Goal: Task Accomplishment & Management: Complete application form

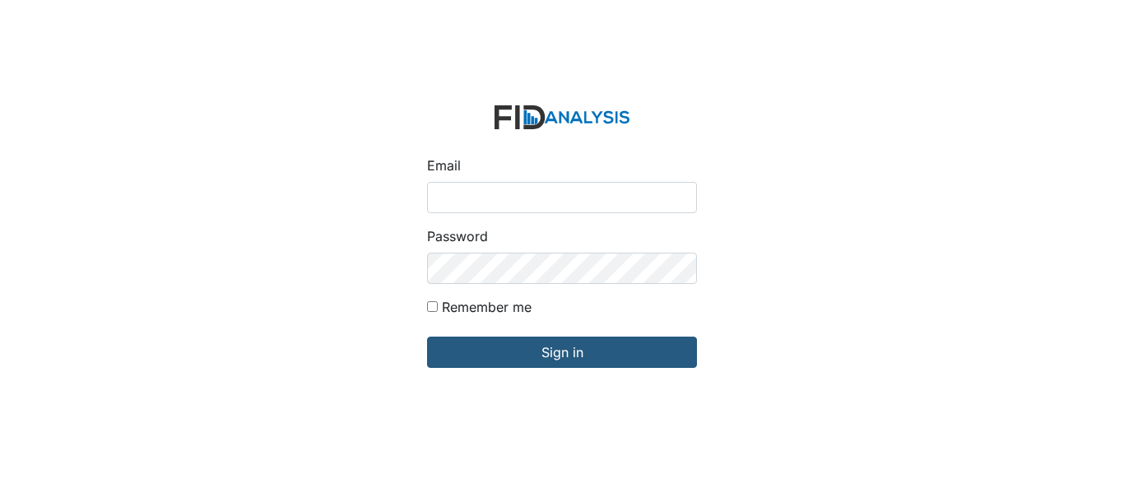
click at [551, 188] on input "Email" at bounding box center [562, 197] width 270 height 31
type input "[EMAIL_ADDRESS][DOMAIN_NAME]"
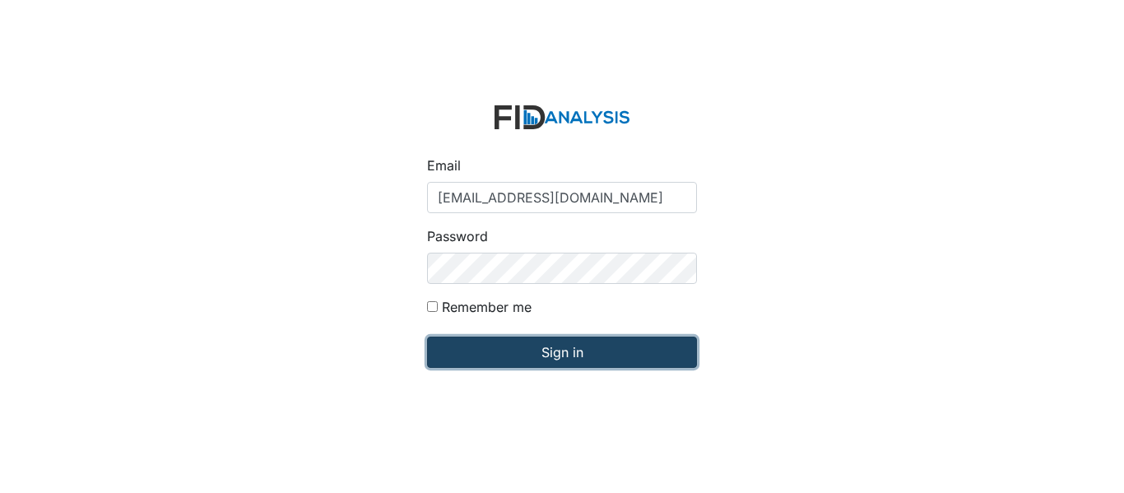
click at [520, 345] on input "Sign in" at bounding box center [562, 352] width 270 height 31
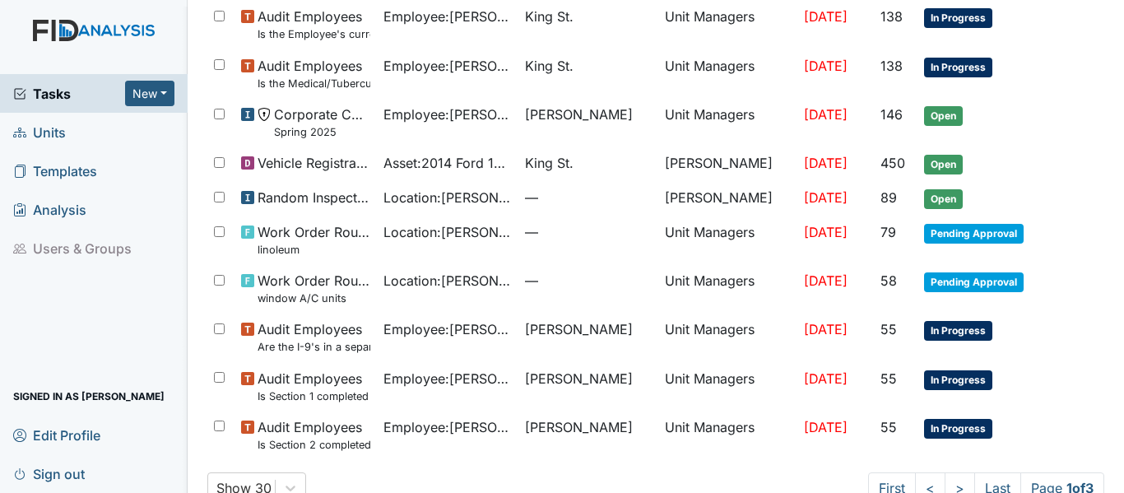
scroll to position [1119, 0]
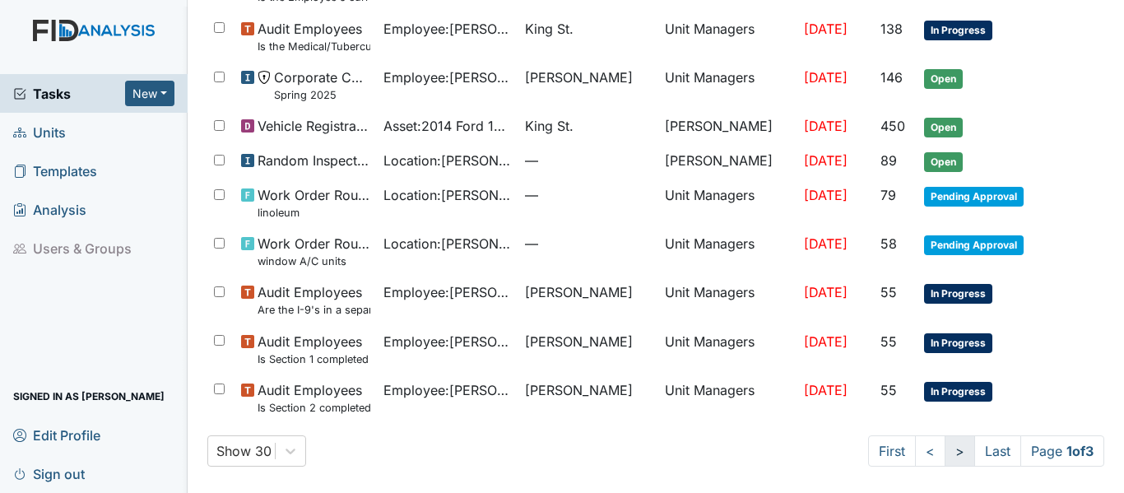
click at [945, 449] on link ">" at bounding box center [960, 450] width 30 height 31
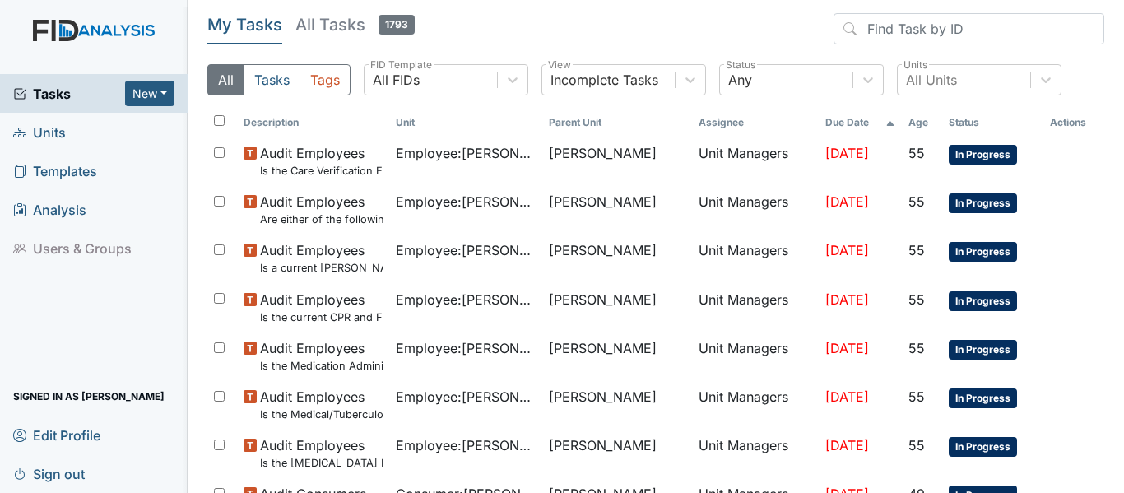
drag, startPoint x: 1108, startPoint y: 15, endPoint x: 1114, endPoint y: 99, distance: 84.1
click at [1114, 99] on main "My Tasks All Tasks 1793 All Tasks Tags All FIDs FID Template Incomplete Tasks V…" at bounding box center [656, 246] width 936 height 493
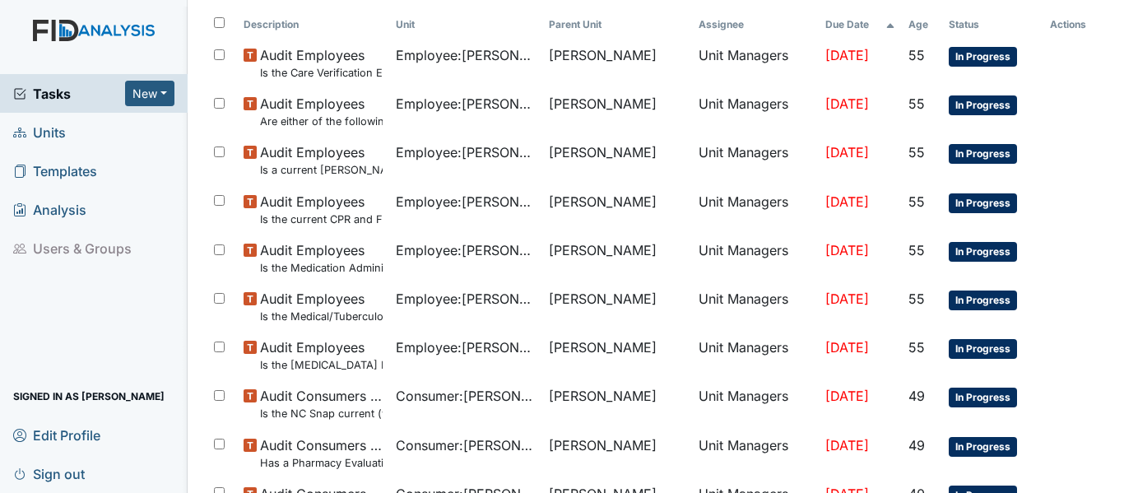
scroll to position [100, 0]
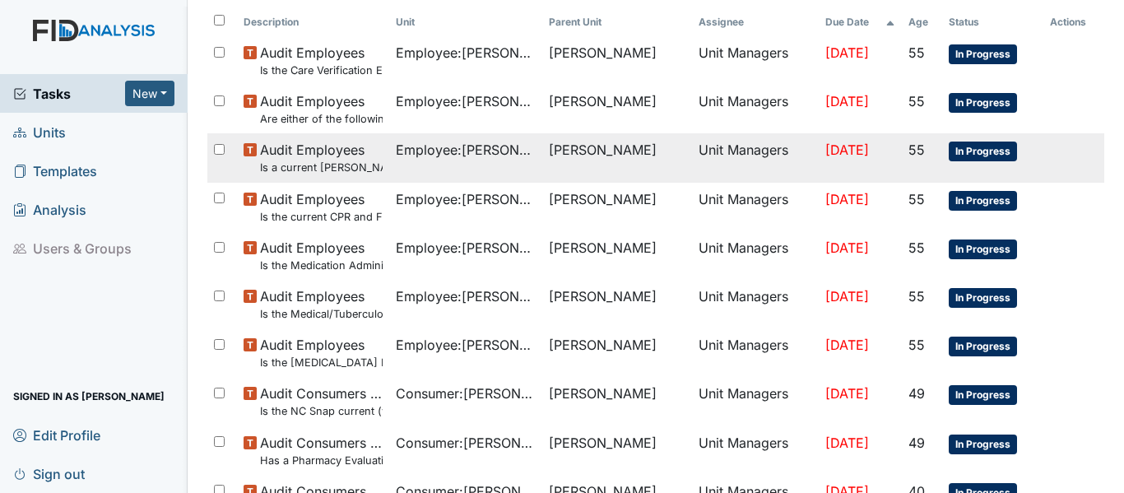
click at [955, 157] on span "In Progress" at bounding box center [983, 152] width 68 height 20
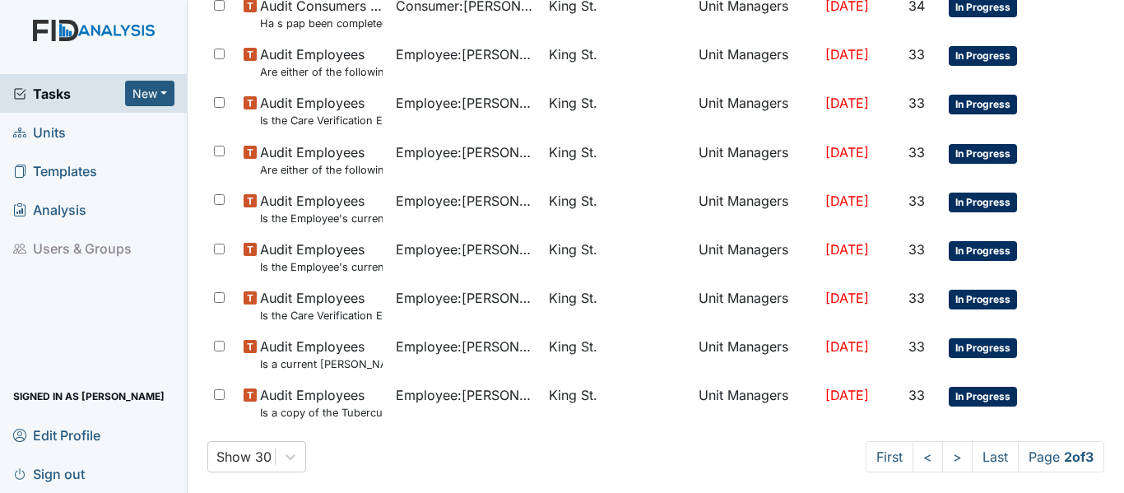
scroll to position [1176, 0]
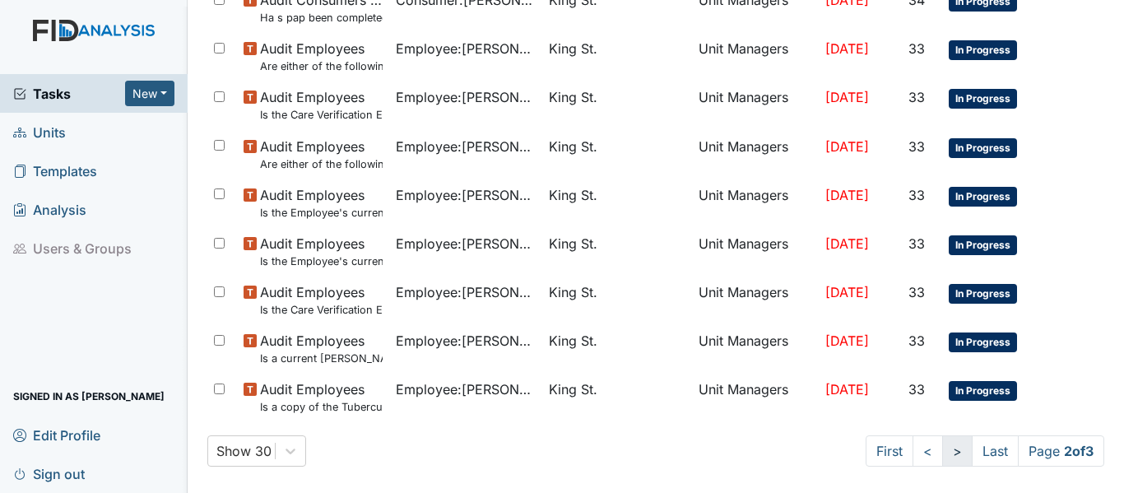
click at [942, 454] on link ">" at bounding box center [957, 450] width 30 height 31
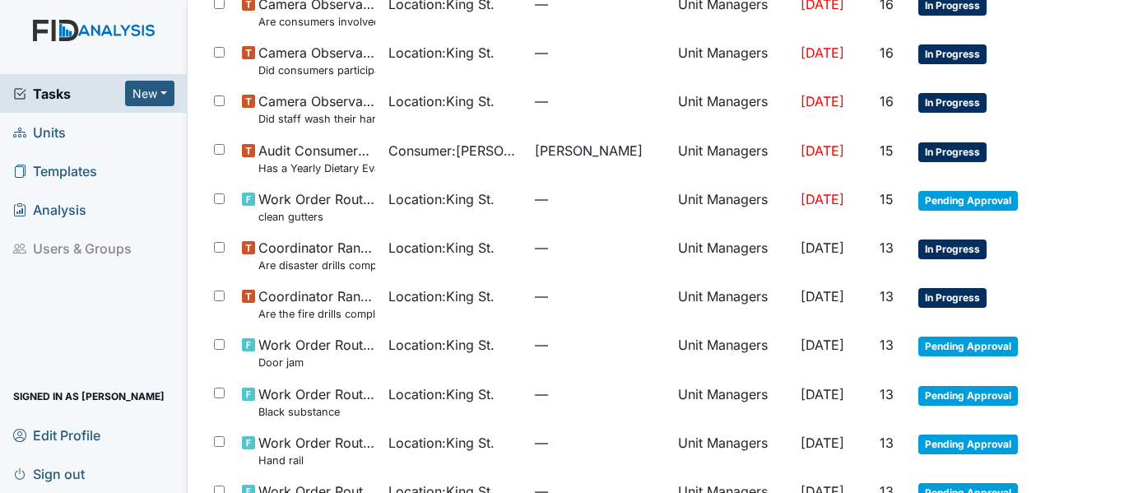
scroll to position [926, 0]
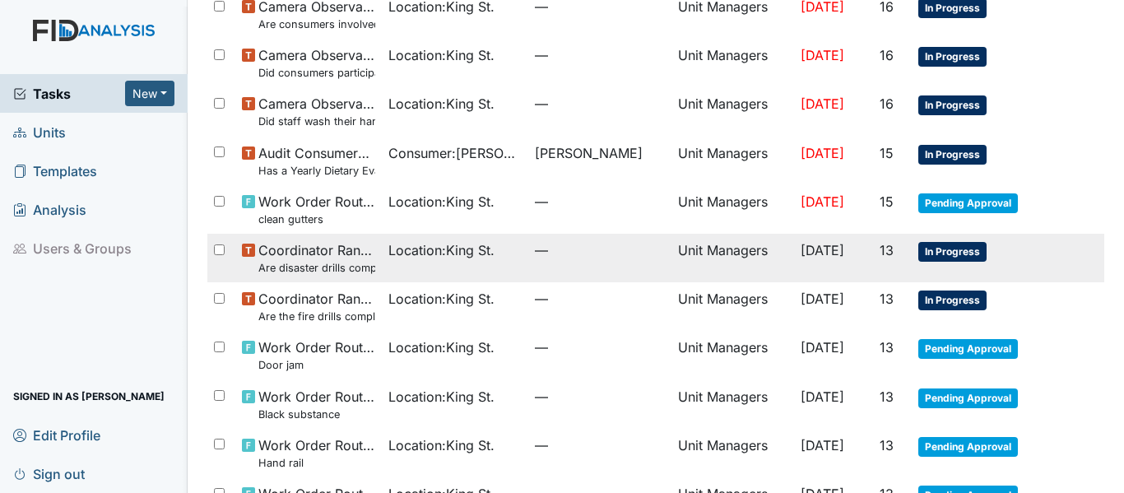
click at [919, 255] on span "In Progress" at bounding box center [952, 252] width 68 height 20
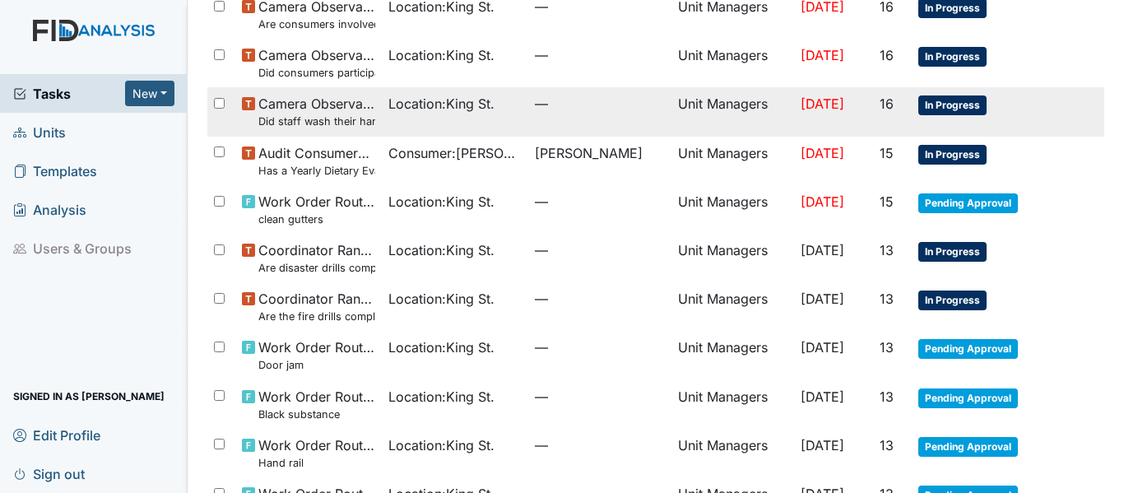
click at [918, 115] on span "In Progress" at bounding box center [952, 105] width 68 height 20
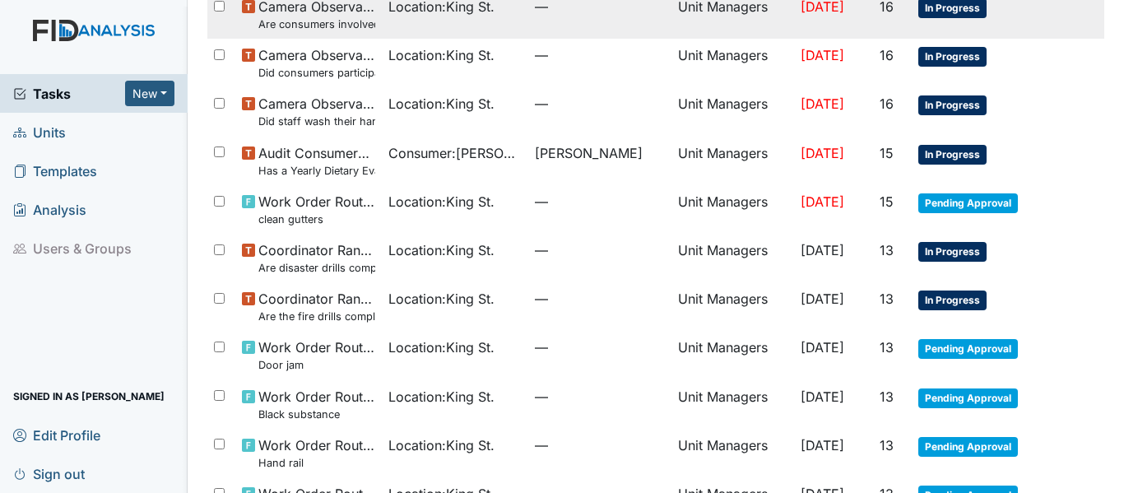
click at [935, 18] on span "In Progress" at bounding box center [952, 8] width 68 height 20
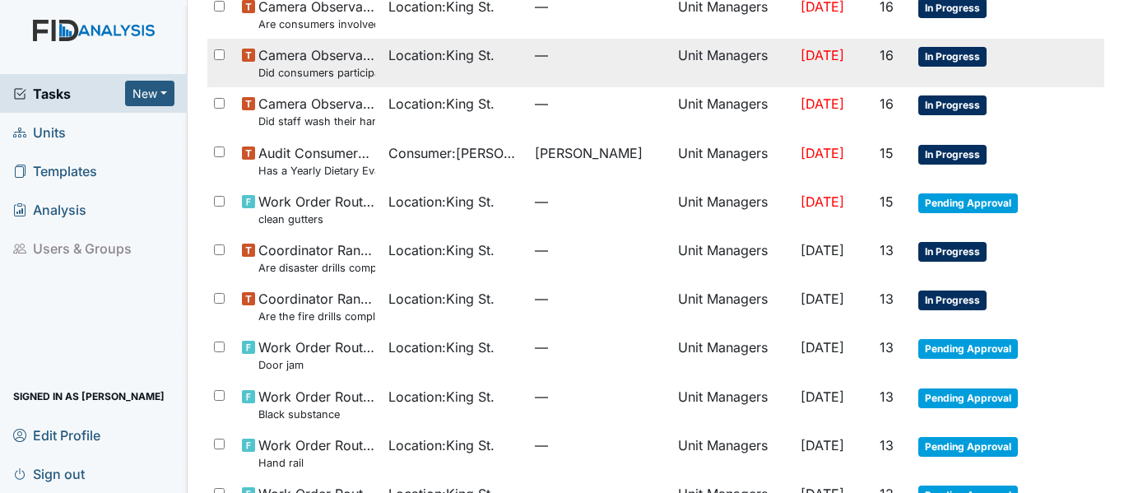
click at [957, 67] on span "In Progress" at bounding box center [952, 57] width 68 height 20
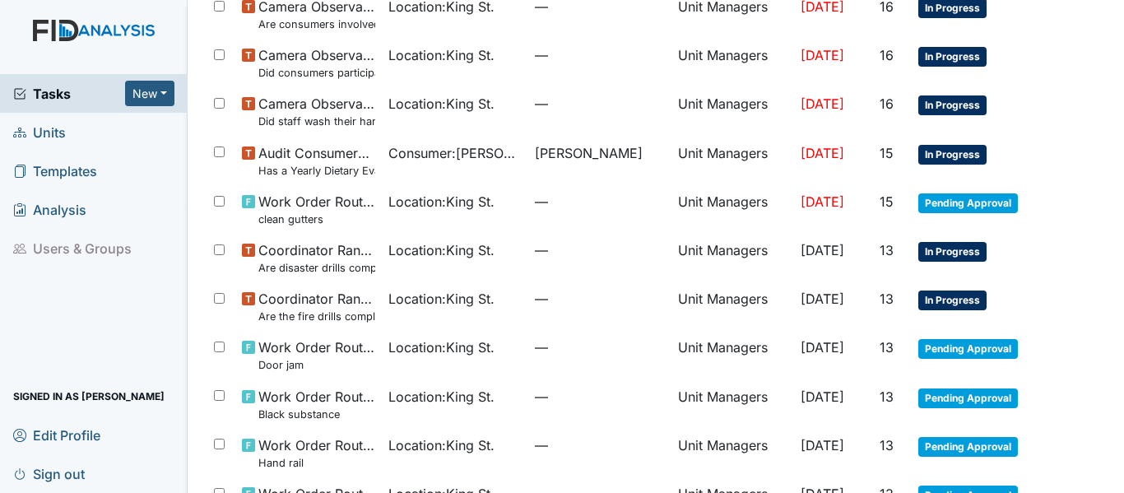
click at [64, 132] on span "Units" at bounding box center [39, 132] width 53 height 26
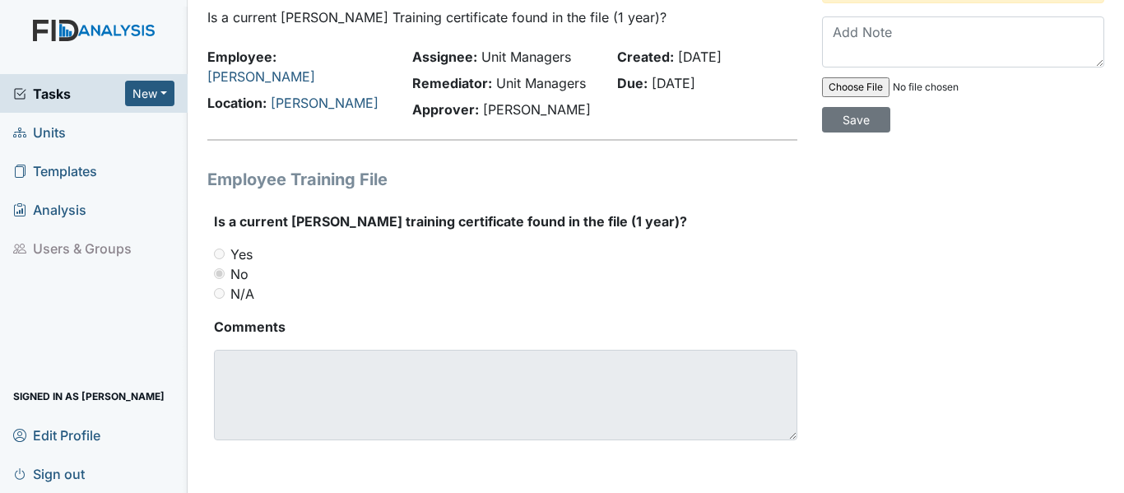
scroll to position [57, 0]
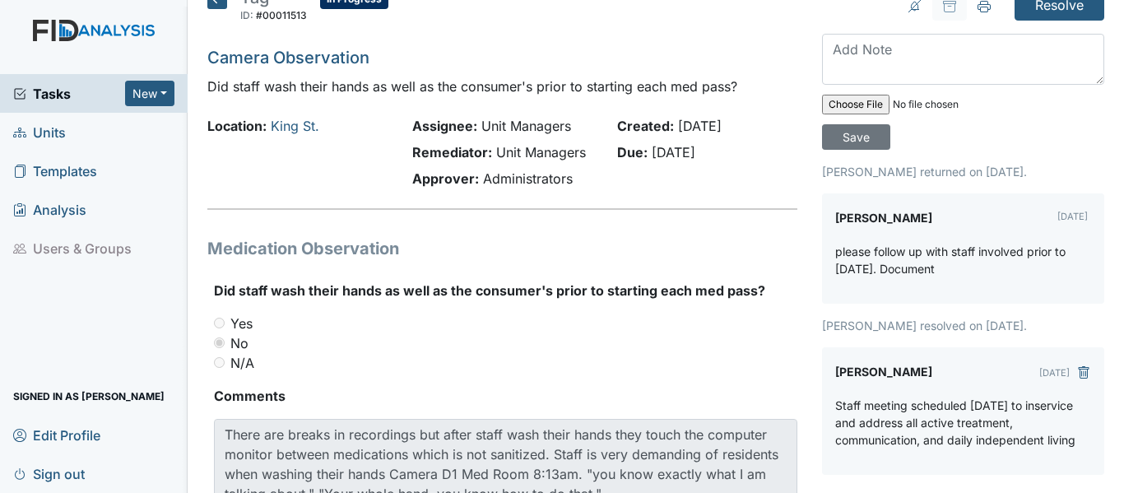
scroll to position [7, 0]
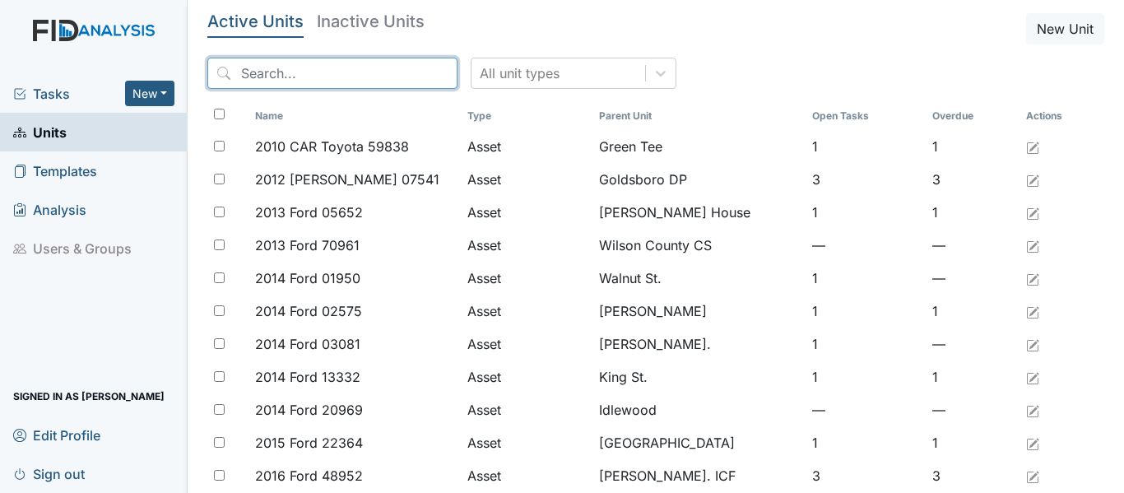
click at [332, 67] on input "search" at bounding box center [332, 73] width 250 height 31
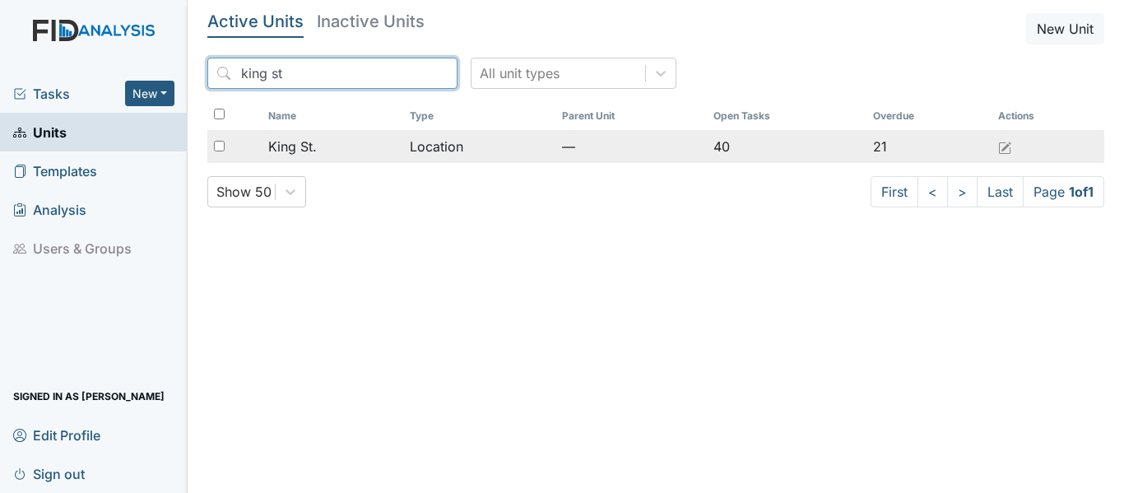
type input "king st"
click at [315, 147] on span "King St." at bounding box center [292, 147] width 49 height 20
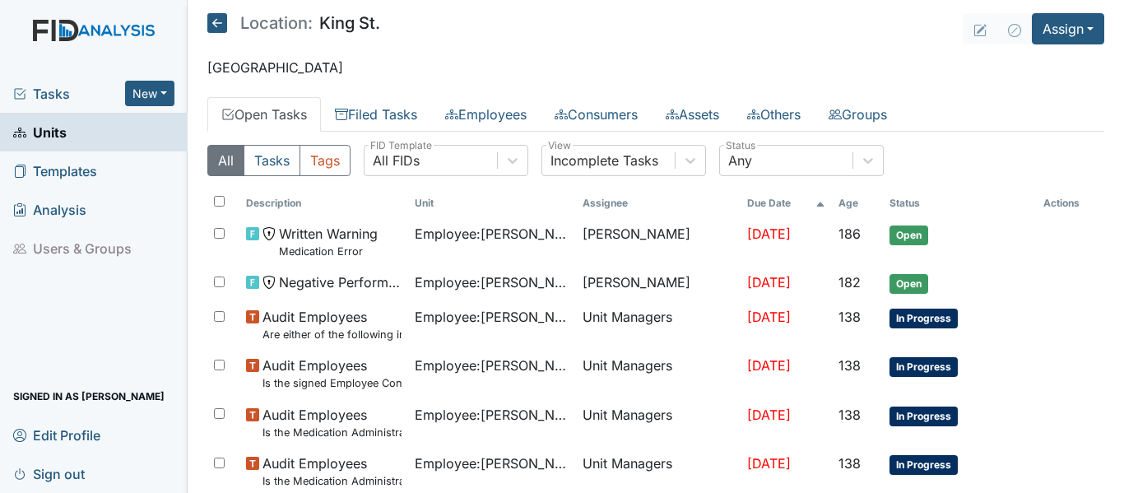
click at [54, 142] on span "Units" at bounding box center [39, 132] width 53 height 26
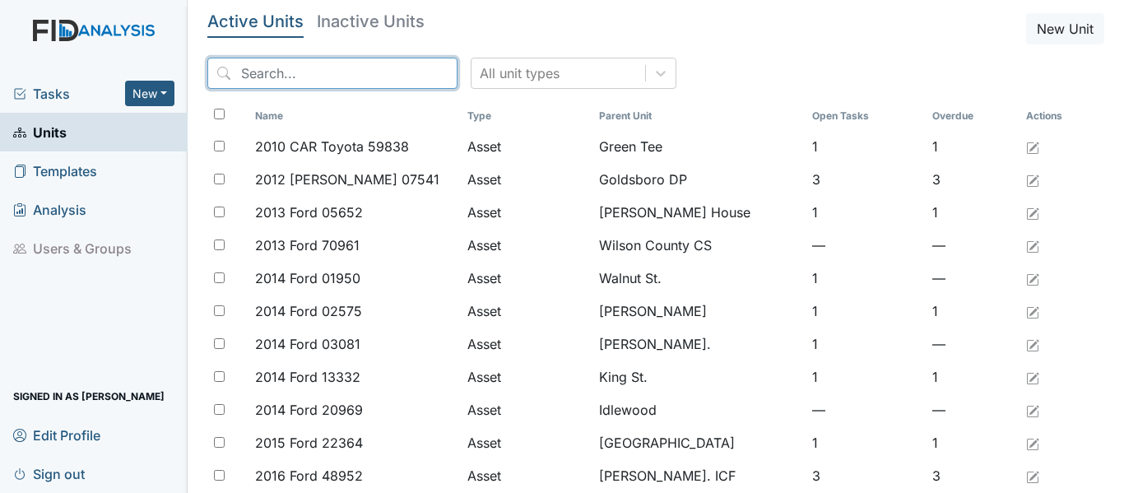
click at [360, 75] on input "search" at bounding box center [332, 73] width 250 height 31
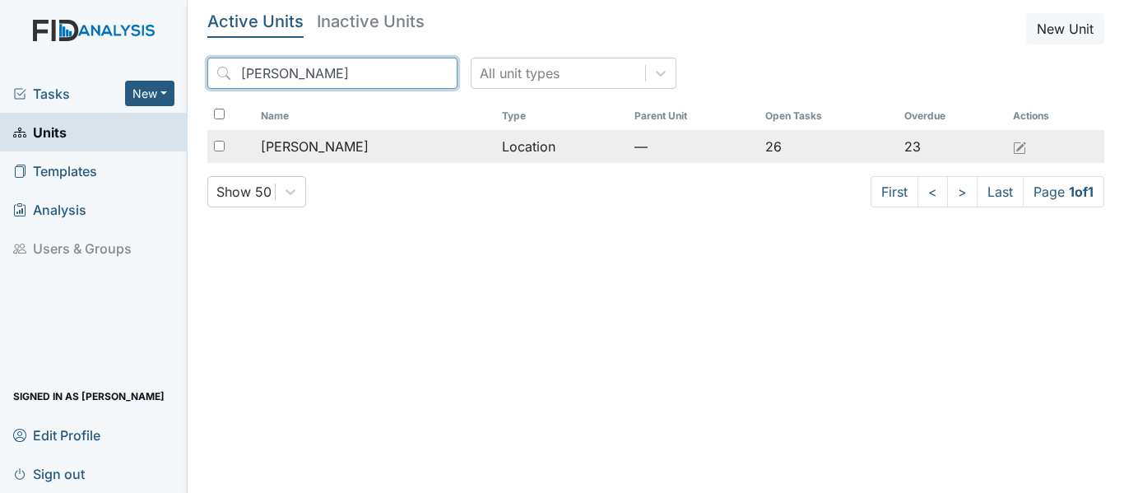
type input "mcfarland"
click at [336, 138] on div "[PERSON_NAME]" at bounding box center [374, 147] width 227 height 20
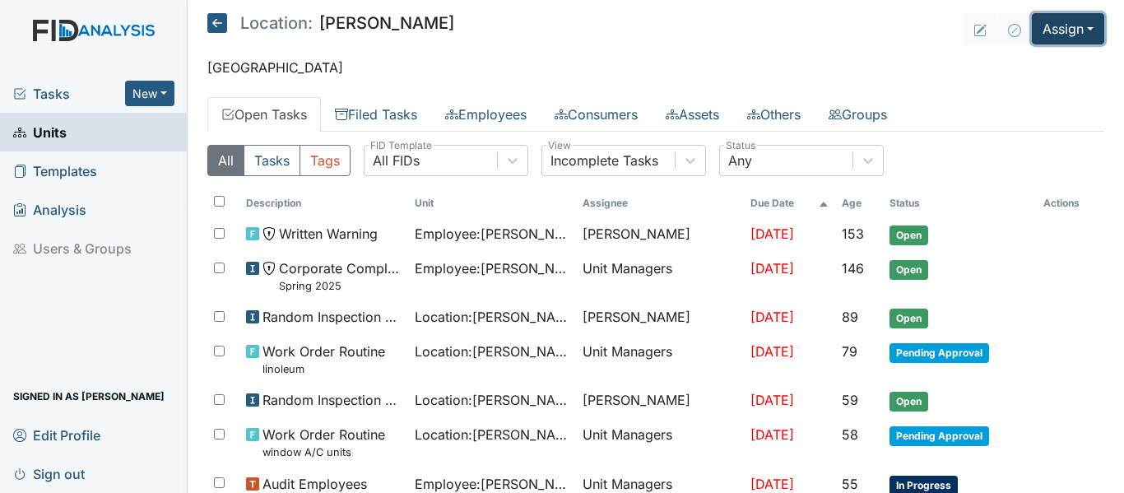
click at [1050, 38] on button "Assign" at bounding box center [1068, 28] width 72 height 31
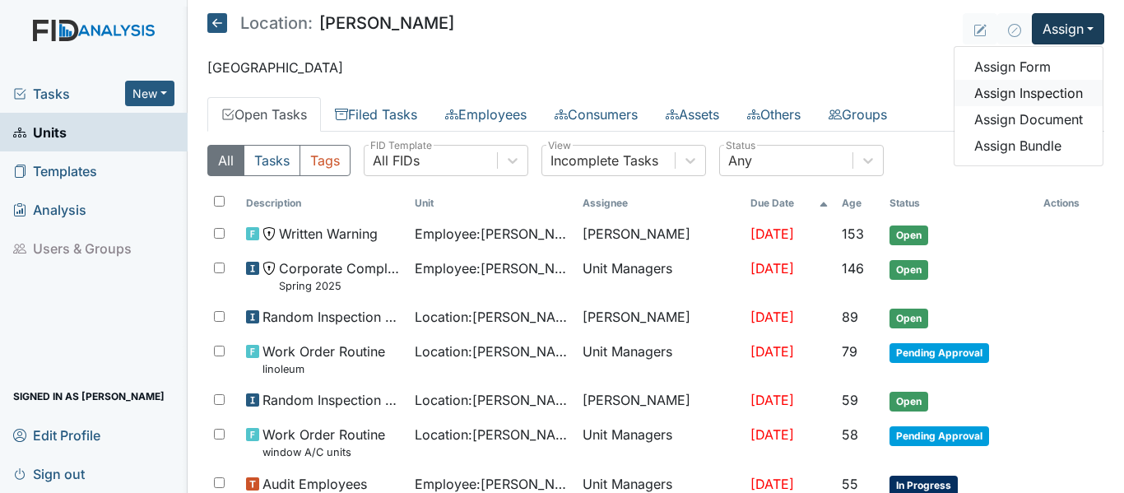
click at [1010, 95] on link "Assign Inspection" at bounding box center [1028, 93] width 148 height 26
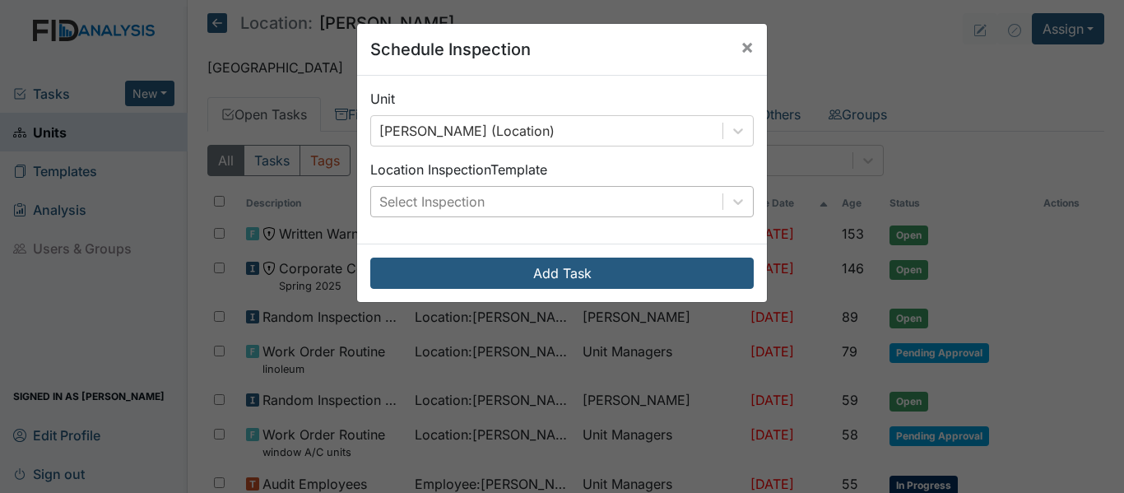
click at [643, 197] on div "Select Inspection" at bounding box center [546, 202] width 351 height 30
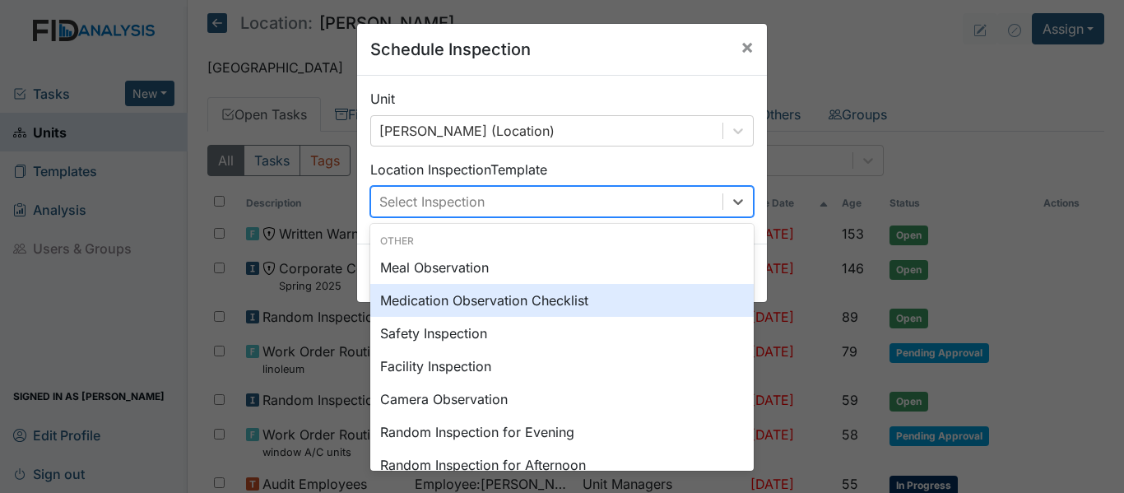
click at [488, 309] on div "Medication Observation Checklist" at bounding box center [561, 300] width 383 height 33
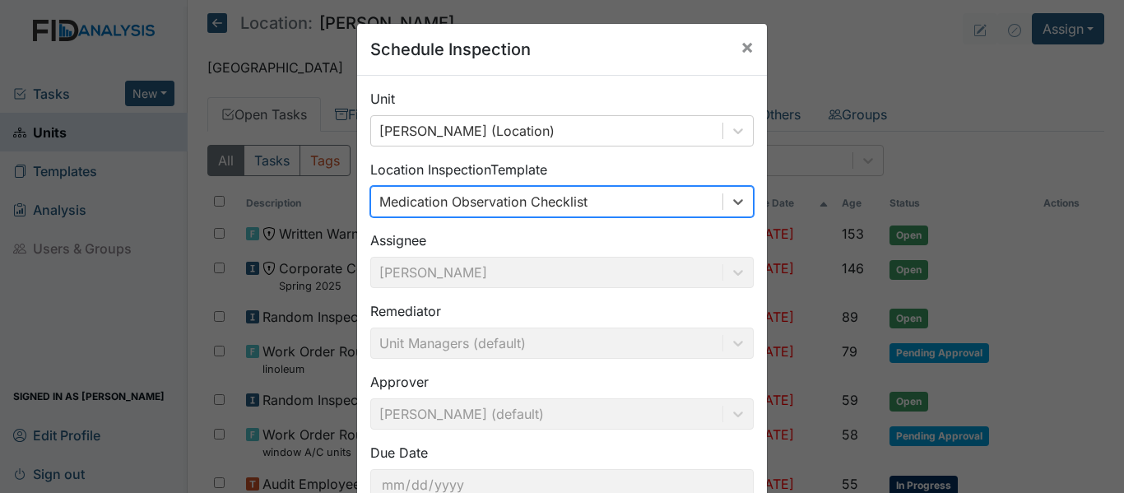
scroll to position [116, 0]
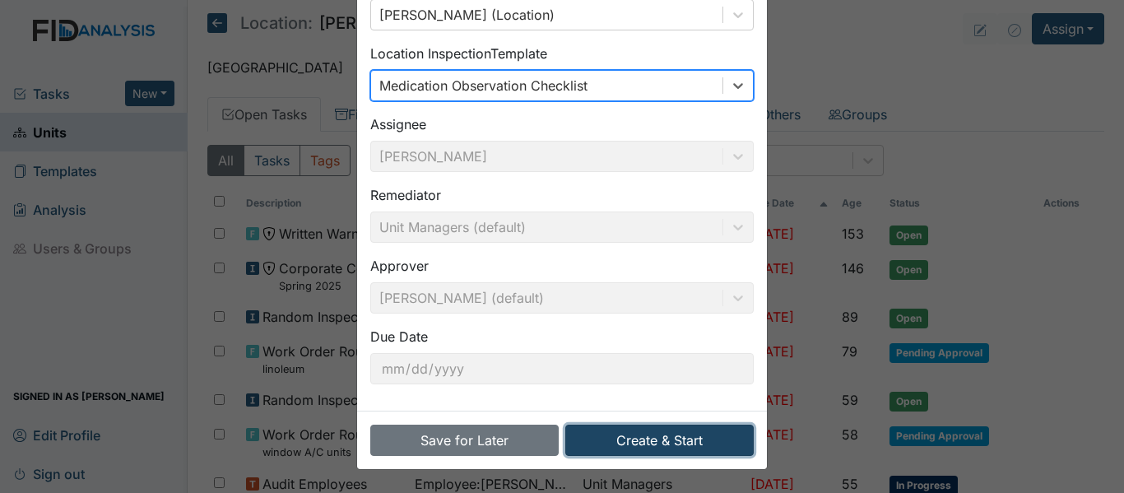
click at [661, 435] on button "Create & Start" at bounding box center [659, 440] width 188 height 31
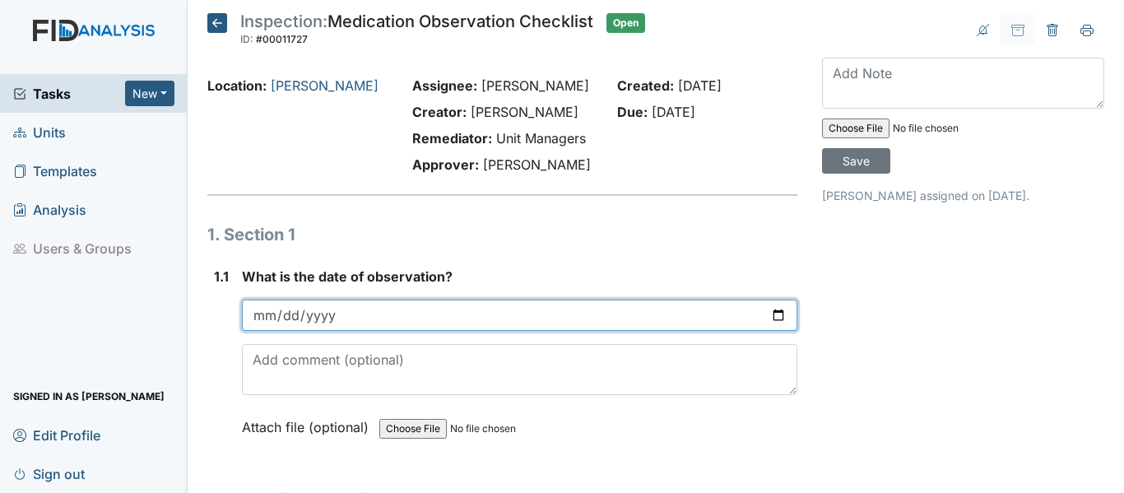
click at [766, 317] on input "date" at bounding box center [519, 314] width 555 height 31
type input "[DATE]"
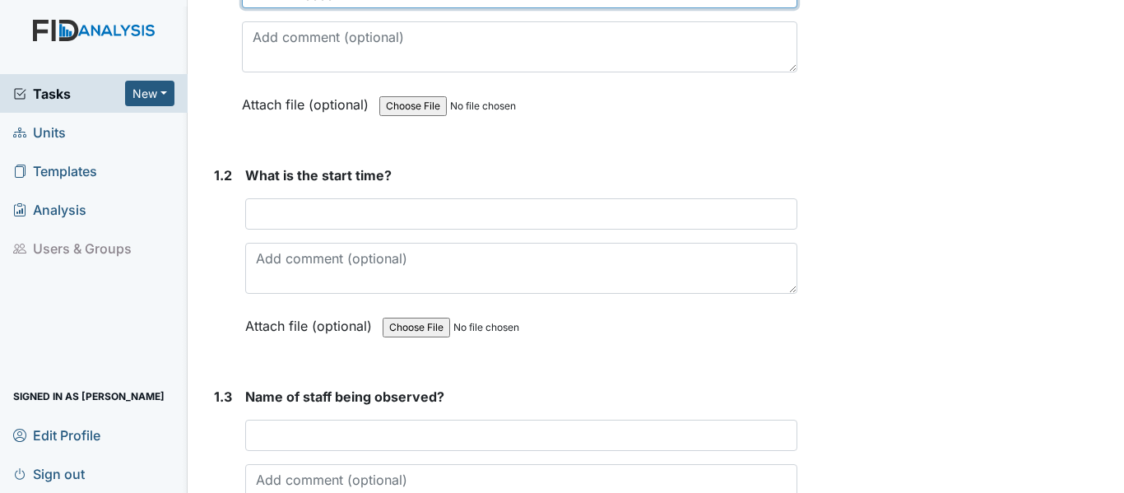
scroll to position [346, 0]
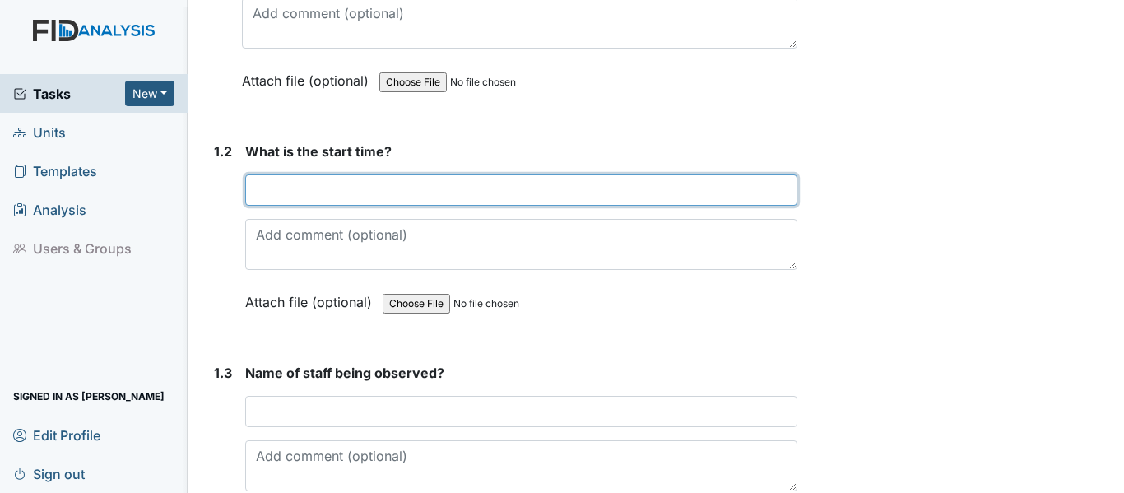
click at [340, 189] on input "text" at bounding box center [521, 189] width 552 height 31
type input "6:00pm"
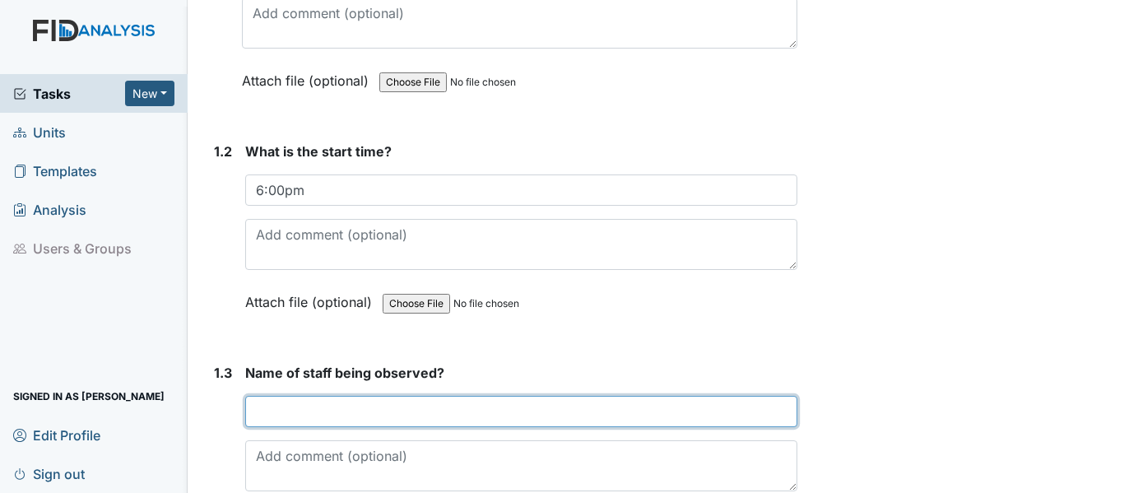
click at [323, 415] on input "text" at bounding box center [521, 411] width 552 height 31
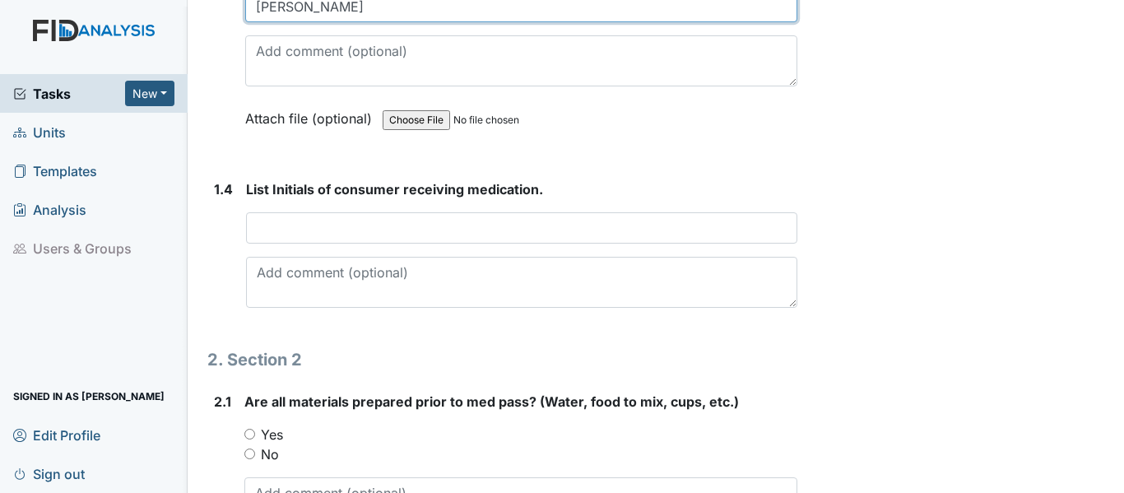
scroll to position [796, 0]
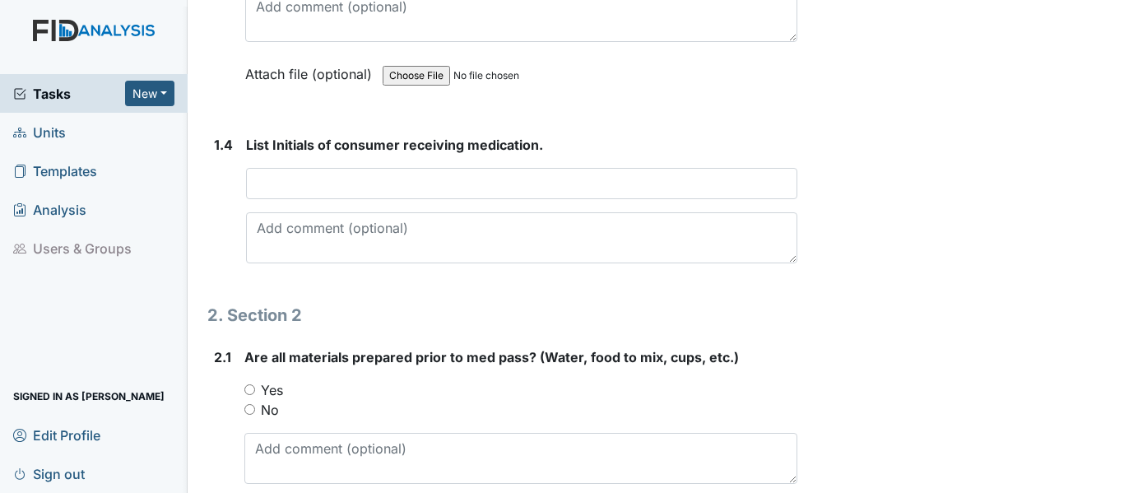
type input "[PERSON_NAME]"
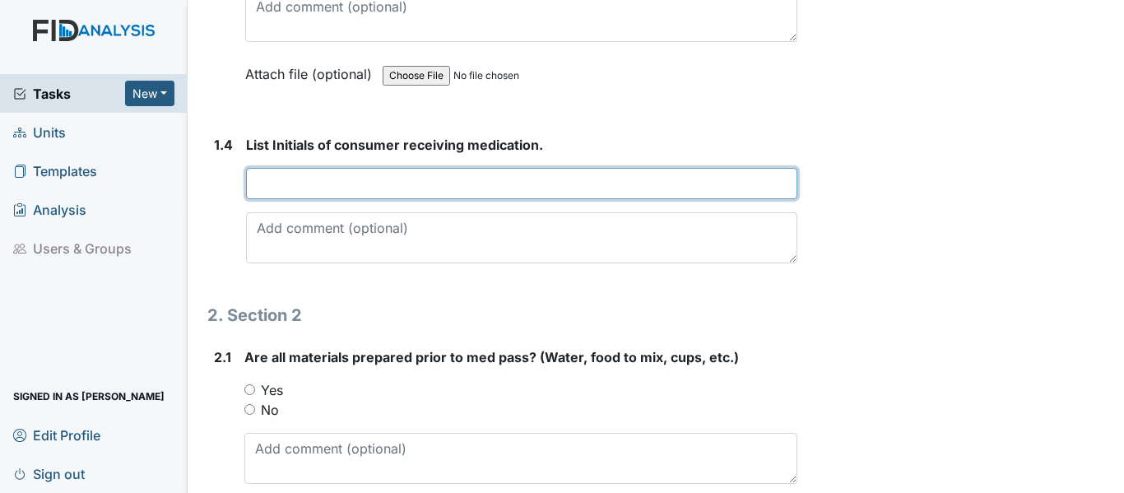
click at [423, 183] on input "text" at bounding box center [521, 183] width 551 height 31
type input "LB/DV/TE/BD/MA"
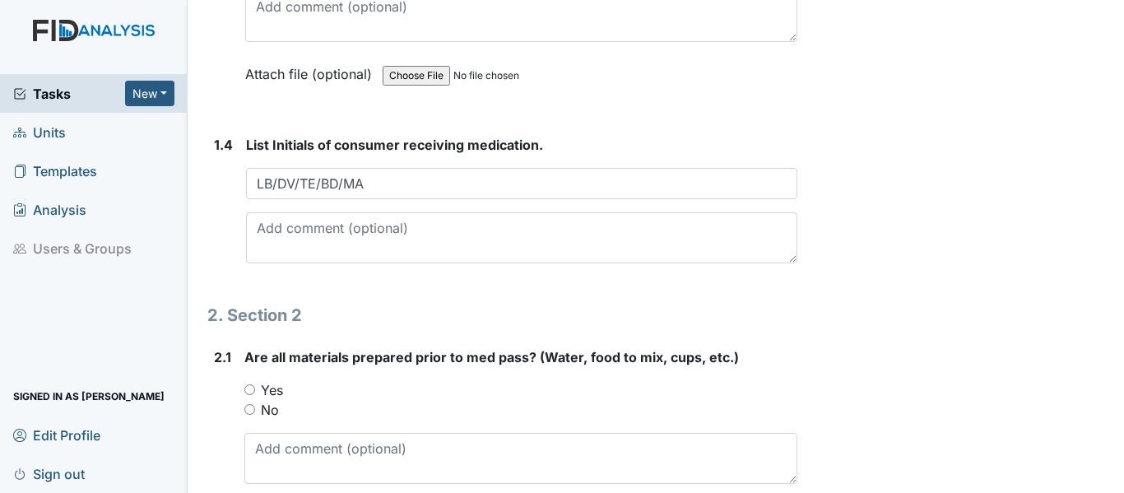
click at [270, 389] on label "Yes" at bounding box center [272, 390] width 22 height 20
click at [255, 389] on input "Yes" at bounding box center [249, 389] width 11 height 11
radio input "true"
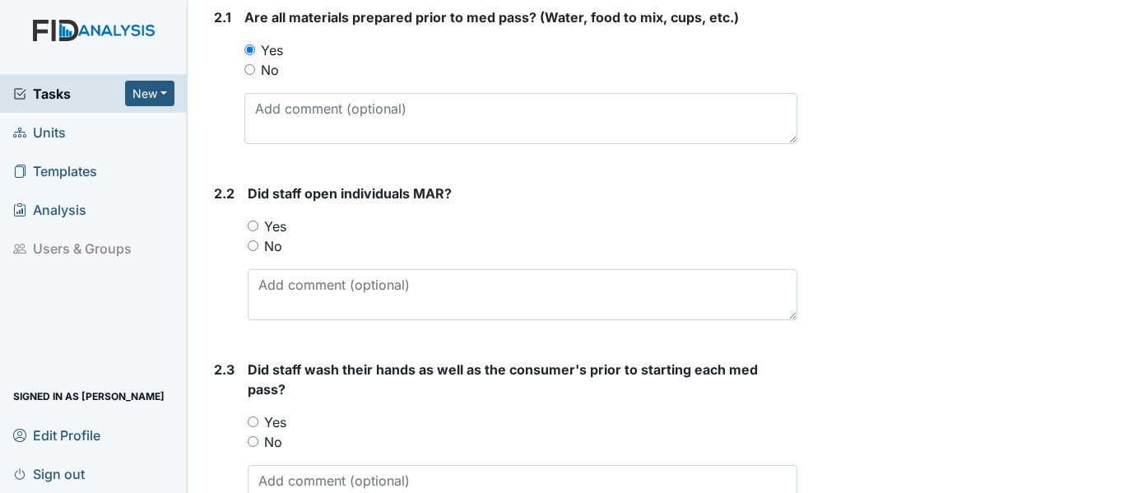
scroll to position [1190, 0]
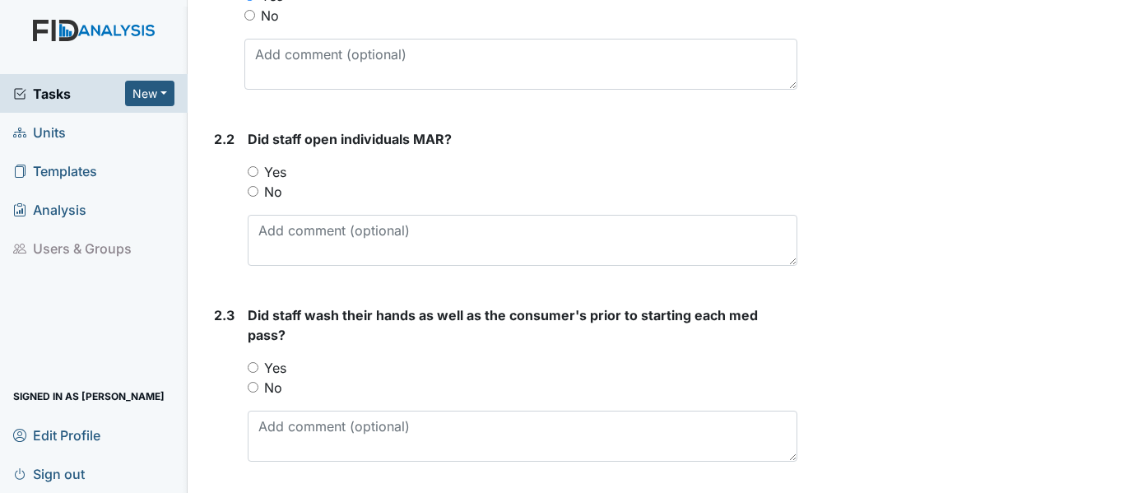
click at [274, 171] on label "Yes" at bounding box center [275, 172] width 22 height 20
click at [258, 171] on input "Yes" at bounding box center [253, 171] width 11 height 11
radio input "true"
click at [267, 364] on label "Yes" at bounding box center [275, 368] width 22 height 20
click at [258, 364] on input "Yes" at bounding box center [253, 367] width 11 height 11
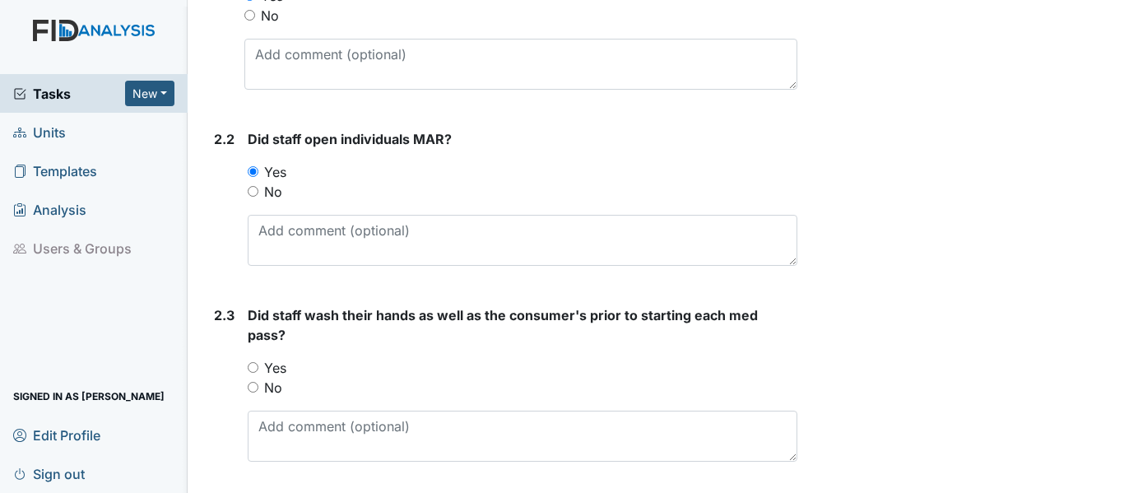
radio input "true"
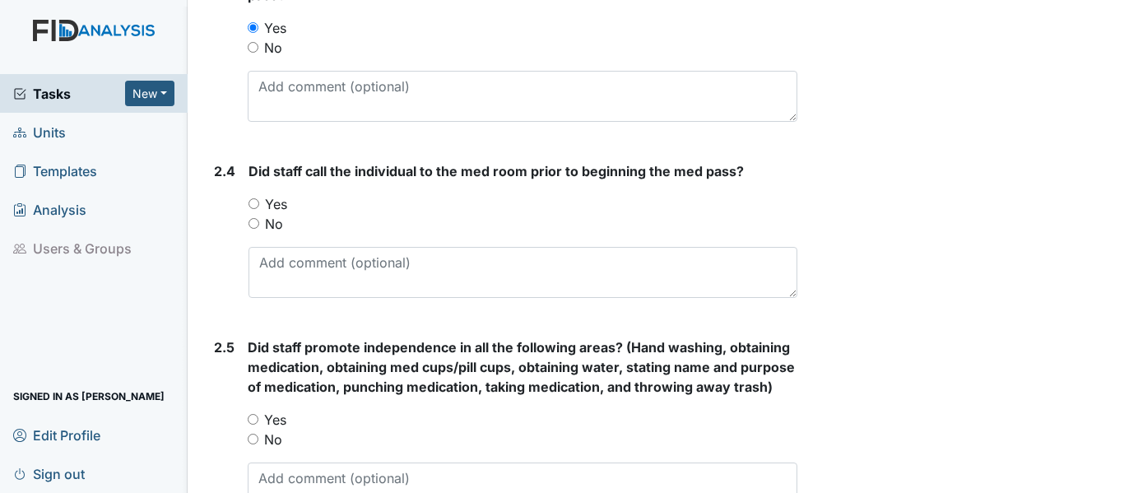
scroll to position [1606, 0]
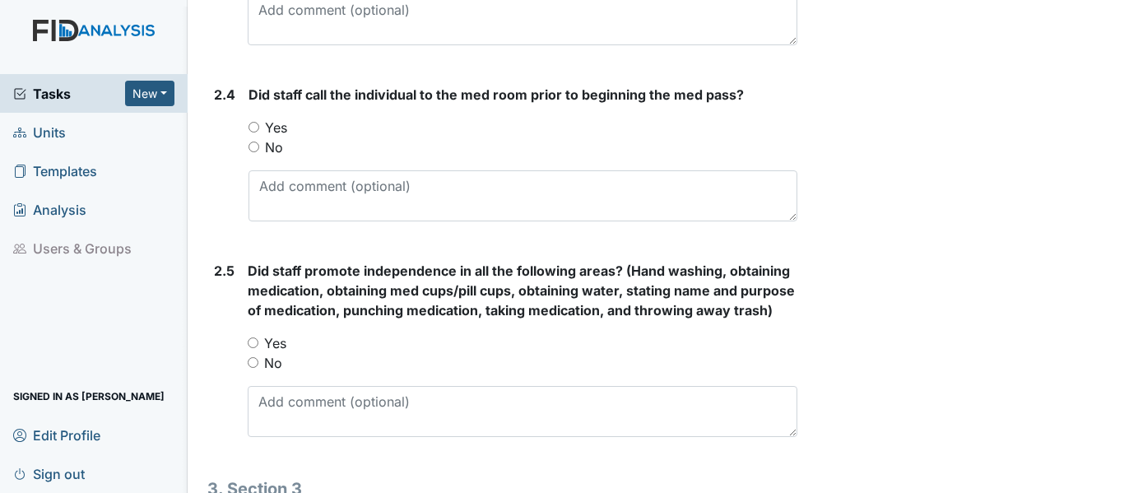
click at [276, 130] on label "Yes" at bounding box center [276, 128] width 22 height 20
click at [259, 130] on input "Yes" at bounding box center [253, 127] width 11 height 11
radio input "true"
click at [274, 373] on label "No" at bounding box center [273, 363] width 18 height 20
click at [258, 368] on input "No" at bounding box center [253, 362] width 11 height 11
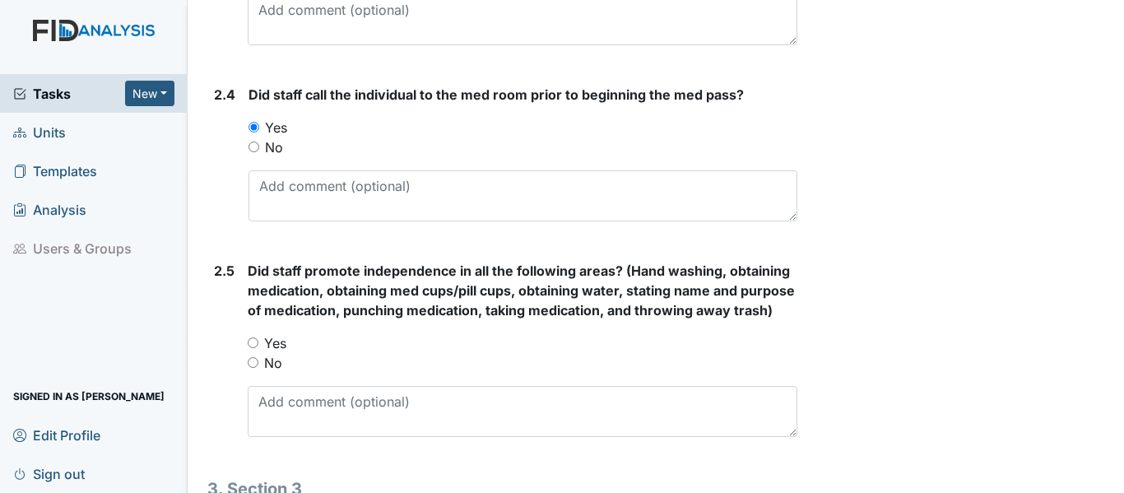
radio input "true"
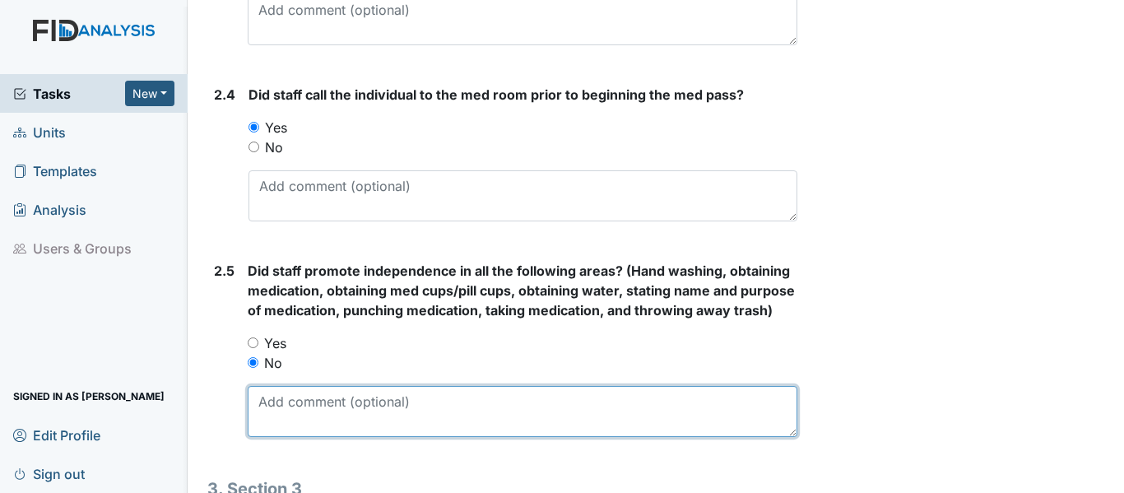
click at [295, 425] on textarea at bounding box center [523, 411] width 550 height 51
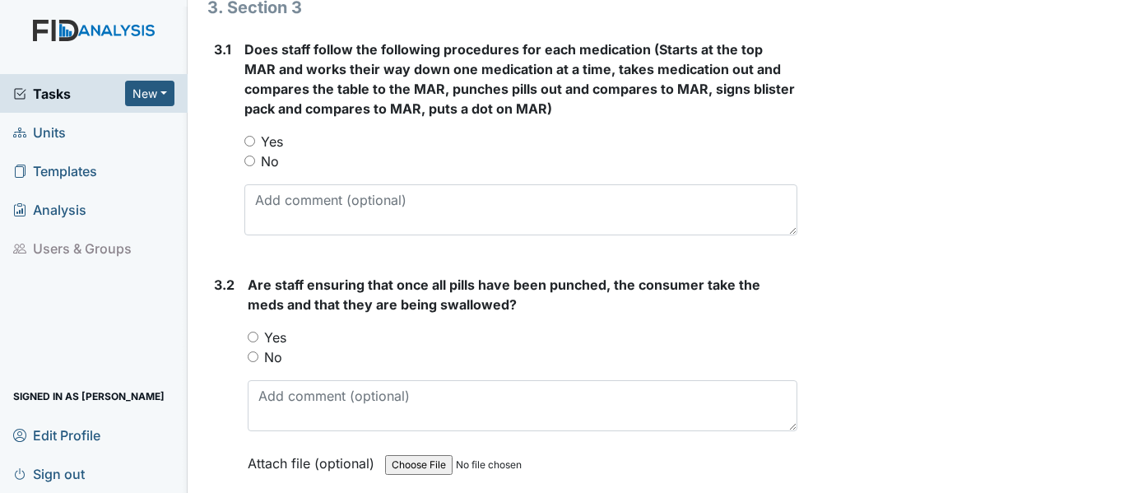
scroll to position [2110, 0]
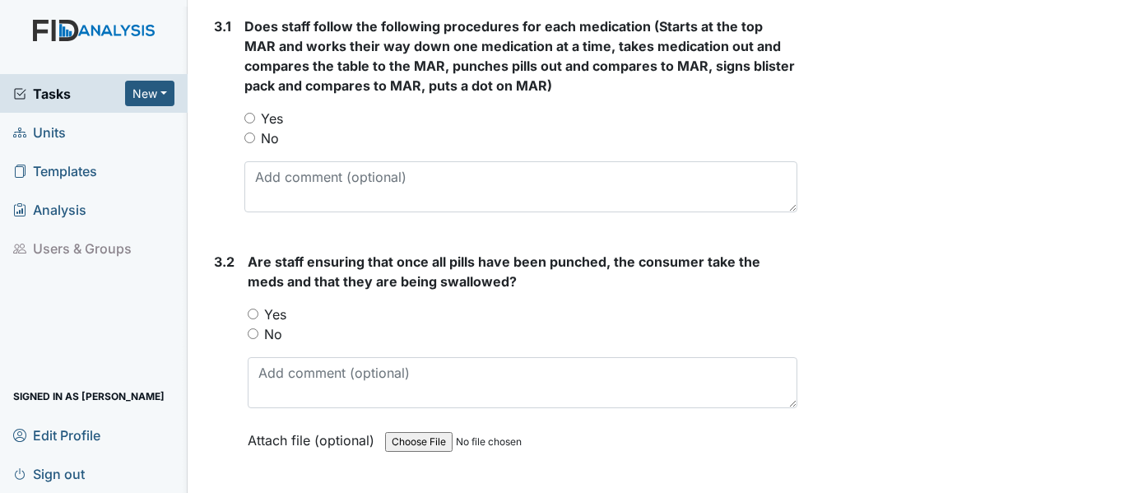
type textarea "Encouraged punching meds for all consumers but BD"
click at [268, 128] on label "Yes" at bounding box center [272, 119] width 22 height 20
click at [255, 123] on input "Yes" at bounding box center [249, 118] width 11 height 11
radio input "true"
click at [271, 324] on label "Yes" at bounding box center [275, 314] width 22 height 20
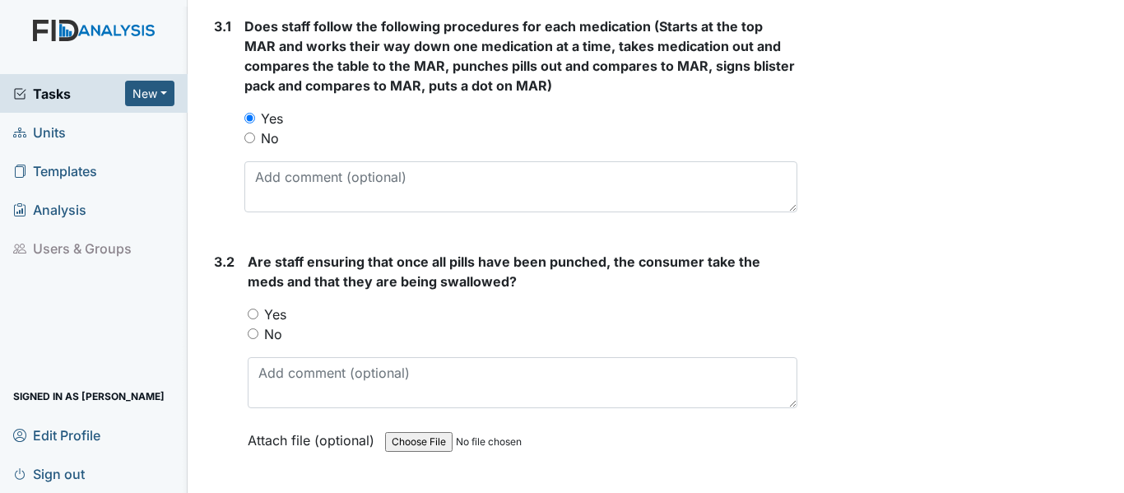
click at [258, 319] on input "Yes" at bounding box center [253, 314] width 11 height 11
radio input "true"
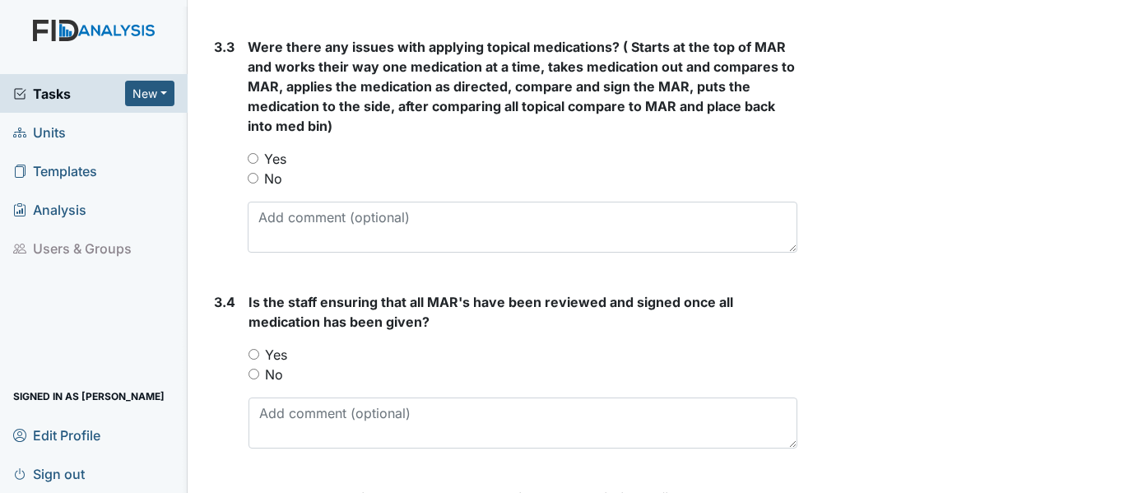
scroll to position [2586, 0]
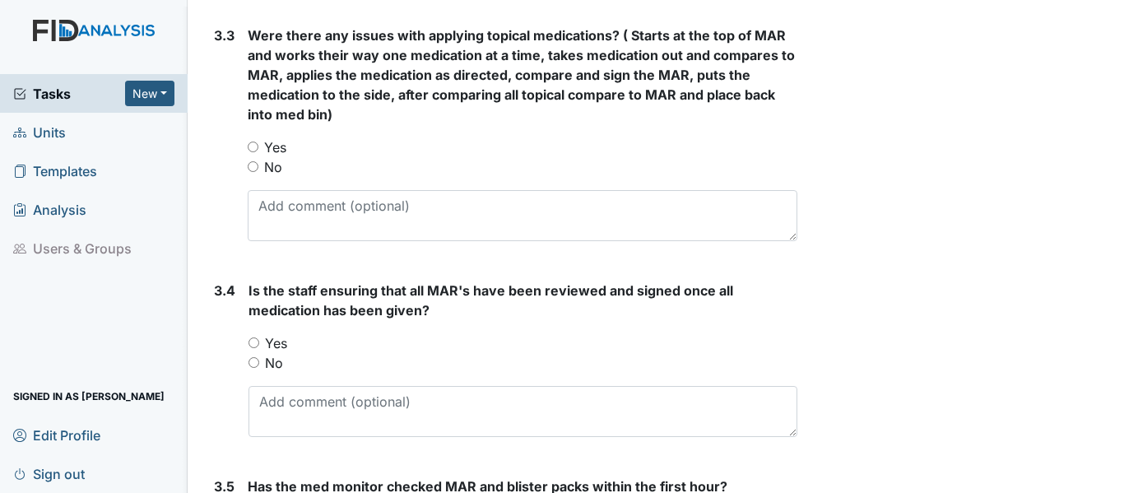
click at [267, 177] on label "No" at bounding box center [273, 167] width 18 height 20
click at [258, 172] on input "No" at bounding box center [253, 166] width 11 height 11
radio input "true"
click at [281, 353] on label "Yes" at bounding box center [276, 343] width 22 height 20
click at [259, 348] on input "Yes" at bounding box center [253, 342] width 11 height 11
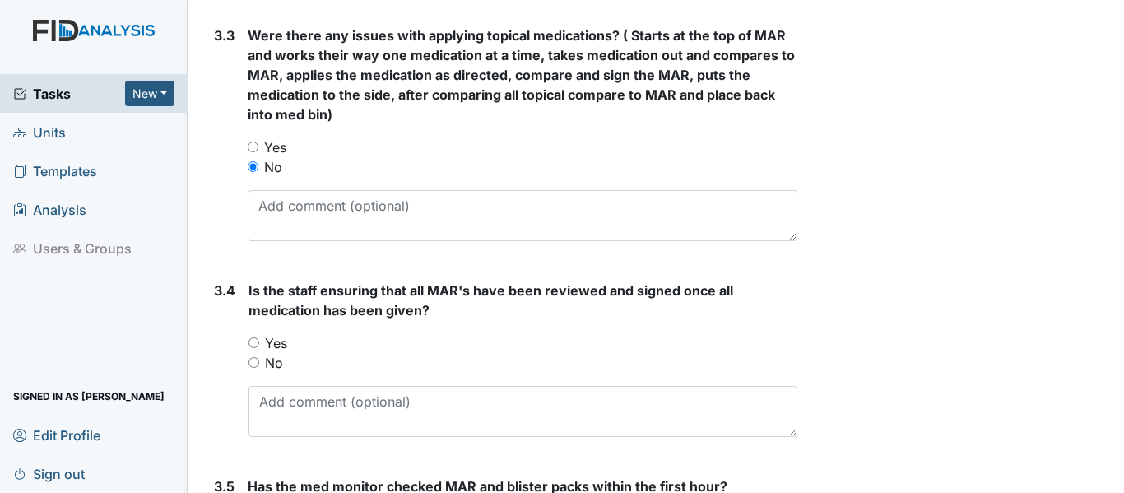
radio input "true"
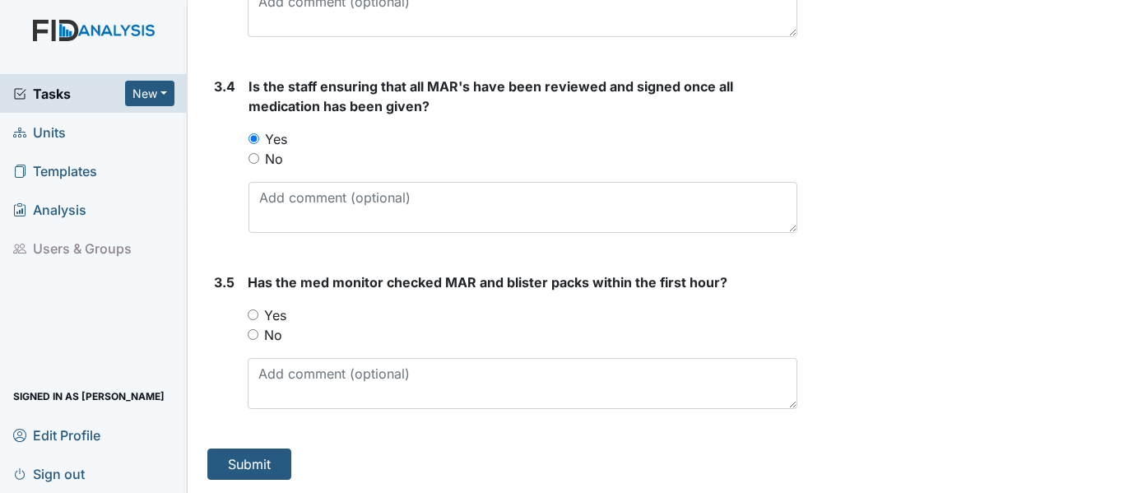
click at [290, 312] on div "Yes" at bounding box center [523, 315] width 550 height 20
click at [277, 313] on label "Yes" at bounding box center [275, 315] width 22 height 20
click at [258, 313] on input "Yes" at bounding box center [253, 314] width 11 height 11
radio input "true"
click at [266, 461] on button "Submit" at bounding box center [249, 463] width 84 height 31
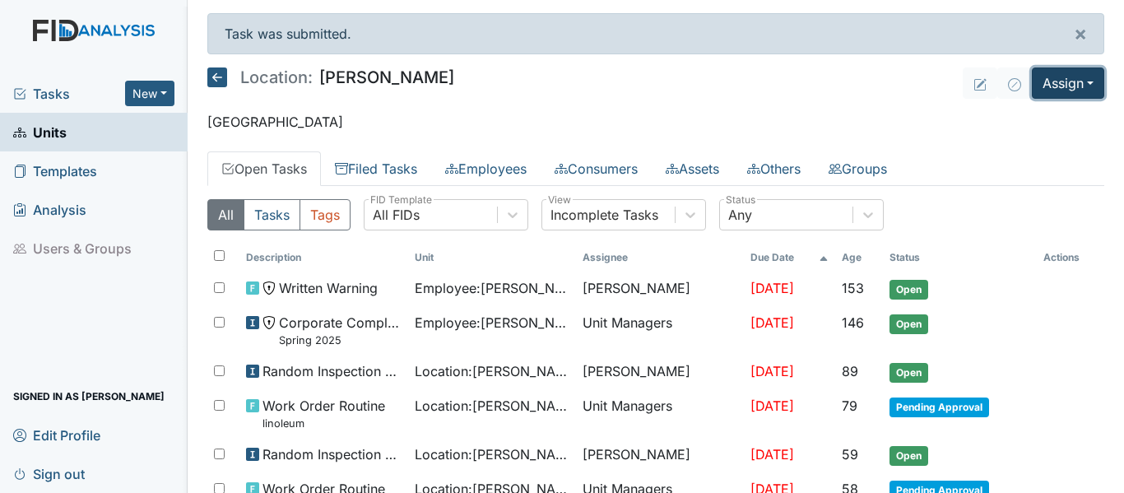
click at [1058, 89] on button "Assign" at bounding box center [1068, 82] width 72 height 31
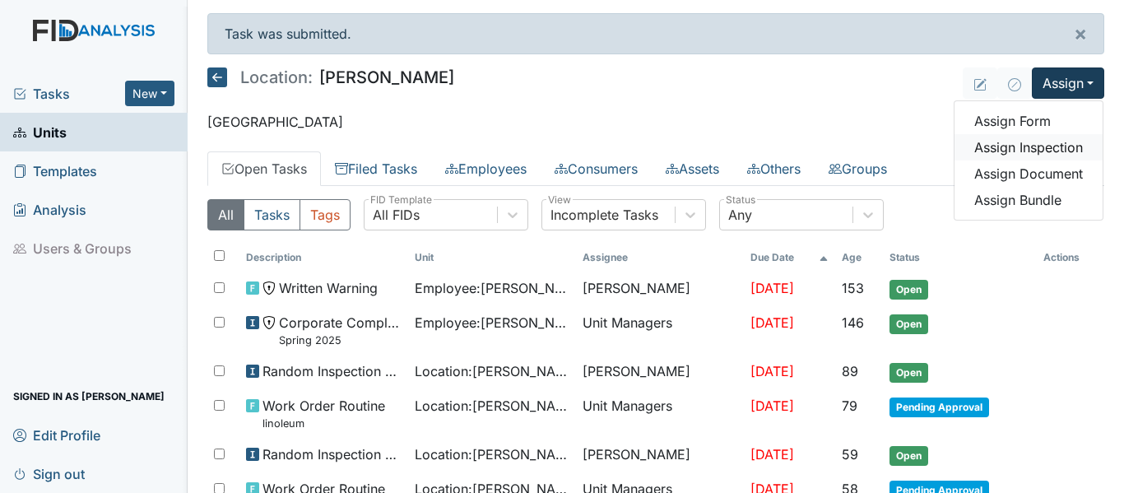
click at [1001, 146] on link "Assign Inspection" at bounding box center [1028, 147] width 148 height 26
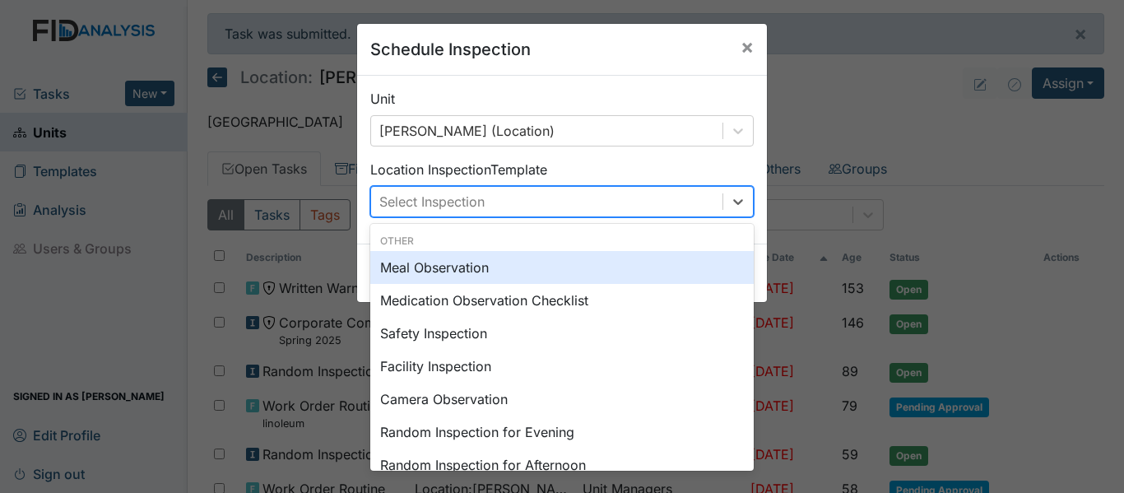
click at [628, 204] on div "Select Inspection" at bounding box center [546, 202] width 351 height 30
click at [501, 267] on div "Meal Observation" at bounding box center [561, 267] width 383 height 33
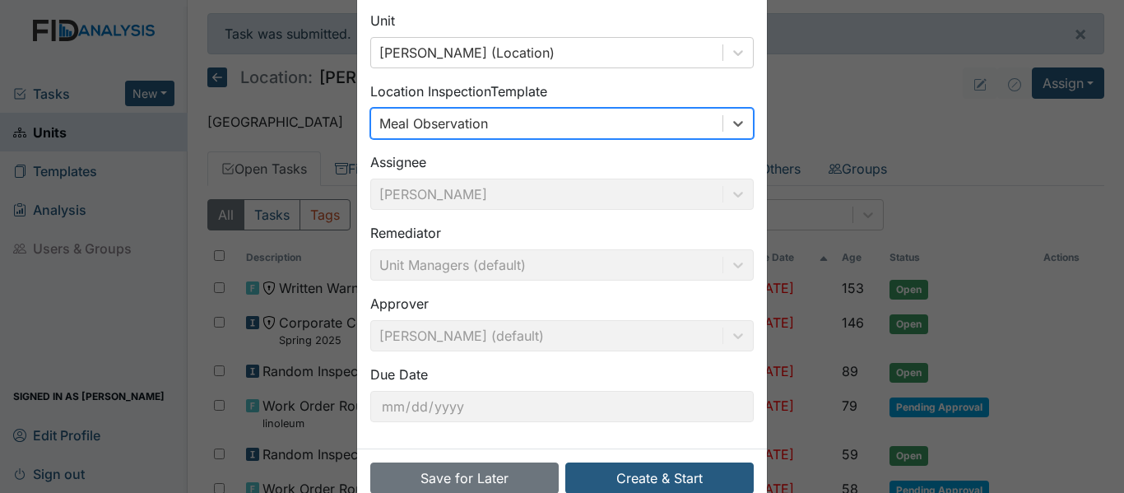
scroll to position [116, 0]
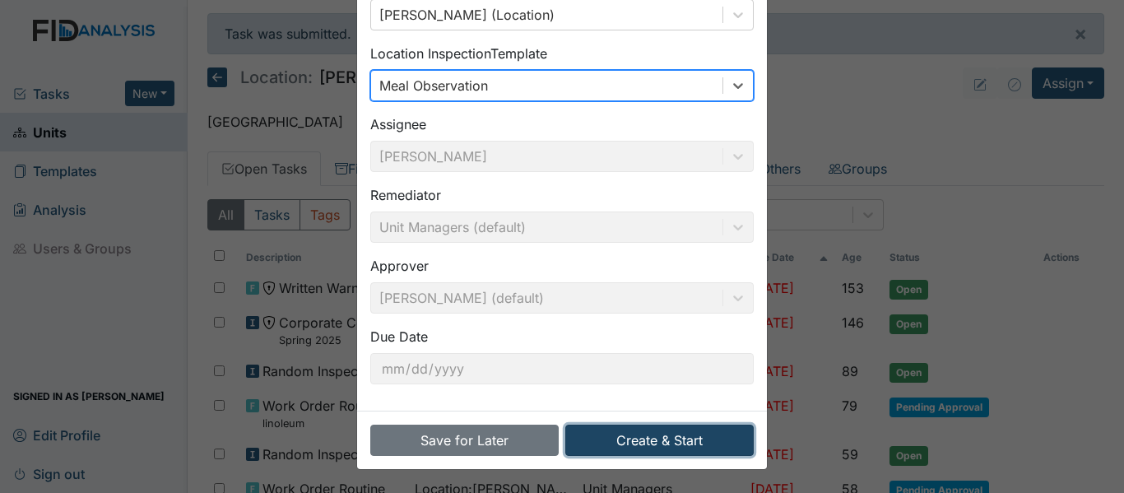
click at [643, 431] on button "Create & Start" at bounding box center [659, 440] width 188 height 31
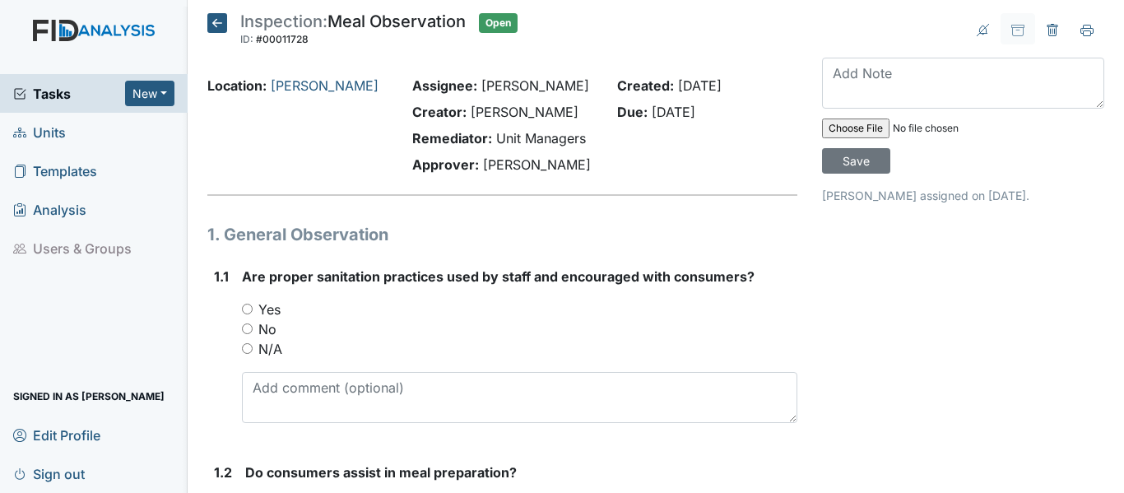
click at [272, 306] on label "Yes" at bounding box center [269, 309] width 22 height 20
click at [253, 306] on input "Yes" at bounding box center [247, 309] width 11 height 11
radio input "true"
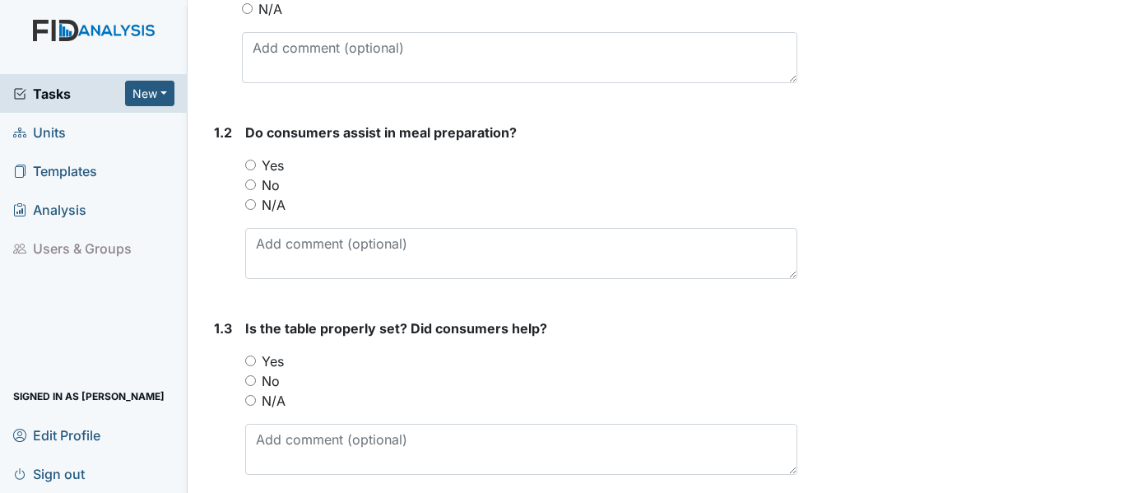
scroll to position [416, 0]
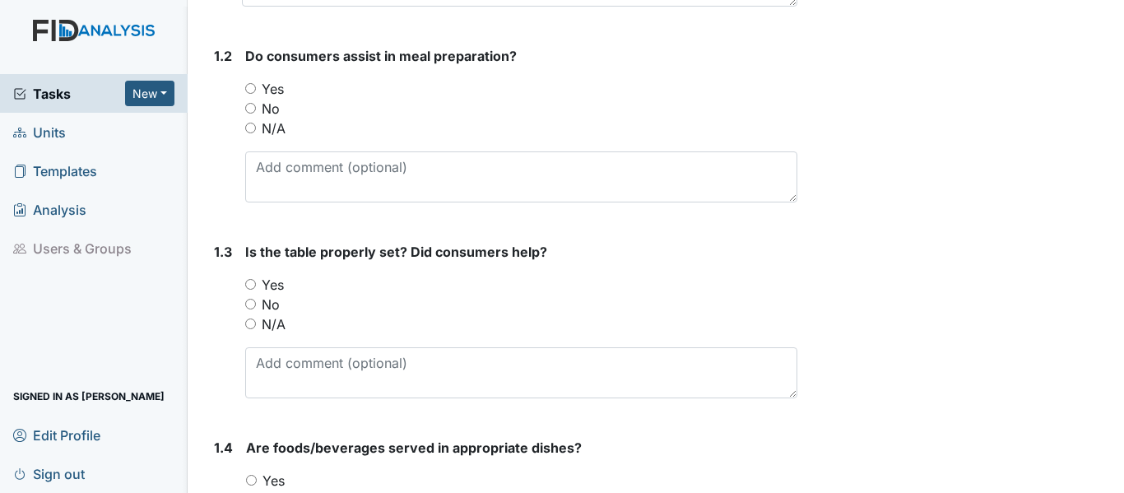
click at [273, 109] on label "No" at bounding box center [271, 109] width 18 height 20
click at [256, 109] on input "No" at bounding box center [250, 108] width 11 height 11
radio input "true"
click at [272, 280] on label "Yes" at bounding box center [273, 285] width 22 height 20
click at [256, 280] on input "Yes" at bounding box center [250, 284] width 11 height 11
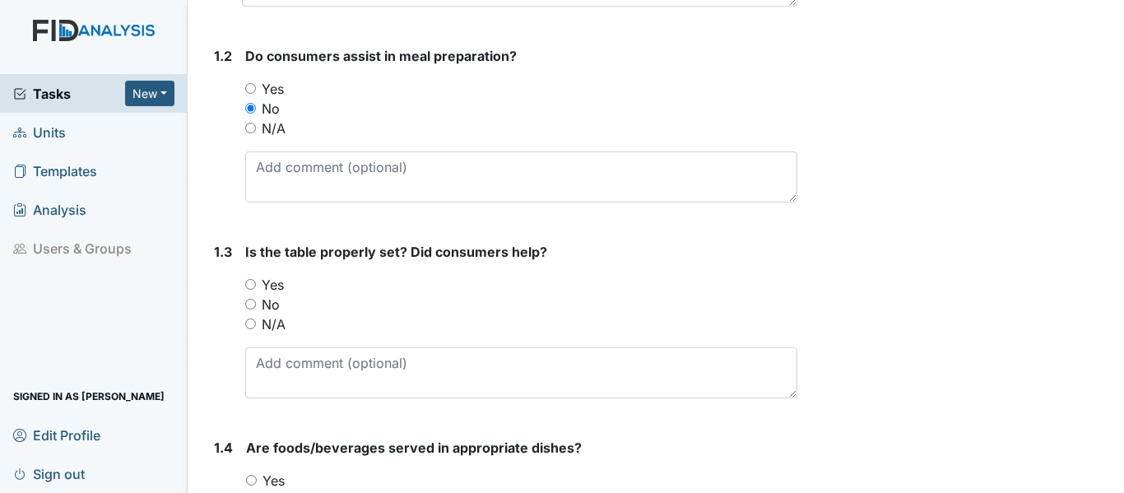
radio input "true"
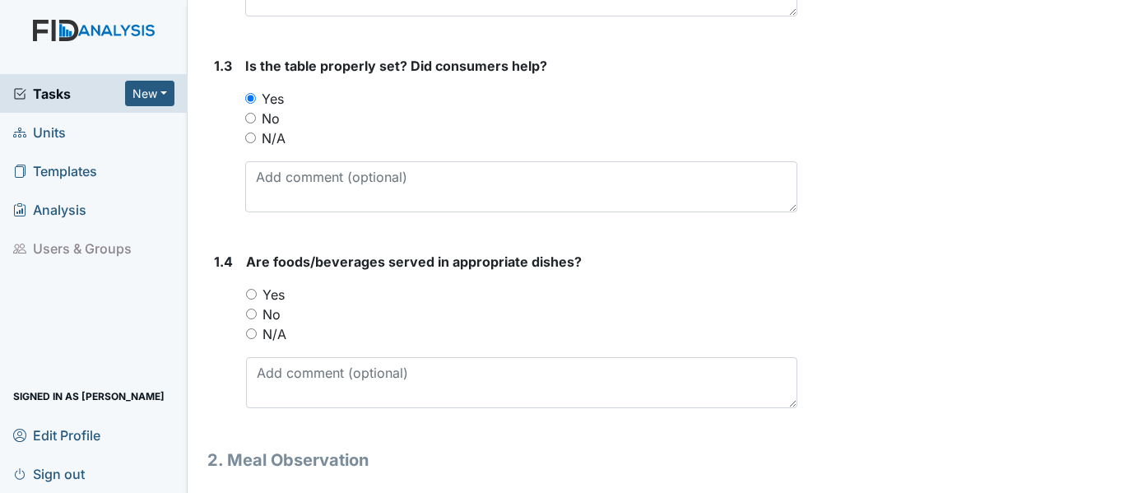
scroll to position [756, 0]
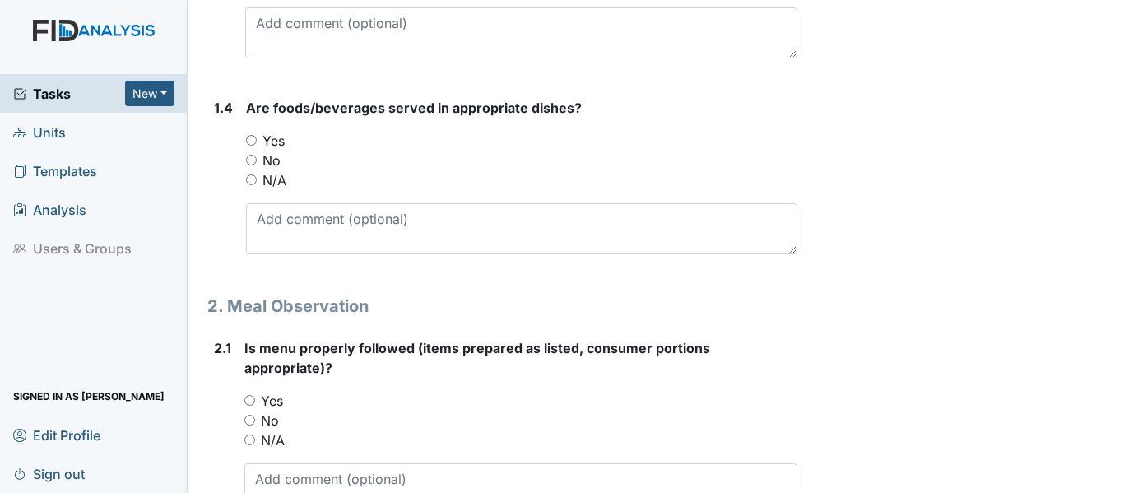
click at [272, 137] on label "Yes" at bounding box center [273, 141] width 22 height 20
click at [257, 137] on input "Yes" at bounding box center [251, 140] width 11 height 11
radio input "true"
click at [272, 397] on label "Yes" at bounding box center [272, 401] width 22 height 20
click at [255, 397] on input "Yes" at bounding box center [249, 400] width 11 height 11
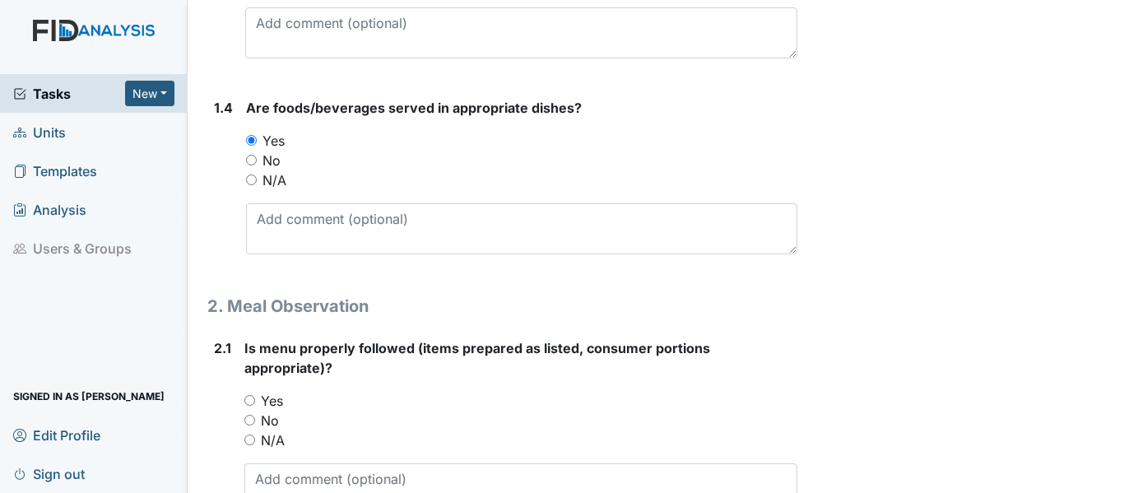
radio input "true"
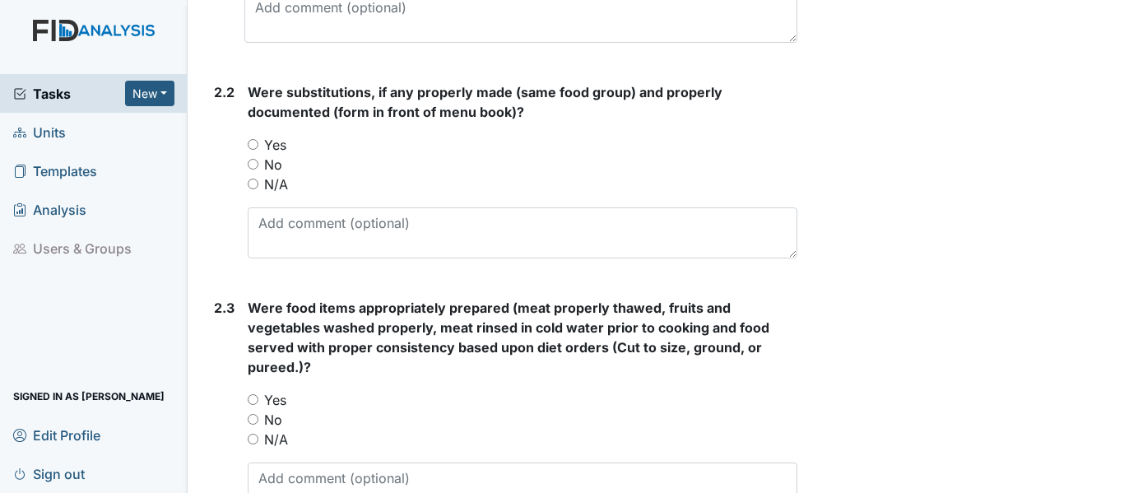
scroll to position [1249, 0]
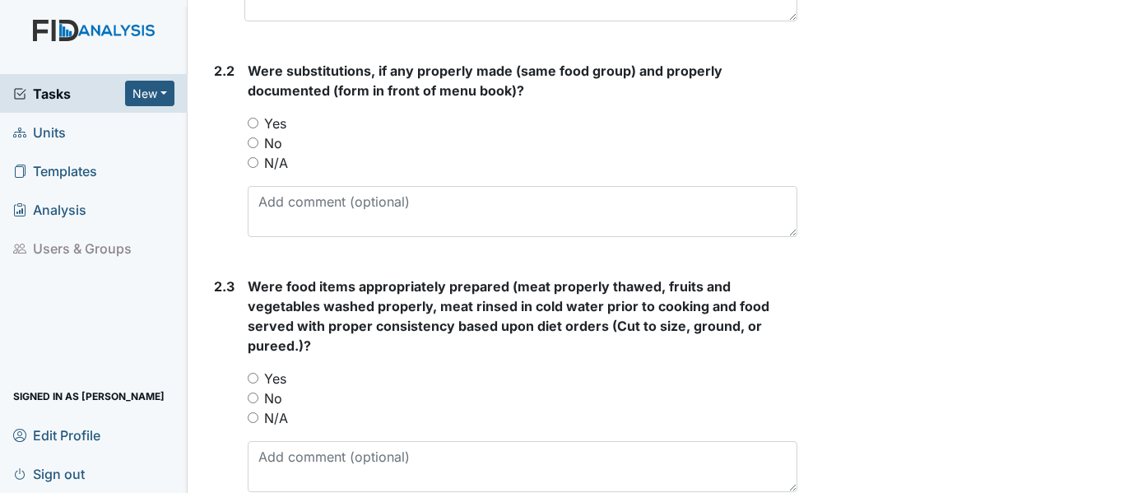
click at [276, 160] on label "N/A" at bounding box center [276, 163] width 24 height 20
click at [258, 160] on input "N/A" at bounding box center [253, 162] width 11 height 11
radio input "true"
click at [267, 374] on label "Yes" at bounding box center [275, 379] width 22 height 20
click at [258, 374] on input "Yes" at bounding box center [253, 378] width 11 height 11
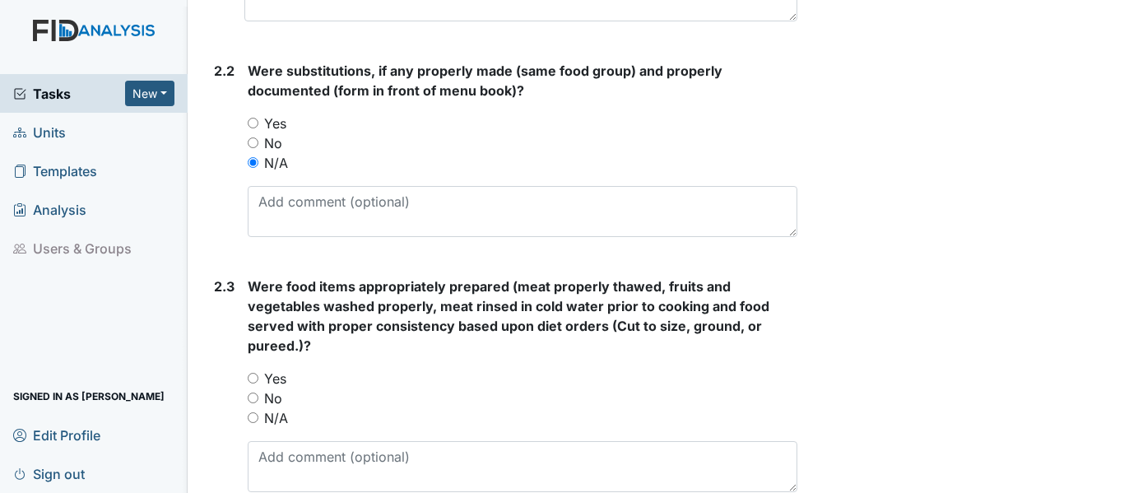
radio input "true"
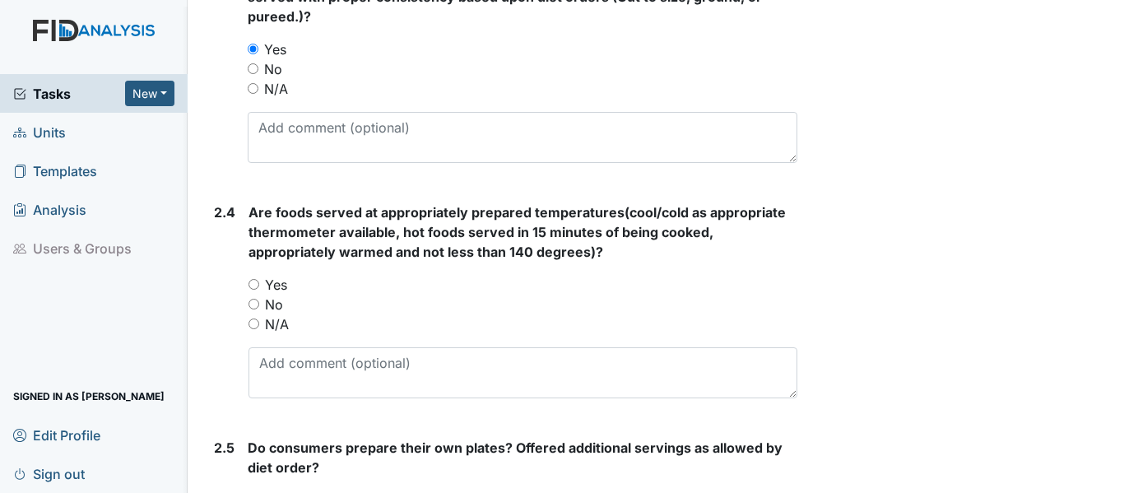
scroll to position [1665, 0]
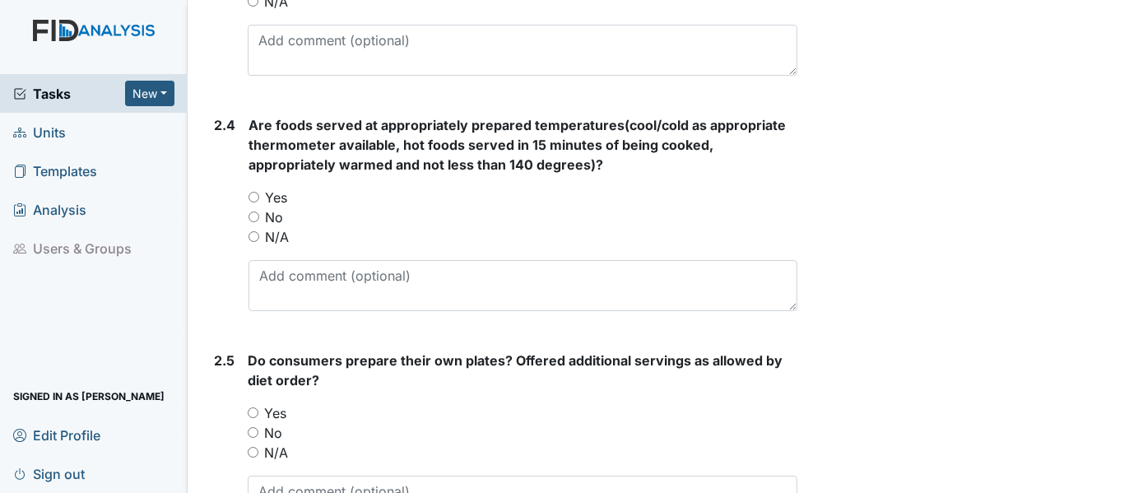
click at [272, 417] on label "Yes" at bounding box center [275, 413] width 22 height 20
click at [258, 417] on input "Yes" at bounding box center [253, 412] width 11 height 11
radio input "true"
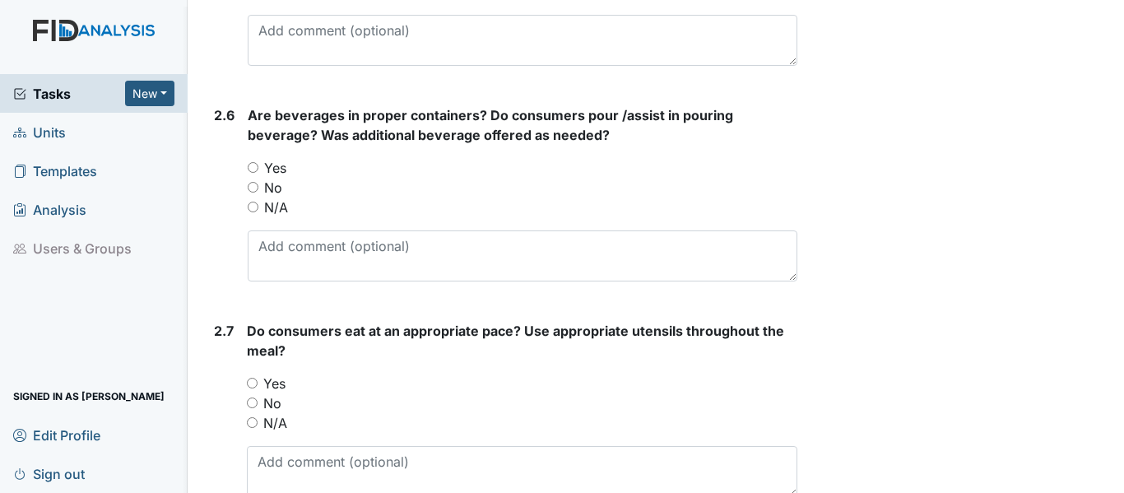
scroll to position [2159, 0]
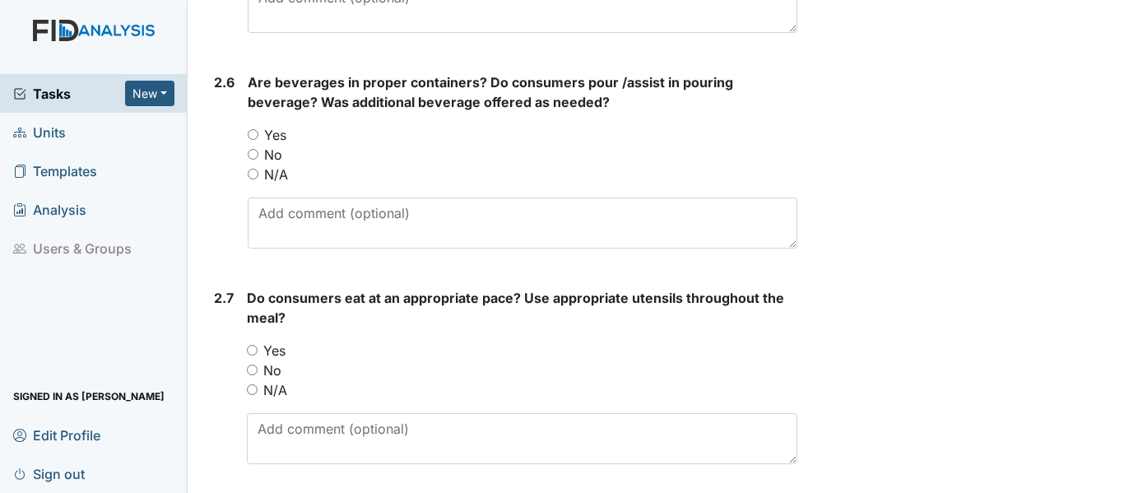
click at [275, 133] on label "Yes" at bounding box center [275, 135] width 22 height 20
click at [258, 133] on input "Yes" at bounding box center [253, 134] width 11 height 11
radio input "true"
click at [269, 349] on label "Yes" at bounding box center [274, 351] width 22 height 20
click at [258, 349] on input "Yes" at bounding box center [252, 350] width 11 height 11
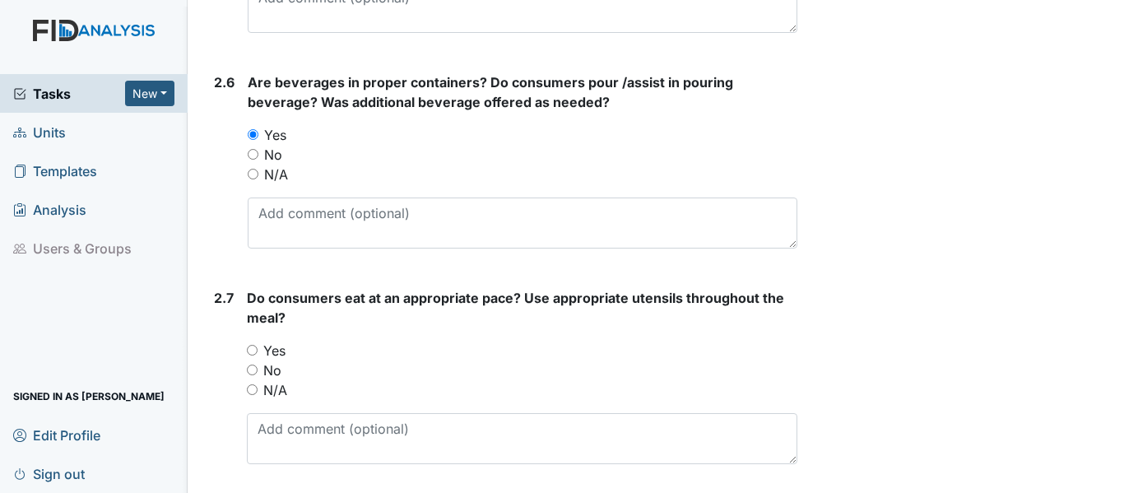
radio input "true"
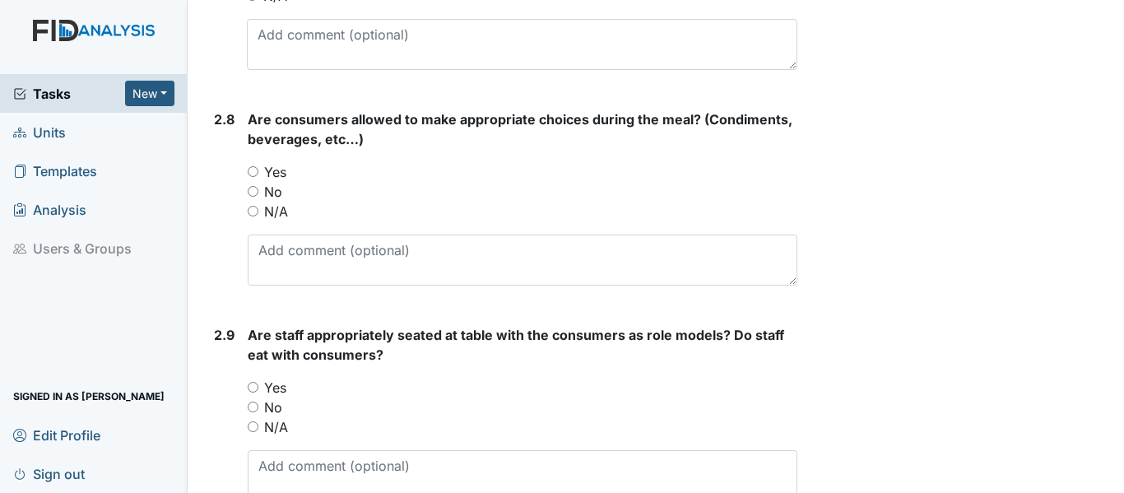
scroll to position [2597, 0]
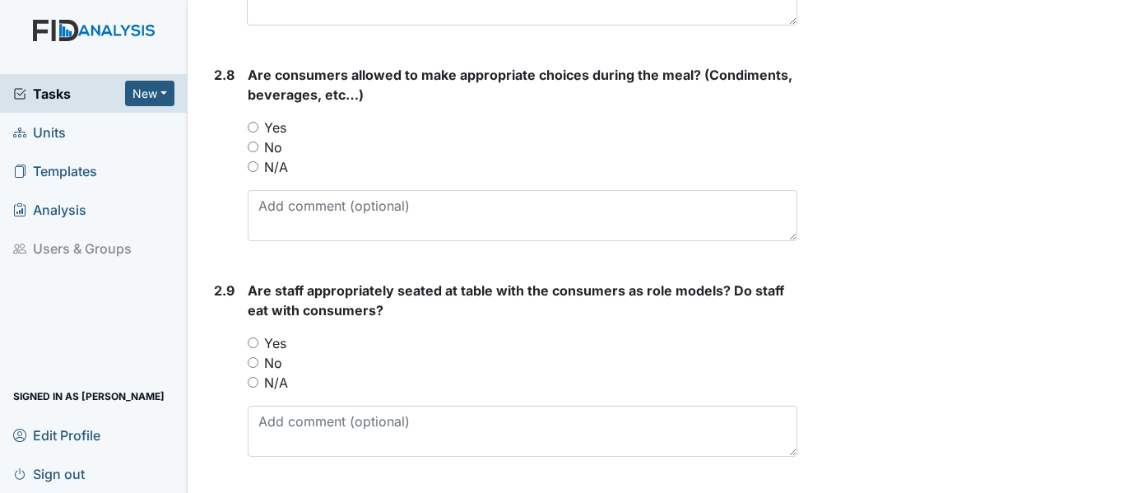
click at [276, 127] on label "Yes" at bounding box center [275, 128] width 22 height 20
click at [258, 127] on input "Yes" at bounding box center [253, 127] width 11 height 11
radio input "true"
click at [276, 344] on label "Yes" at bounding box center [275, 343] width 22 height 20
click at [258, 344] on input "Yes" at bounding box center [253, 342] width 11 height 11
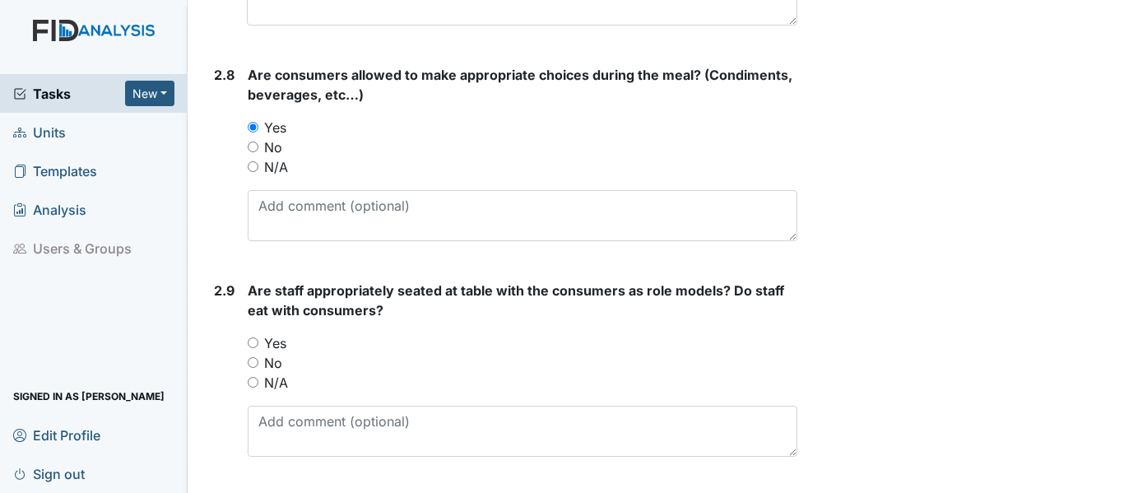
radio input "true"
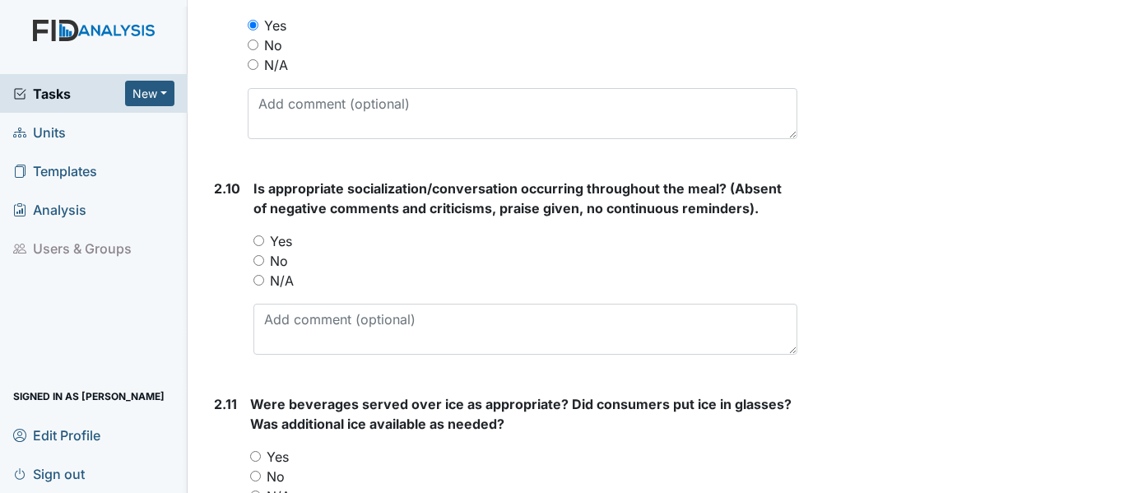
scroll to position [2959, 0]
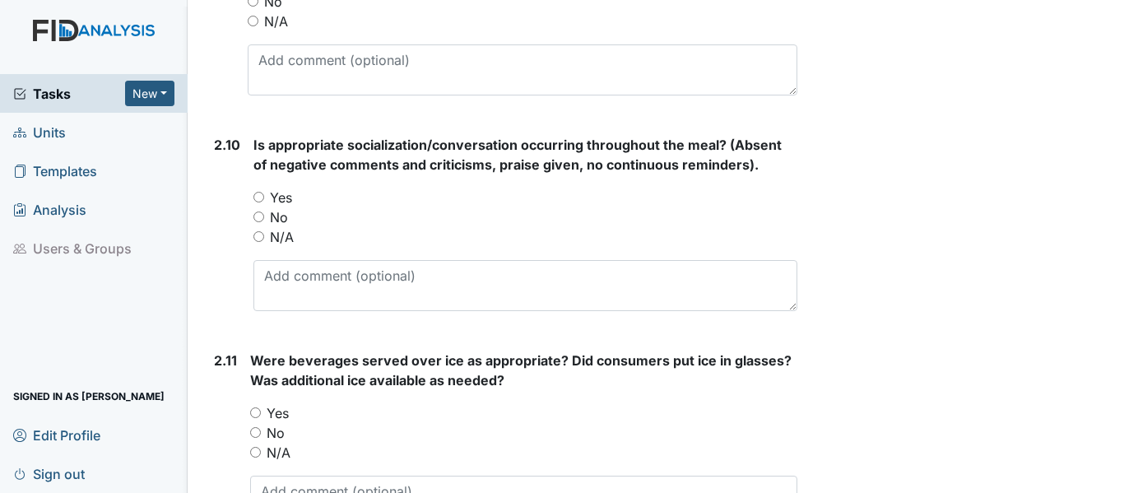
click at [279, 193] on label "Yes" at bounding box center [281, 198] width 22 height 20
click at [264, 193] on input "Yes" at bounding box center [258, 197] width 11 height 11
radio input "true"
click at [275, 413] on label "Yes" at bounding box center [278, 413] width 22 height 20
click at [261, 413] on input "Yes" at bounding box center [255, 412] width 11 height 11
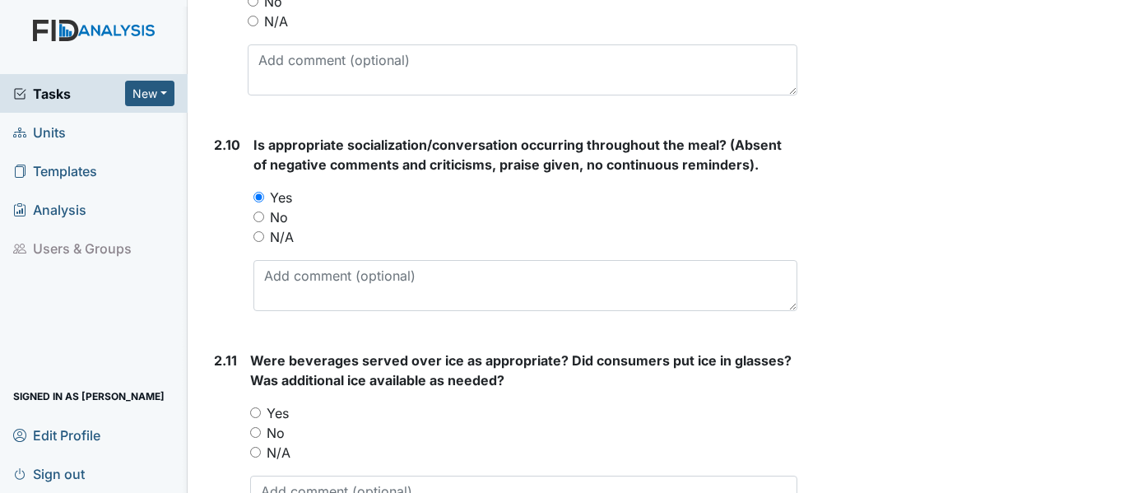
radio input "true"
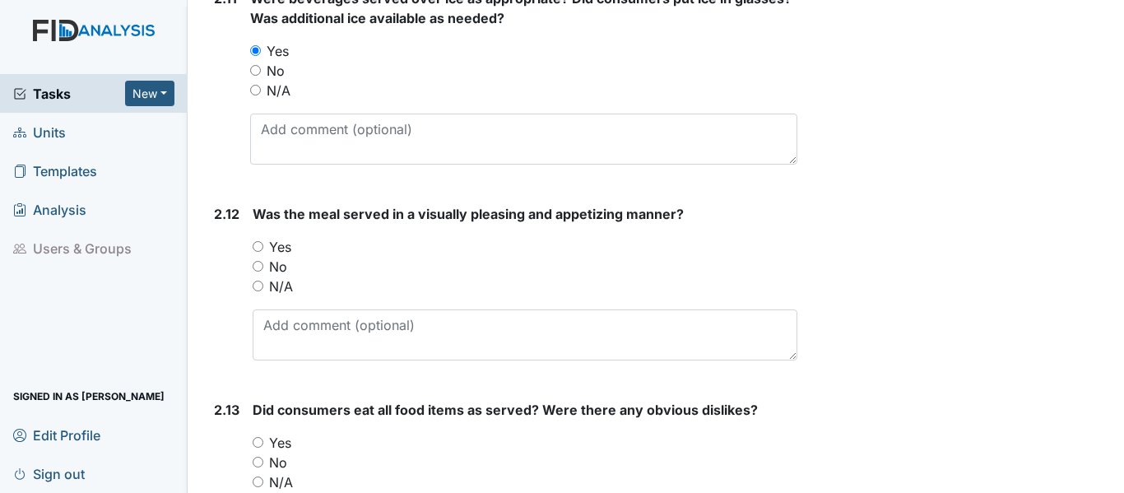
scroll to position [3408, 0]
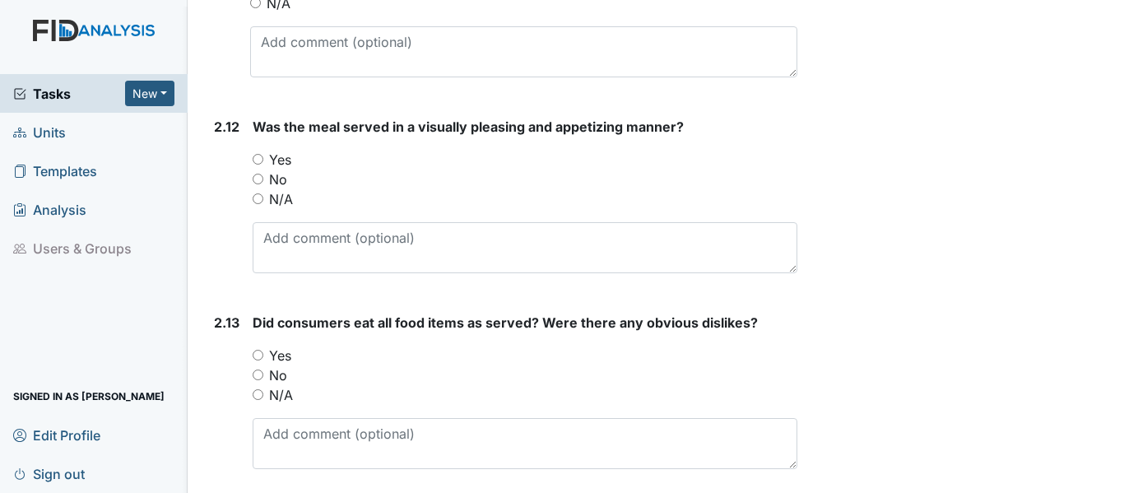
click at [275, 158] on label "Yes" at bounding box center [280, 160] width 22 height 20
click at [263, 158] on input "Yes" at bounding box center [258, 159] width 11 height 11
radio input "true"
click at [274, 358] on label "Yes" at bounding box center [280, 356] width 22 height 20
click at [263, 358] on input "Yes" at bounding box center [258, 355] width 11 height 11
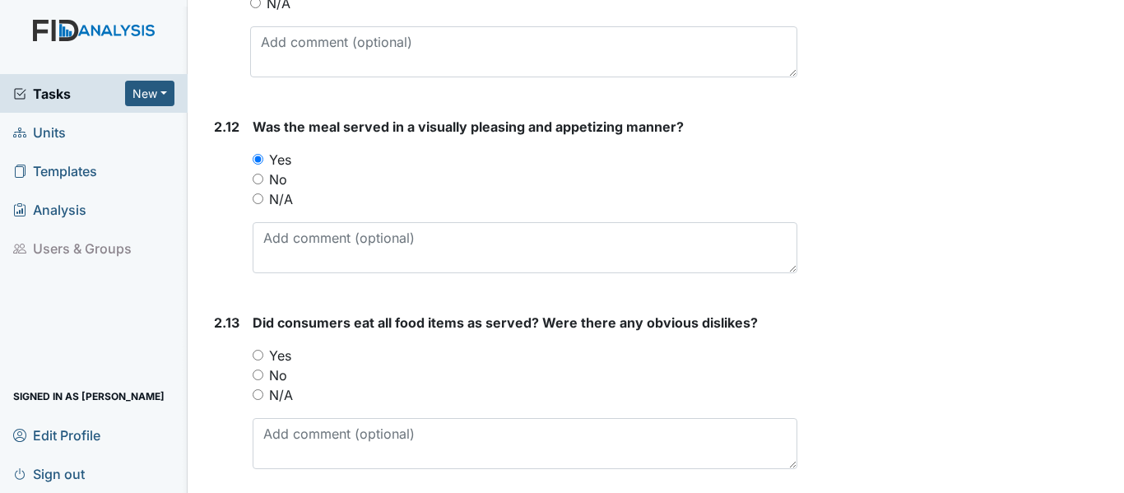
radio input "true"
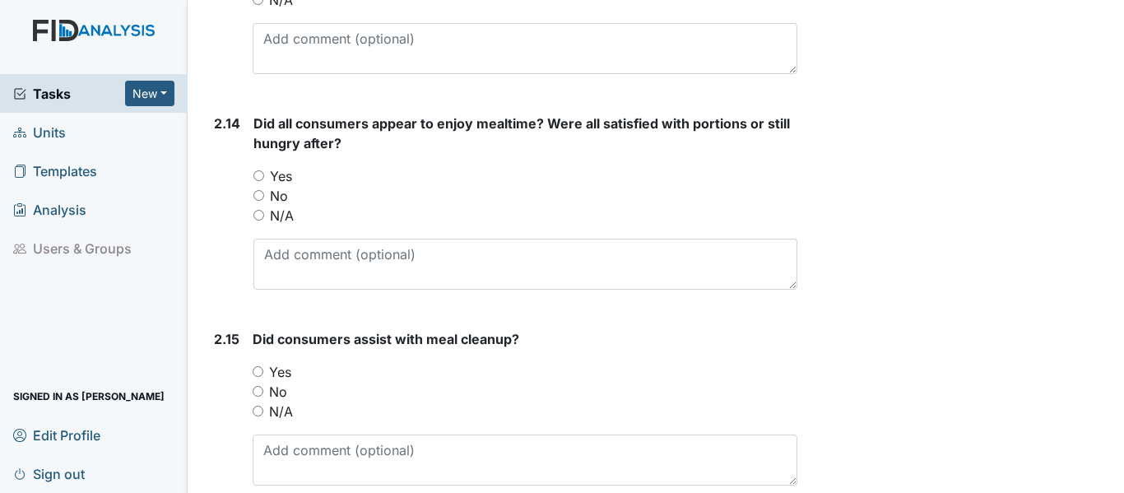
scroll to position [3846, 0]
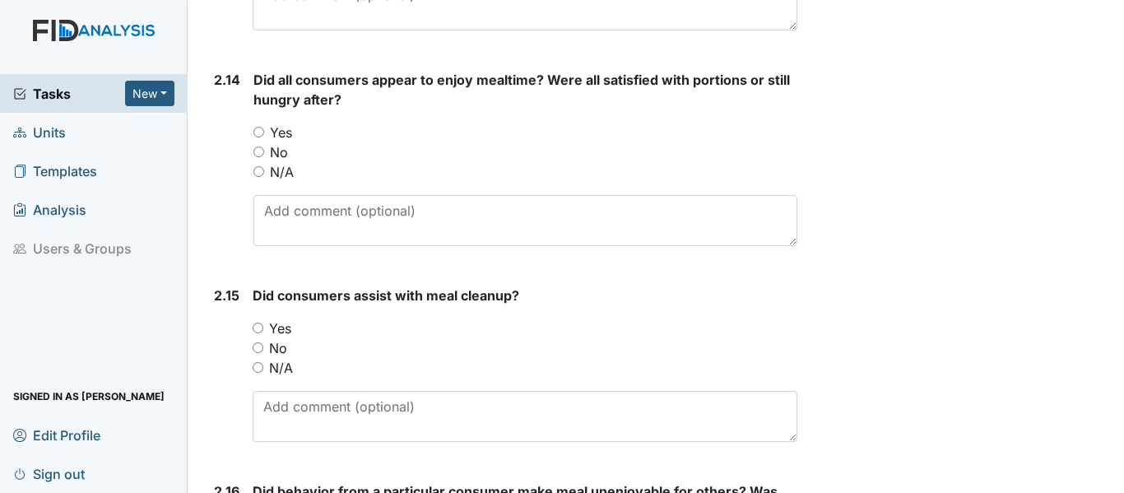
click at [278, 134] on label "Yes" at bounding box center [281, 133] width 22 height 20
click at [264, 134] on input "Yes" at bounding box center [258, 132] width 11 height 11
radio input "true"
click at [281, 328] on label "Yes" at bounding box center [280, 328] width 22 height 20
click at [263, 328] on input "Yes" at bounding box center [258, 328] width 11 height 11
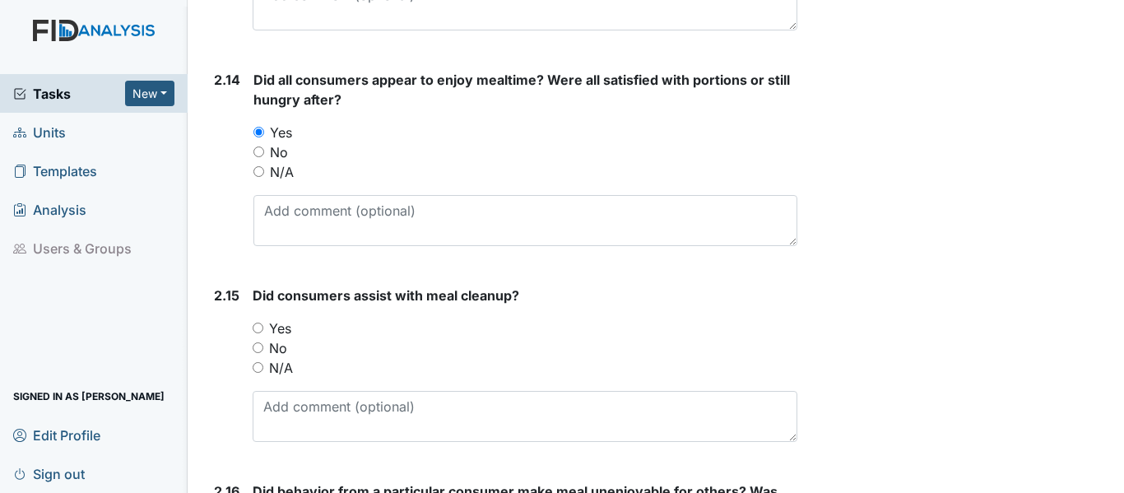
radio input "true"
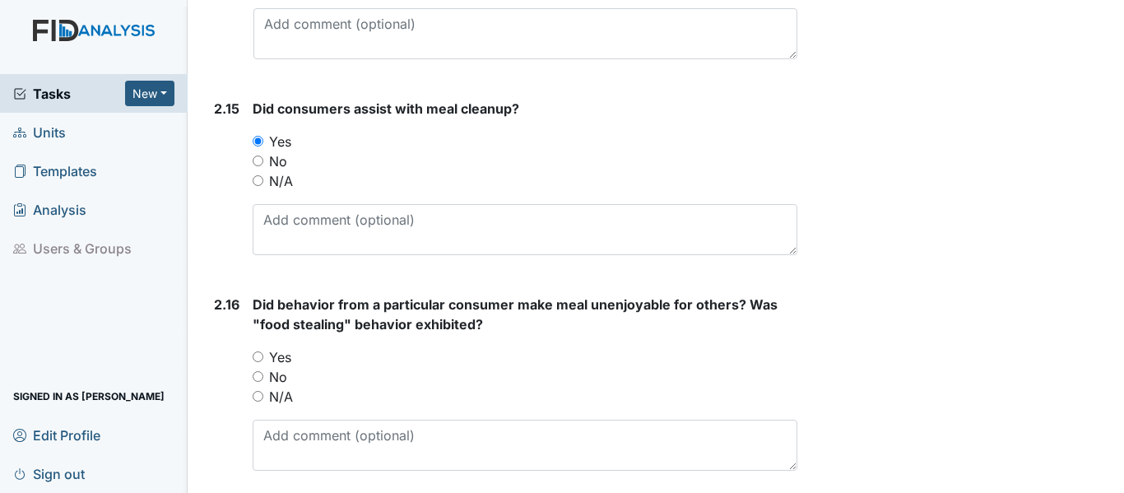
scroll to position [4175, 0]
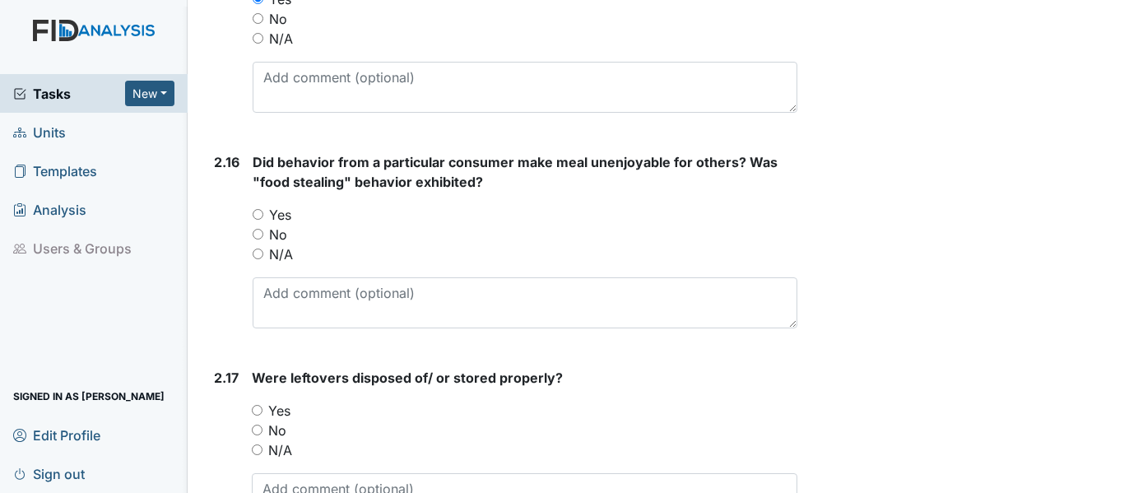
click at [276, 232] on label "No" at bounding box center [278, 235] width 18 height 20
click at [263, 232] on input "No" at bounding box center [258, 234] width 11 height 11
radio input "true"
click at [273, 411] on label "Yes" at bounding box center [279, 411] width 22 height 20
click at [262, 411] on input "Yes" at bounding box center [257, 410] width 11 height 11
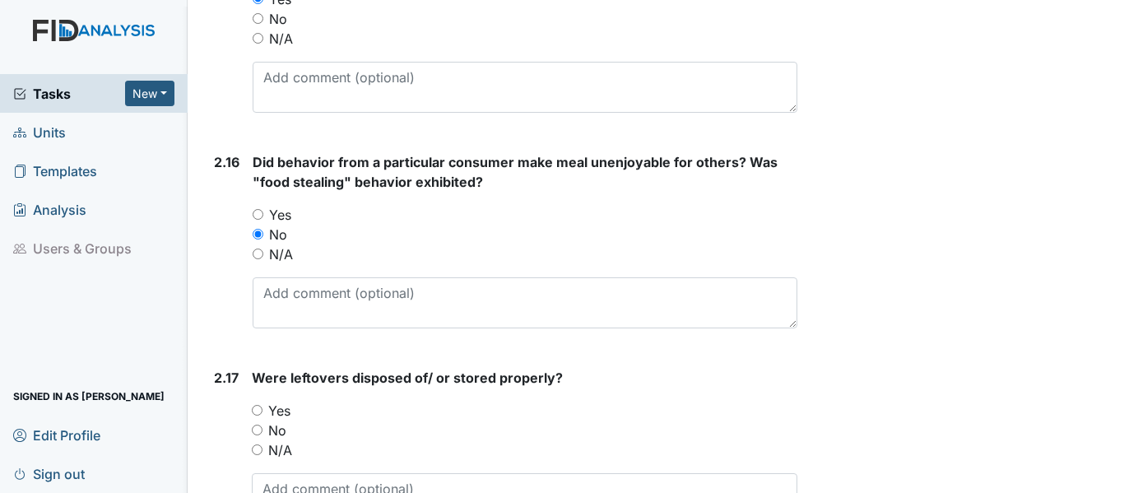
radio input "true"
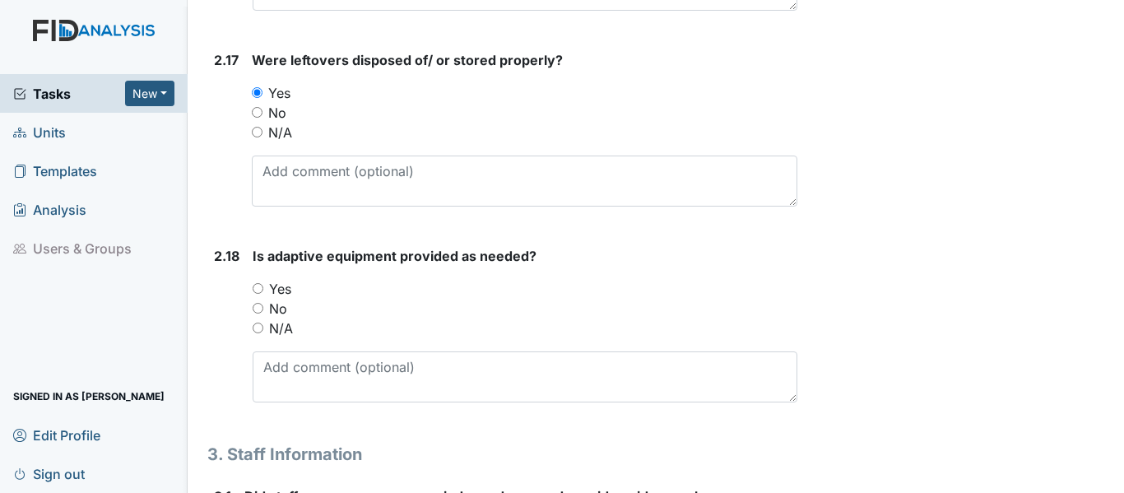
scroll to position [4614, 0]
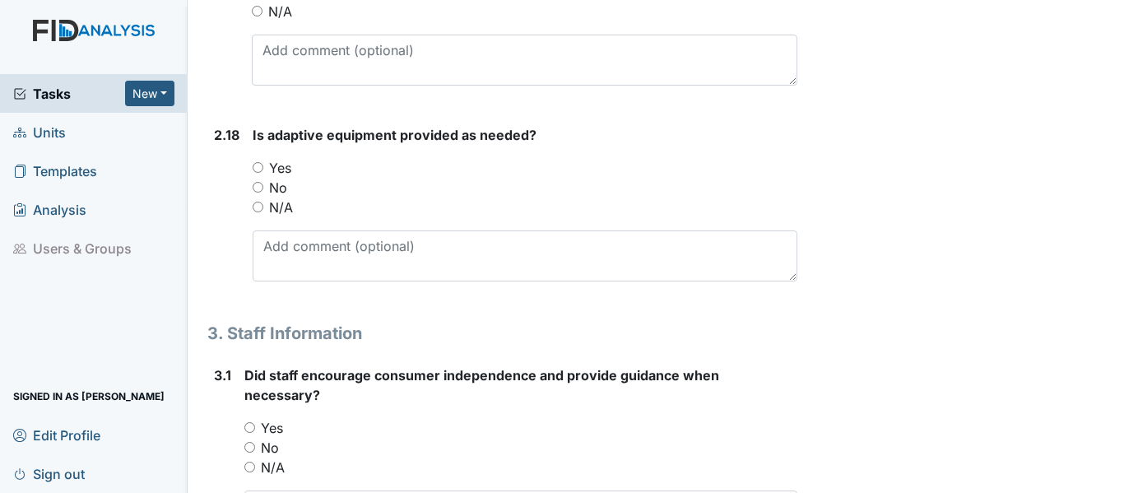
click at [288, 168] on label "Yes" at bounding box center [280, 168] width 22 height 20
click at [263, 168] on input "Yes" at bounding box center [258, 167] width 11 height 11
radio input "true"
click at [278, 423] on label "Yes" at bounding box center [272, 428] width 22 height 20
click at [255, 423] on input "Yes" at bounding box center [249, 427] width 11 height 11
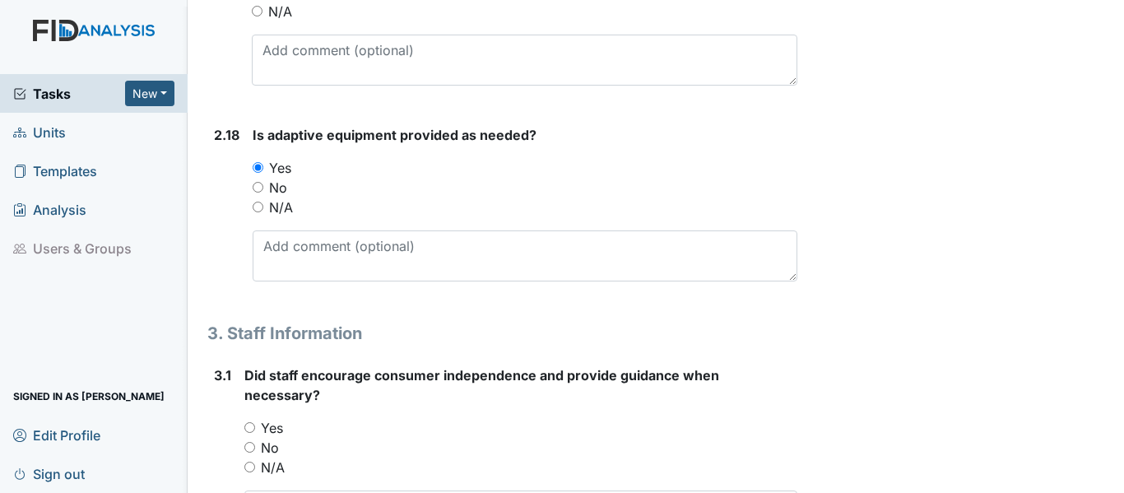
radio input "true"
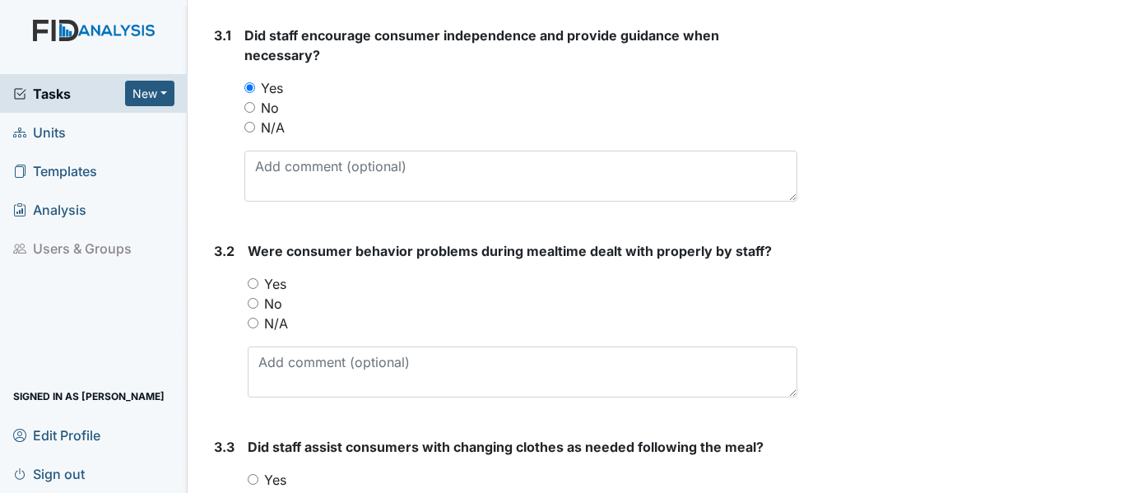
scroll to position [5074, 0]
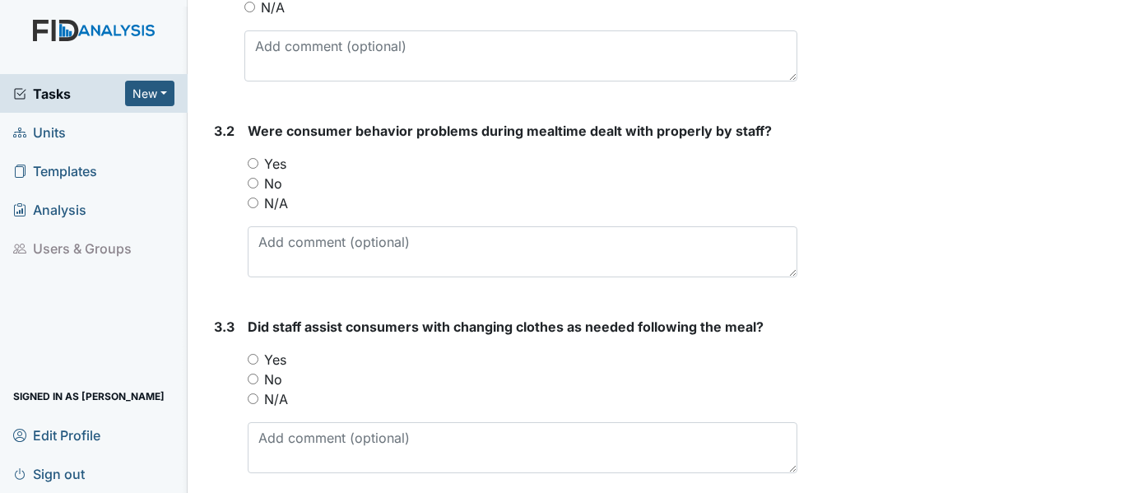
click at [274, 183] on label "No" at bounding box center [273, 184] width 18 height 20
click at [258, 183] on input "No" at bounding box center [253, 183] width 11 height 11
radio input "true"
click at [270, 360] on label "Yes" at bounding box center [275, 360] width 22 height 20
click at [258, 360] on input "Yes" at bounding box center [253, 359] width 11 height 11
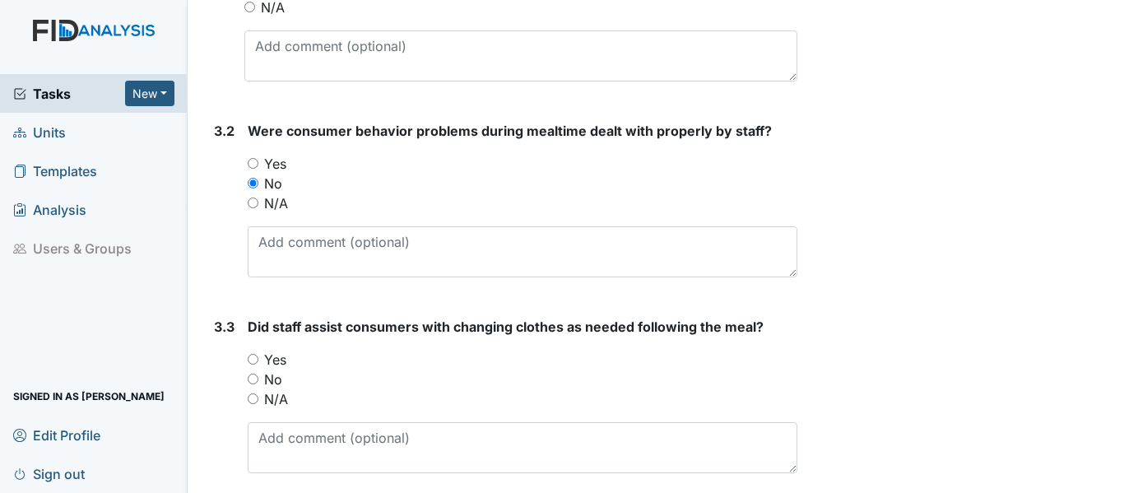
radio input "true"
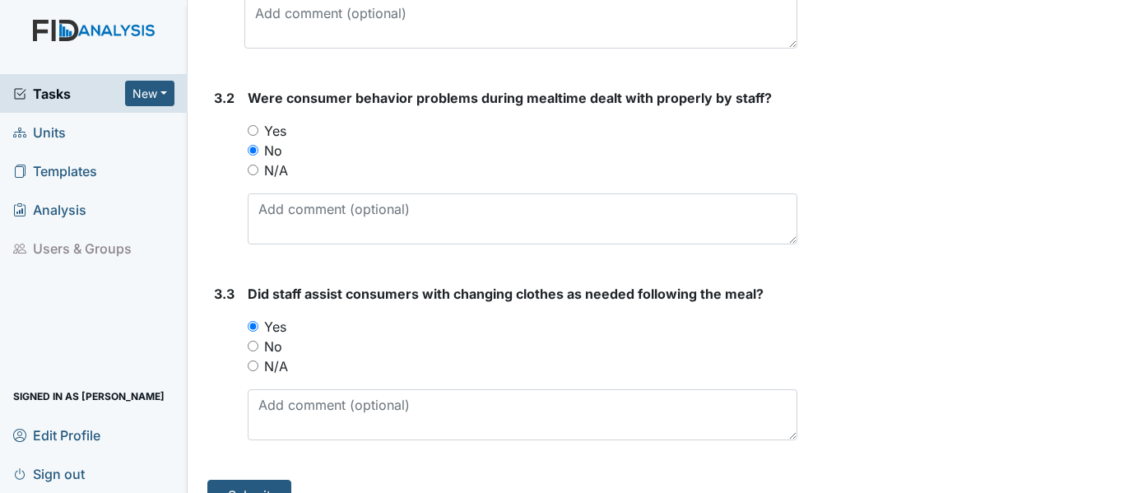
scroll to position [5138, 0]
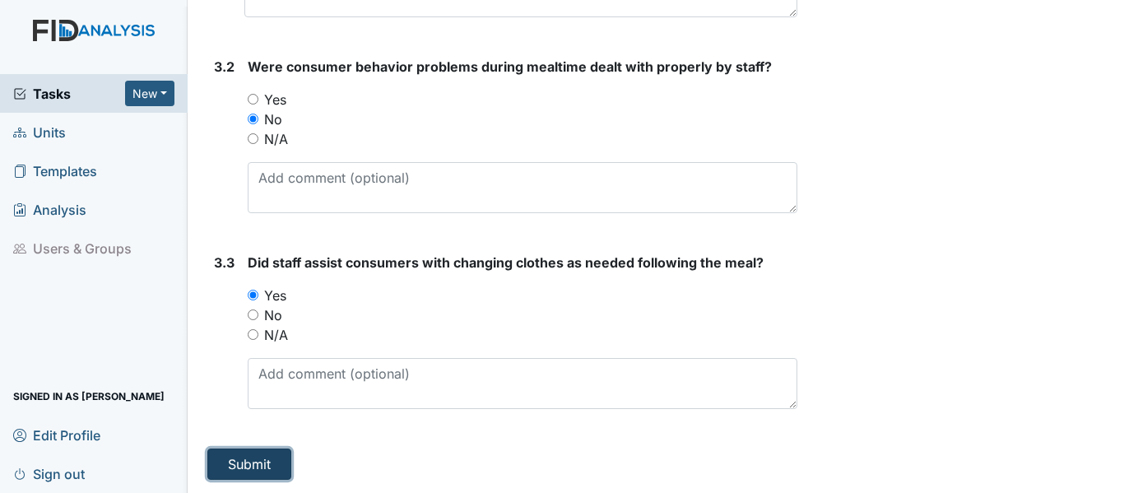
click at [274, 460] on button "Submit" at bounding box center [249, 463] width 84 height 31
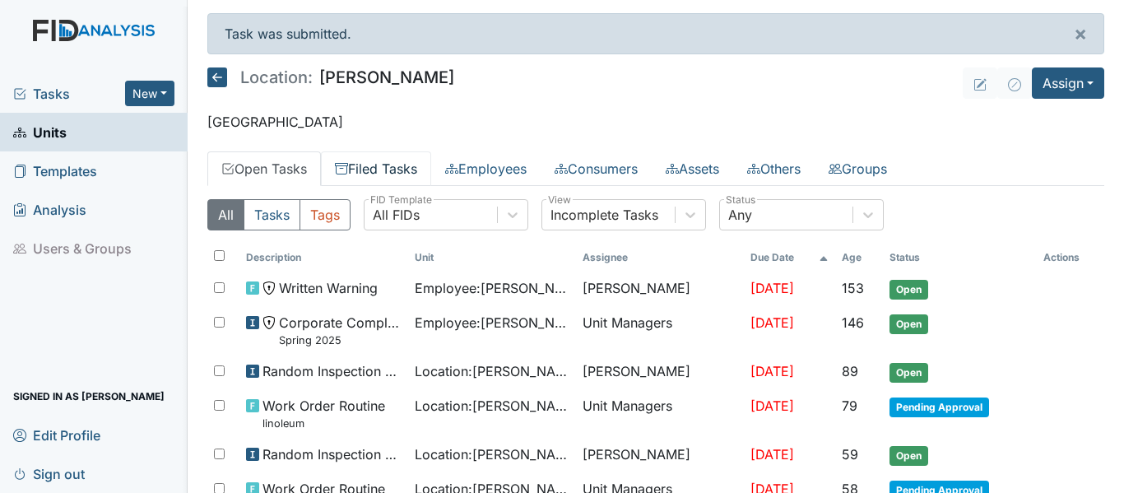
click at [385, 160] on link "Filed Tasks" at bounding box center [376, 168] width 110 height 35
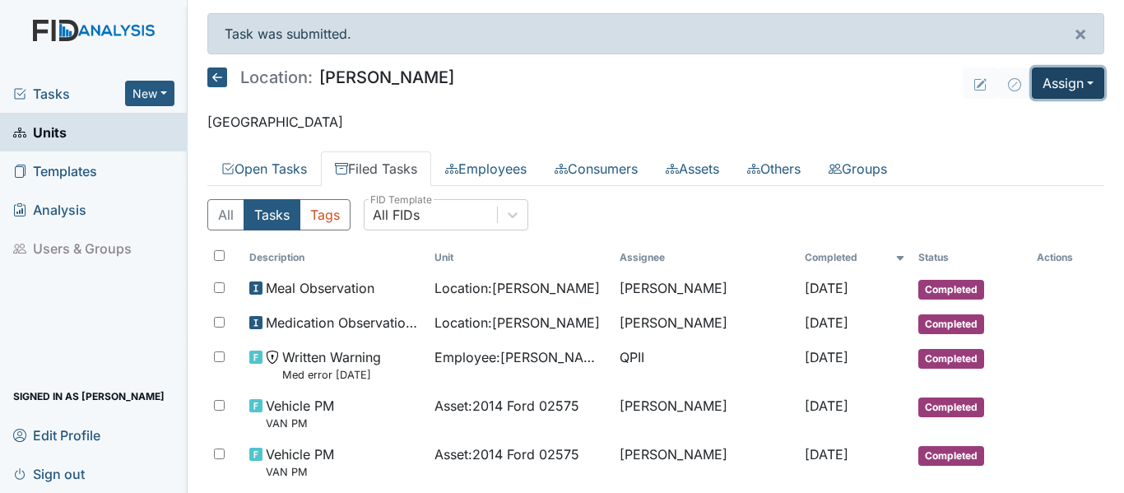
click at [1060, 84] on button "Assign" at bounding box center [1068, 82] width 72 height 31
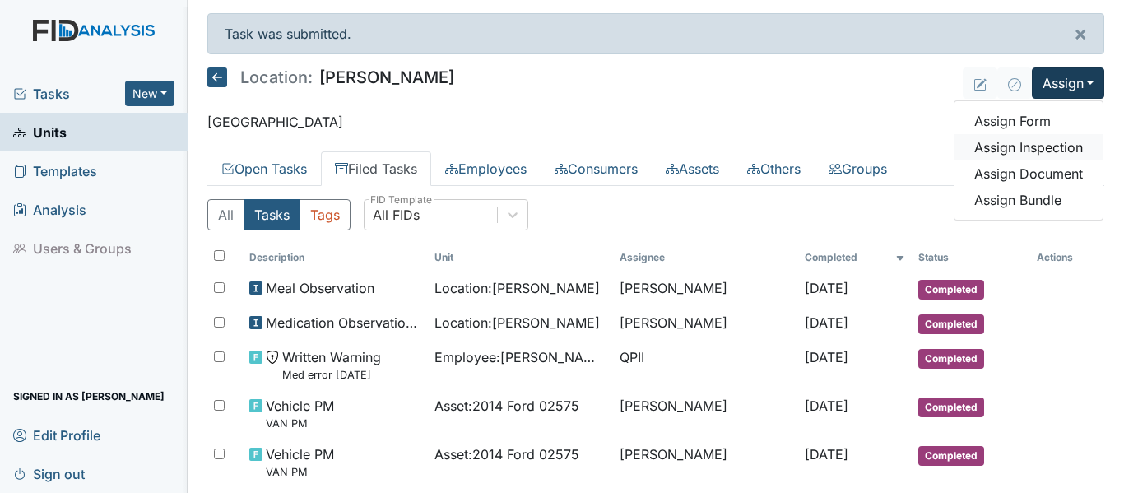
click at [1043, 143] on link "Assign Inspection" at bounding box center [1028, 147] width 148 height 26
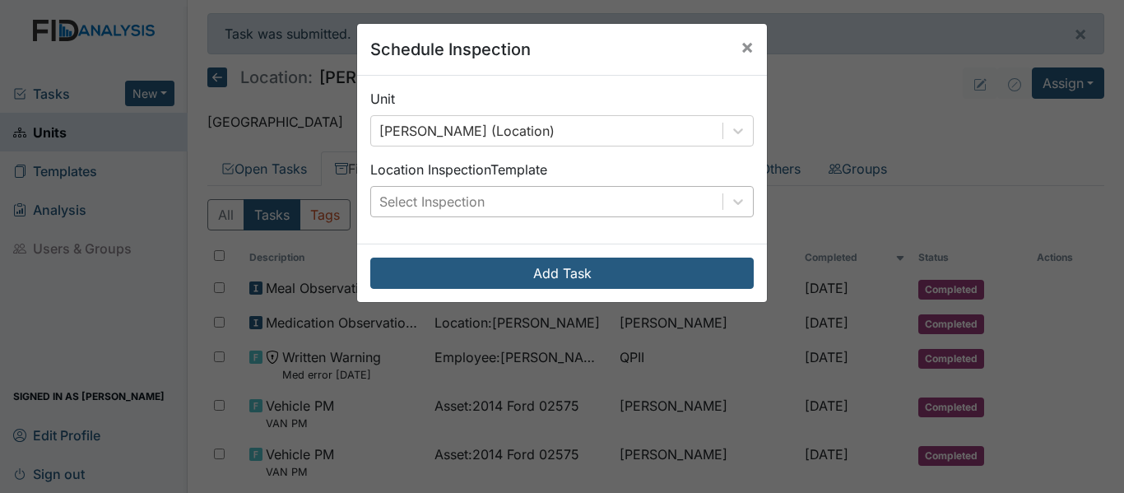
click at [583, 215] on div "Select Inspection" at bounding box center [546, 202] width 351 height 30
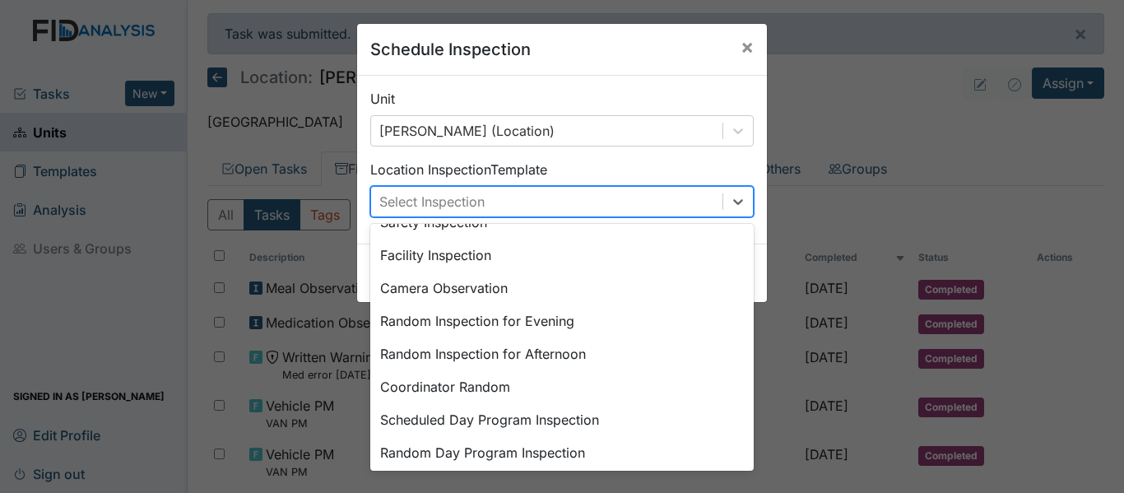
scroll to position [117, 0]
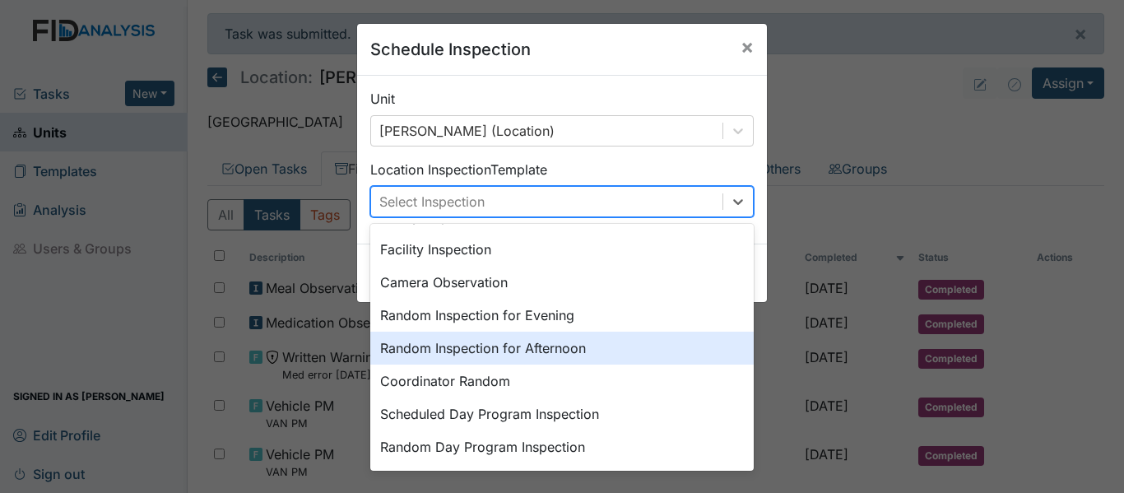
click at [527, 346] on div "Random Inspection for Afternoon" at bounding box center [561, 348] width 383 height 33
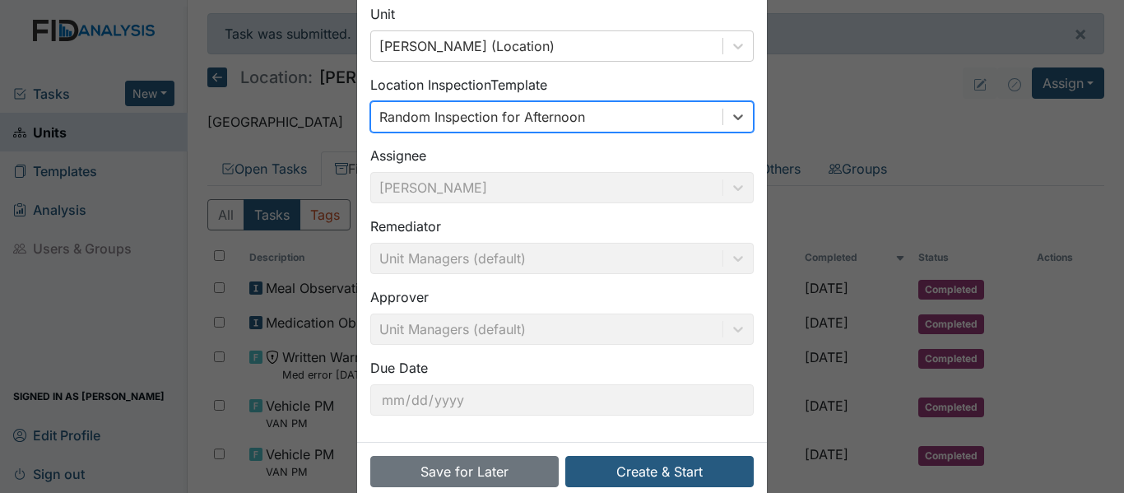
scroll to position [116, 0]
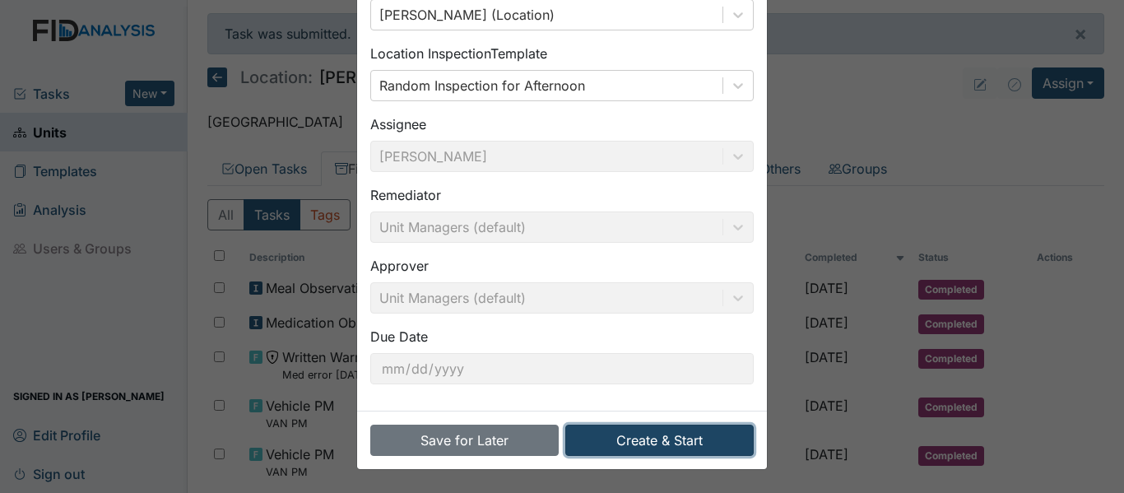
click at [646, 439] on button "Create & Start" at bounding box center [659, 440] width 188 height 31
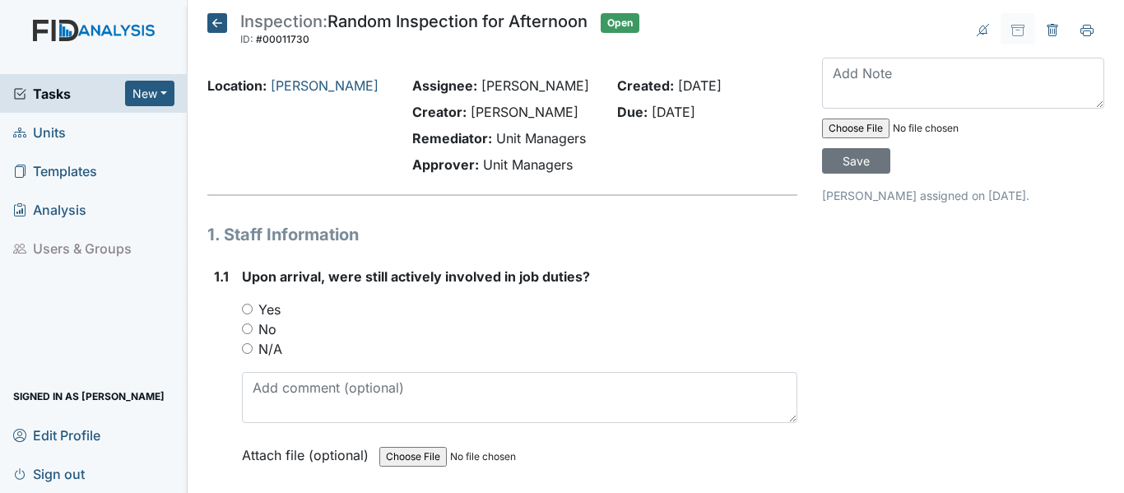
click at [271, 308] on label "Yes" at bounding box center [269, 309] width 22 height 20
click at [253, 308] on input "Yes" at bounding box center [247, 309] width 11 height 11
radio input "true"
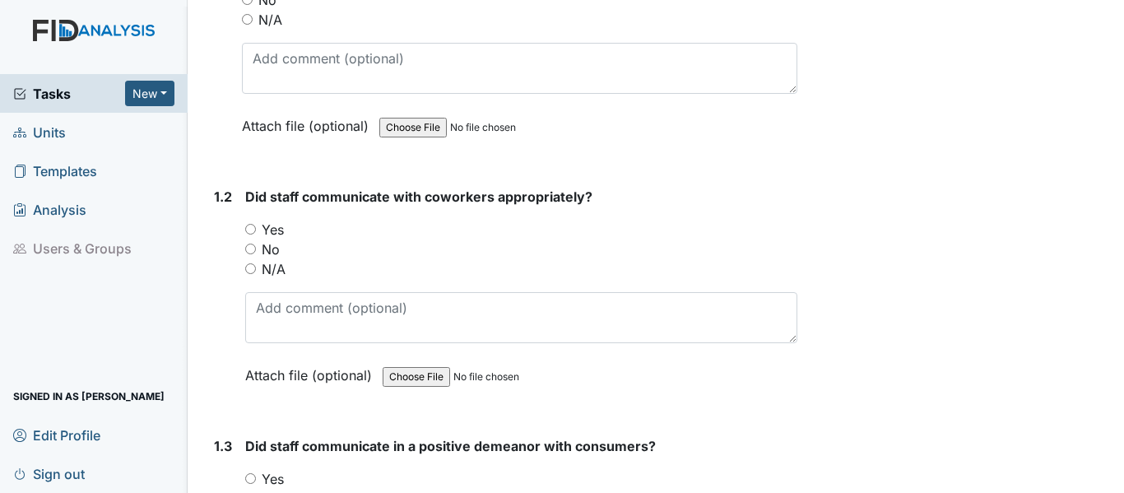
scroll to position [449, 0]
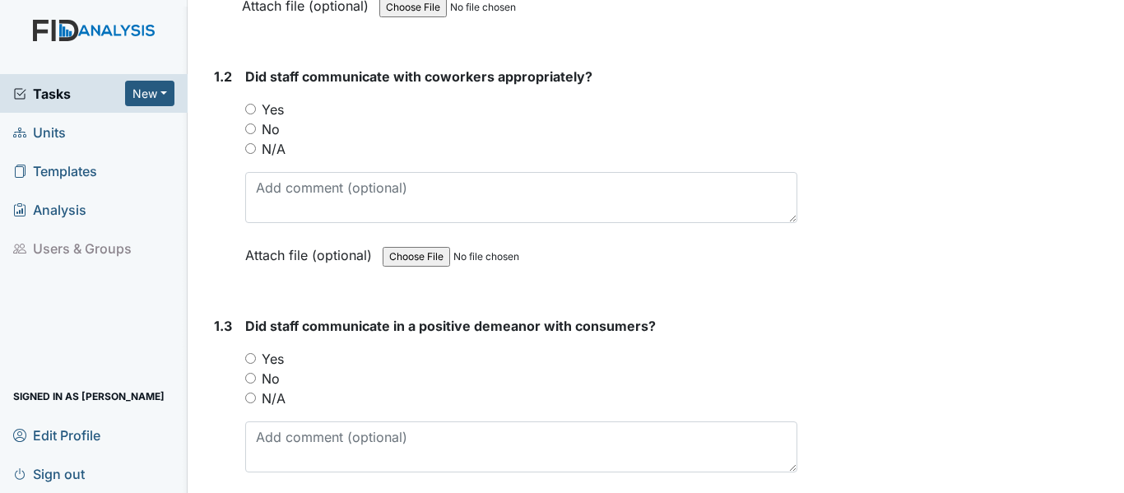
click at [271, 109] on label "Yes" at bounding box center [273, 110] width 22 height 20
click at [256, 109] on input "Yes" at bounding box center [250, 109] width 11 height 11
radio input "true"
click at [271, 360] on label "Yes" at bounding box center [273, 359] width 22 height 20
click at [256, 360] on input "Yes" at bounding box center [250, 358] width 11 height 11
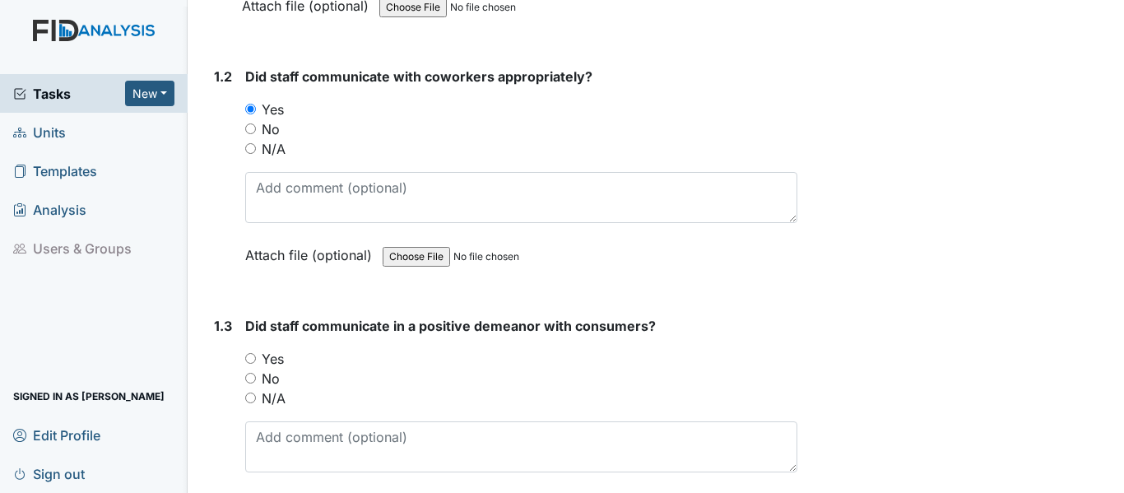
radio input "true"
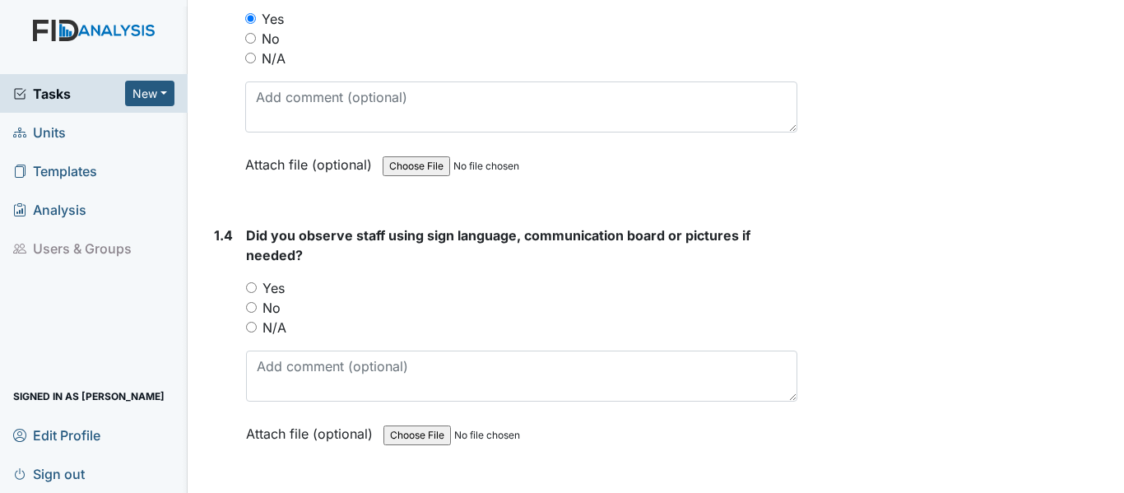
scroll to position [921, 0]
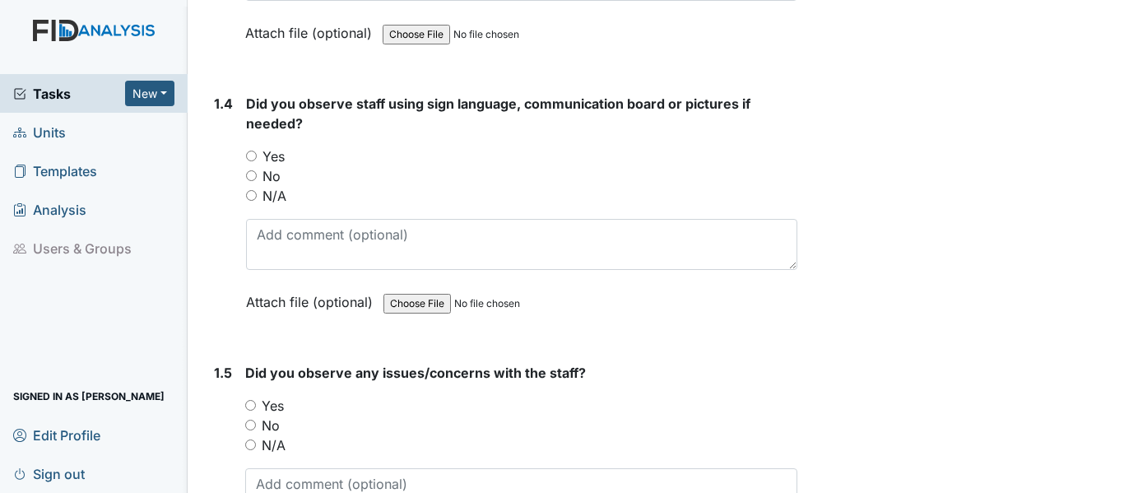
click at [274, 155] on label "Yes" at bounding box center [273, 156] width 22 height 20
click at [257, 155] on input "Yes" at bounding box center [251, 156] width 11 height 11
radio input "true"
click at [270, 422] on label "No" at bounding box center [271, 425] width 18 height 20
click at [256, 422] on input "No" at bounding box center [250, 425] width 11 height 11
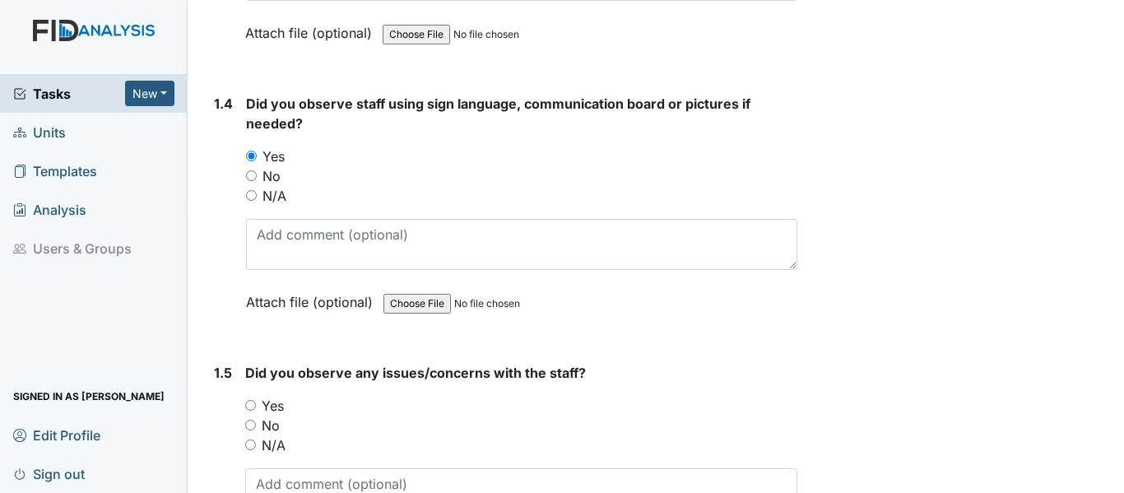
radio input "true"
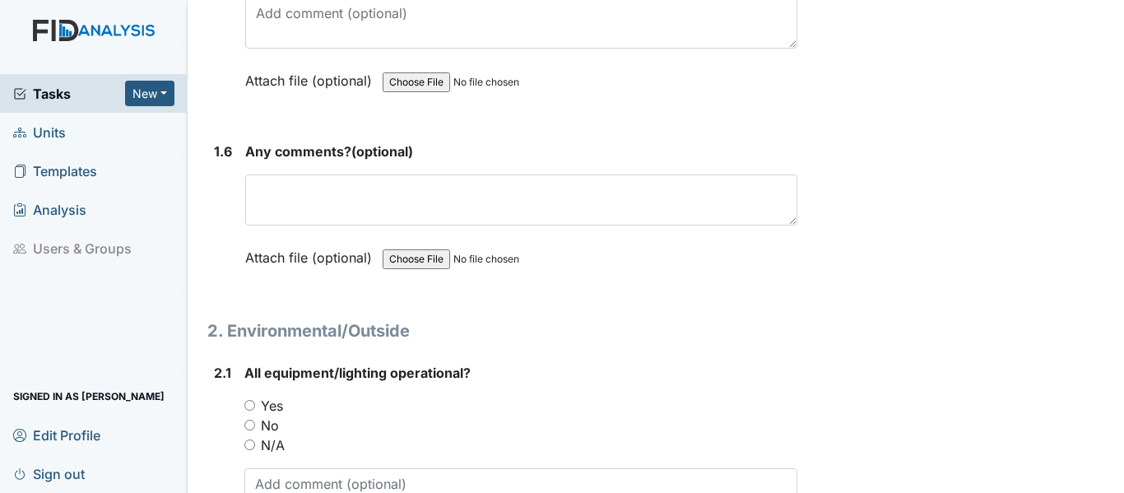
scroll to position [1436, 0]
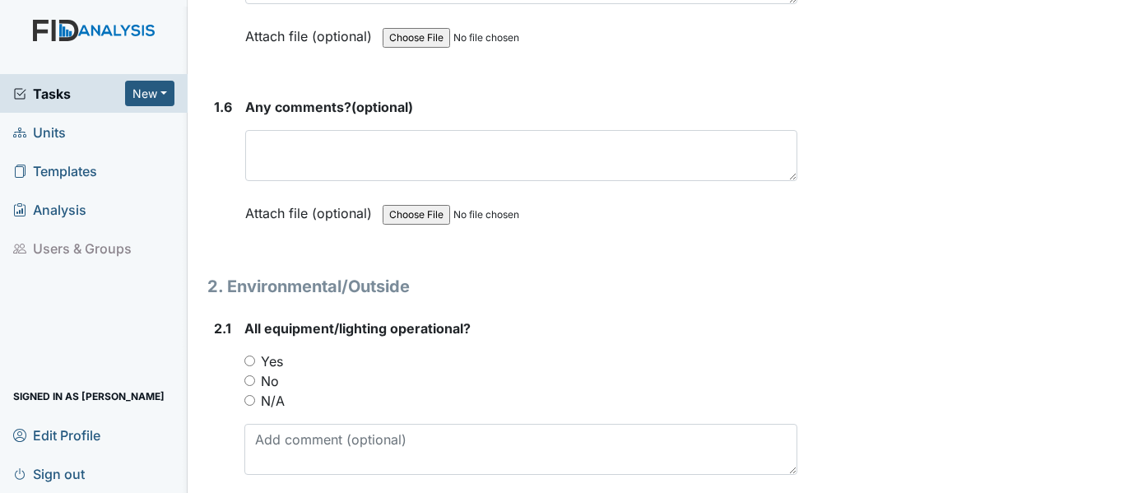
click at [266, 363] on label "Yes" at bounding box center [272, 361] width 22 height 20
click at [255, 363] on input "Yes" at bounding box center [249, 360] width 11 height 11
radio input "true"
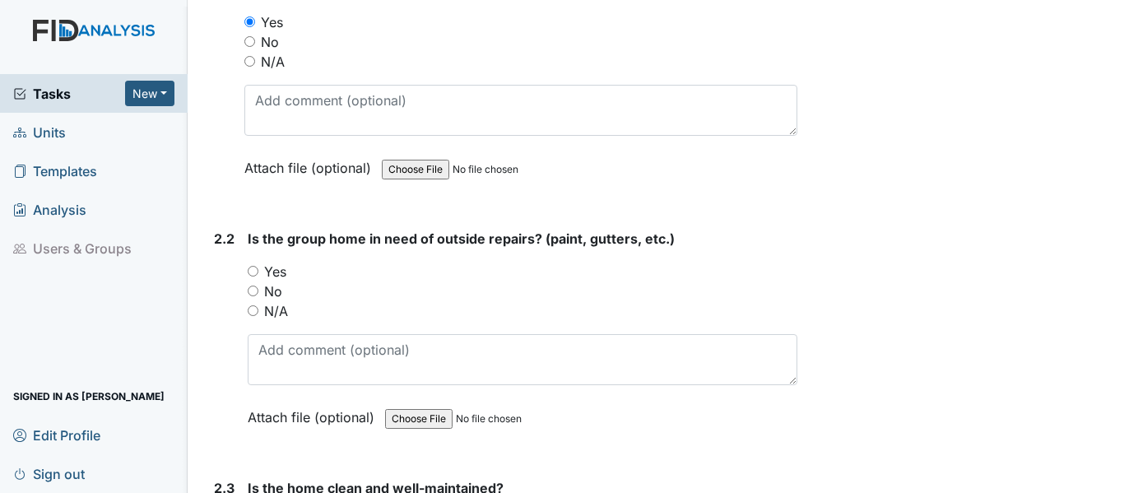
scroll to position [1896, 0]
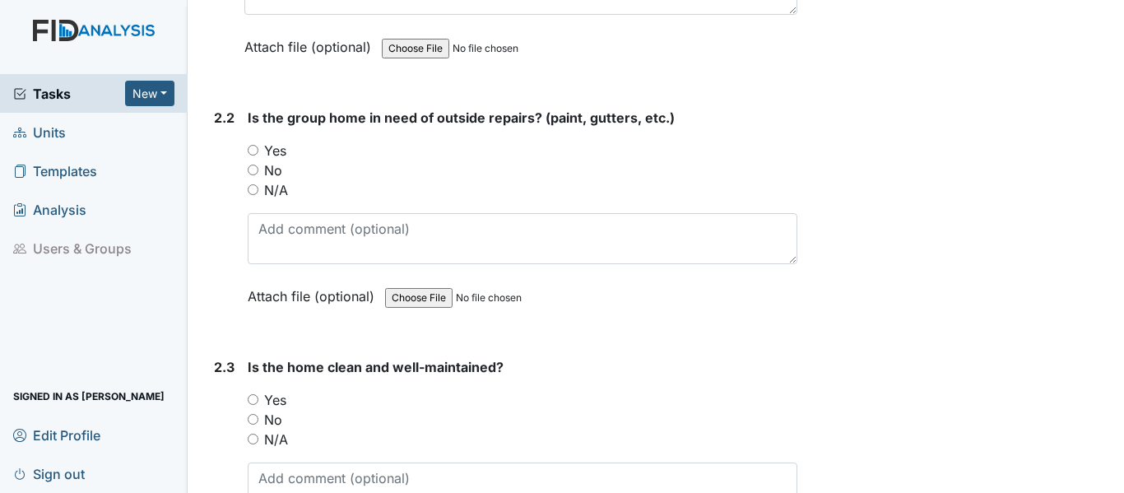
click at [269, 169] on label "No" at bounding box center [273, 170] width 18 height 20
click at [258, 169] on input "No" at bounding box center [253, 170] width 11 height 11
radio input "true"
click at [276, 401] on label "Yes" at bounding box center [275, 400] width 22 height 20
click at [258, 401] on input "Yes" at bounding box center [253, 399] width 11 height 11
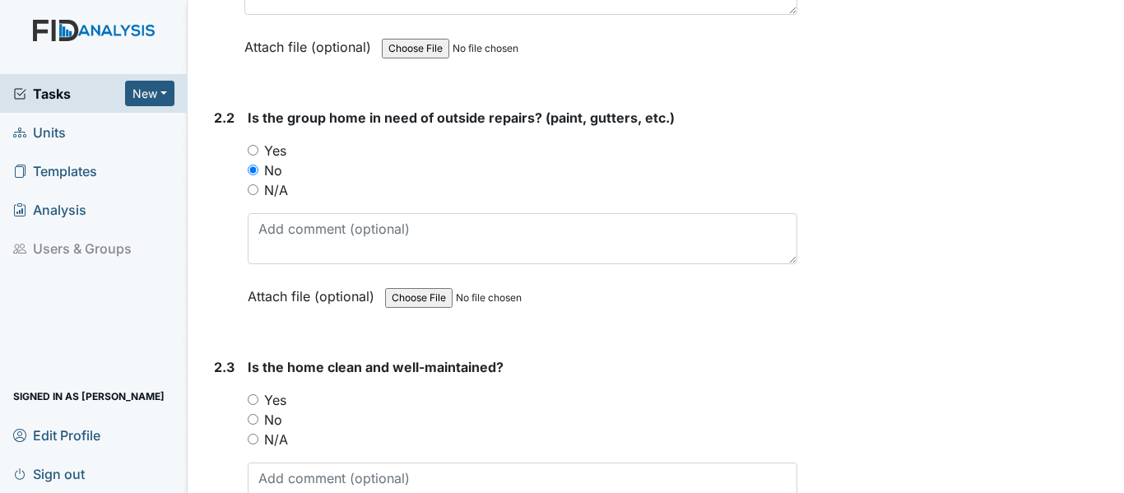
radio input "true"
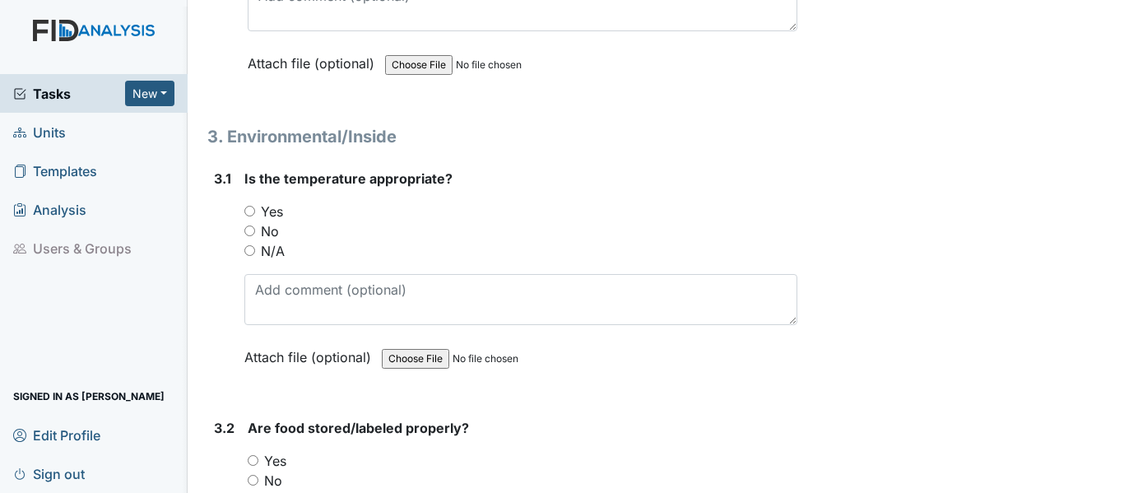
scroll to position [2400, 0]
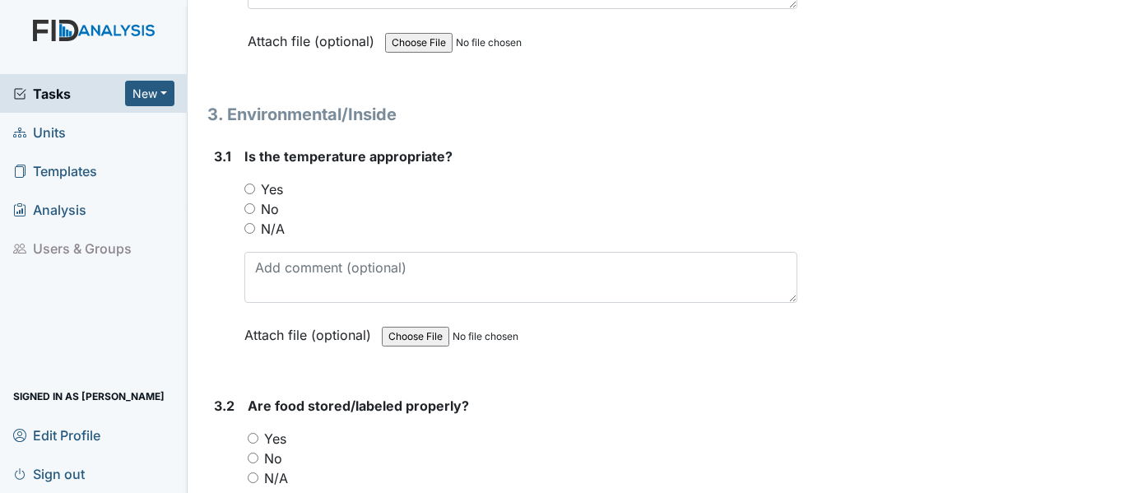
click at [273, 189] on label "Yes" at bounding box center [272, 189] width 22 height 20
click at [255, 189] on input "Yes" at bounding box center [249, 188] width 11 height 11
radio input "true"
click at [269, 436] on label "Yes" at bounding box center [275, 439] width 22 height 20
click at [258, 436] on input "Yes" at bounding box center [253, 438] width 11 height 11
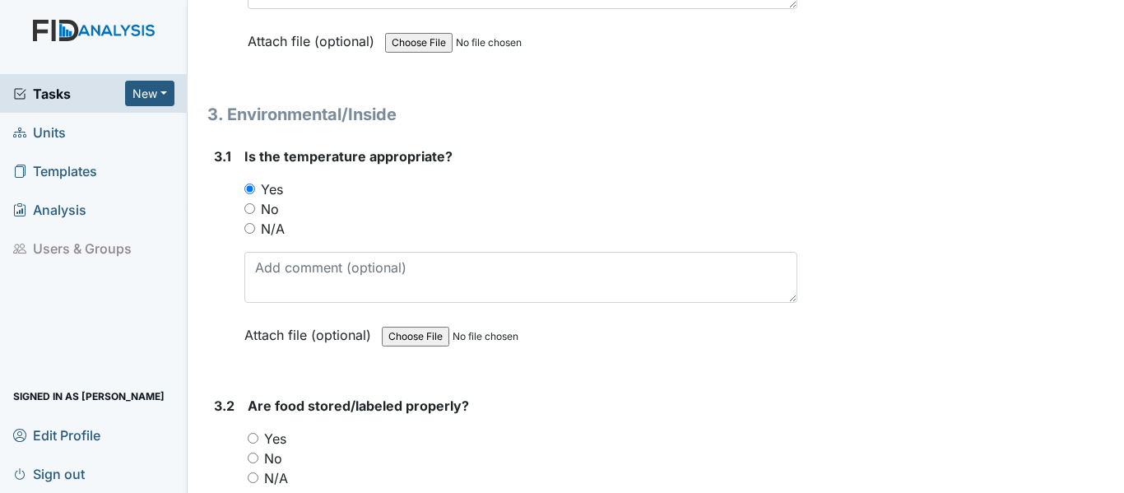
radio input "true"
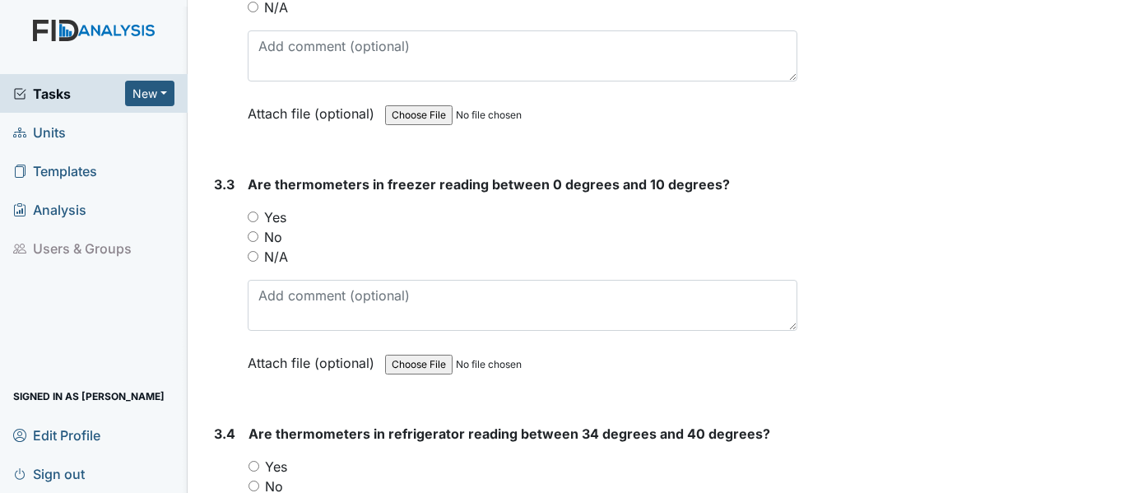
scroll to position [2903, 0]
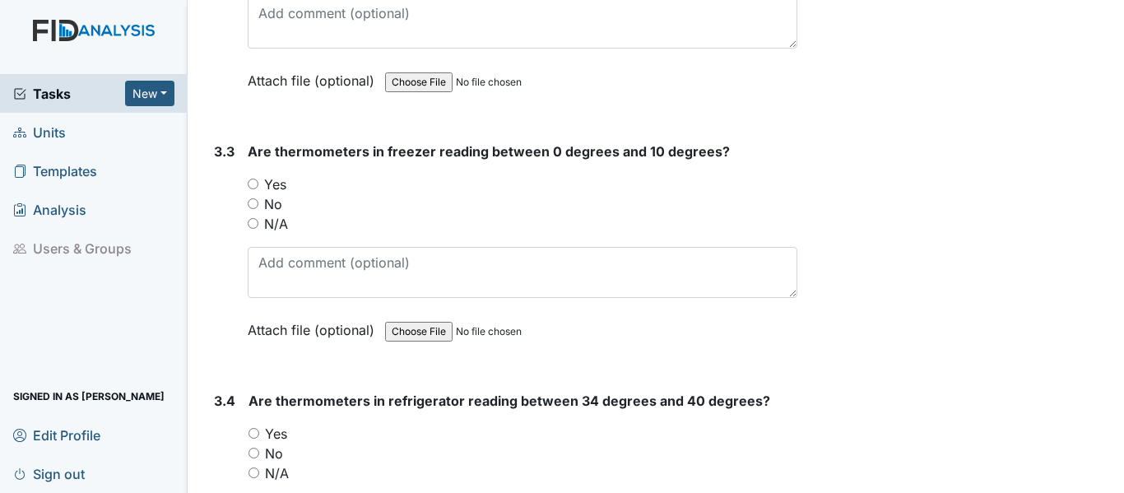
click at [279, 182] on label "Yes" at bounding box center [275, 184] width 22 height 20
click at [258, 182] on input "Yes" at bounding box center [253, 184] width 11 height 11
radio input "true"
click at [272, 429] on label "Yes" at bounding box center [276, 434] width 22 height 20
click at [259, 429] on input "Yes" at bounding box center [253, 433] width 11 height 11
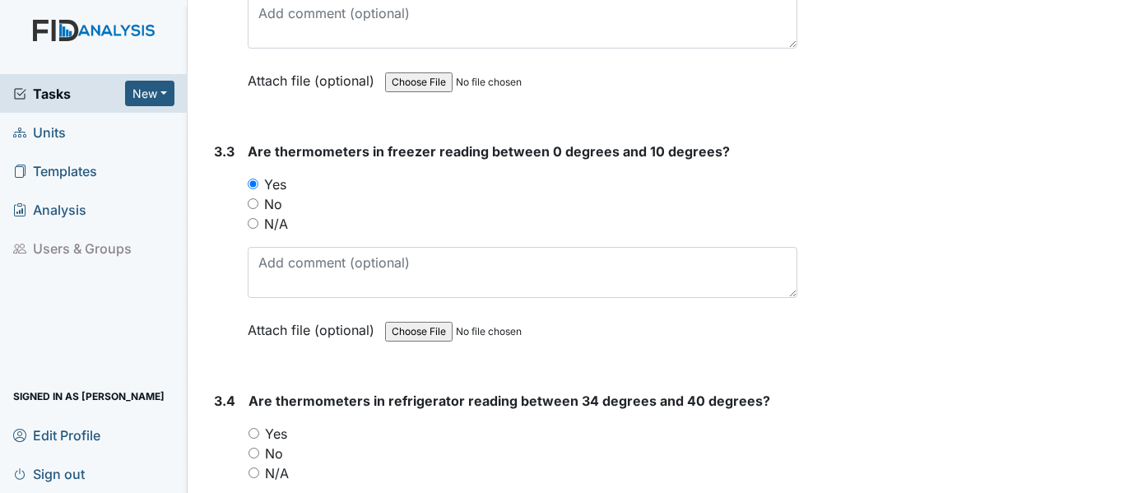
radio input "true"
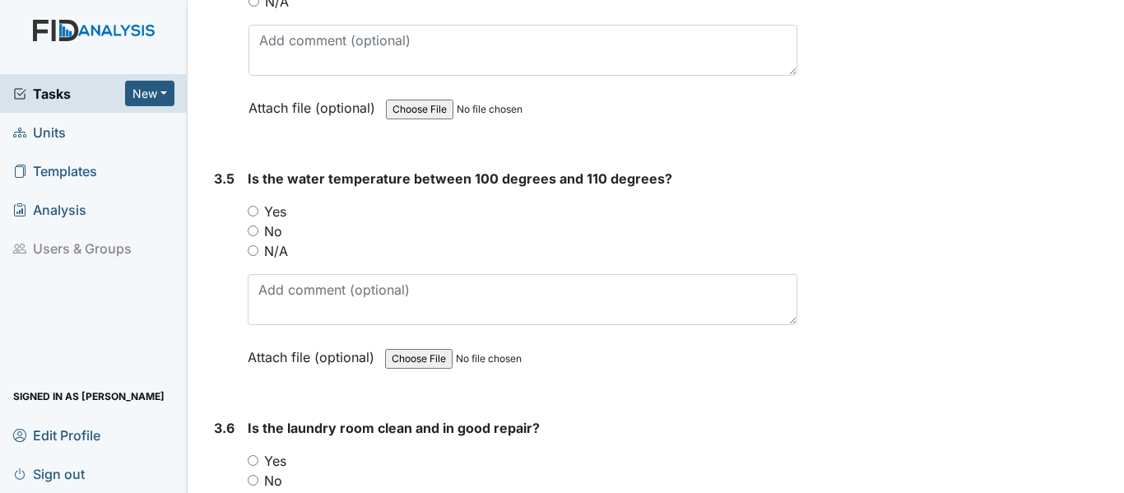
scroll to position [3386, 0]
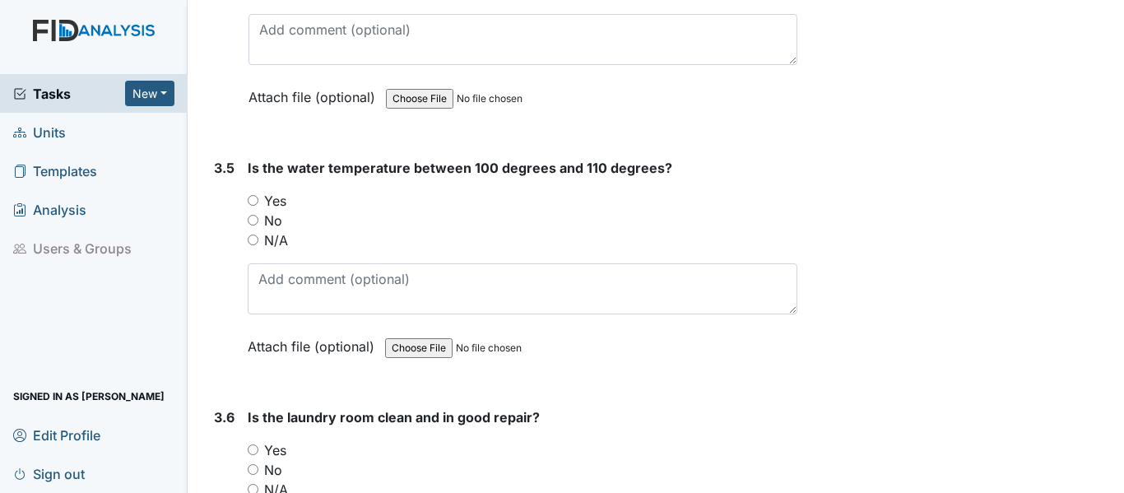
click at [274, 197] on label "Yes" at bounding box center [275, 201] width 22 height 20
click at [258, 197] on input "Yes" at bounding box center [253, 200] width 11 height 11
radio input "true"
click at [271, 448] on label "Yes" at bounding box center [275, 450] width 22 height 20
click at [258, 448] on input "Yes" at bounding box center [253, 449] width 11 height 11
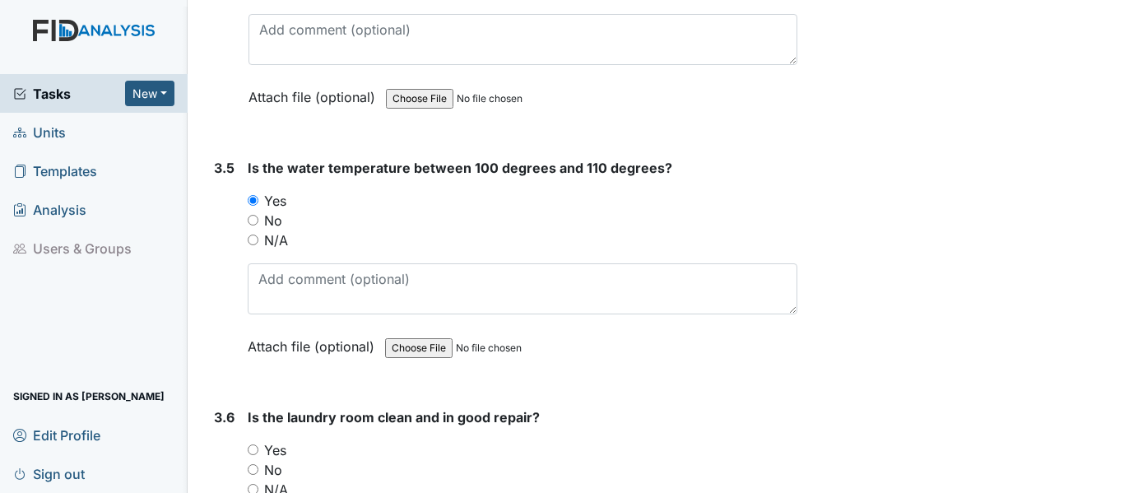
radio input "true"
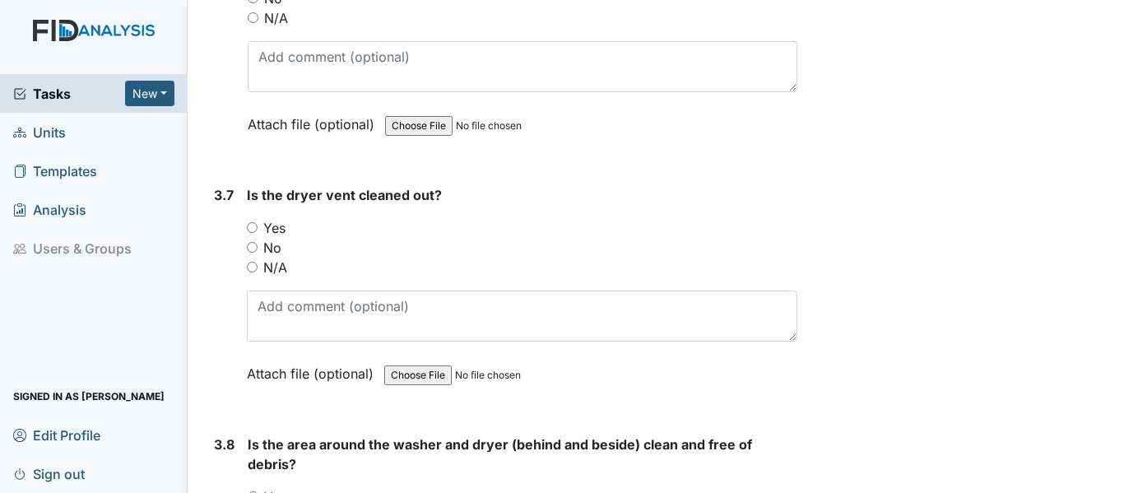
scroll to position [3868, 0]
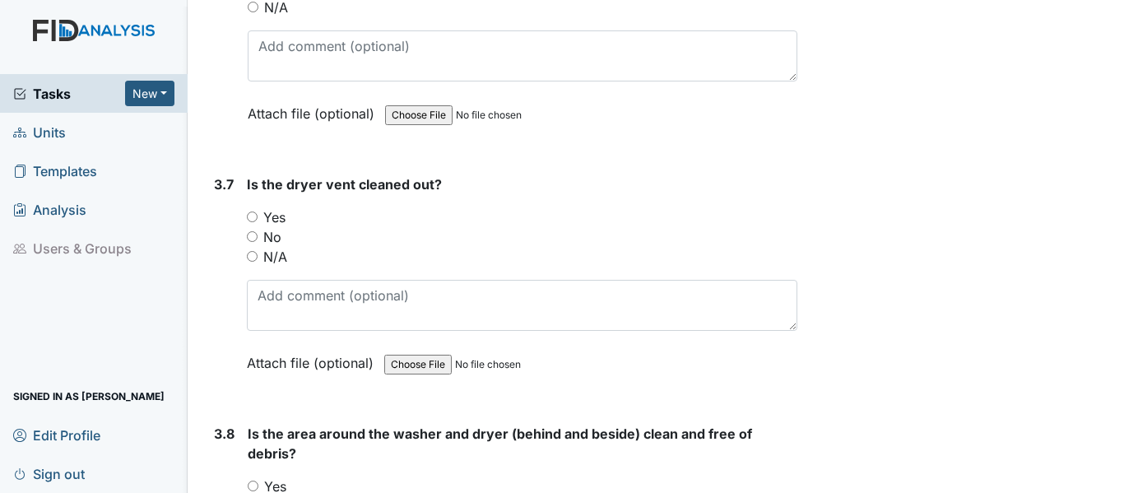
click at [280, 217] on label "Yes" at bounding box center [274, 217] width 22 height 20
click at [258, 217] on input "Yes" at bounding box center [252, 216] width 11 height 11
radio input "true"
click at [282, 488] on label "Yes" at bounding box center [275, 486] width 22 height 20
click at [258, 488] on input "Yes" at bounding box center [253, 485] width 11 height 11
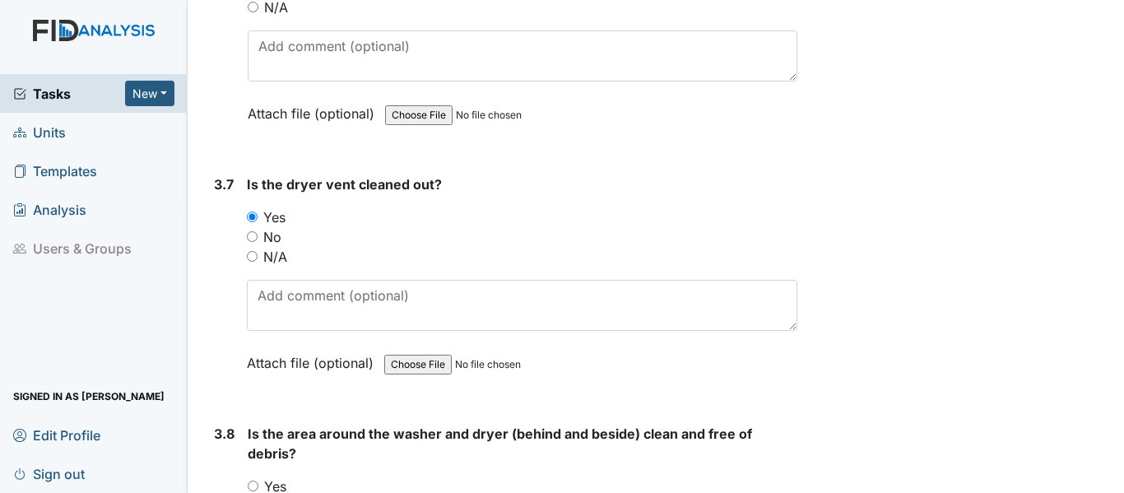
radio input "true"
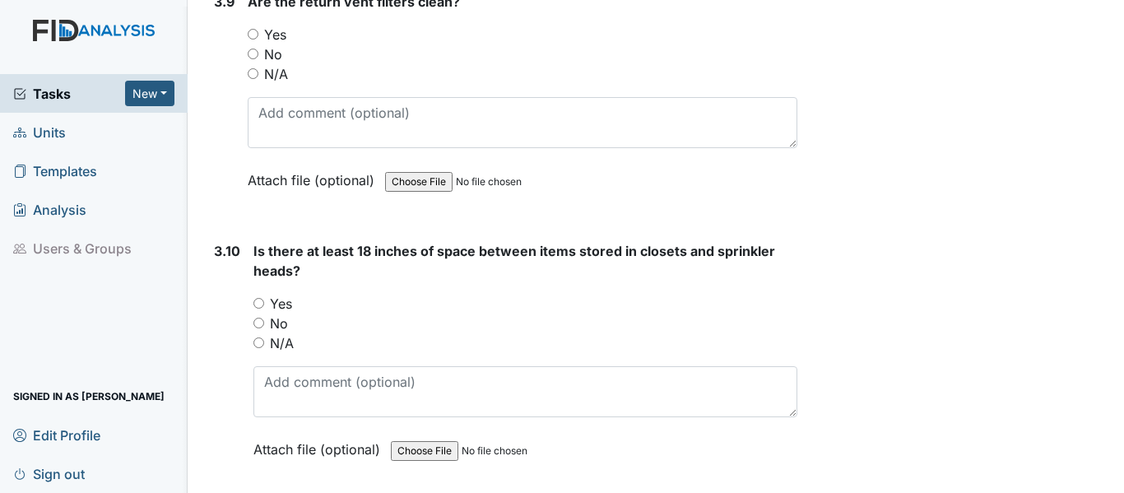
scroll to position [4459, 0]
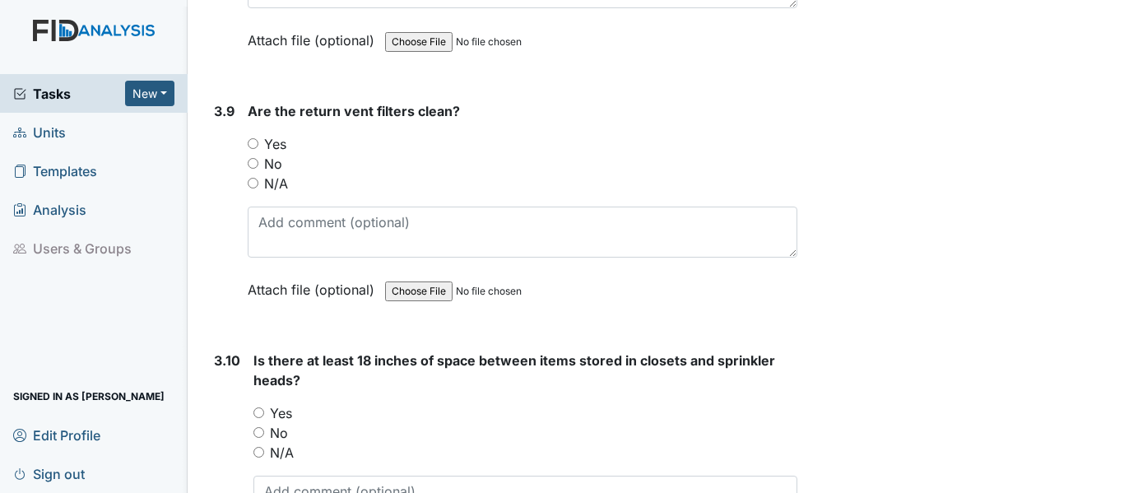
click at [272, 141] on label "Yes" at bounding box center [275, 144] width 22 height 20
click at [258, 141] on input "Yes" at bounding box center [253, 143] width 11 height 11
radio input "true"
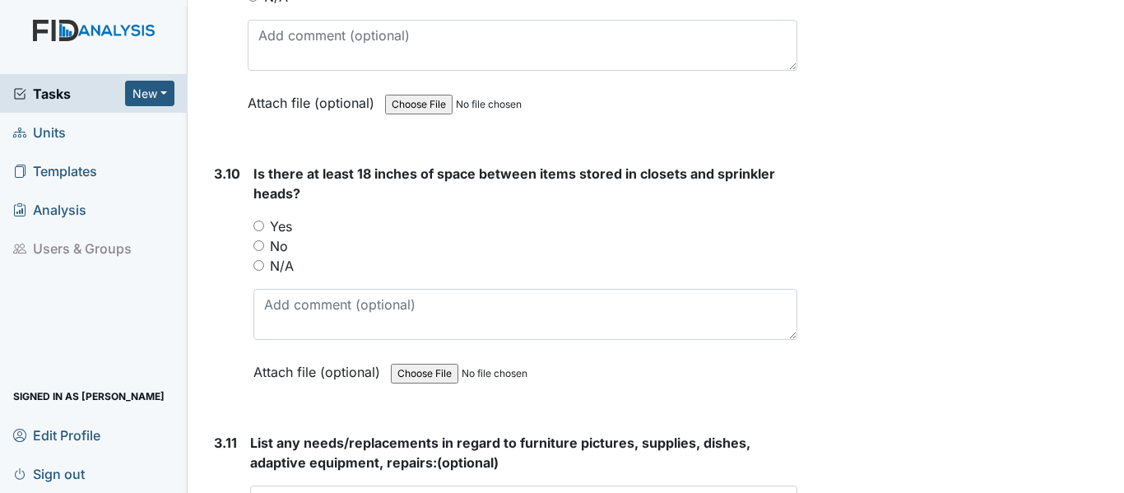
scroll to position [4657, 0]
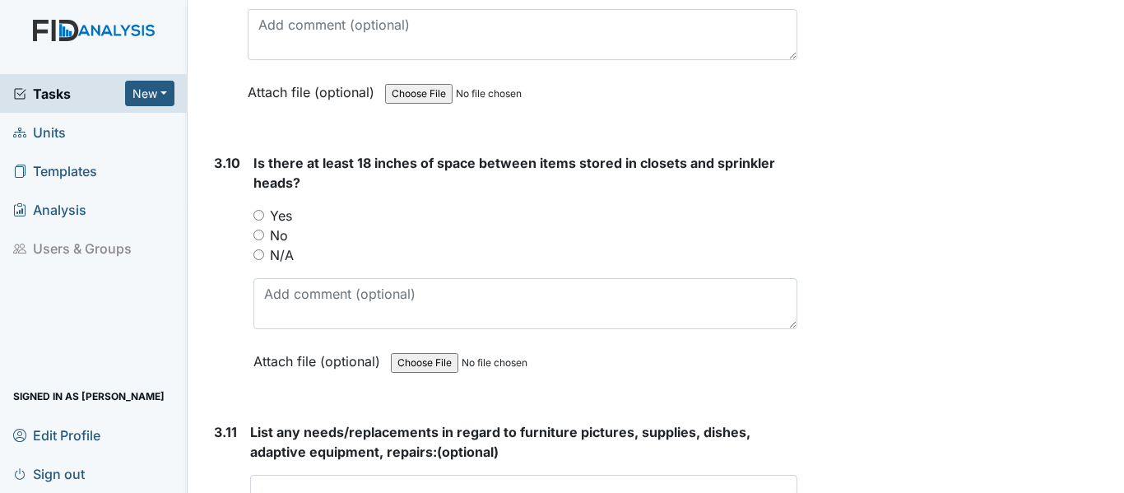
click at [288, 256] on label "N/A" at bounding box center [282, 255] width 24 height 20
click at [264, 256] on input "N/A" at bounding box center [258, 254] width 11 height 11
radio input "true"
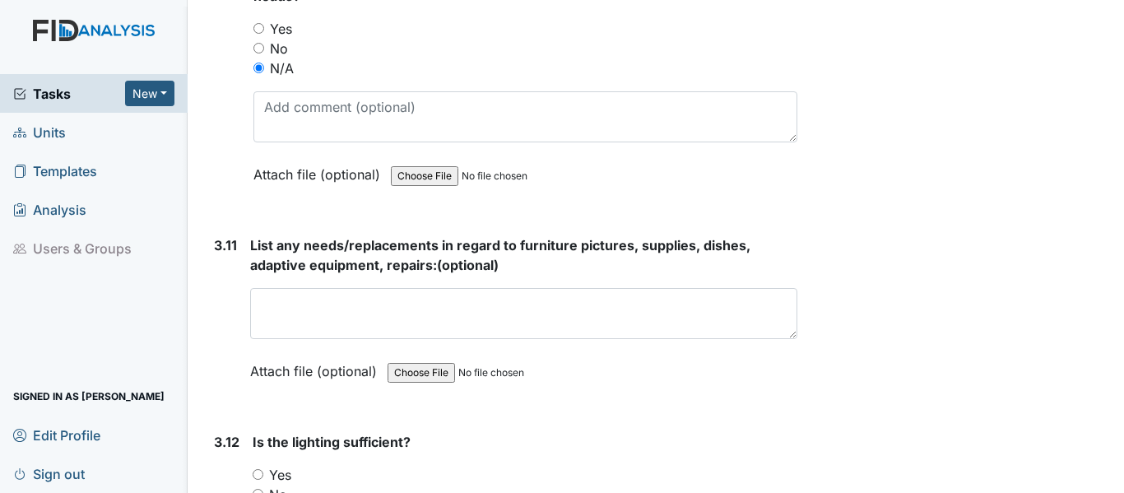
scroll to position [4941, 0]
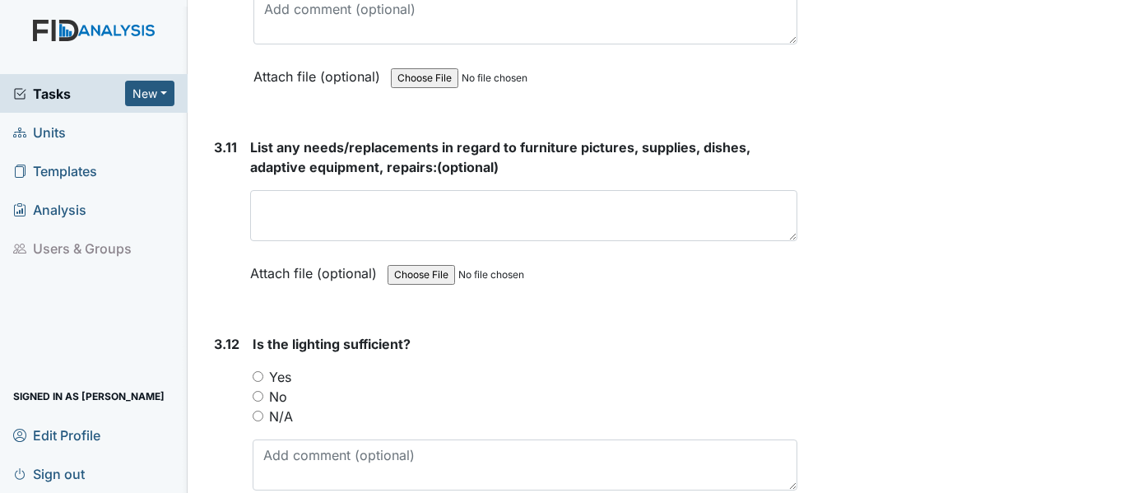
click at [266, 381] on div "Yes" at bounding box center [525, 377] width 545 height 20
click at [279, 378] on label "Yes" at bounding box center [280, 377] width 22 height 20
click at [263, 378] on input "Yes" at bounding box center [258, 376] width 11 height 11
radio input "true"
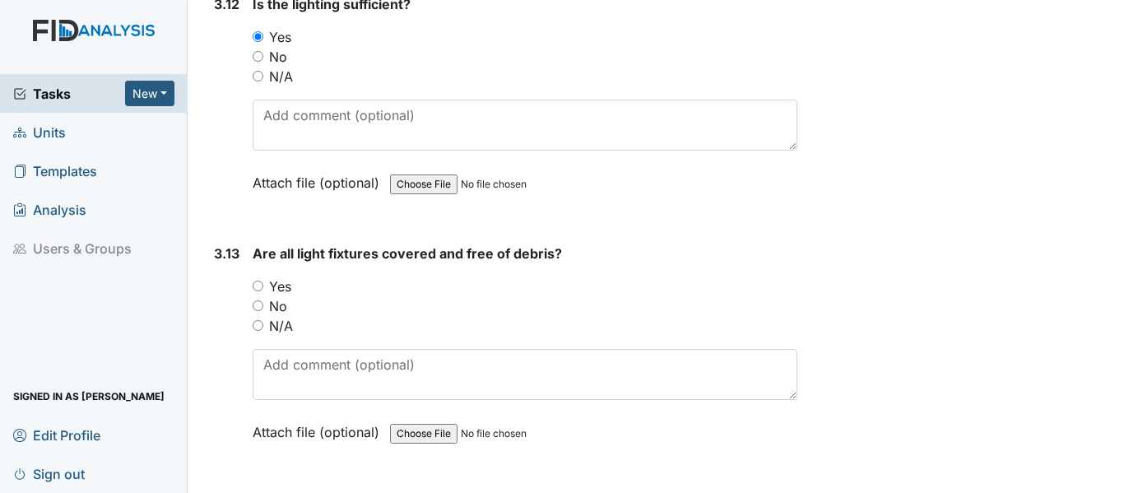
scroll to position [5413, 0]
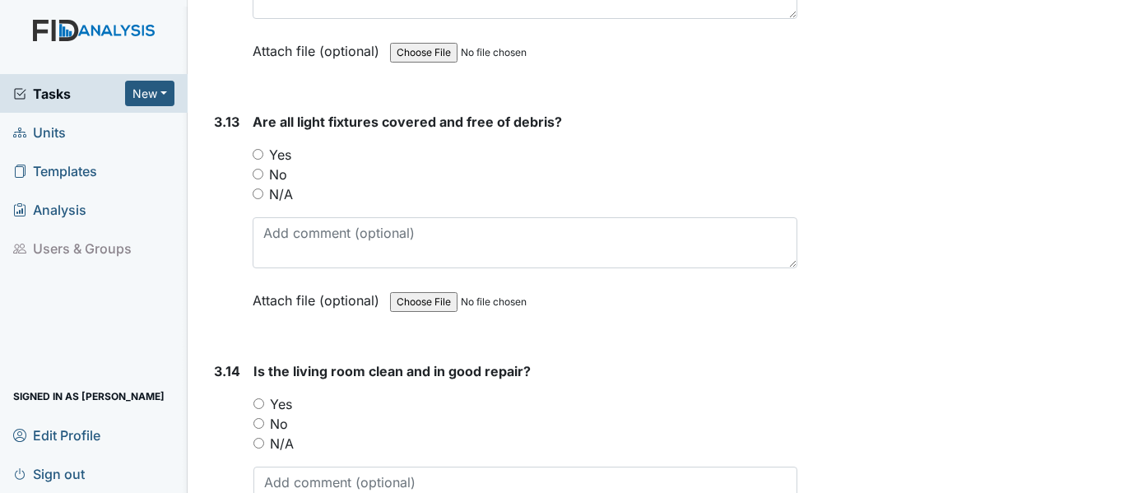
click at [262, 178] on input "No" at bounding box center [258, 174] width 11 height 11
radio input "true"
click at [278, 405] on label "Yes" at bounding box center [281, 404] width 22 height 20
click at [264, 405] on input "Yes" at bounding box center [258, 403] width 11 height 11
radio input "true"
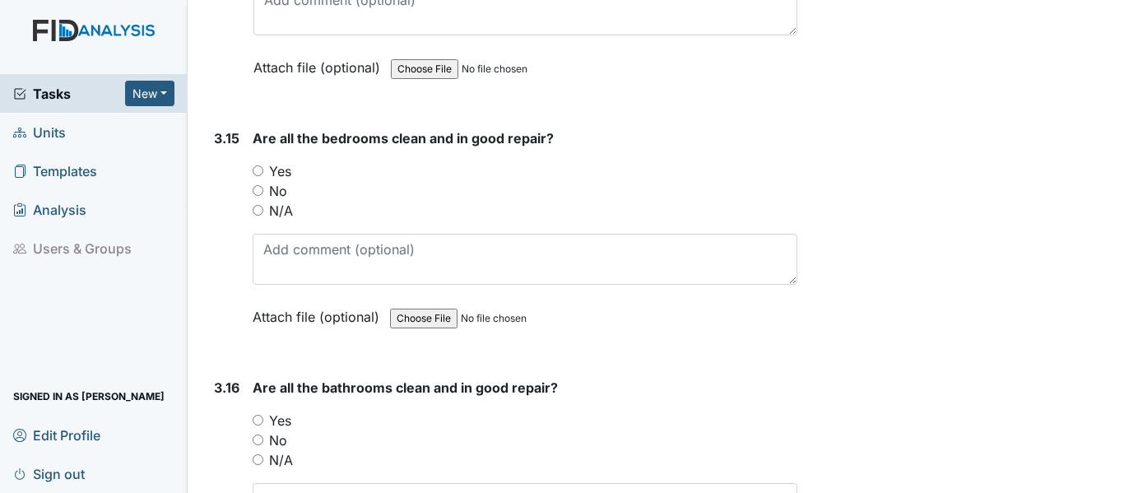
scroll to position [5994, 0]
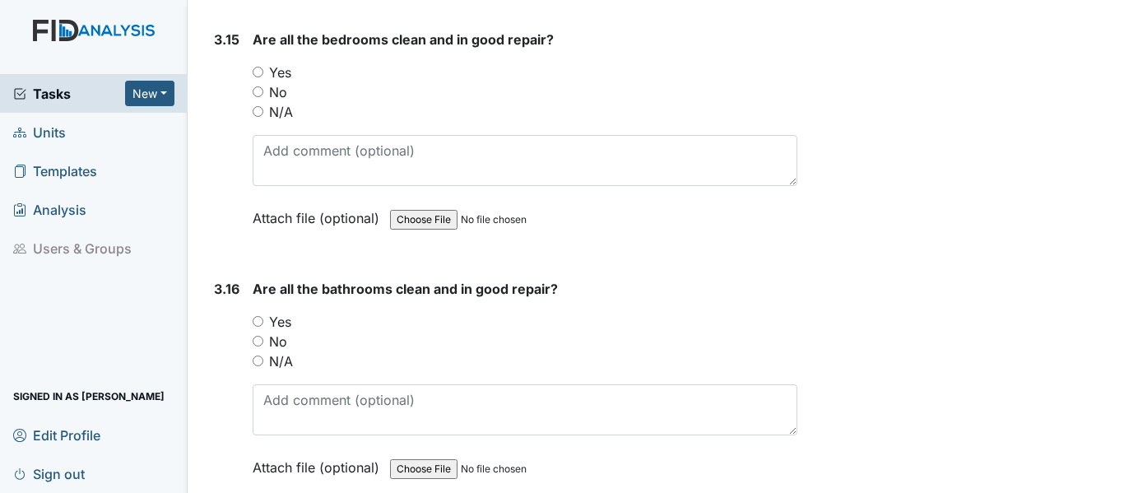
click at [272, 67] on label "Yes" at bounding box center [280, 73] width 22 height 20
click at [263, 67] on input "Yes" at bounding box center [258, 72] width 11 height 11
radio input "true"
click at [281, 322] on label "Yes" at bounding box center [280, 322] width 22 height 20
click at [263, 322] on input "Yes" at bounding box center [258, 321] width 11 height 11
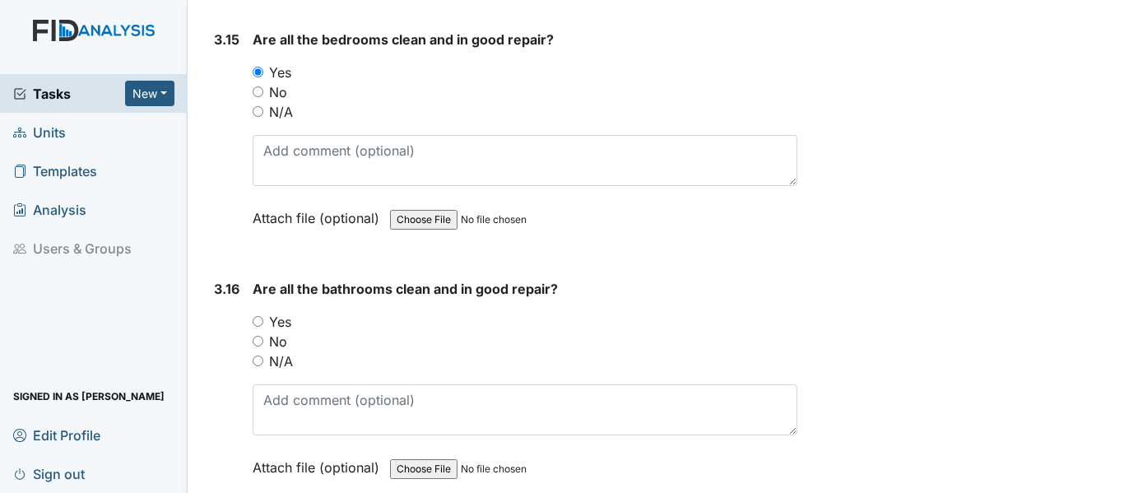
radio input "true"
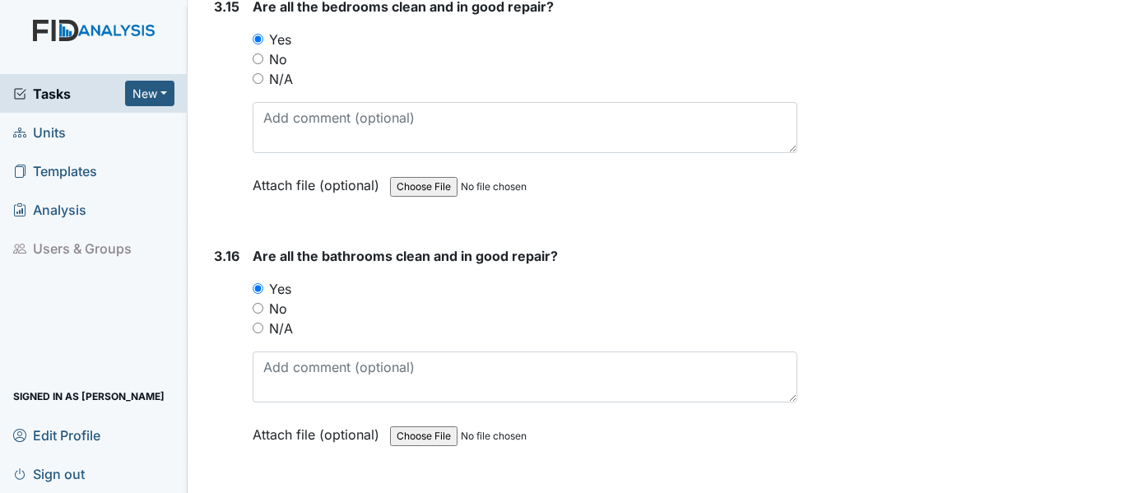
scroll to position [6136, 0]
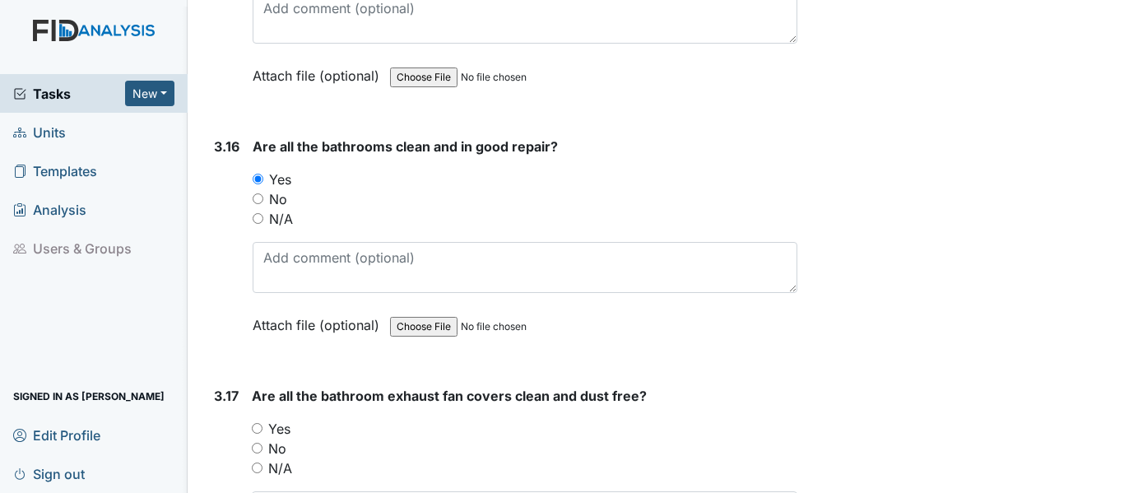
click at [281, 198] on label "No" at bounding box center [278, 199] width 18 height 20
click at [263, 198] on input "No" at bounding box center [258, 198] width 11 height 11
radio input "true"
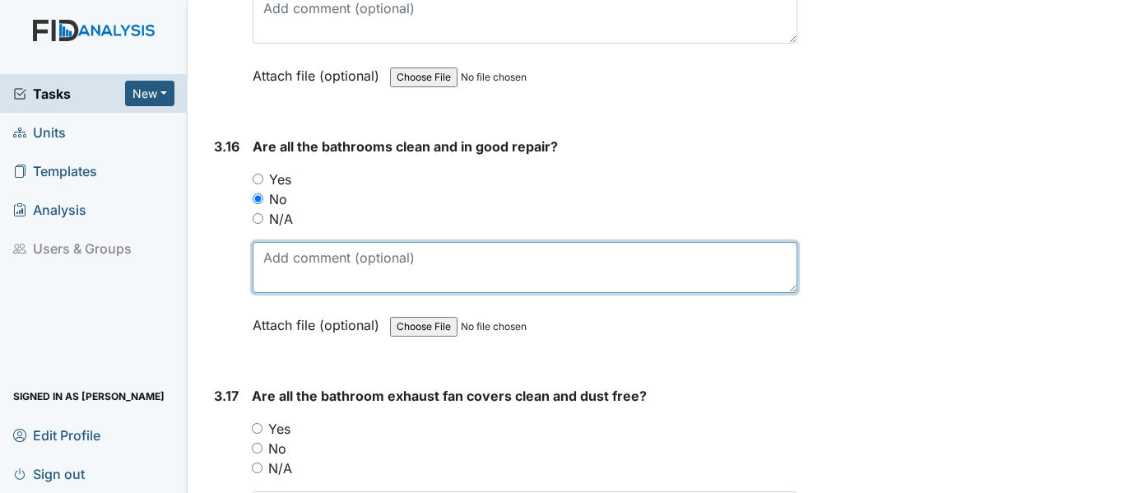
click at [286, 250] on textarea at bounding box center [525, 267] width 545 height 51
type textarea "Mold in non H/C bathroom closet"
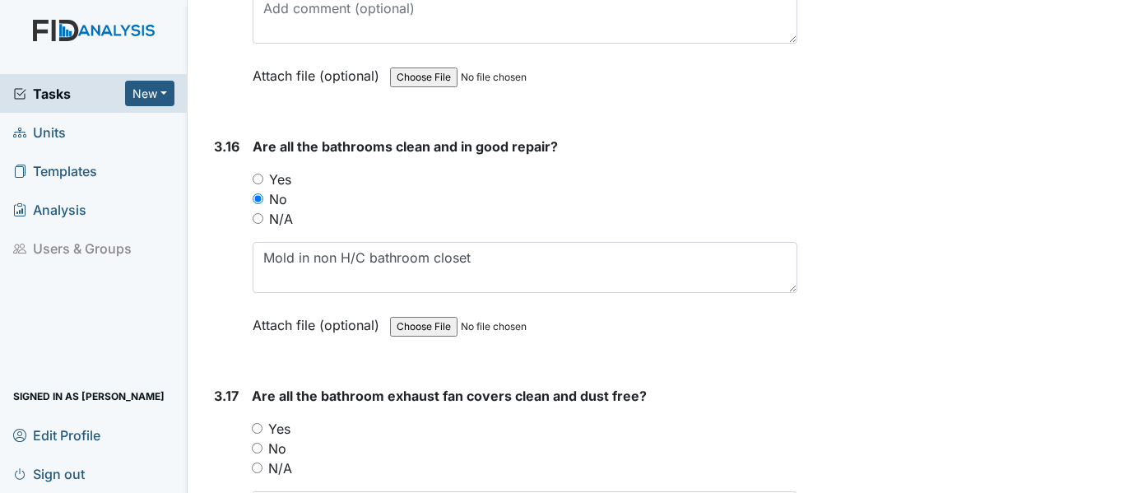
click at [281, 431] on label "Yes" at bounding box center [279, 429] width 22 height 20
click at [262, 431] on input "Yes" at bounding box center [257, 428] width 11 height 11
radio input "true"
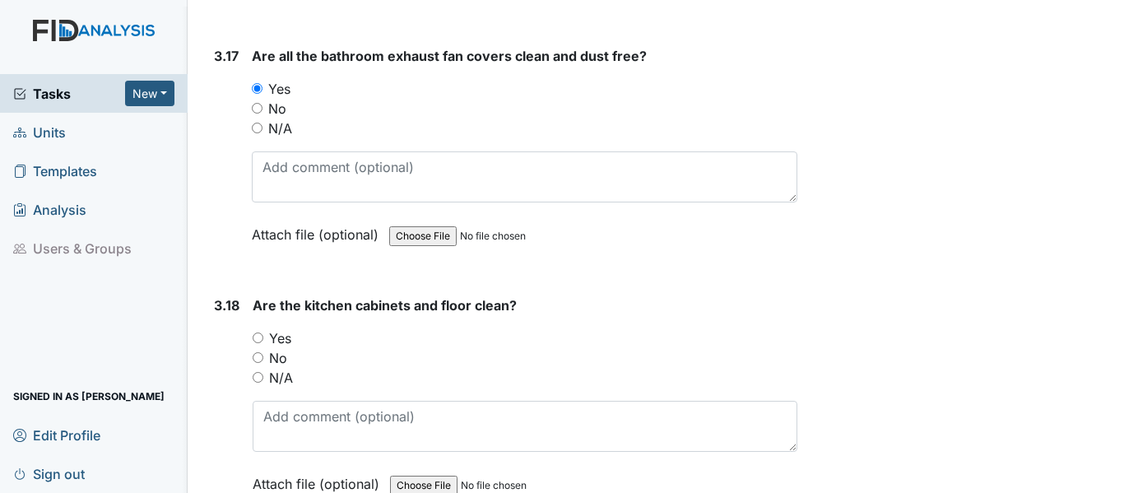
scroll to position [6552, 0]
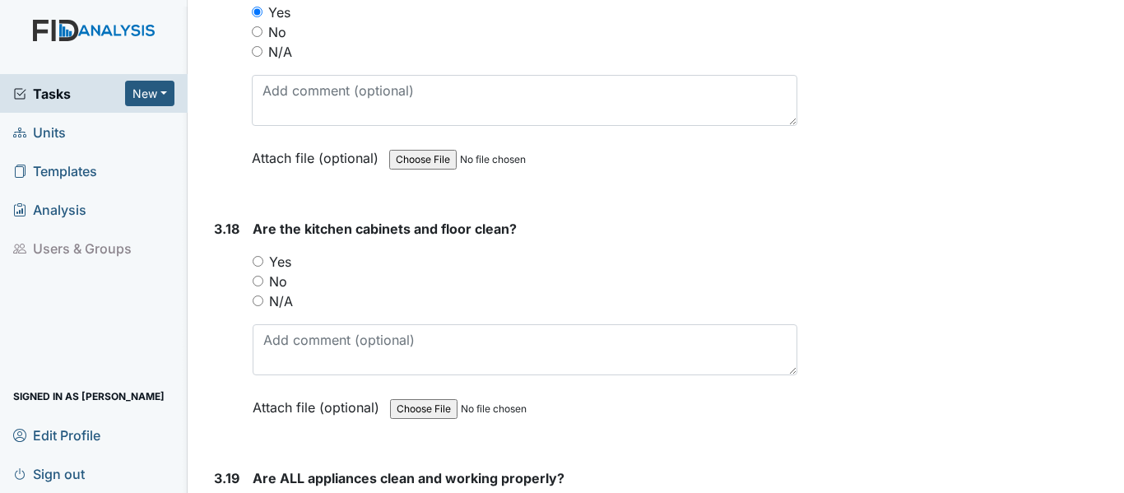
click at [282, 262] on label "Yes" at bounding box center [280, 262] width 22 height 20
click at [263, 262] on input "Yes" at bounding box center [258, 261] width 11 height 11
radio input "true"
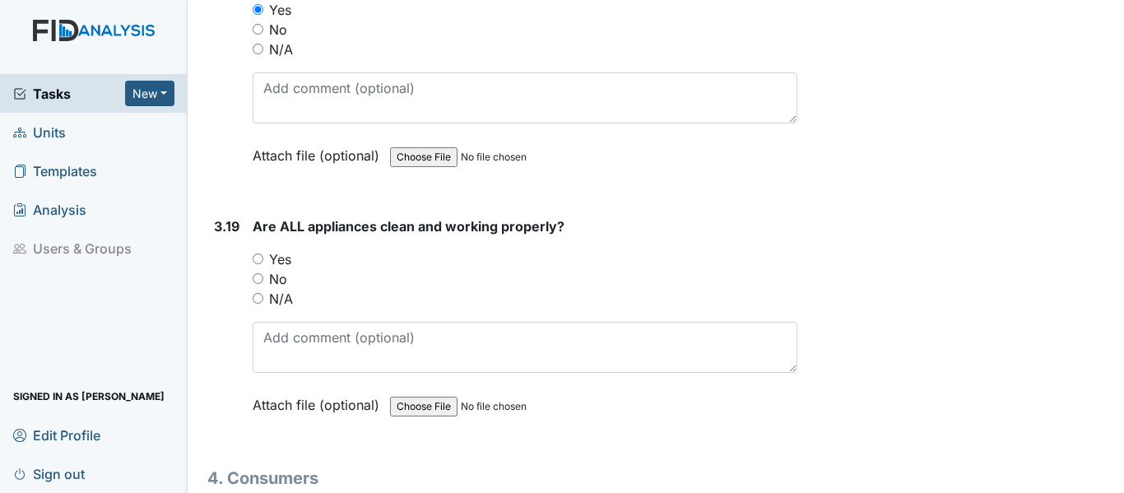
scroll to position [6849, 0]
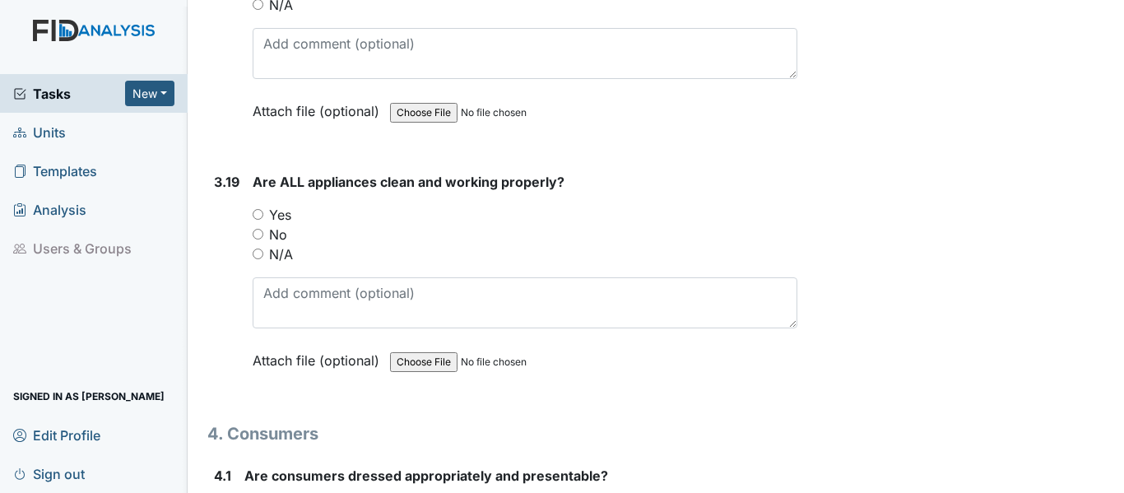
click at [281, 215] on label "Yes" at bounding box center [280, 215] width 22 height 20
click at [263, 215] on input "Yes" at bounding box center [258, 214] width 11 height 11
radio input "true"
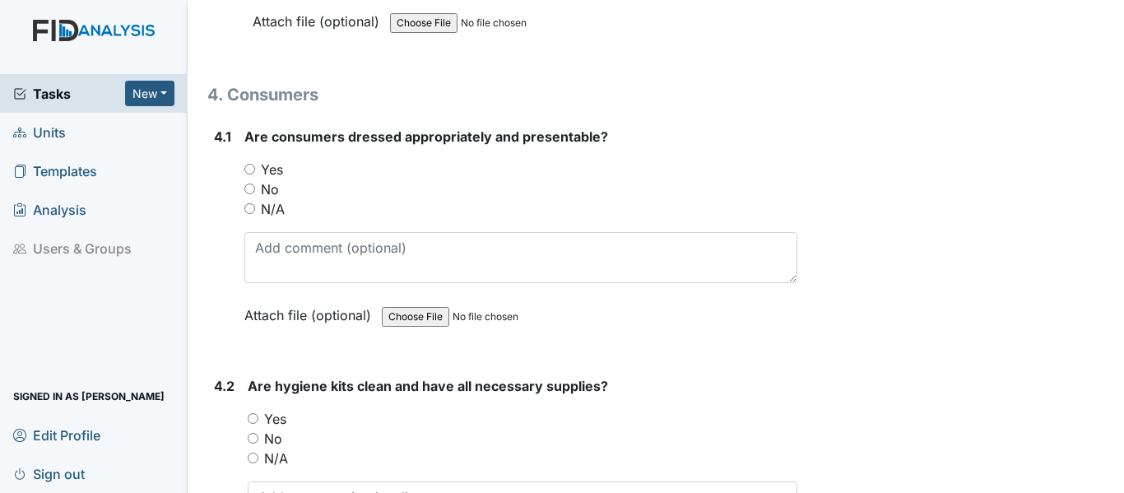
scroll to position [7253, 0]
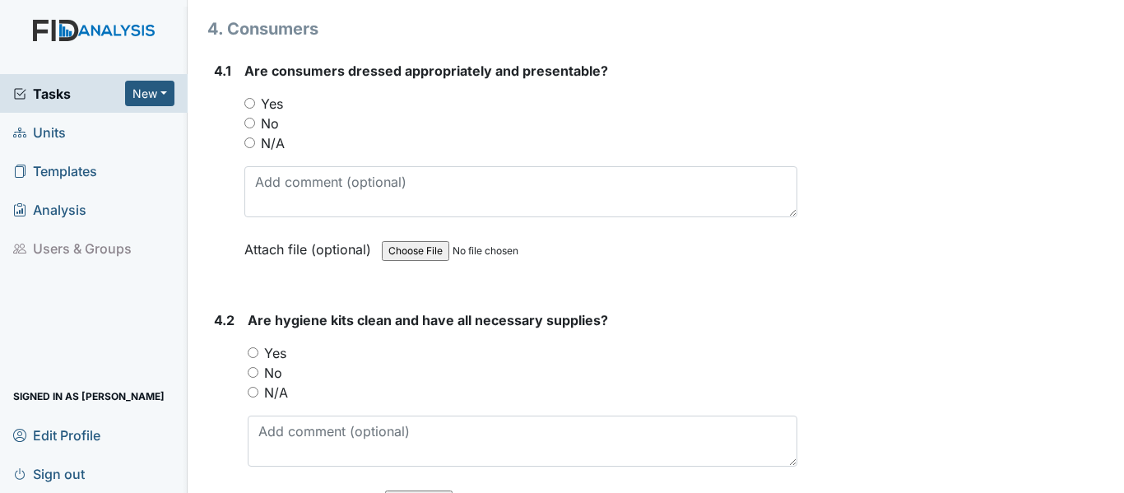
click at [266, 102] on label "Yes" at bounding box center [272, 104] width 22 height 20
click at [255, 102] on input "Yes" at bounding box center [249, 103] width 11 height 11
radio input "true"
click at [276, 349] on label "Yes" at bounding box center [275, 353] width 22 height 20
click at [258, 349] on input "Yes" at bounding box center [253, 352] width 11 height 11
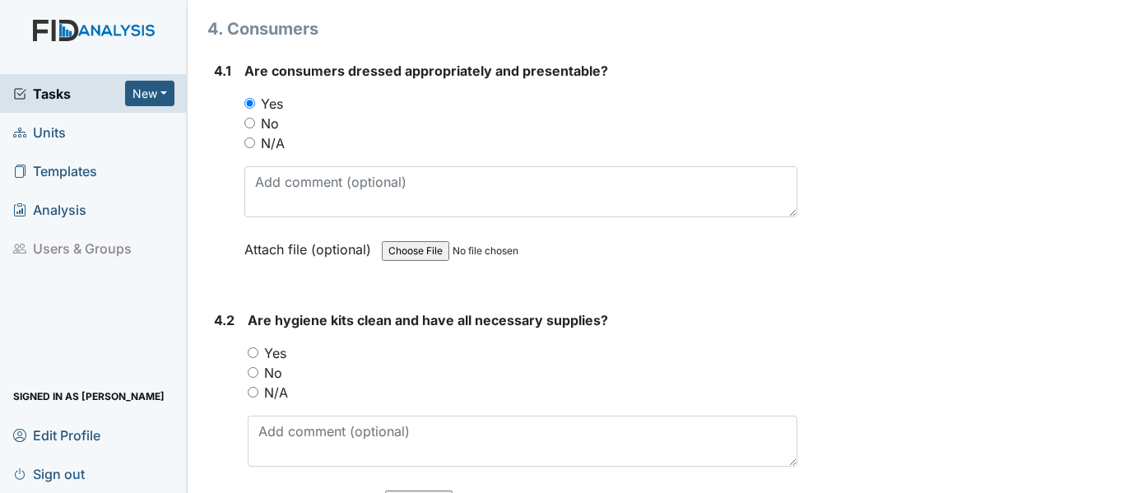
radio input "true"
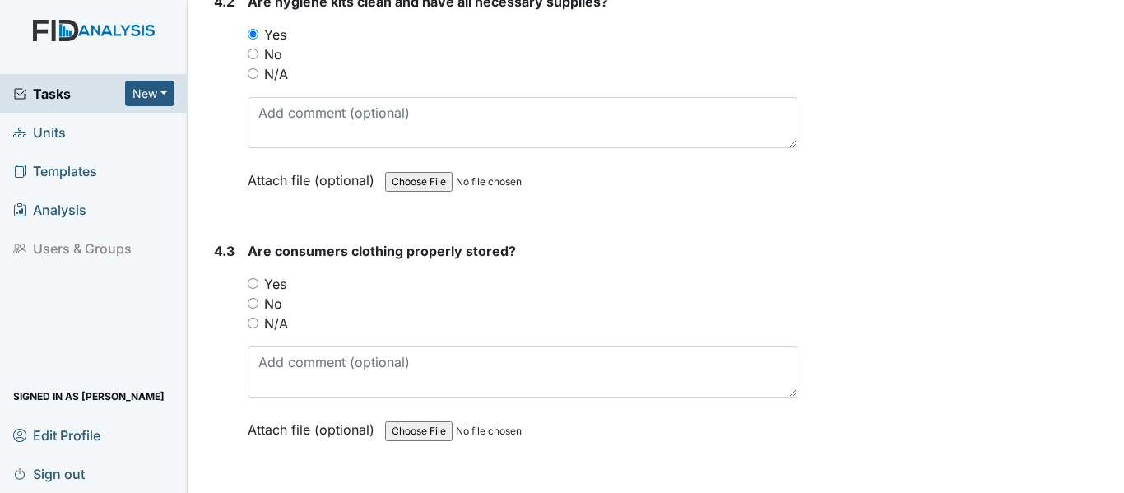
scroll to position [7703, 0]
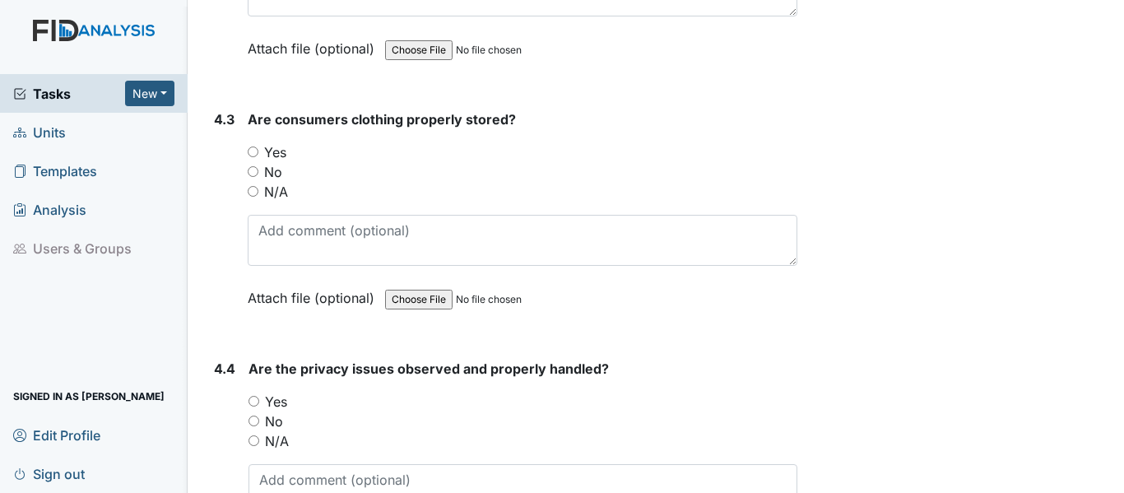
click at [277, 149] on label "Yes" at bounding box center [275, 152] width 22 height 20
click at [258, 149] on input "Yes" at bounding box center [253, 151] width 11 height 11
radio input "true"
click at [273, 437] on label "N/A" at bounding box center [277, 441] width 24 height 20
click at [259, 437] on input "N/A" at bounding box center [253, 440] width 11 height 11
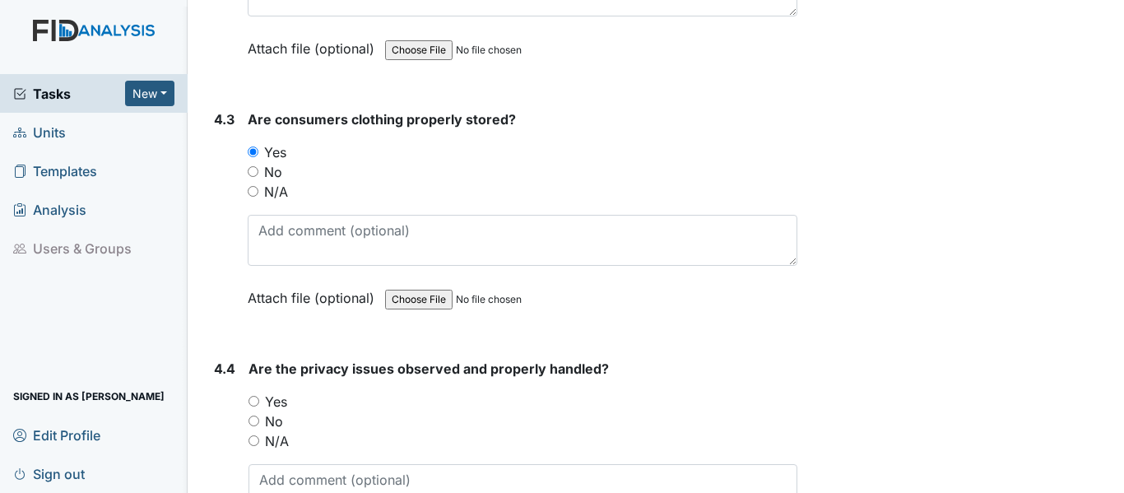
radio input "true"
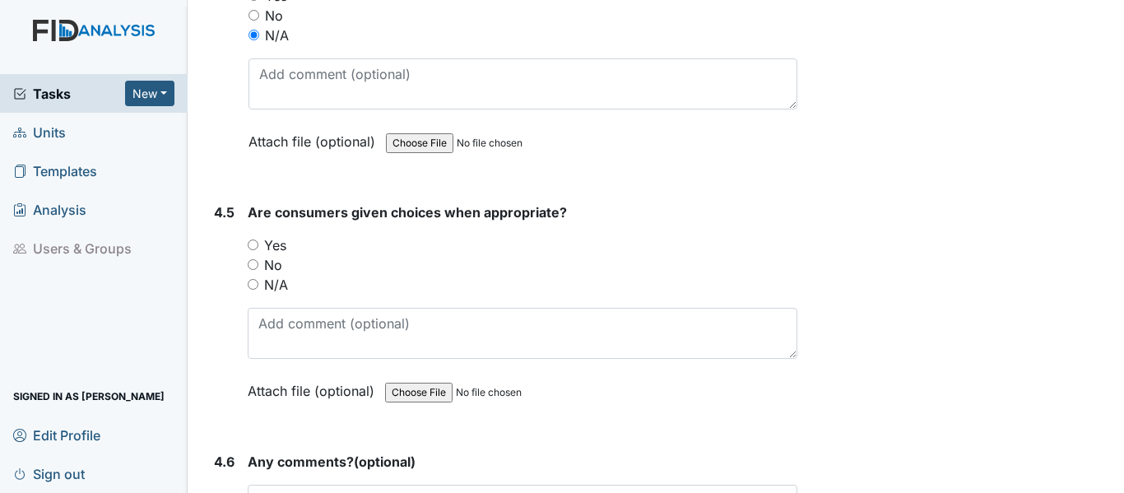
scroll to position [8185, 0]
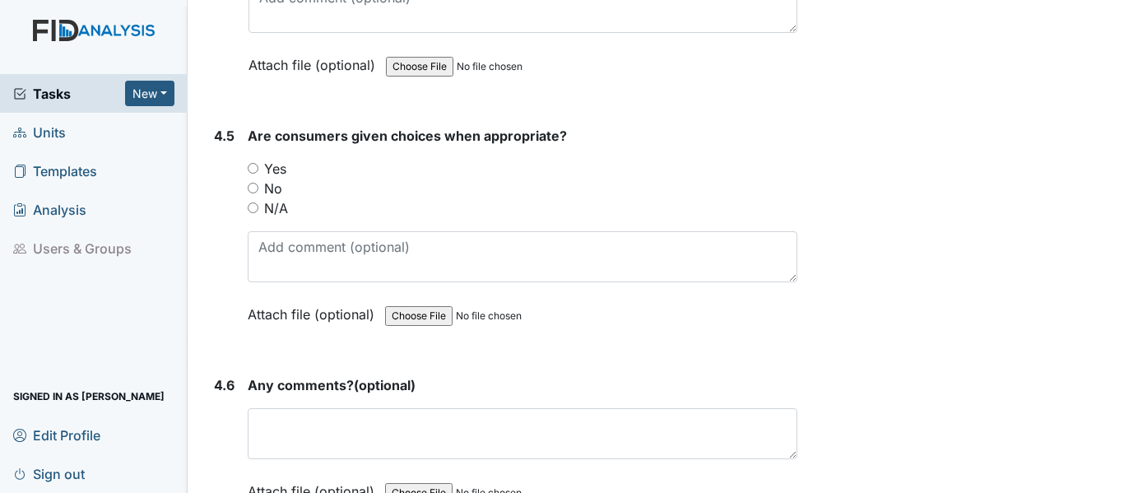
click at [276, 167] on label "Yes" at bounding box center [275, 169] width 22 height 20
click at [258, 167] on input "Yes" at bounding box center [253, 168] width 11 height 11
radio input "true"
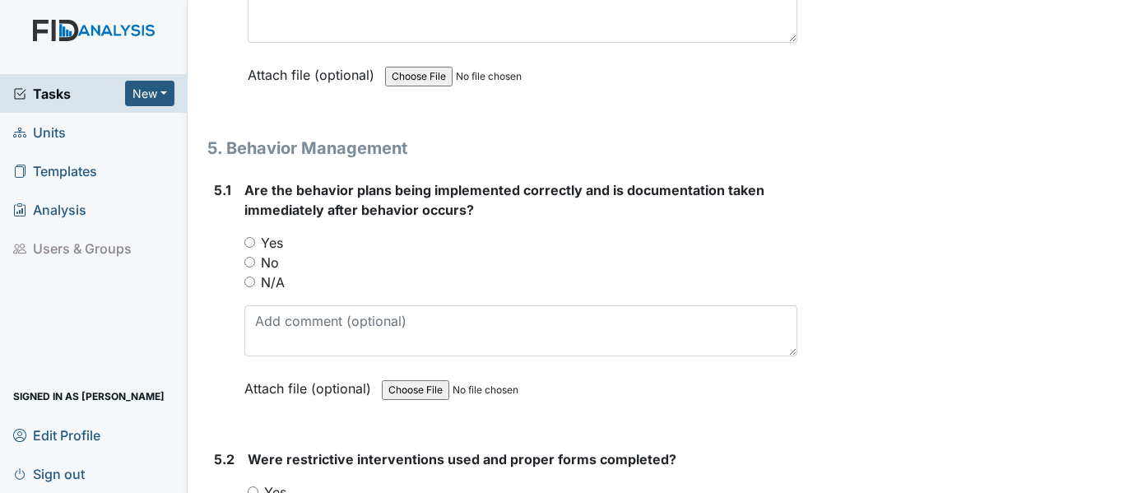
scroll to position [8668, 0]
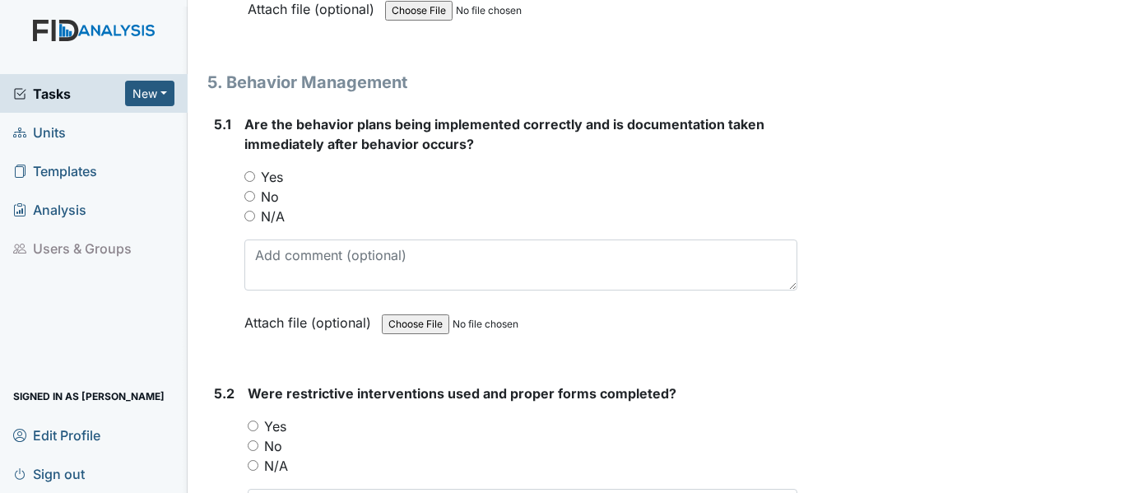
click at [270, 178] on label "Yes" at bounding box center [272, 177] width 22 height 20
click at [255, 178] on input "Yes" at bounding box center [249, 176] width 11 height 11
radio input "true"
click at [278, 466] on label "N/A" at bounding box center [276, 466] width 24 height 20
click at [258, 466] on input "N/A" at bounding box center [253, 465] width 11 height 11
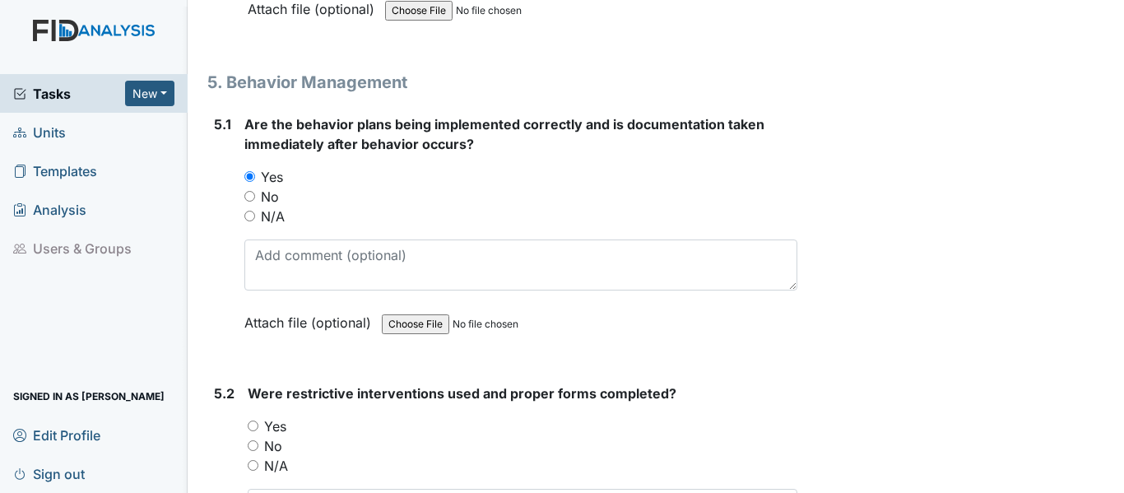
radio input "true"
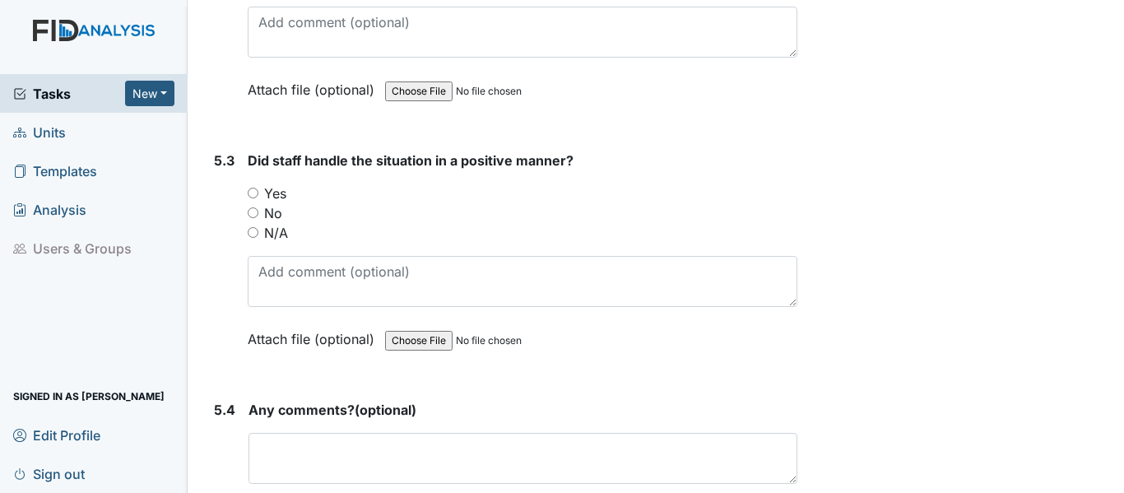
scroll to position [9226, 0]
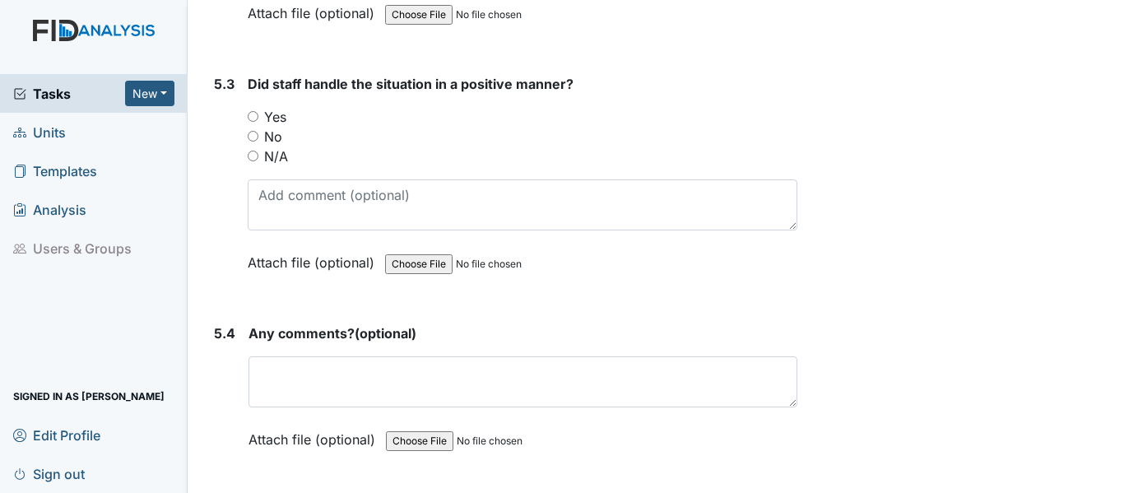
click at [277, 158] on label "N/A" at bounding box center [276, 156] width 24 height 20
click at [258, 158] on input "N/A" at bounding box center [253, 156] width 11 height 11
radio input "true"
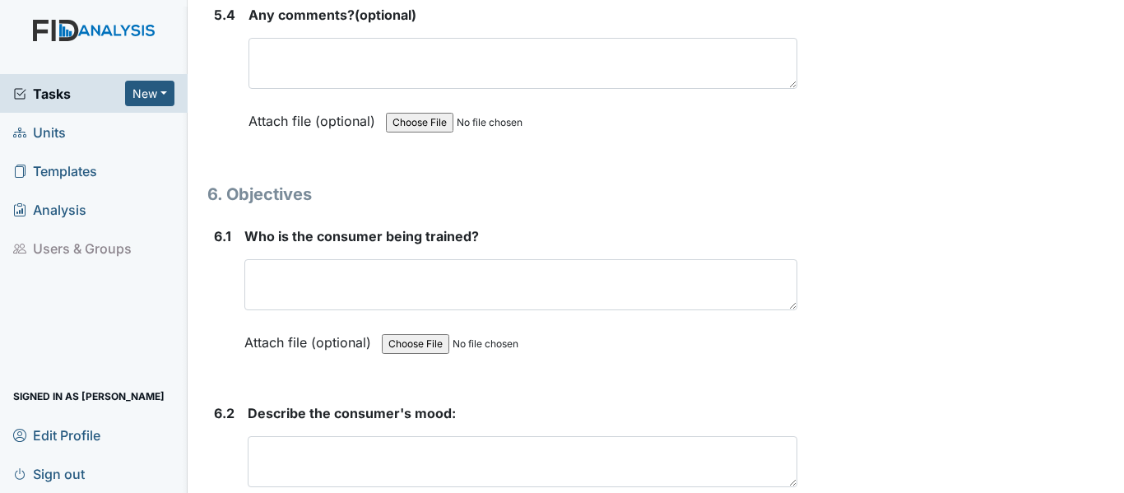
scroll to position [9698, 0]
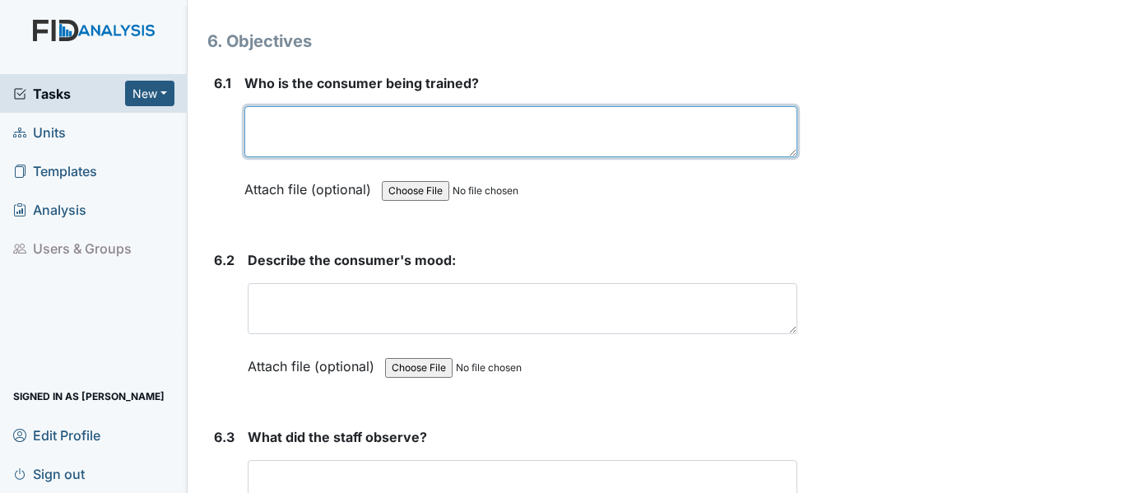
click at [393, 120] on textarea at bounding box center [520, 131] width 553 height 51
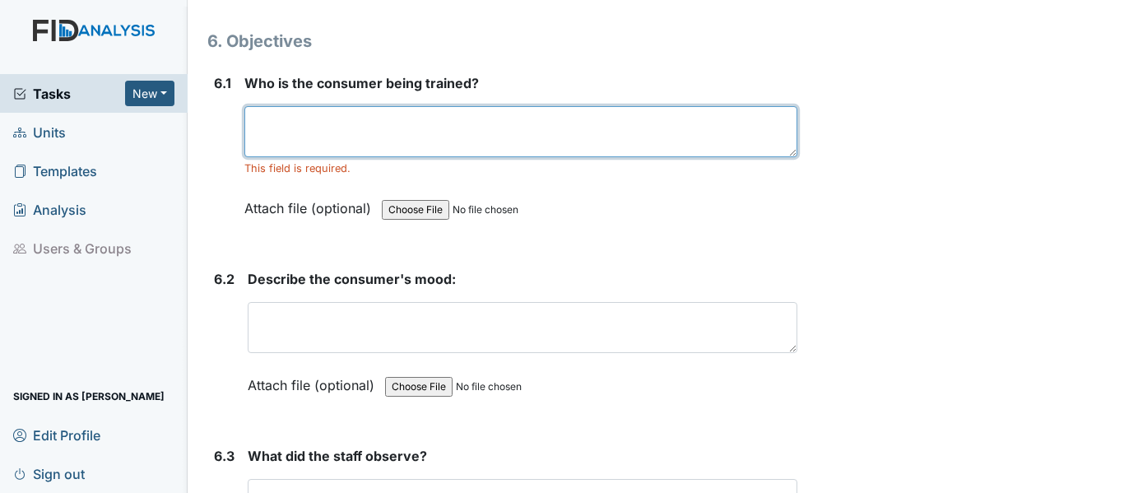
click at [323, 148] on textarea at bounding box center [520, 131] width 553 height 51
type textarea "no objectives trained on Wednesday"
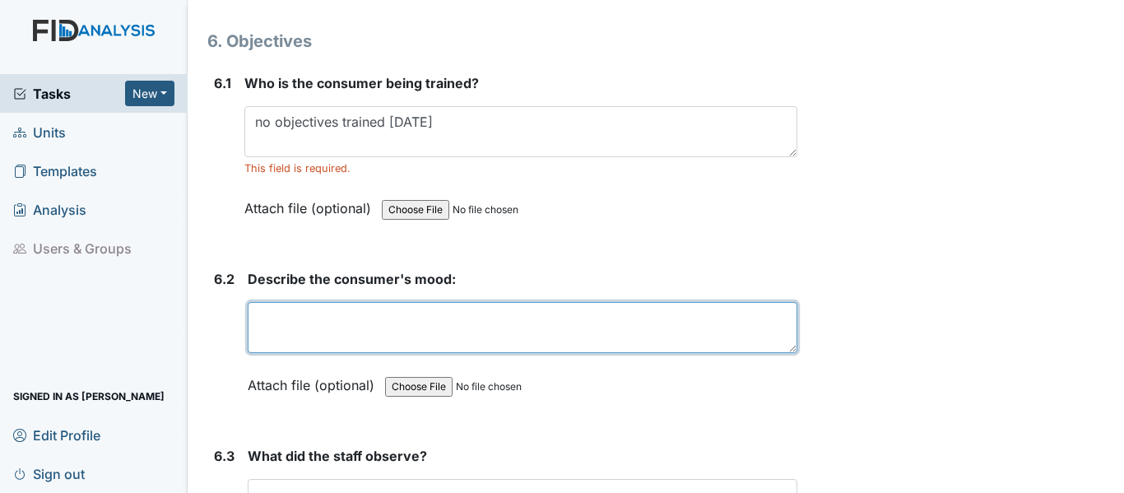
click at [295, 311] on textarea at bounding box center [523, 327] width 550 height 51
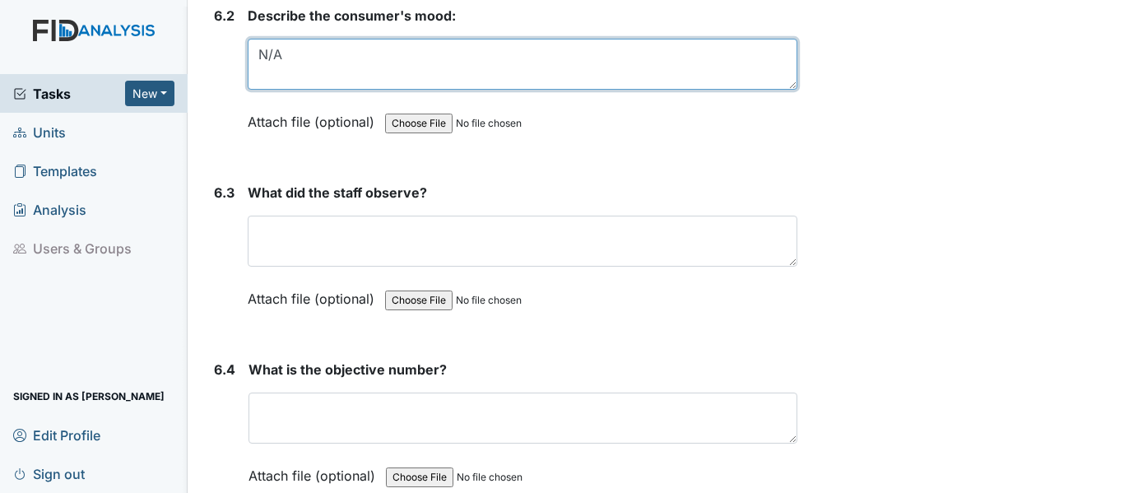
scroll to position [10027, 0]
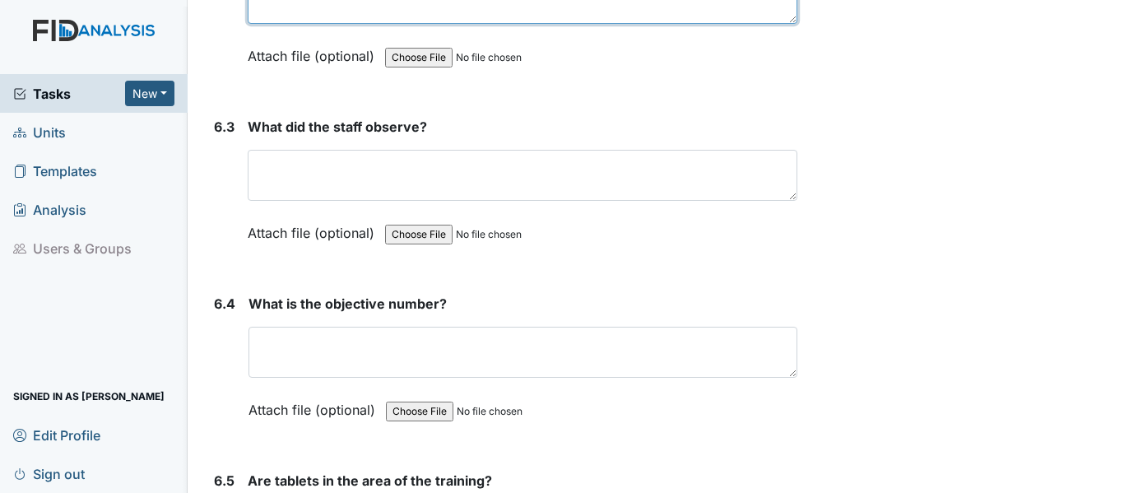
type textarea "N/A"
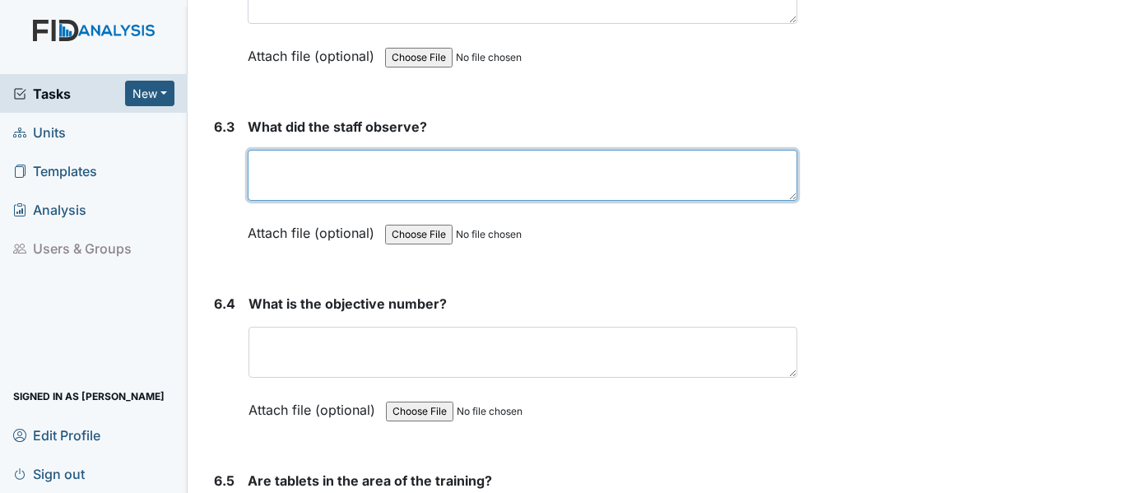
click at [570, 183] on textarea at bounding box center [523, 175] width 550 height 51
type textarea "N/A"
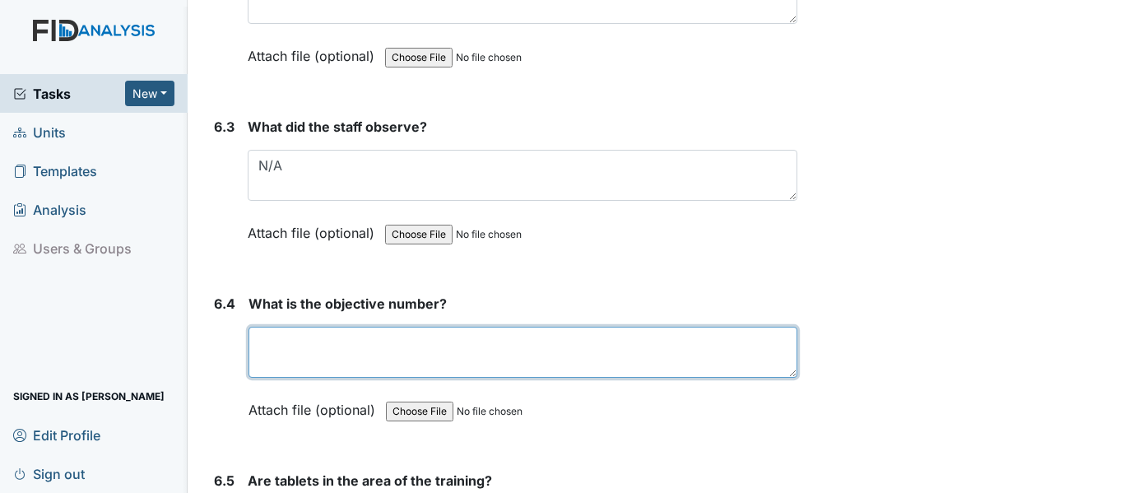
click at [445, 330] on textarea at bounding box center [522, 352] width 549 height 51
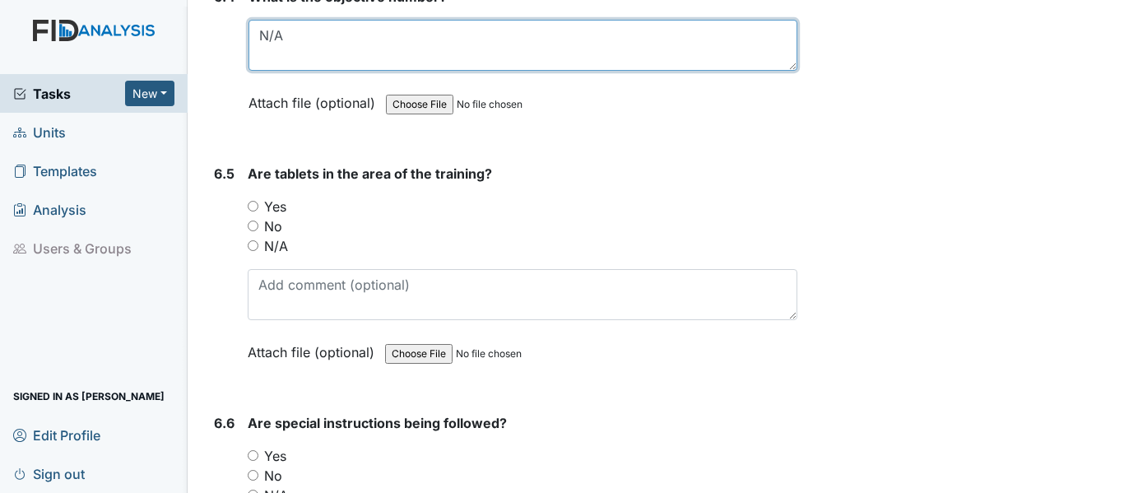
scroll to position [10377, 0]
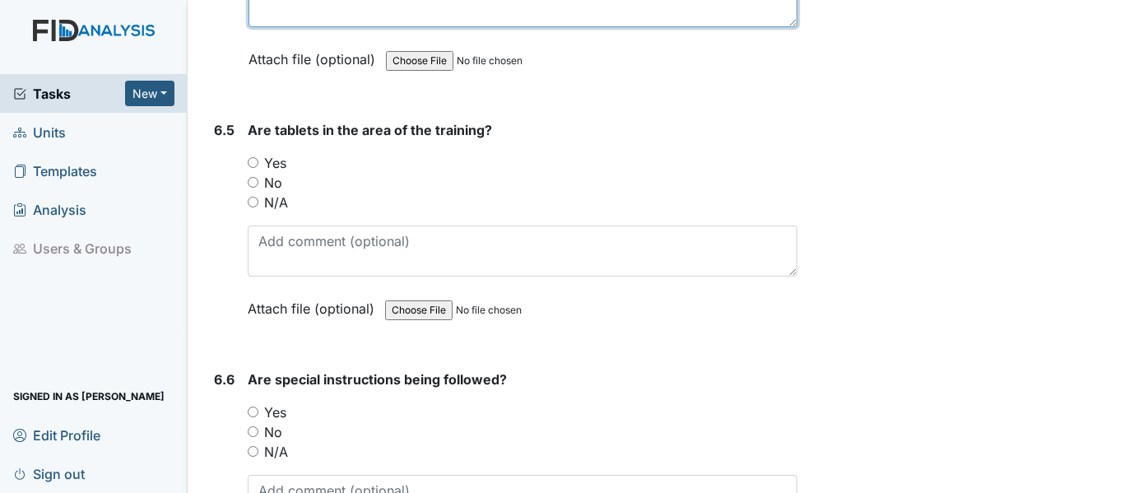
type textarea "N/A"
click at [272, 159] on label "Yes" at bounding box center [275, 163] width 22 height 20
click at [258, 159] on input "Yes" at bounding box center [253, 162] width 11 height 11
radio input "true"
click at [274, 415] on label "Yes" at bounding box center [275, 412] width 22 height 20
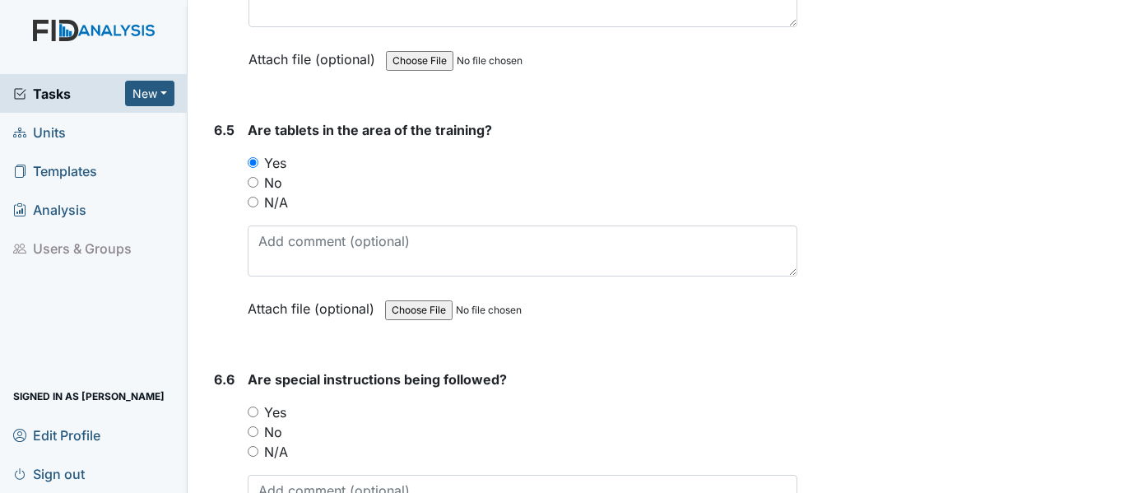
click at [258, 415] on input "Yes" at bounding box center [253, 411] width 11 height 11
radio input "true"
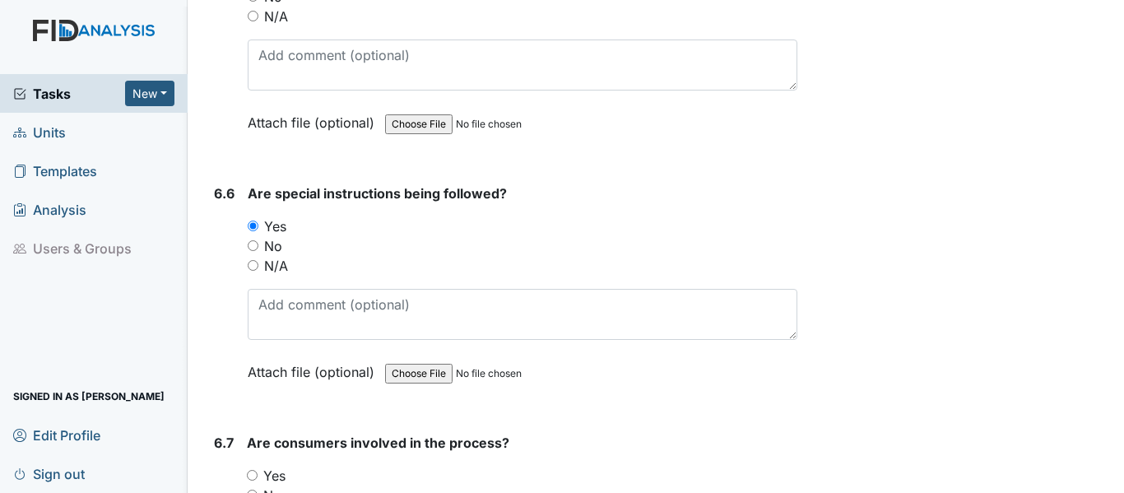
scroll to position [10608, 0]
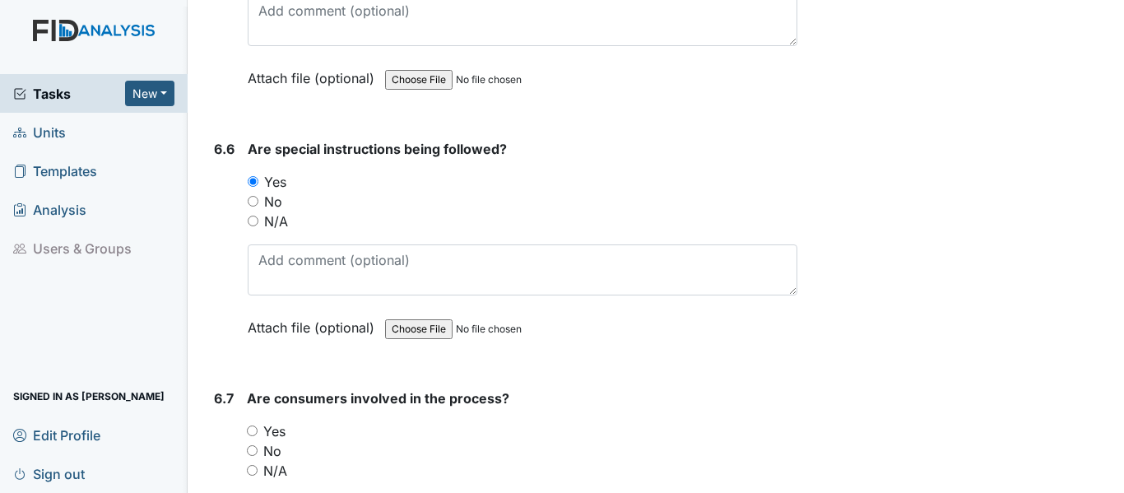
drag, startPoint x: 1117, startPoint y: 485, endPoint x: 950, endPoint y: 30, distance: 484.7
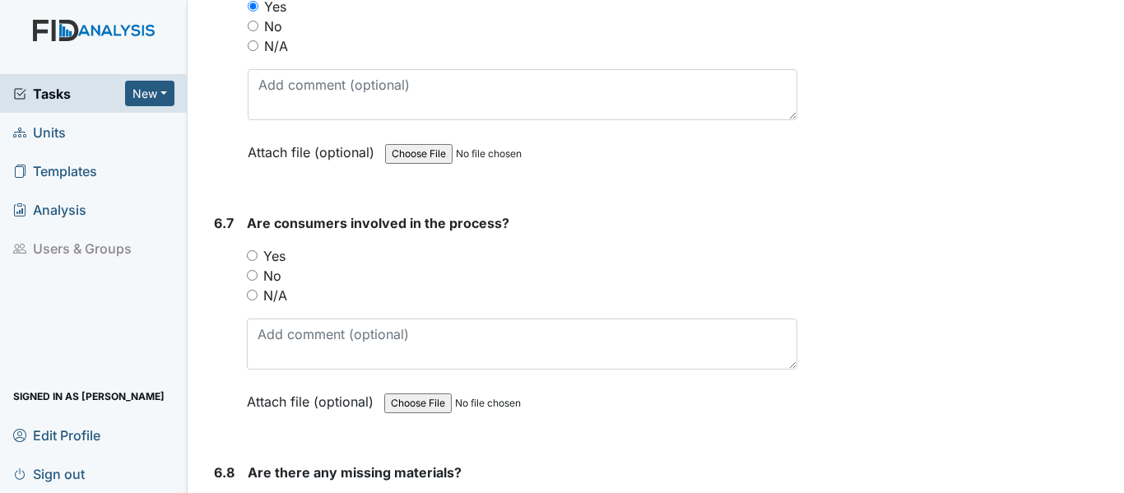
scroll to position [10826, 0]
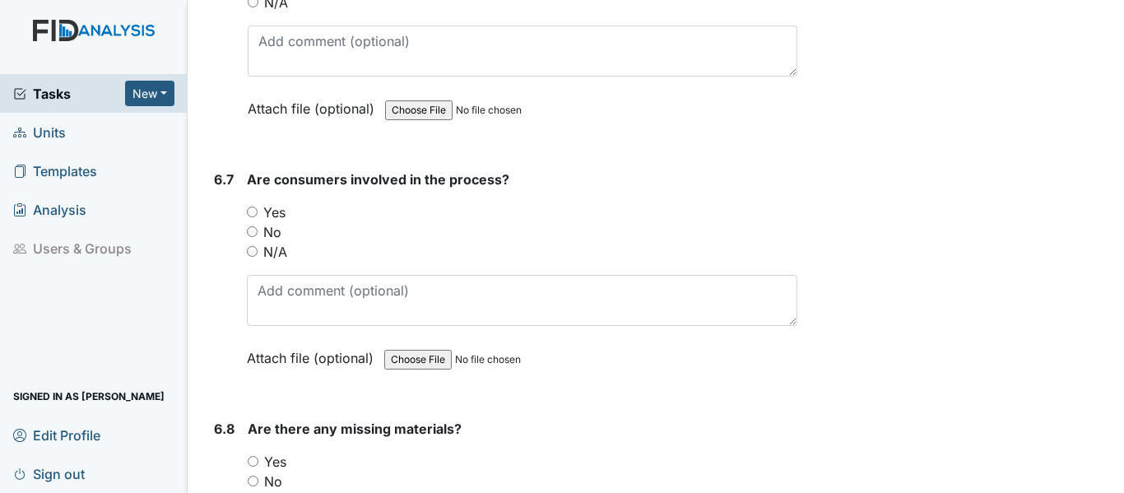
click at [276, 209] on label "Yes" at bounding box center [274, 212] width 22 height 20
click at [258, 209] on input "Yes" at bounding box center [252, 212] width 11 height 11
radio input "true"
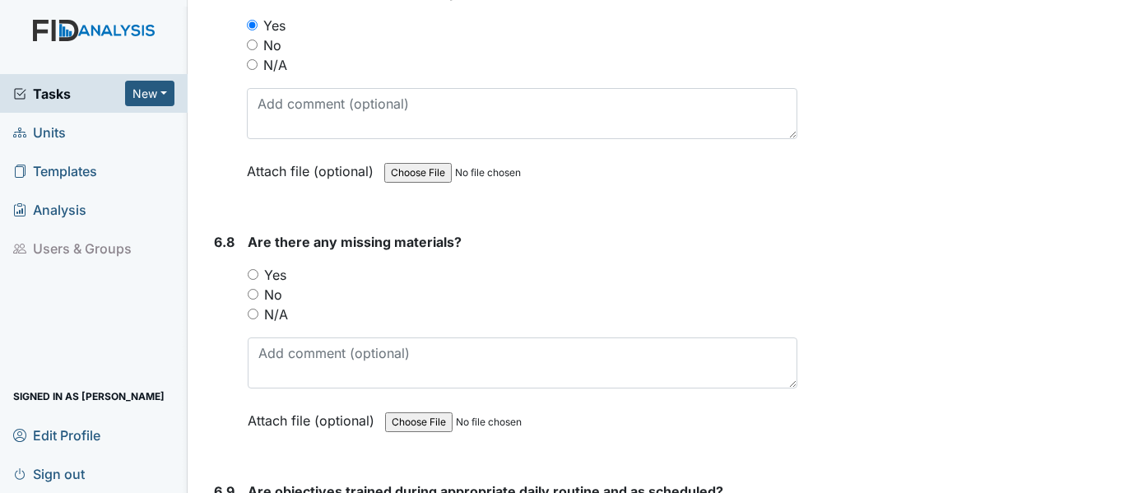
scroll to position [11100, 0]
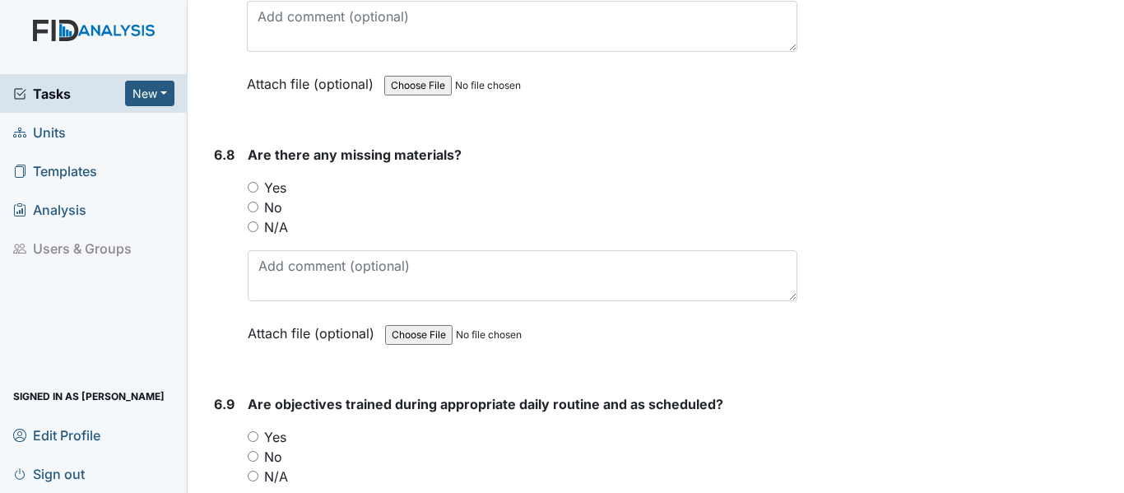
click at [268, 207] on label "No" at bounding box center [273, 207] width 18 height 20
click at [258, 207] on input "No" at bounding box center [253, 207] width 11 height 11
radio input "true"
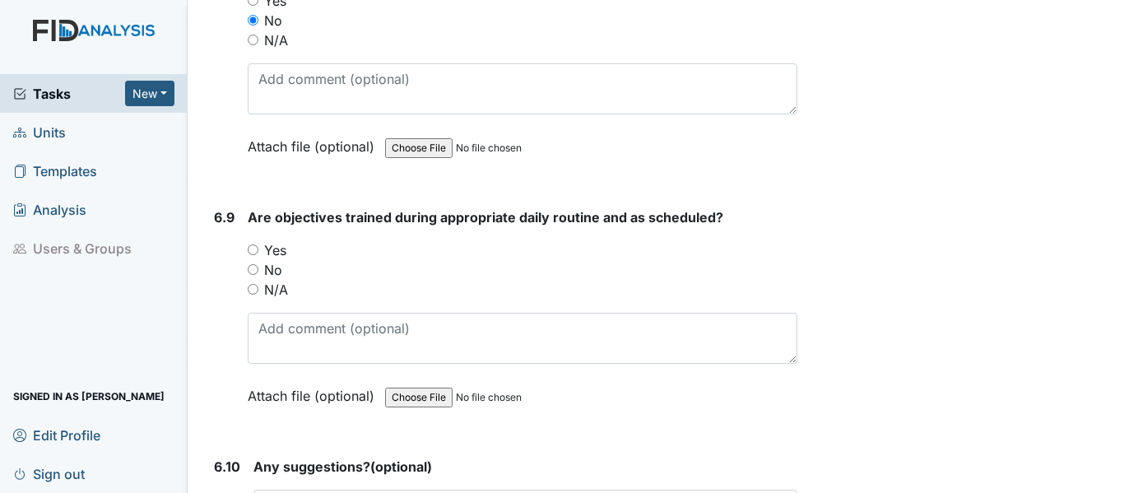
scroll to position [11320, 0]
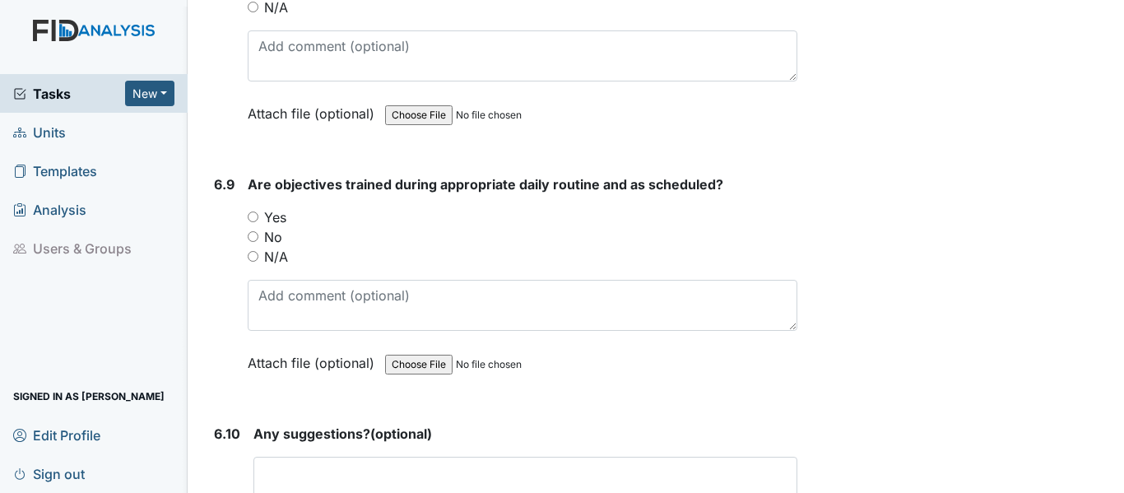
click at [275, 215] on label "Yes" at bounding box center [275, 217] width 22 height 20
click at [258, 215] on input "Yes" at bounding box center [253, 216] width 11 height 11
radio input "true"
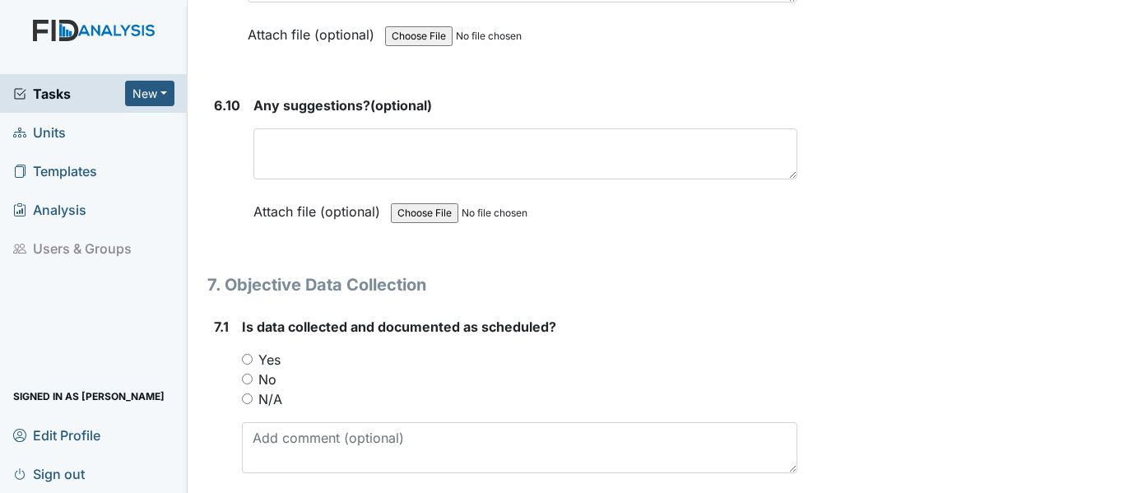
scroll to position [11736, 0]
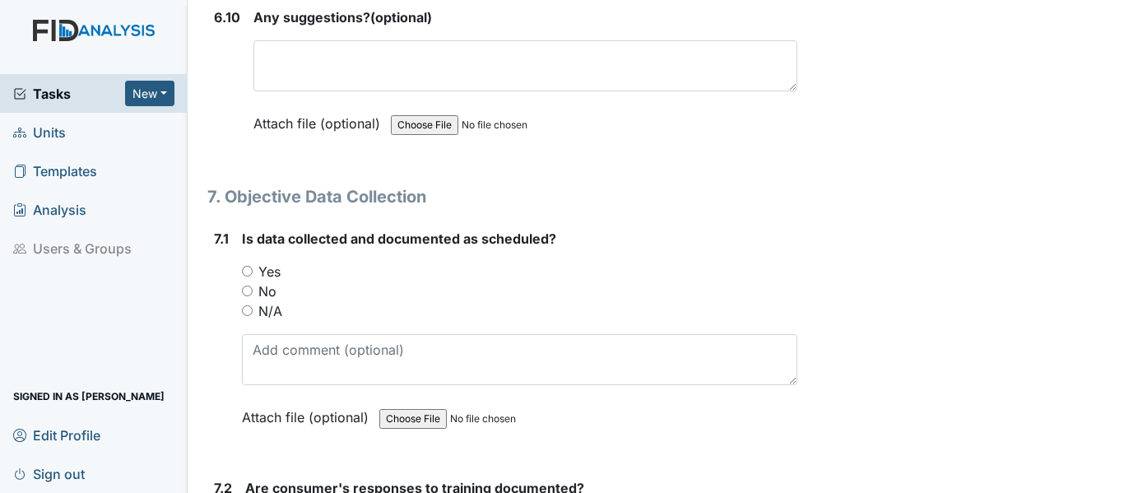
click at [273, 272] on label "Yes" at bounding box center [269, 272] width 22 height 20
click at [253, 272] on input "Yes" at bounding box center [247, 271] width 11 height 11
radio input "true"
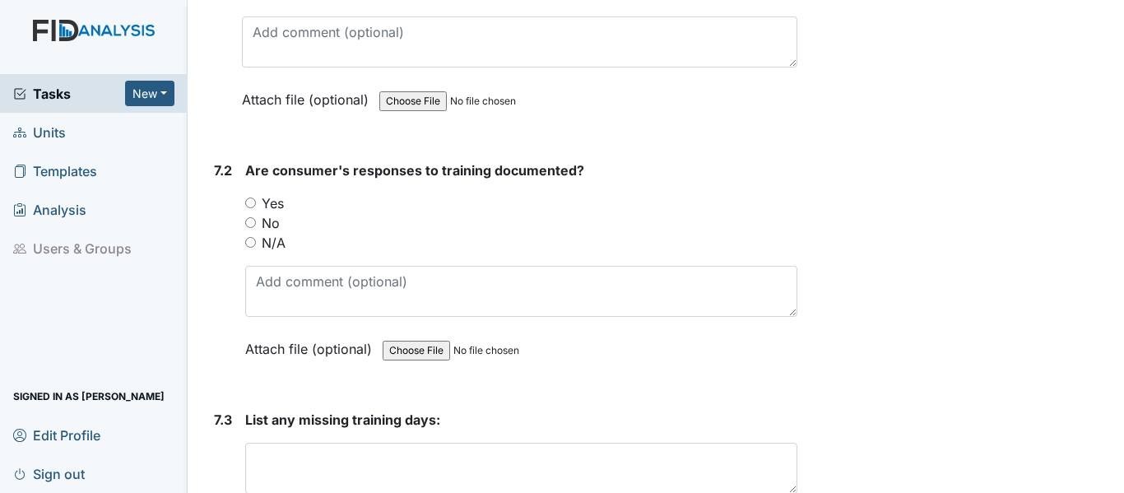
scroll to position [12131, 0]
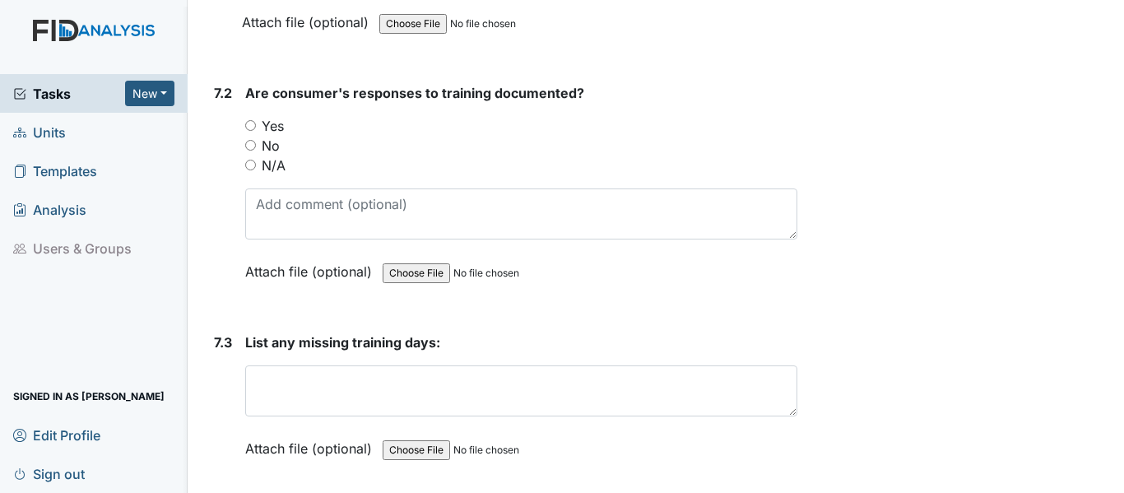
click at [262, 126] on label "Yes" at bounding box center [273, 126] width 22 height 20
click at [256, 126] on input "Yes" at bounding box center [250, 125] width 11 height 11
radio input "true"
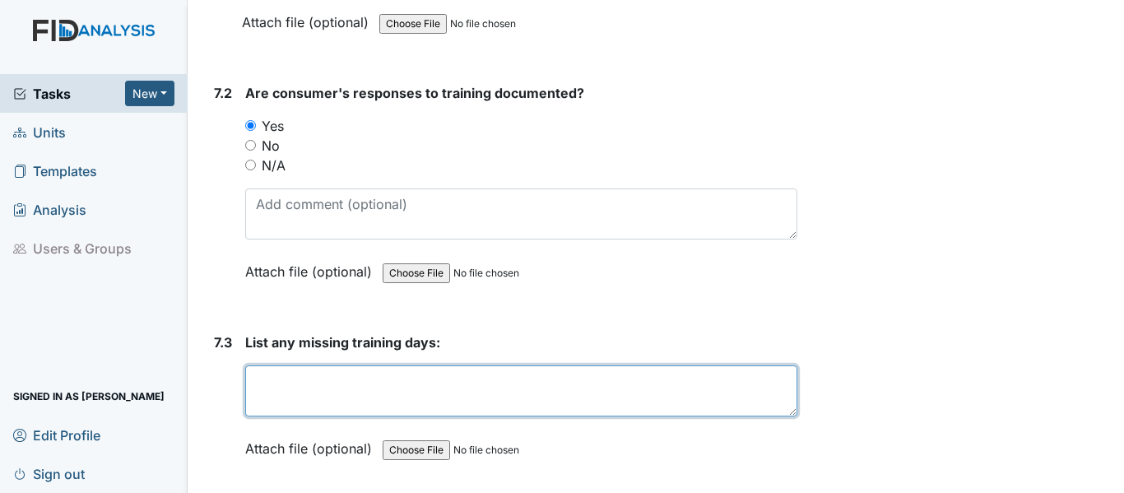
click at [341, 382] on textarea at bounding box center [521, 390] width 552 height 51
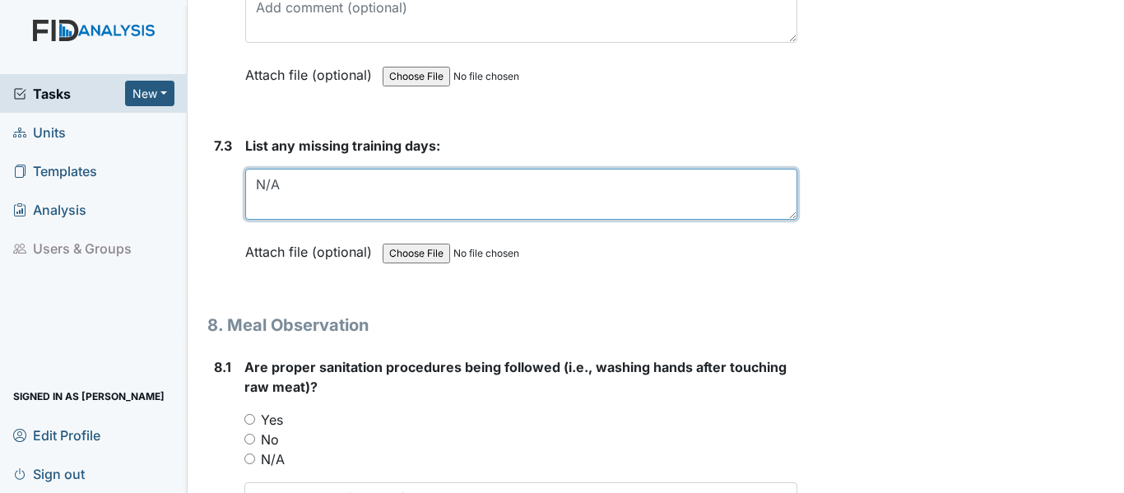
scroll to position [12416, 0]
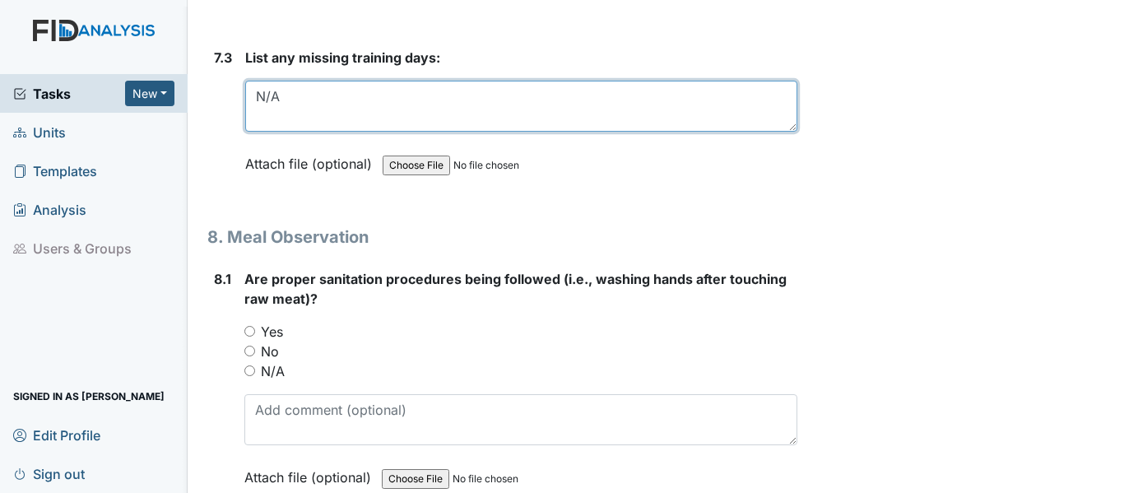
type textarea "N/A"
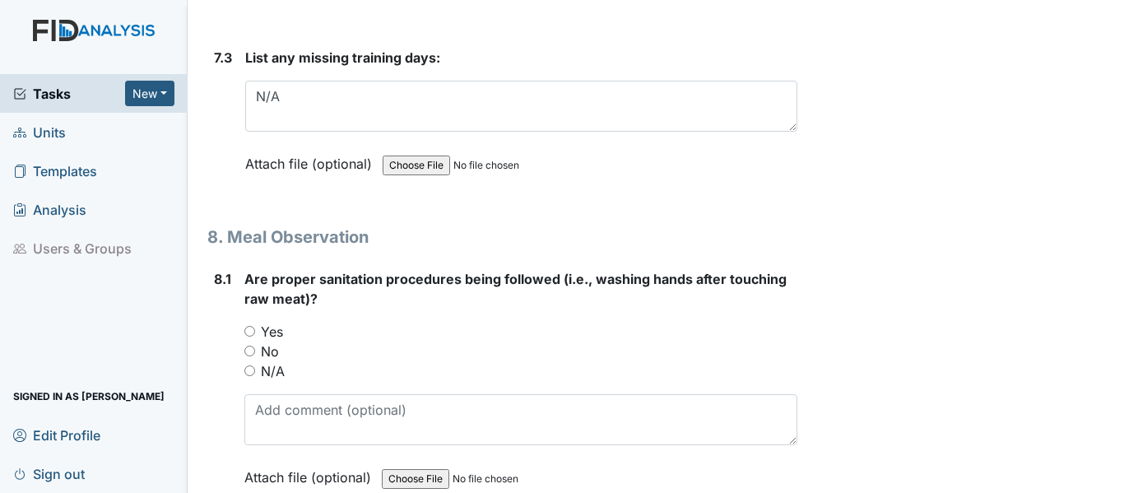
click at [265, 334] on label "Yes" at bounding box center [272, 332] width 22 height 20
click at [255, 334] on input "Yes" at bounding box center [249, 331] width 11 height 11
radio input "true"
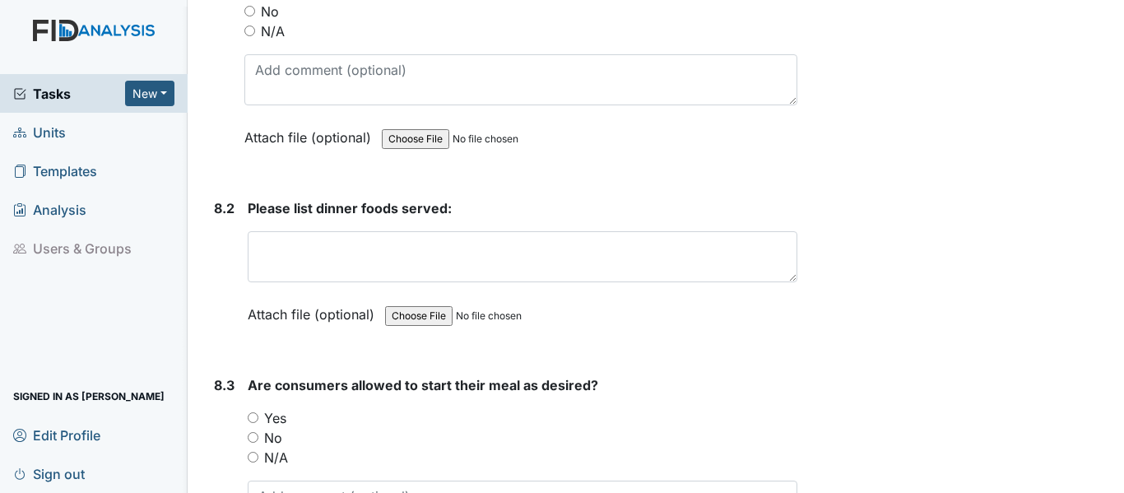
scroll to position [12832, 0]
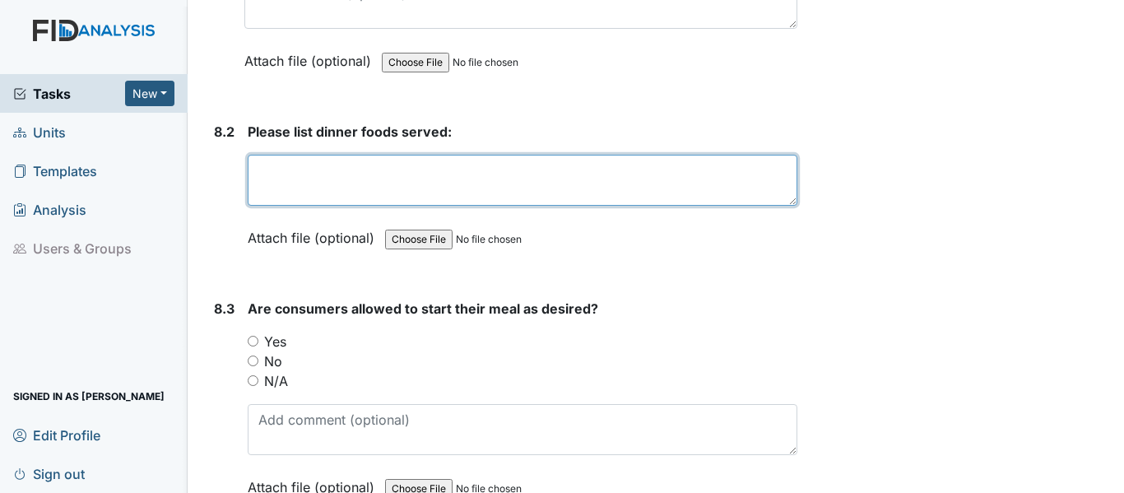
click at [411, 157] on textarea at bounding box center [523, 180] width 550 height 51
click at [412, 168] on textarea "Pork Chops, Rolls, zuchinni" at bounding box center [523, 180] width 550 height 51
type textarea "Pork Chops, Rolls, zucchini and tomatoes, noodles"
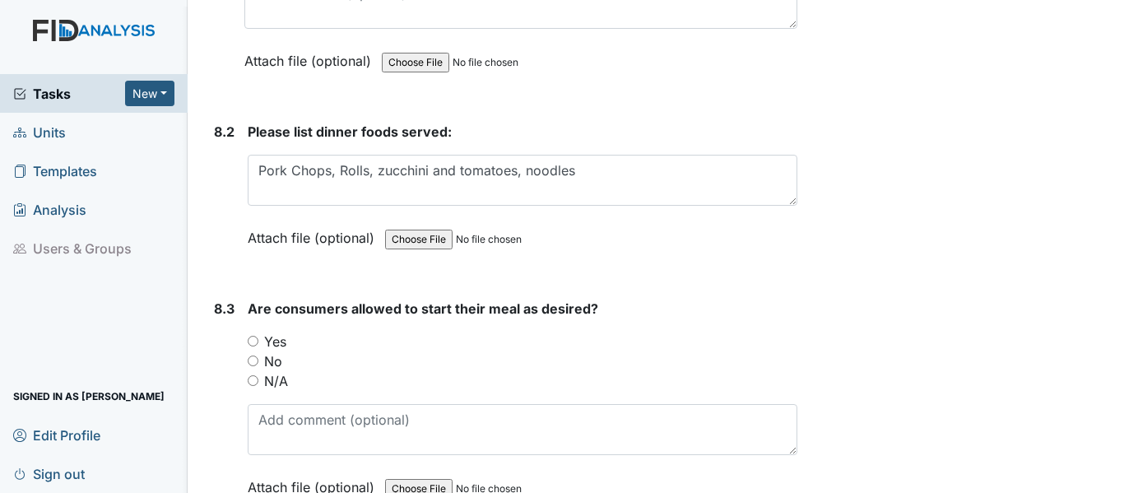
click at [275, 338] on label "Yes" at bounding box center [275, 342] width 22 height 20
click at [258, 338] on input "Yes" at bounding box center [253, 341] width 11 height 11
radio input "true"
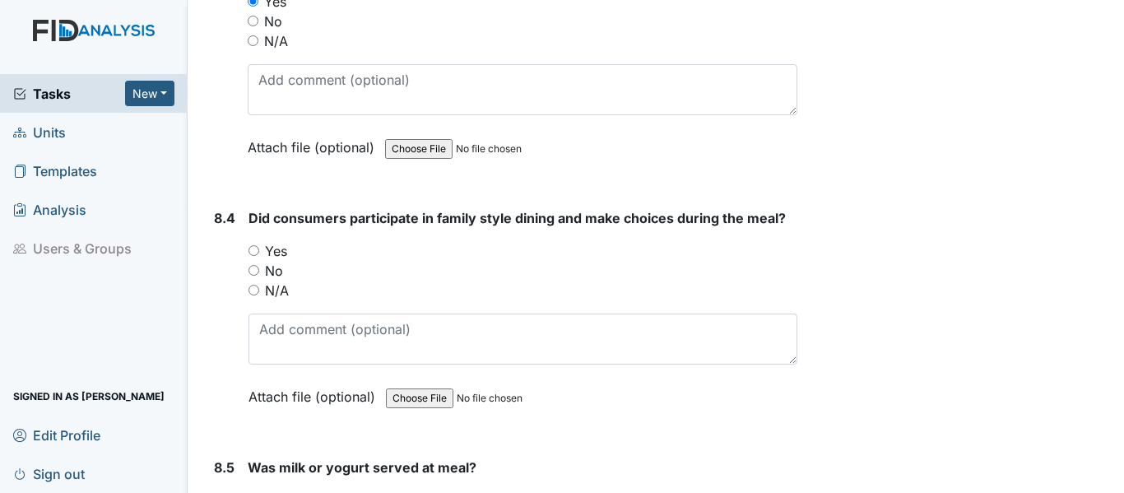
scroll to position [13260, 0]
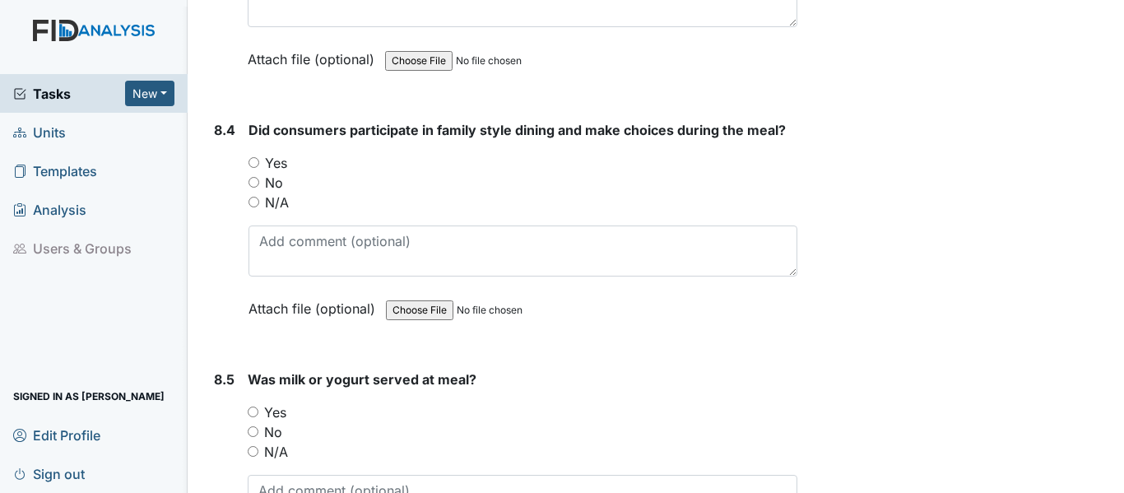
click at [274, 156] on label "Yes" at bounding box center [276, 163] width 22 height 20
click at [259, 157] on input "Yes" at bounding box center [253, 162] width 11 height 11
radio input "true"
click at [276, 410] on label "Yes" at bounding box center [275, 412] width 22 height 20
click at [258, 410] on input "Yes" at bounding box center [253, 411] width 11 height 11
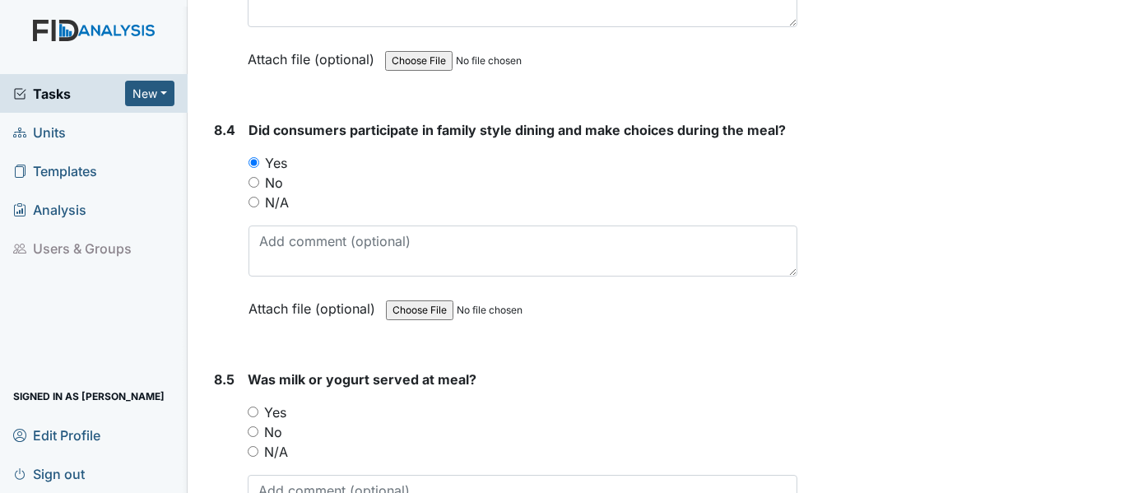
radio input "true"
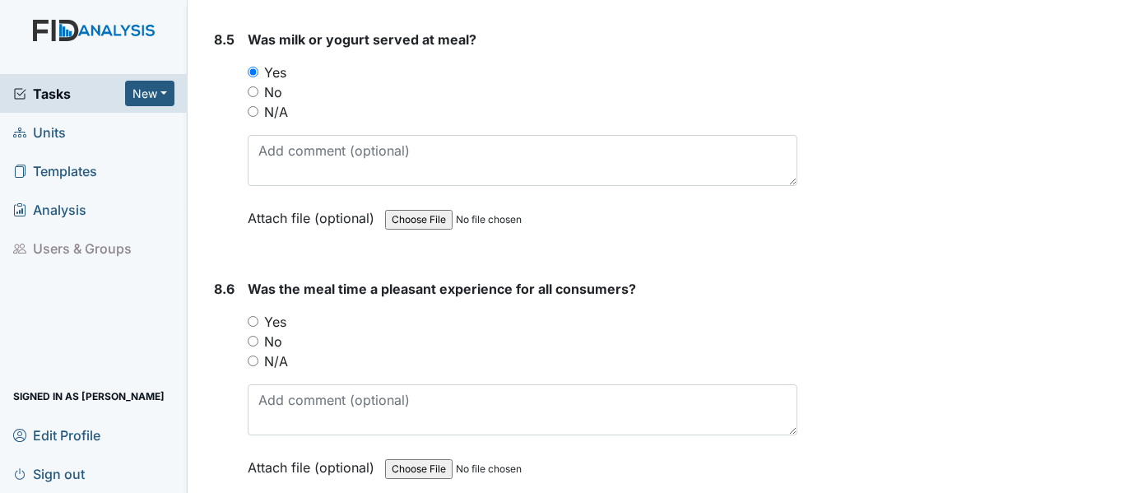
scroll to position [13742, 0]
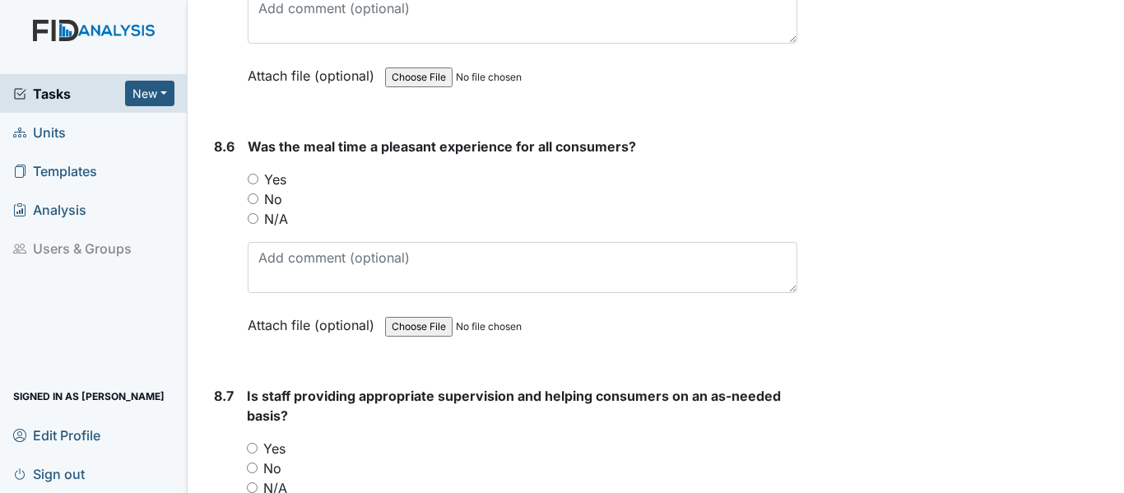
click at [275, 184] on label "Yes" at bounding box center [275, 179] width 22 height 20
click at [258, 184] on input "Yes" at bounding box center [253, 179] width 11 height 11
radio input "true"
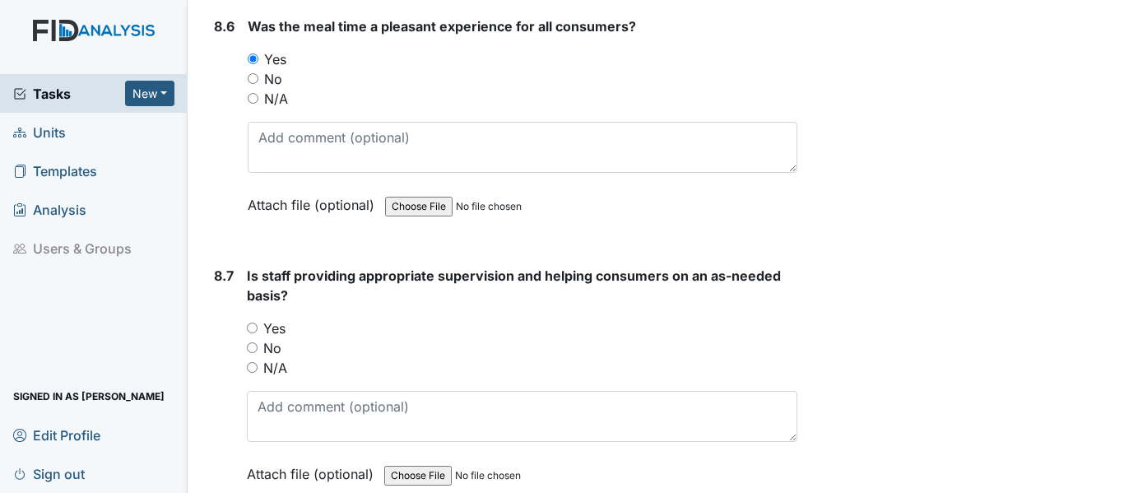
scroll to position [13918, 0]
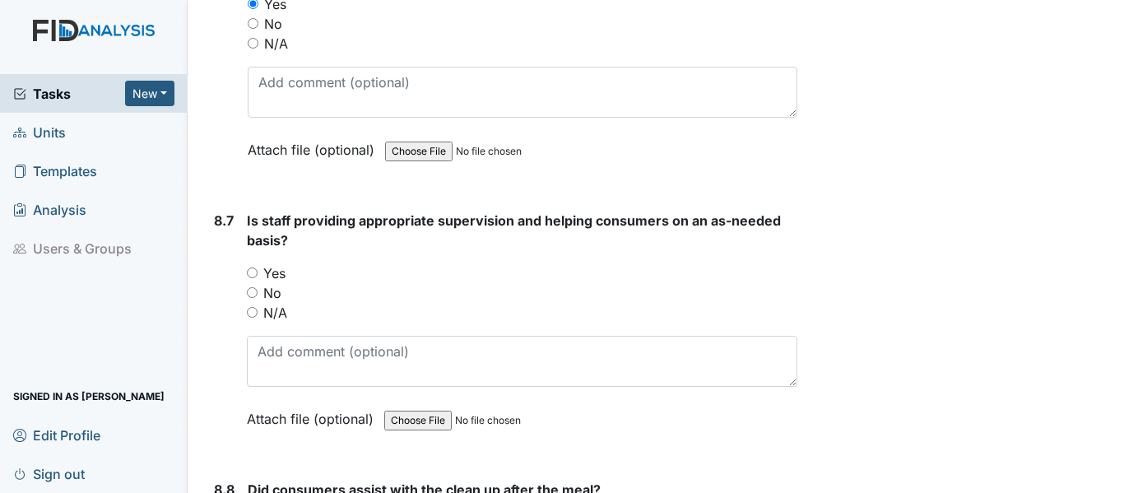
click at [269, 272] on label "Yes" at bounding box center [274, 273] width 22 height 20
click at [258, 272] on input "Yes" at bounding box center [252, 272] width 11 height 11
radio input "true"
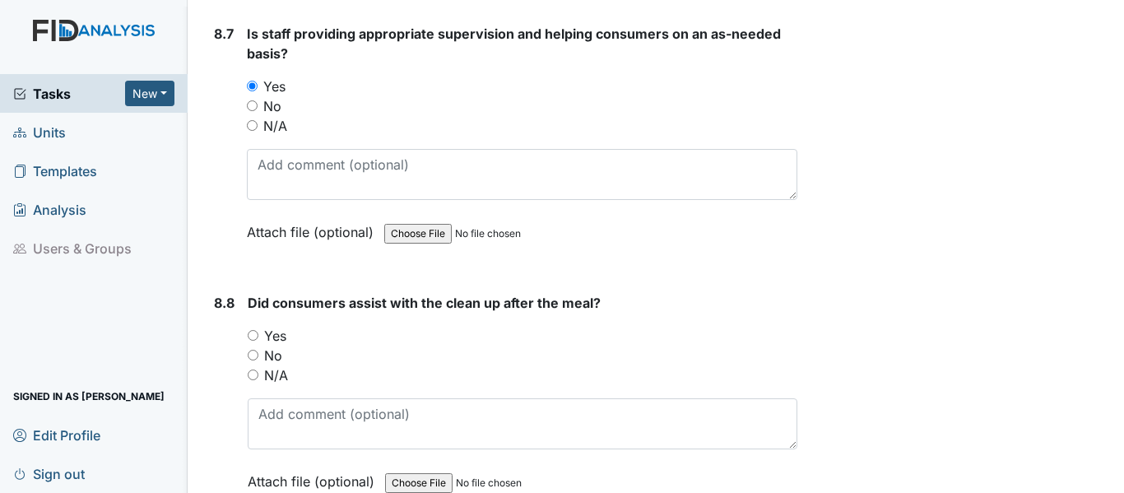
scroll to position [14257, 0]
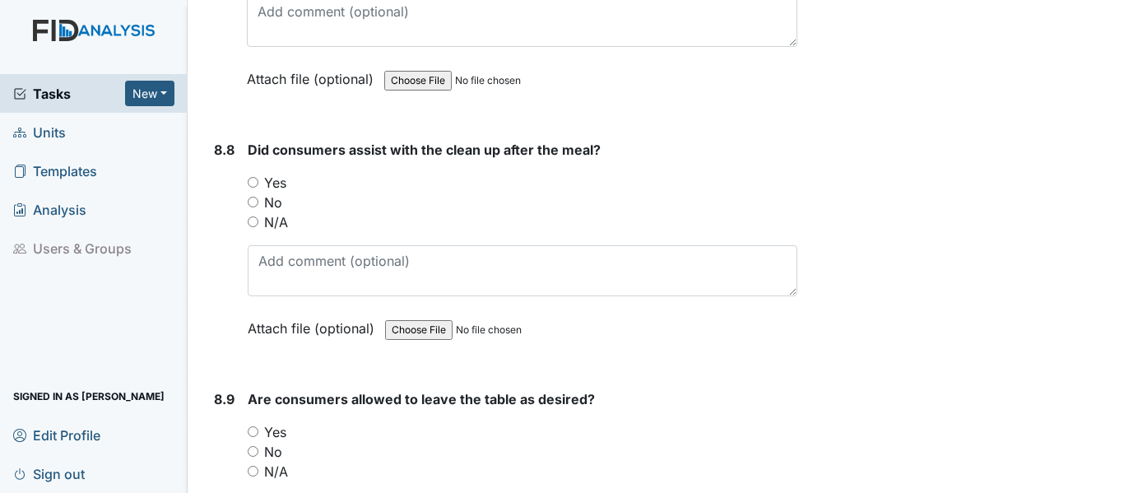
click at [281, 184] on label "Yes" at bounding box center [275, 183] width 22 height 20
click at [258, 184] on input "Yes" at bounding box center [253, 182] width 11 height 11
radio input "true"
click at [281, 437] on label "Yes" at bounding box center [275, 432] width 22 height 20
click at [258, 437] on input "Yes" at bounding box center [253, 431] width 11 height 11
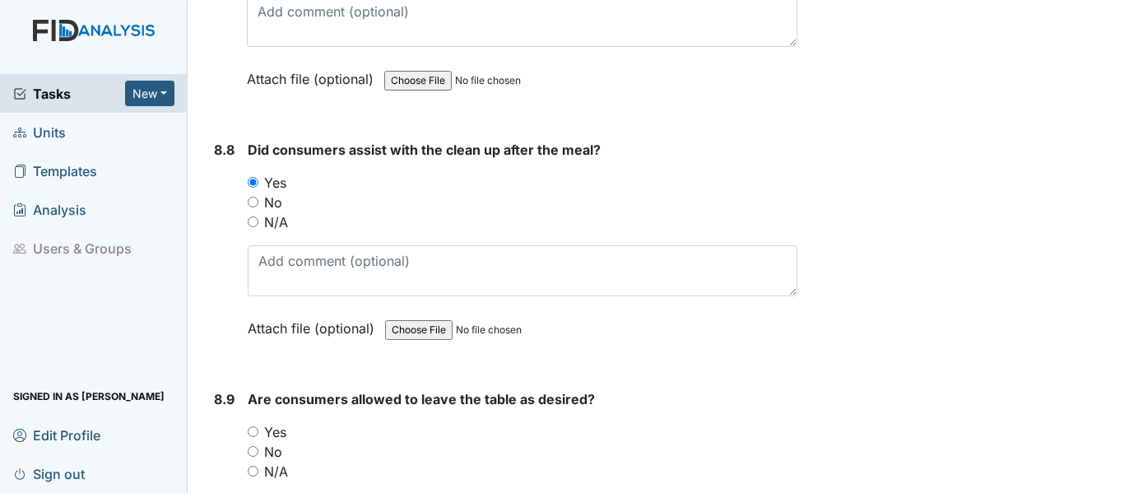
radio input "true"
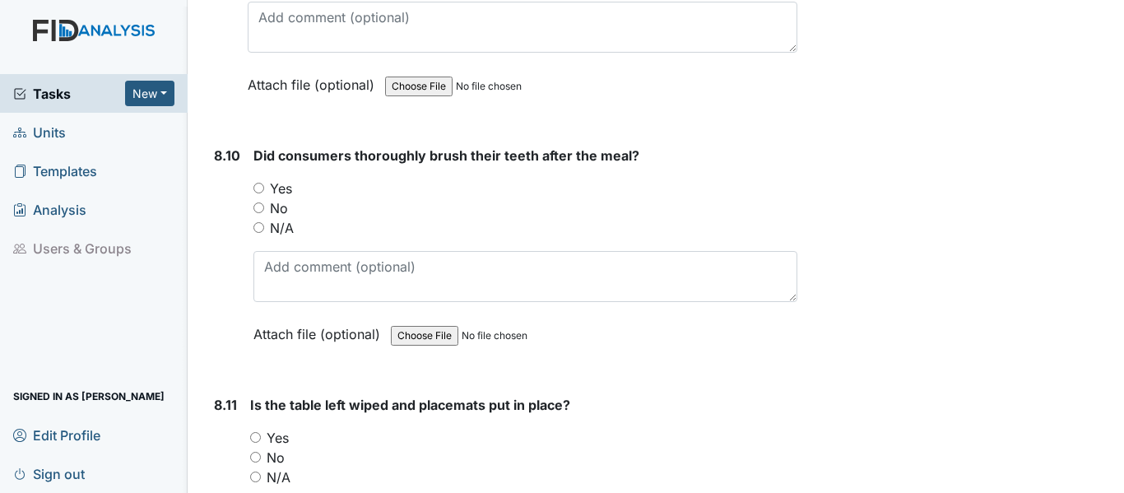
scroll to position [14772, 0]
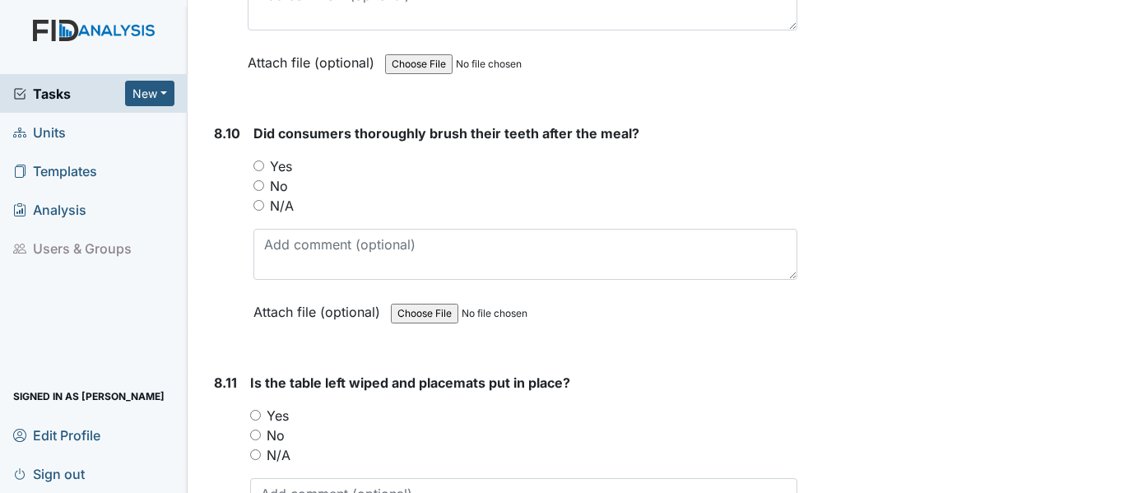
click at [281, 164] on label "Yes" at bounding box center [281, 166] width 22 height 20
click at [264, 164] on input "Yes" at bounding box center [258, 165] width 11 height 11
radio input "true"
click at [267, 412] on label "Yes" at bounding box center [278, 416] width 22 height 20
click at [261, 412] on input "Yes" at bounding box center [255, 415] width 11 height 11
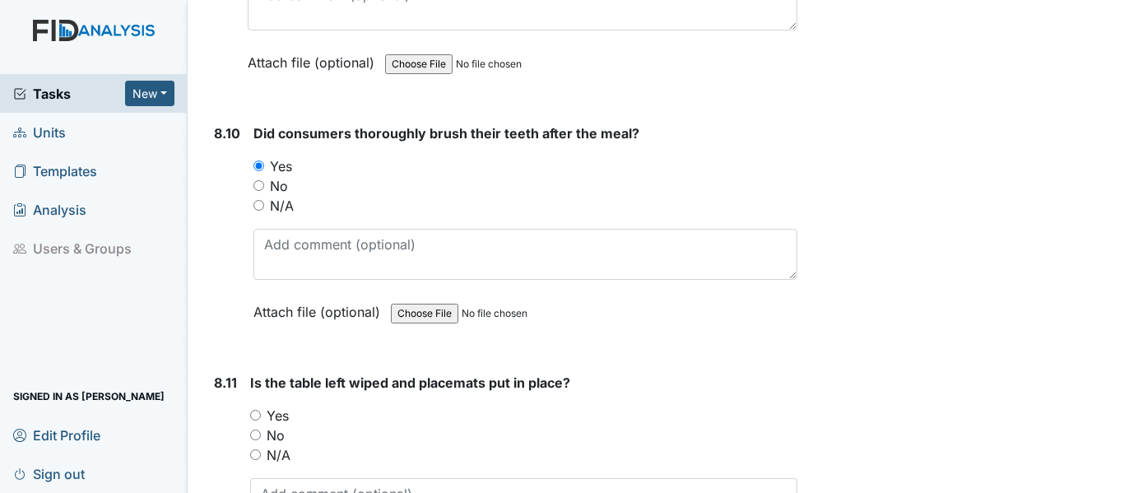
radio input "true"
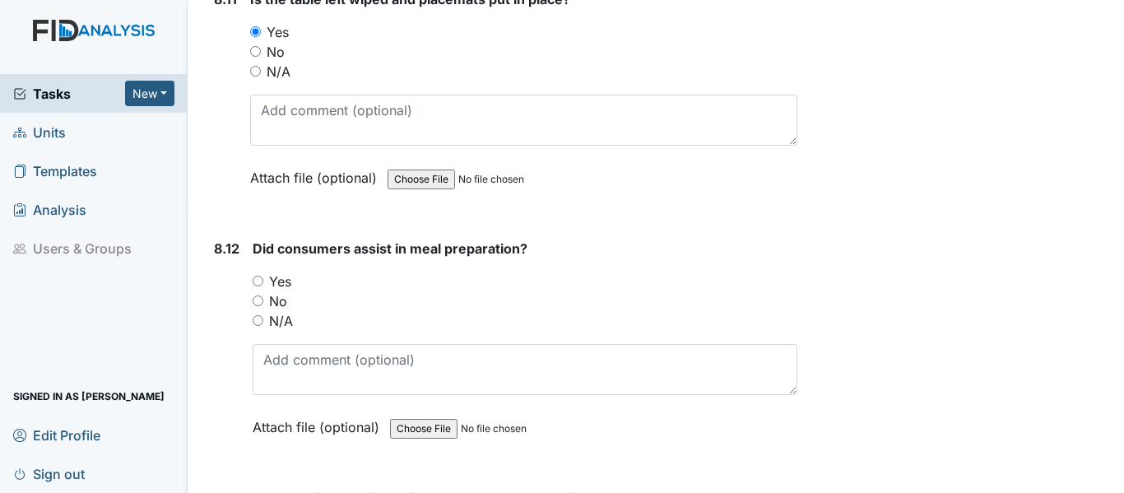
scroll to position [15232, 0]
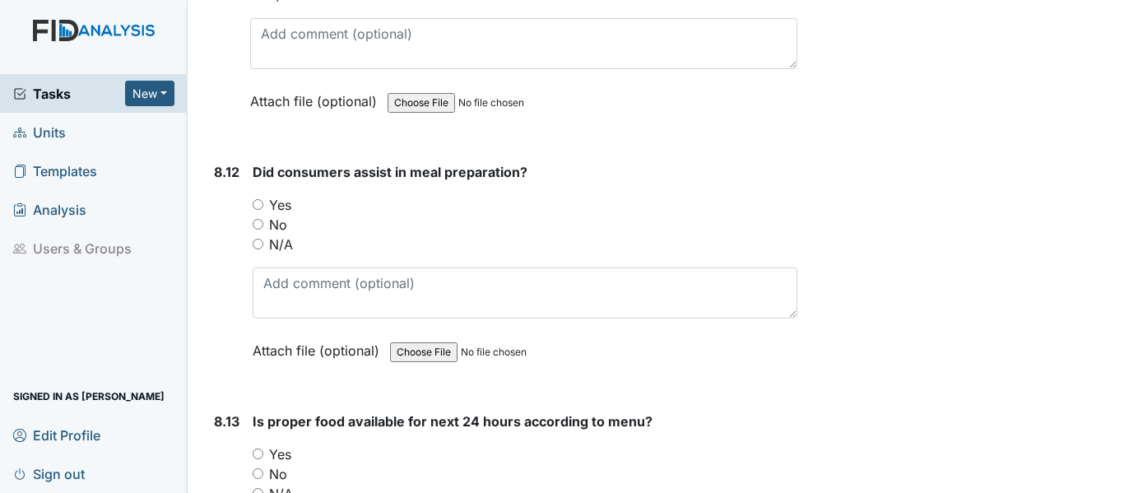
click at [281, 204] on label "Yes" at bounding box center [280, 205] width 22 height 20
click at [263, 204] on input "Yes" at bounding box center [258, 204] width 11 height 11
radio input "true"
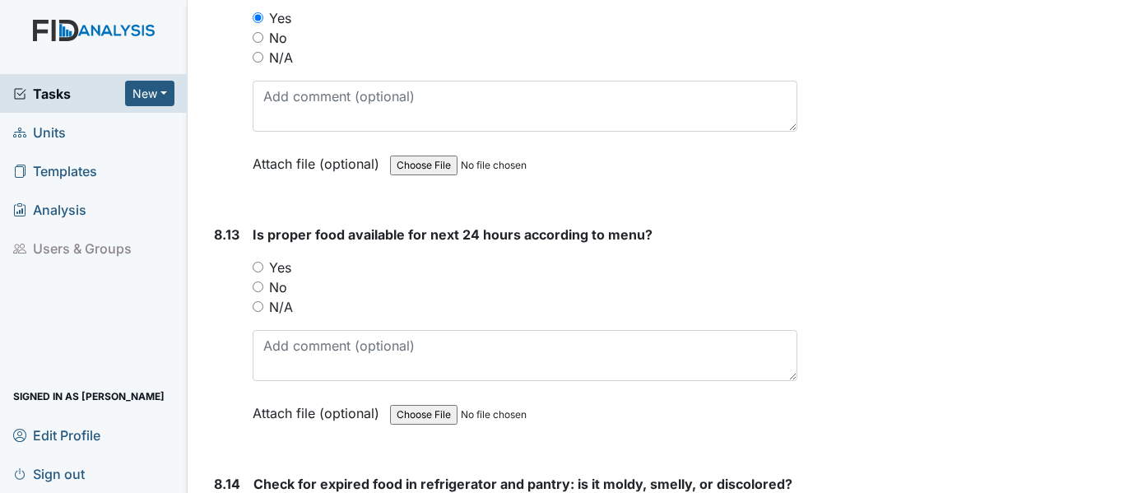
scroll to position [15506, 0]
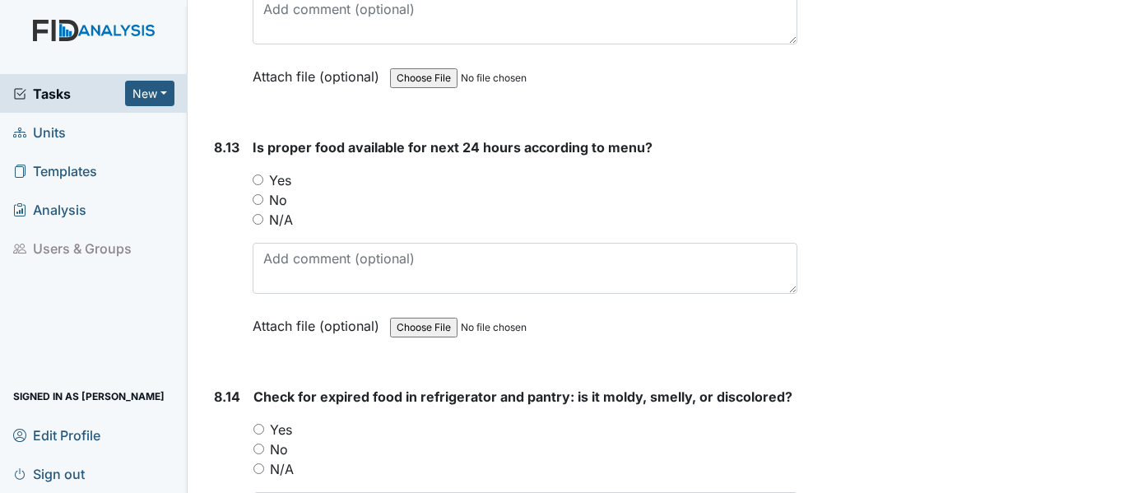
click at [276, 183] on label "Yes" at bounding box center [280, 180] width 22 height 20
click at [263, 183] on input "Yes" at bounding box center [258, 179] width 11 height 11
radio input "true"
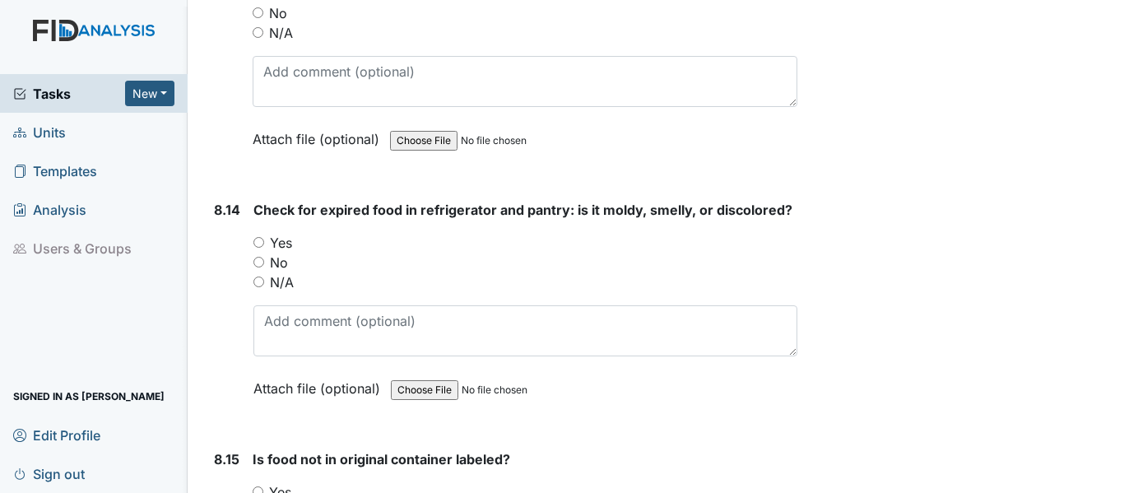
scroll to position [15747, 0]
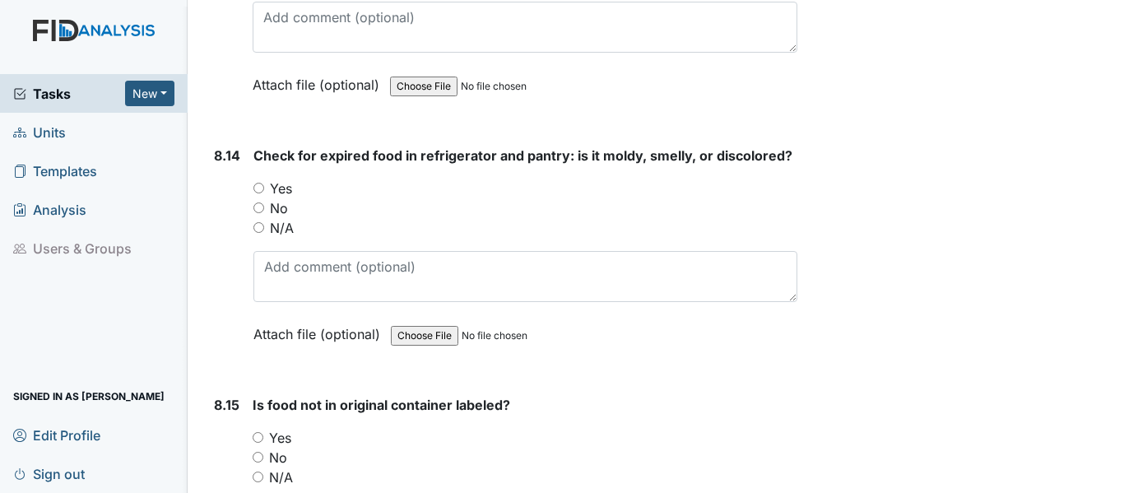
click at [272, 225] on label "N/A" at bounding box center [282, 228] width 24 height 20
click at [264, 225] on input "N/A" at bounding box center [258, 227] width 11 height 11
radio input "true"
click at [281, 439] on label "Yes" at bounding box center [280, 438] width 22 height 20
click at [263, 439] on input "Yes" at bounding box center [258, 437] width 11 height 11
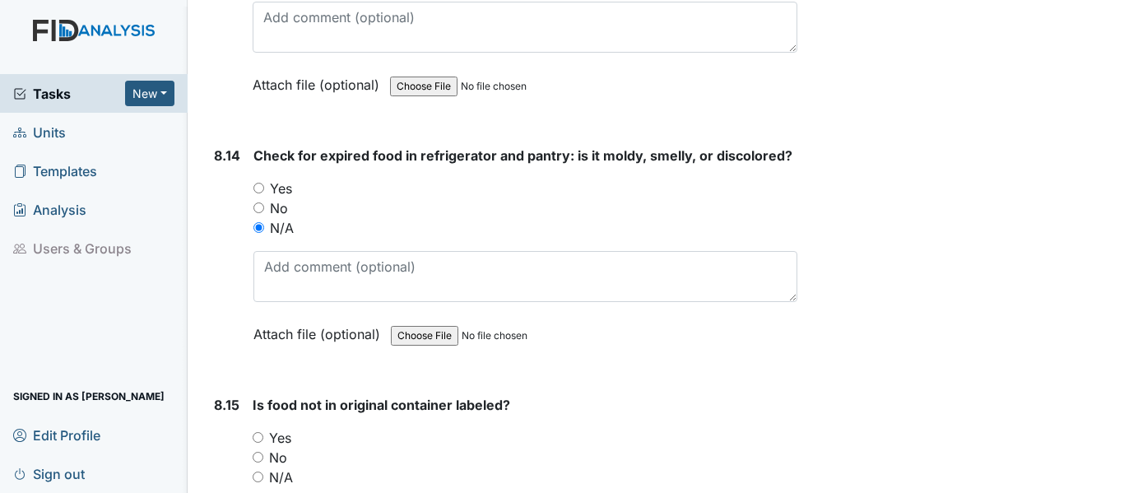
radio input "true"
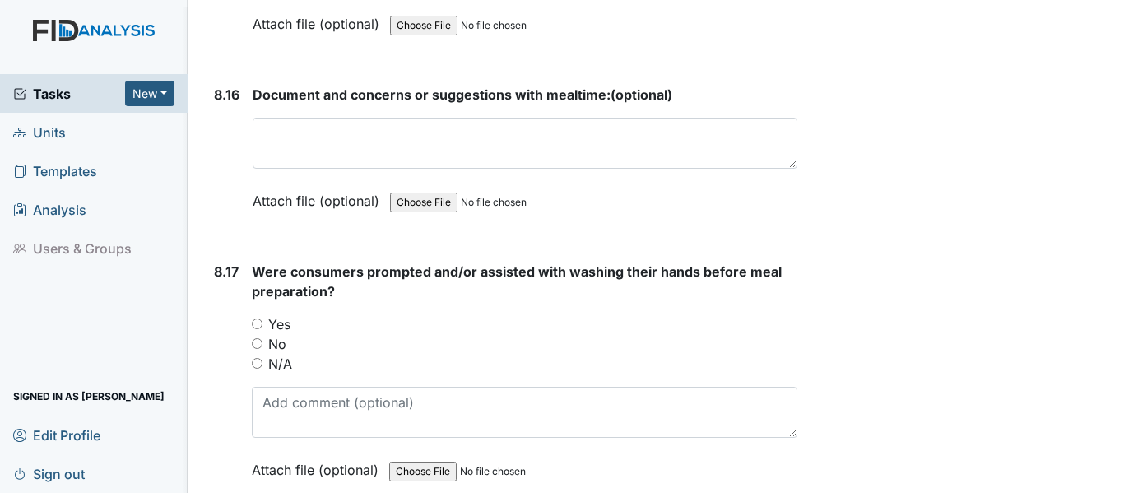
scroll to position [16328, 0]
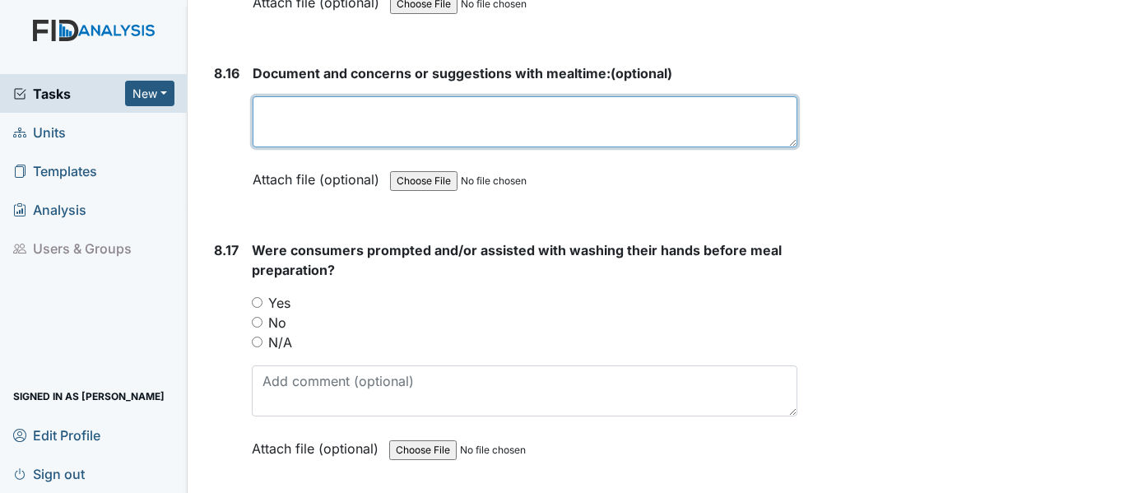
click at [456, 114] on textarea at bounding box center [525, 121] width 545 height 51
type textarea "TE seated outside during meal time"
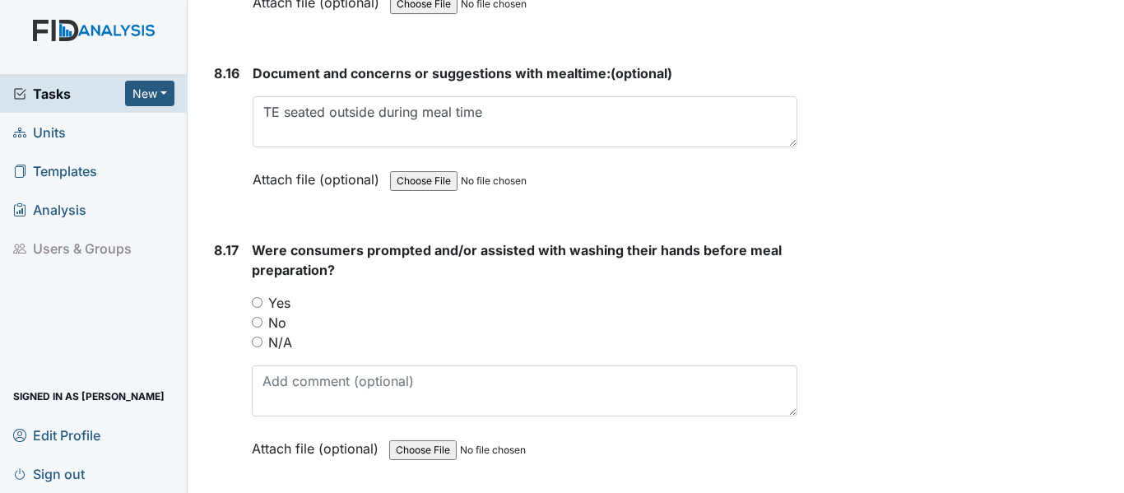
click at [267, 299] on div "Yes" at bounding box center [524, 303] width 545 height 20
click at [275, 304] on label "Yes" at bounding box center [279, 303] width 22 height 20
click at [262, 304] on input "Yes" at bounding box center [257, 302] width 11 height 11
radio input "true"
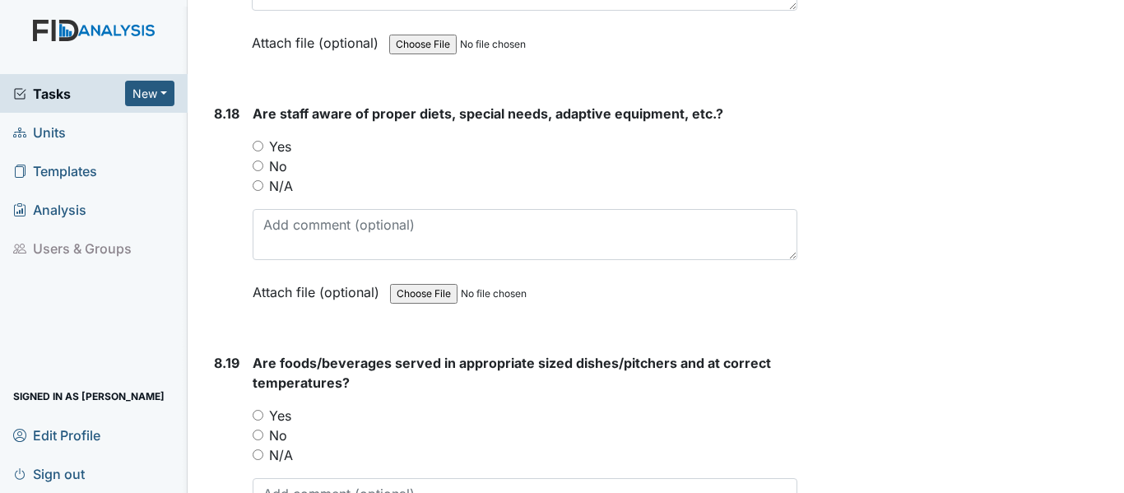
scroll to position [16777, 0]
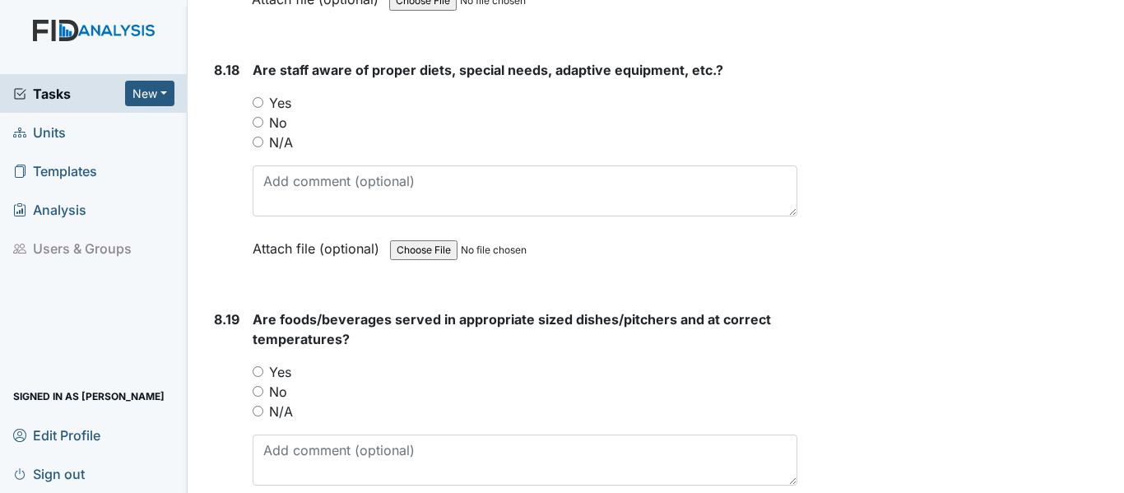
click at [280, 107] on label "Yes" at bounding box center [280, 103] width 22 height 20
click at [263, 107] on input "Yes" at bounding box center [258, 102] width 11 height 11
radio input "true"
click at [275, 376] on label "Yes" at bounding box center [280, 372] width 22 height 20
click at [263, 376] on input "Yes" at bounding box center [258, 371] width 11 height 11
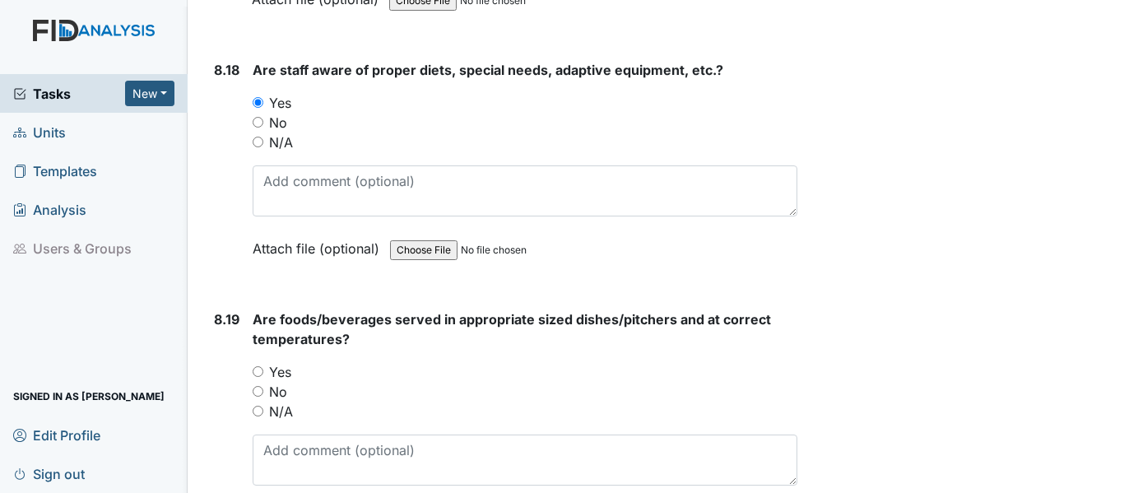
radio input "true"
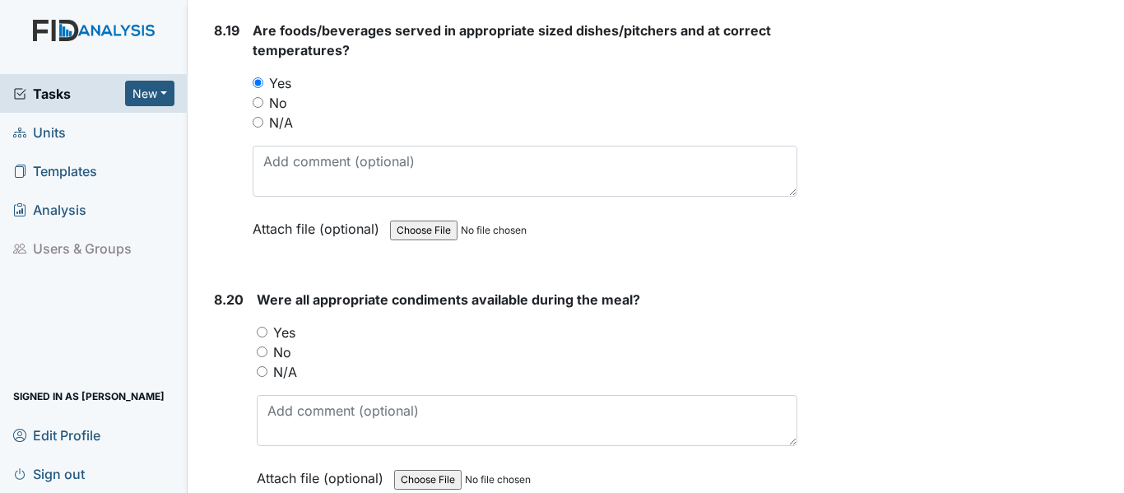
scroll to position [17074, 0]
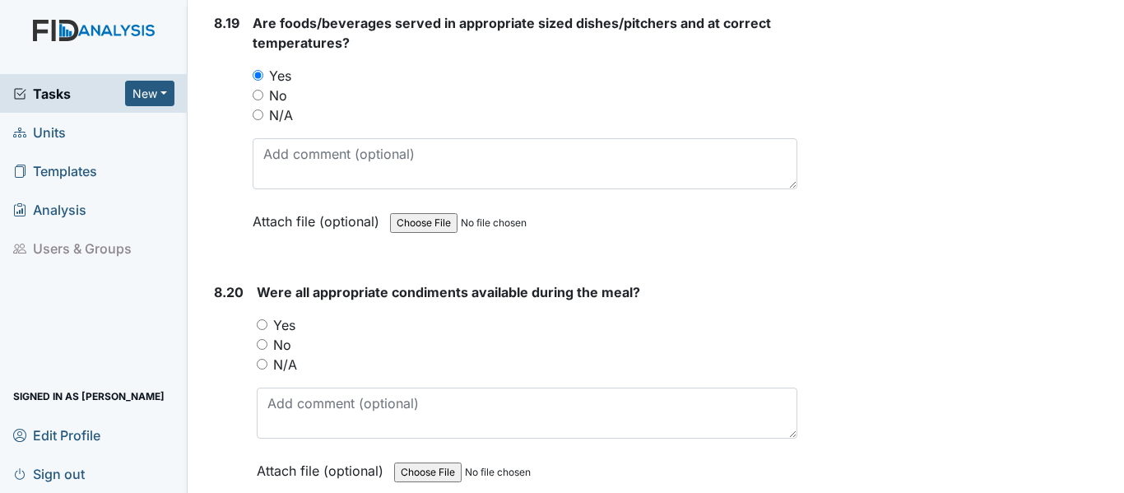
click at [282, 322] on label "Yes" at bounding box center [284, 325] width 22 height 20
click at [267, 322] on input "Yes" at bounding box center [262, 324] width 11 height 11
radio input "true"
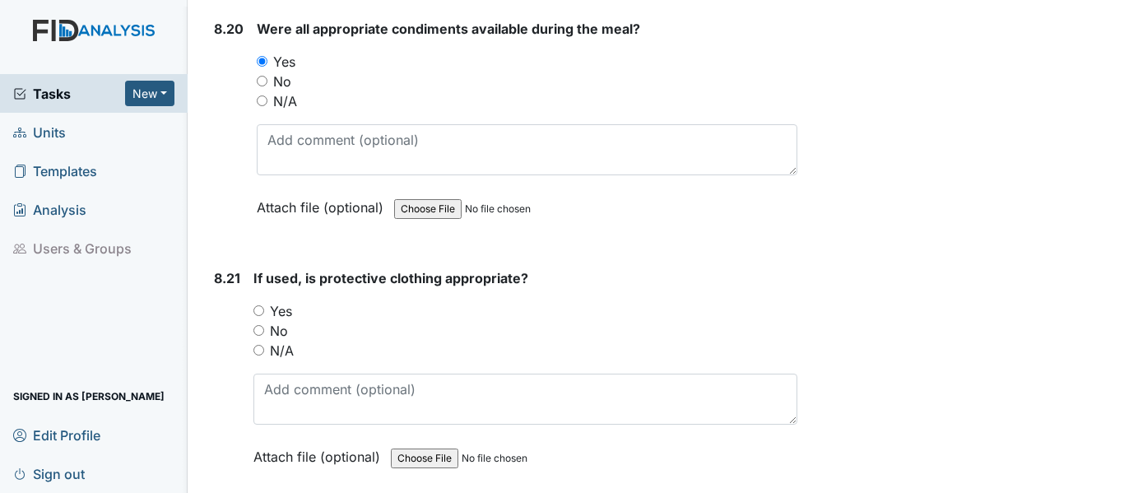
scroll to position [17468, 0]
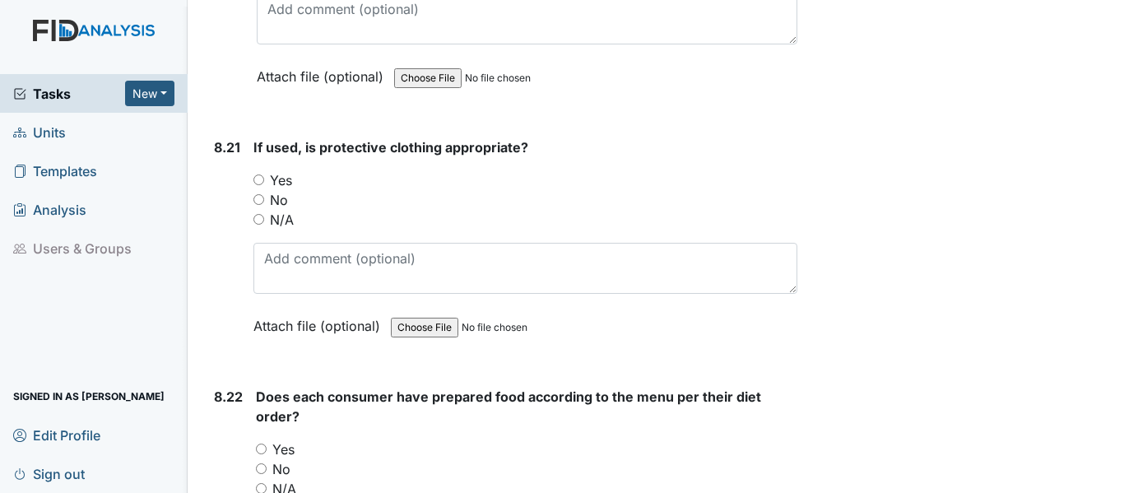
click at [281, 177] on label "Yes" at bounding box center [281, 180] width 22 height 20
click at [264, 177] on input "Yes" at bounding box center [258, 179] width 11 height 11
radio input "true"
click at [281, 432] on div "Does each consumer have prepared food according to the menu per their diet orde…" at bounding box center [526, 502] width 541 height 230
click at [281, 448] on label "Yes" at bounding box center [283, 449] width 22 height 20
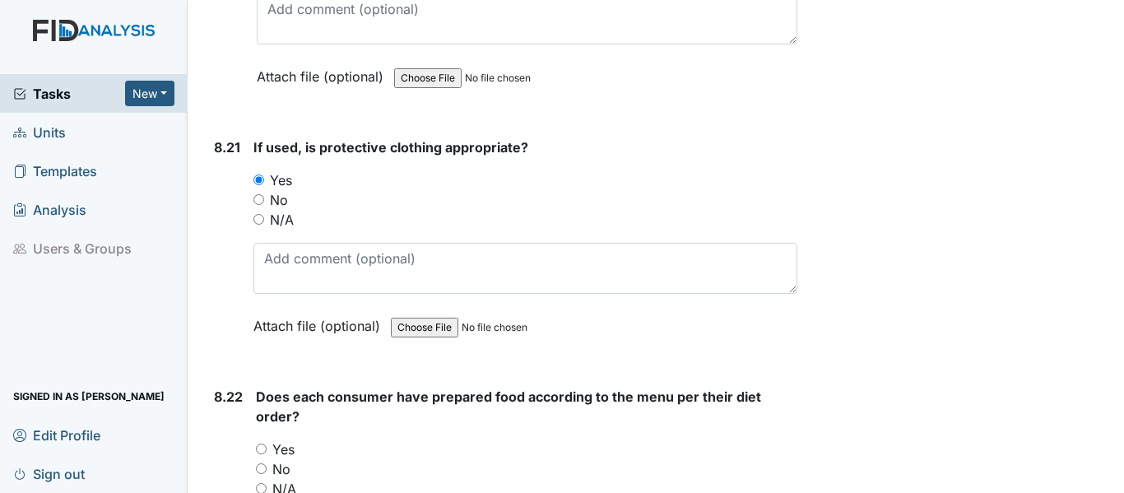
click at [267, 448] on input "Yes" at bounding box center [261, 448] width 11 height 11
radio input "true"
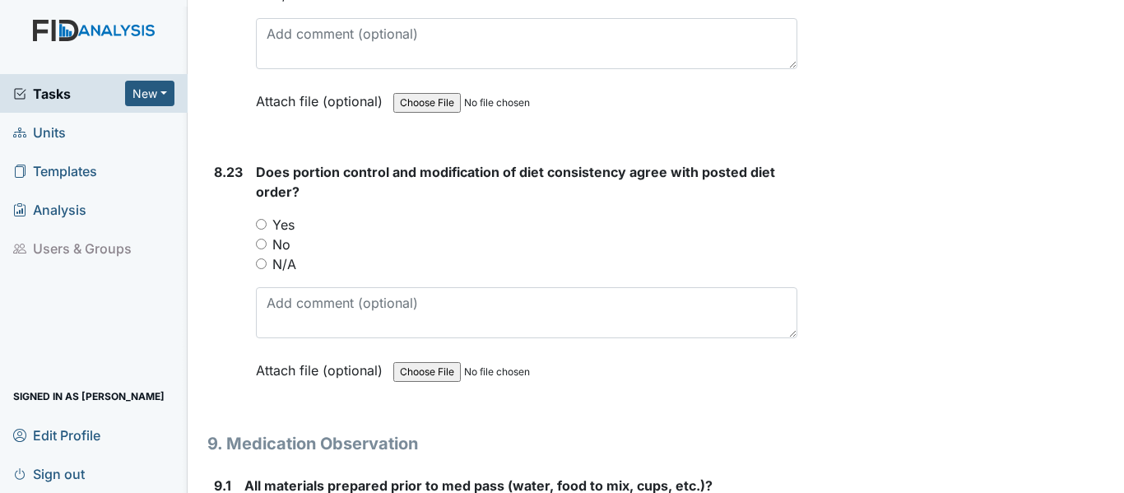
scroll to position [18038, 0]
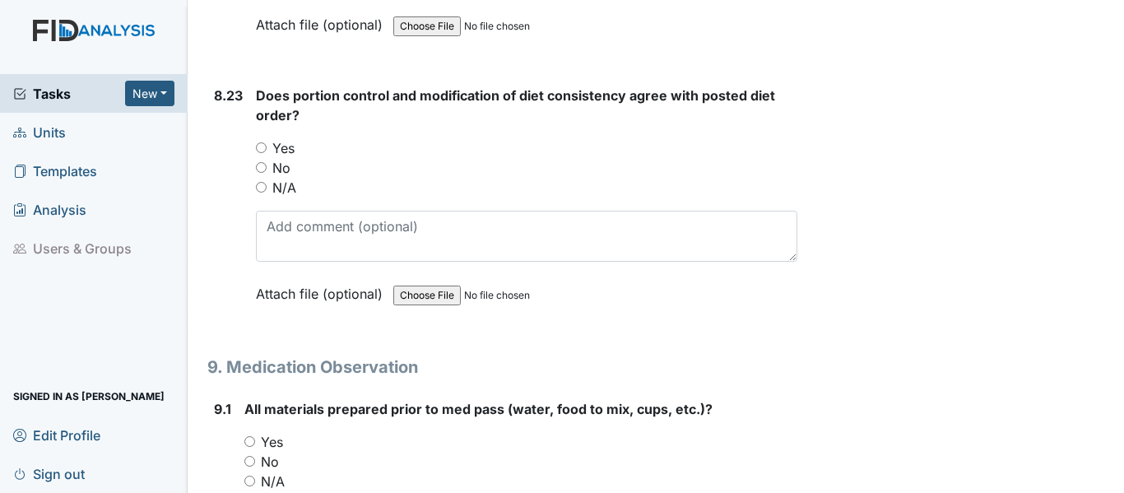
click at [286, 142] on label "Yes" at bounding box center [283, 148] width 22 height 20
click at [267, 142] on input "Yes" at bounding box center [261, 147] width 11 height 11
radio input "true"
click at [268, 441] on label "Yes" at bounding box center [272, 442] width 22 height 20
click at [255, 441] on input "Yes" at bounding box center [249, 441] width 11 height 11
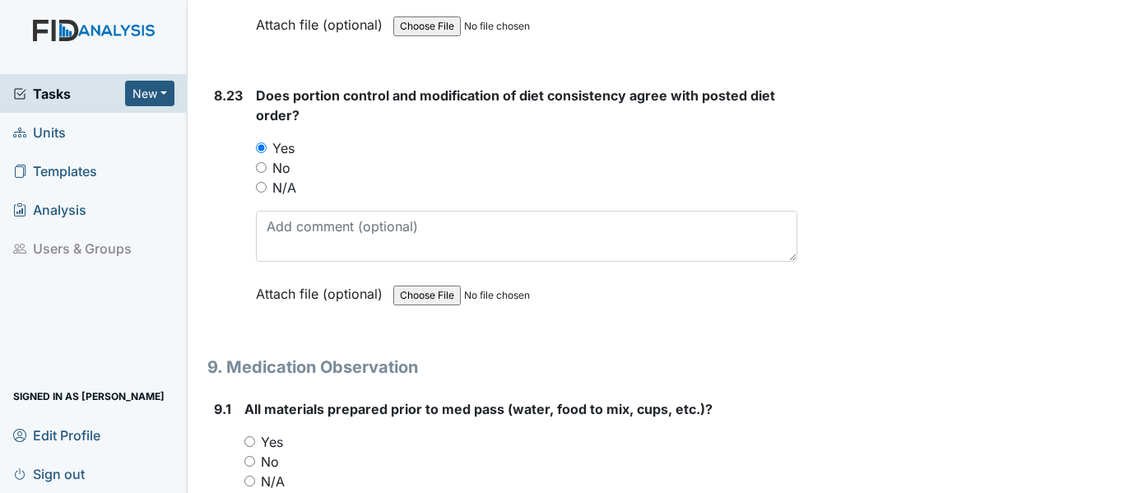
radio input "true"
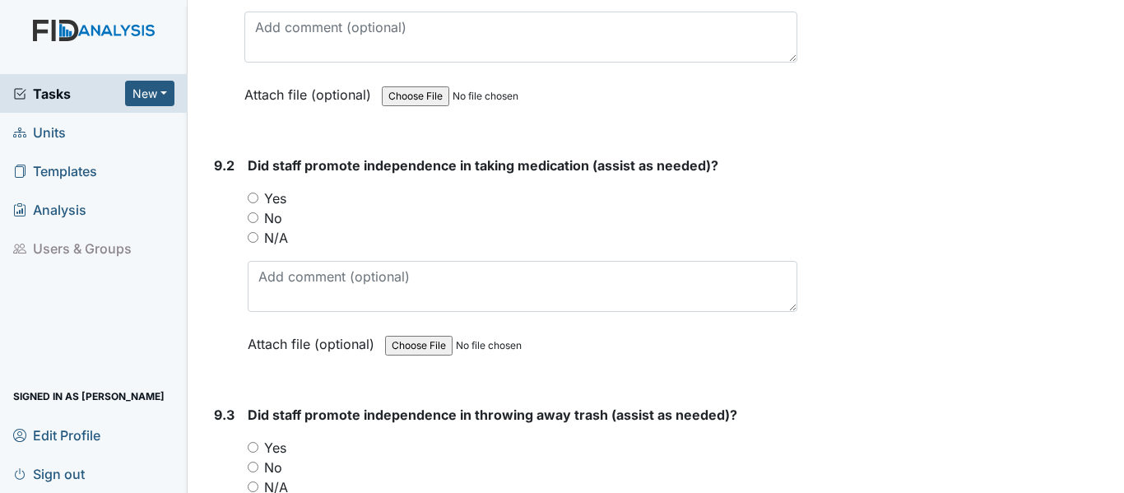
scroll to position [18564, 0]
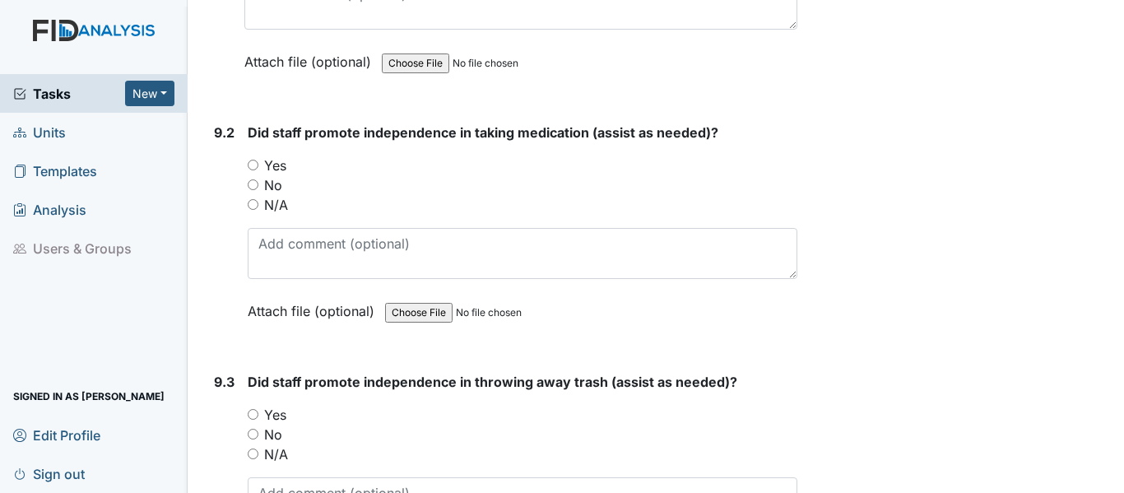
click at [276, 161] on label "Yes" at bounding box center [275, 165] width 22 height 20
click at [258, 161] on input "Yes" at bounding box center [253, 165] width 11 height 11
radio input "true"
click at [273, 413] on label "Yes" at bounding box center [275, 415] width 22 height 20
click at [258, 413] on input "Yes" at bounding box center [253, 414] width 11 height 11
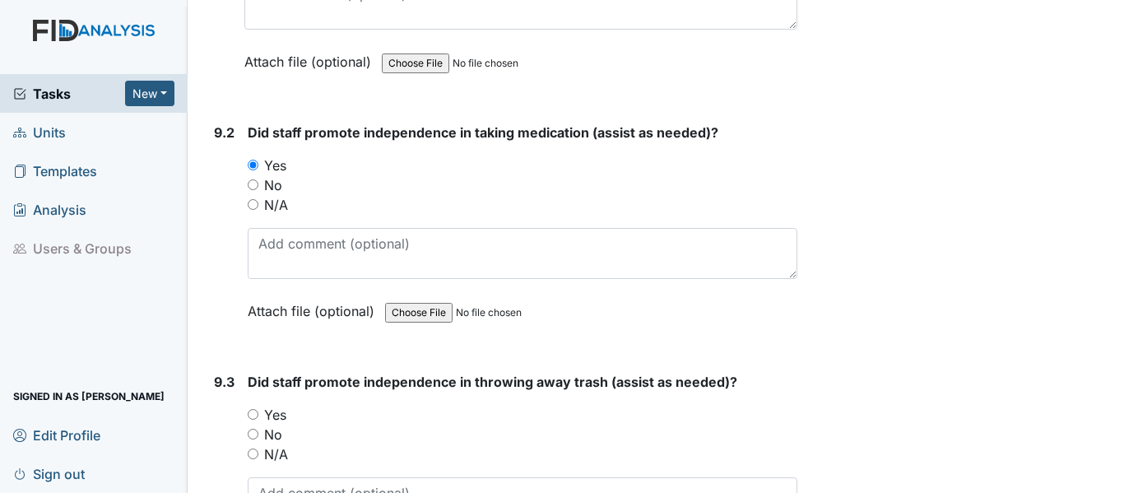
radio input "true"
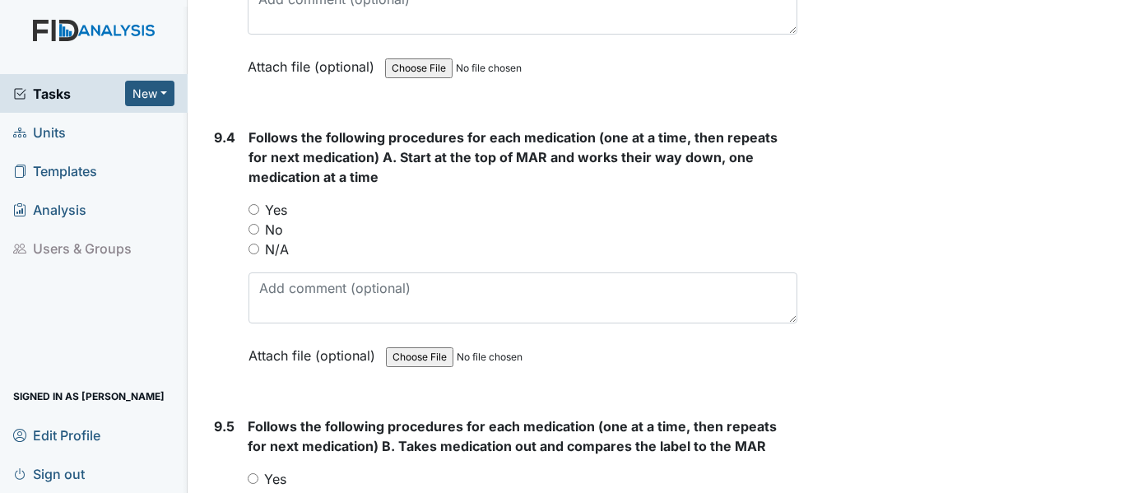
scroll to position [19090, 0]
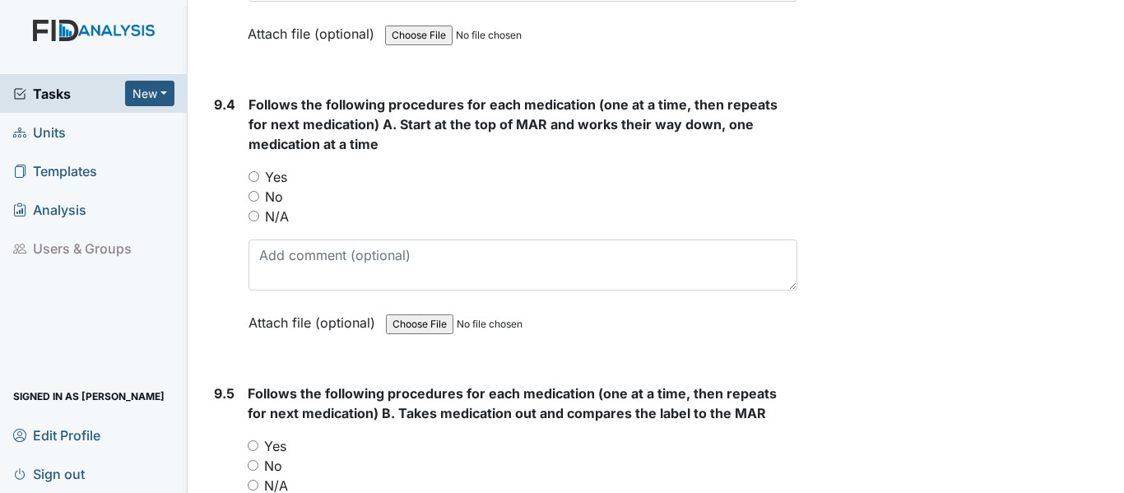
click at [269, 170] on label "Yes" at bounding box center [276, 177] width 22 height 20
click at [259, 171] on input "Yes" at bounding box center [253, 176] width 11 height 11
radio input "true"
click at [274, 447] on label "Yes" at bounding box center [275, 446] width 22 height 20
click at [258, 447] on input "Yes" at bounding box center [253, 445] width 11 height 11
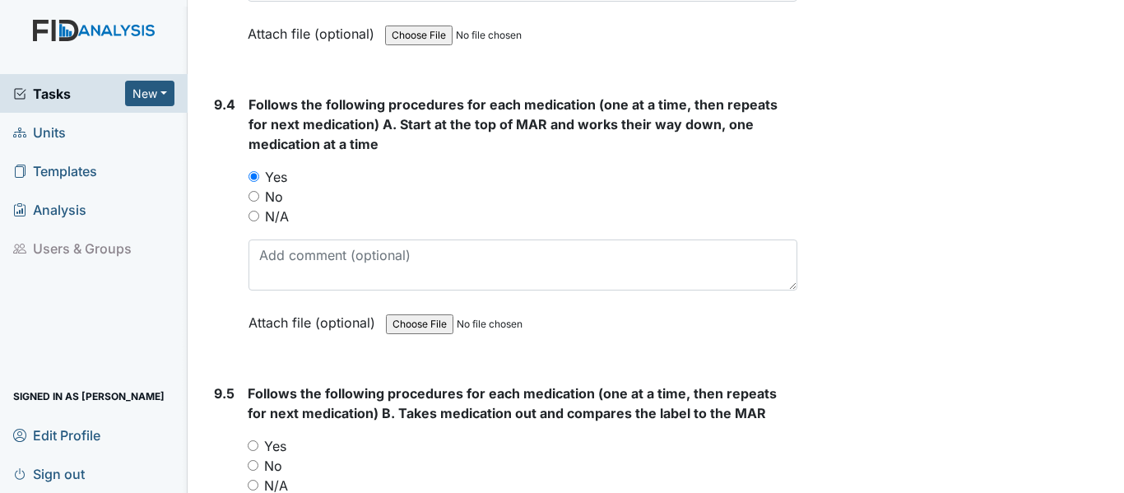
radio input "true"
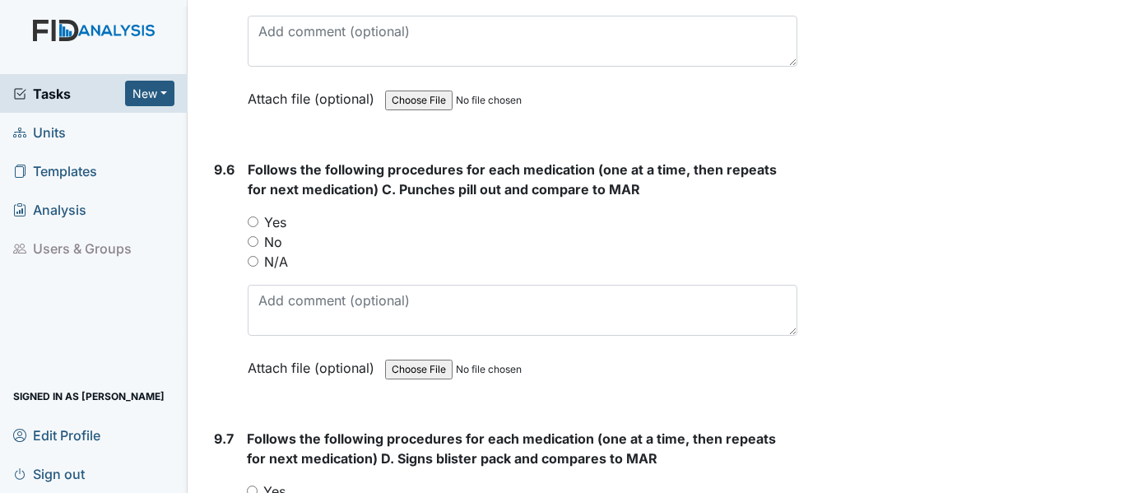
scroll to position [19616, 0]
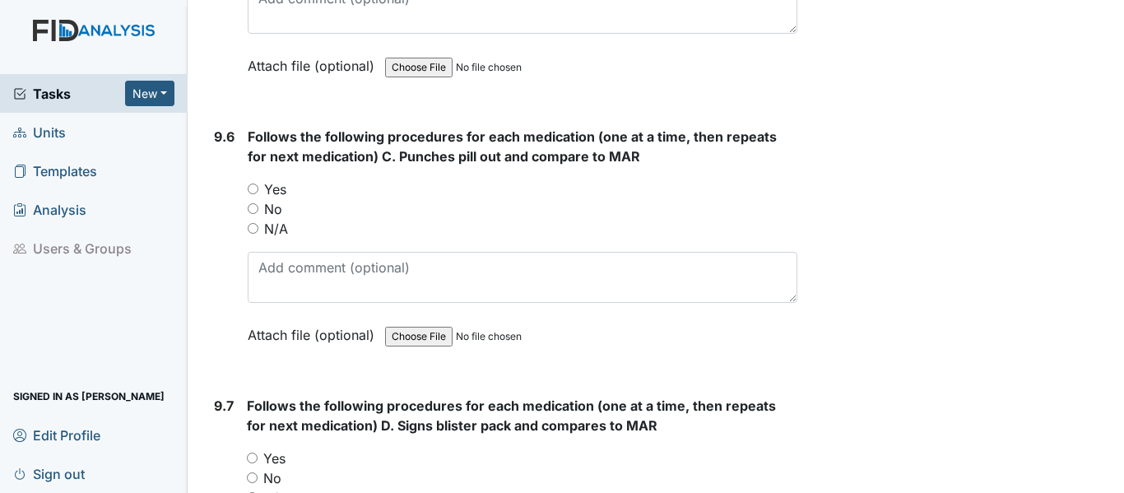
click at [276, 193] on label "Yes" at bounding box center [275, 189] width 22 height 20
click at [258, 193] on input "Yes" at bounding box center [253, 188] width 11 height 11
radio input "true"
click at [263, 458] on label "Yes" at bounding box center [274, 458] width 22 height 20
click at [258, 458] on input "Yes" at bounding box center [252, 458] width 11 height 11
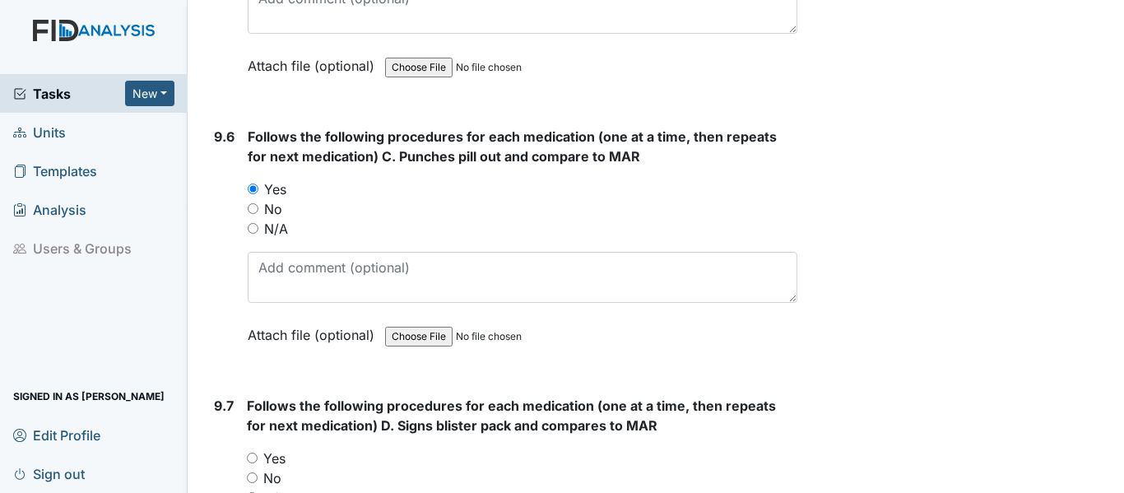
radio input "true"
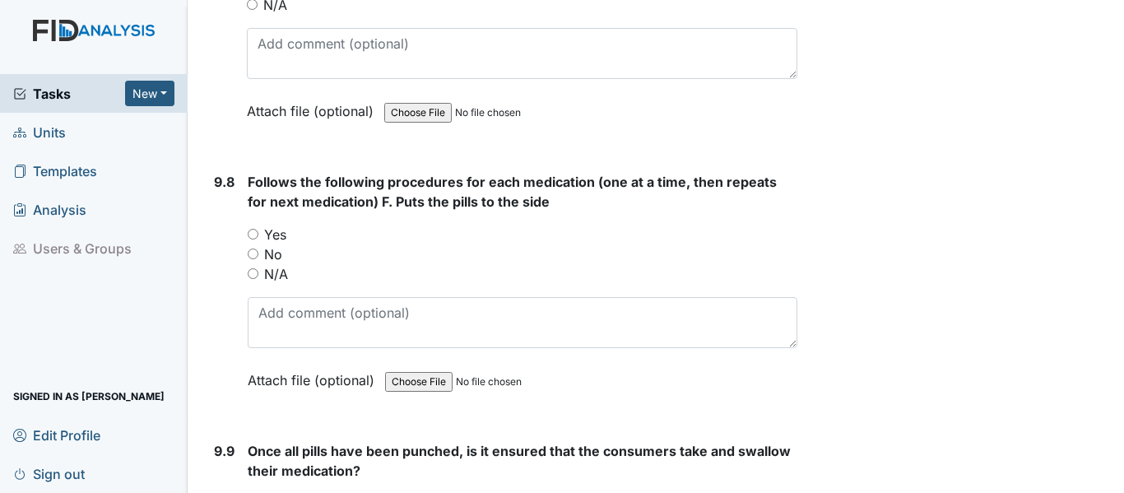
scroll to position [20142, 0]
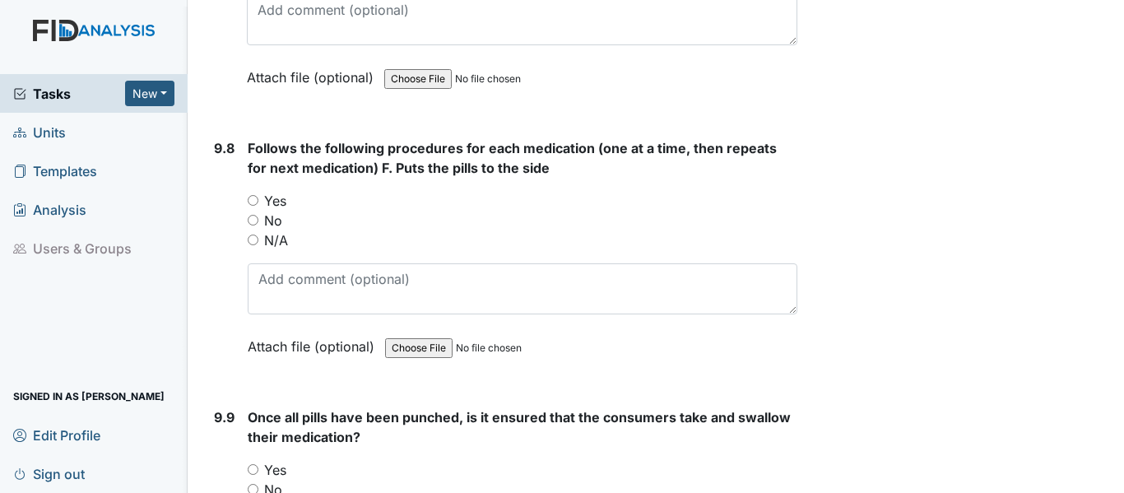
click at [273, 202] on label "Yes" at bounding box center [275, 201] width 22 height 20
click at [258, 202] on input "Yes" at bounding box center [253, 200] width 11 height 11
radio input "true"
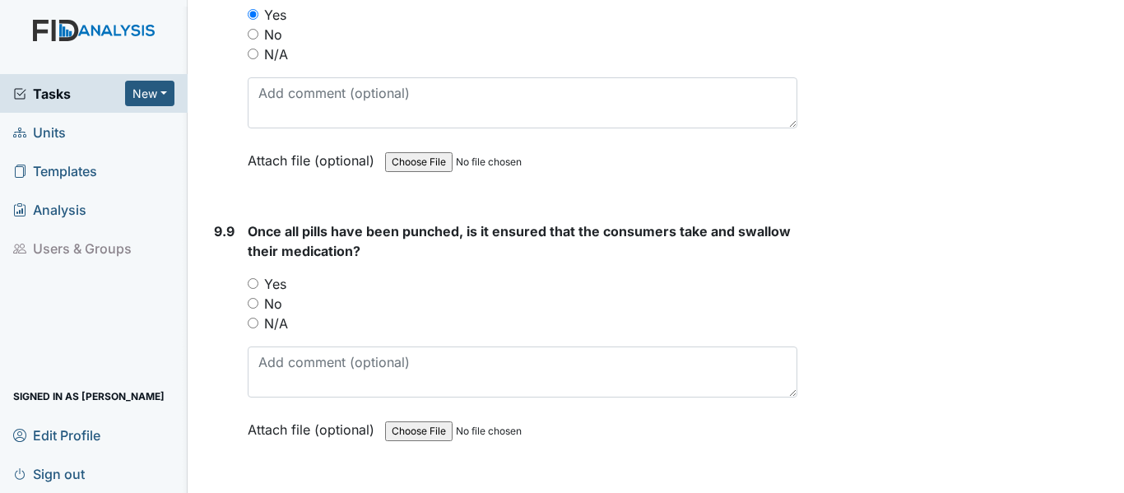
scroll to position [20438, 0]
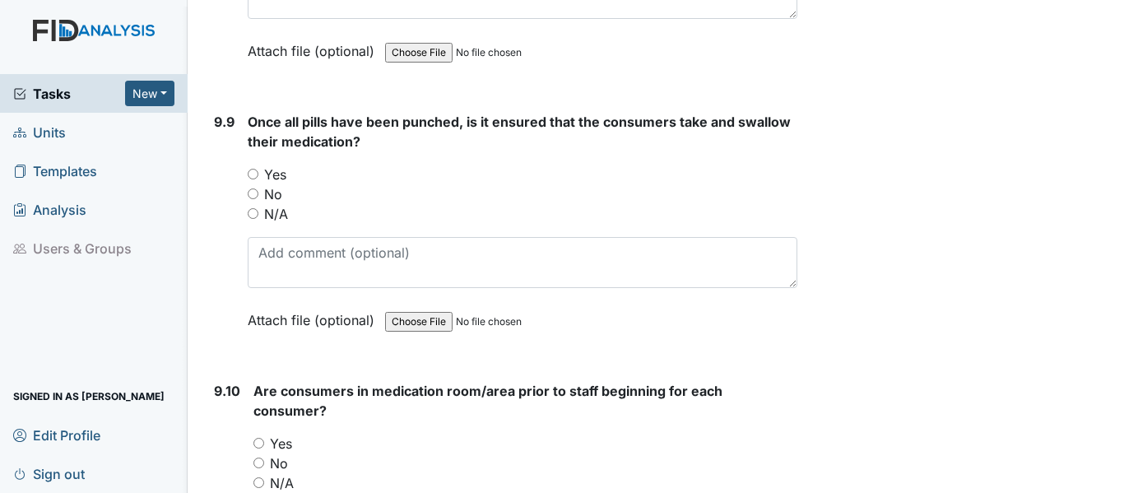
click at [274, 174] on label "Yes" at bounding box center [275, 175] width 22 height 20
click at [258, 174] on input "Yes" at bounding box center [253, 174] width 11 height 11
radio input "true"
click at [282, 442] on label "Yes" at bounding box center [281, 444] width 22 height 20
click at [264, 442] on input "Yes" at bounding box center [258, 443] width 11 height 11
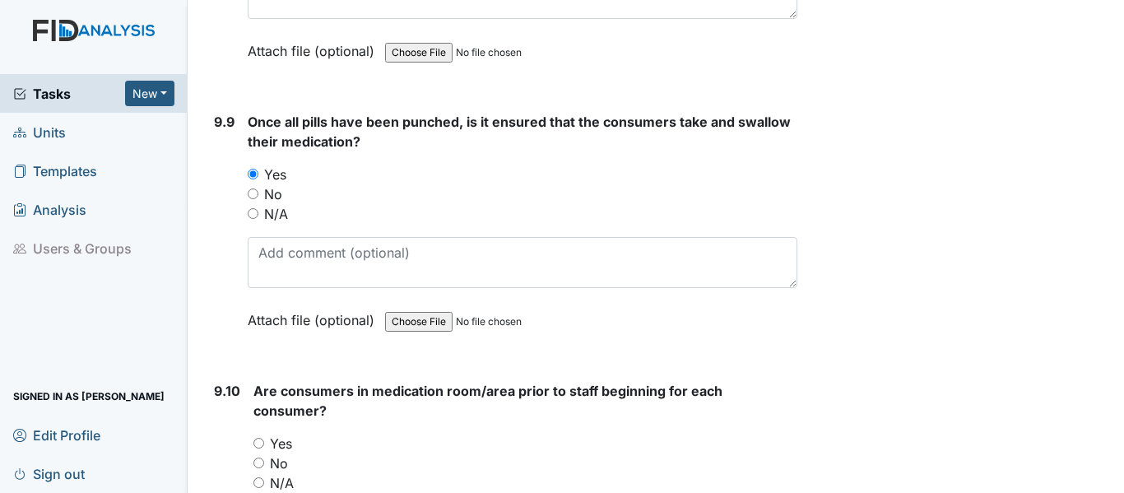
radio input "true"
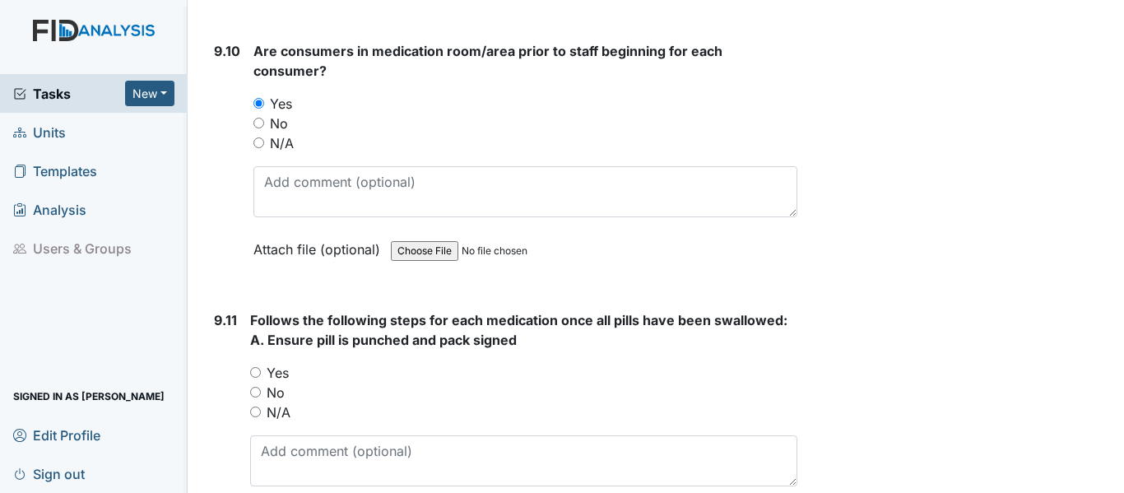
scroll to position [20931, 0]
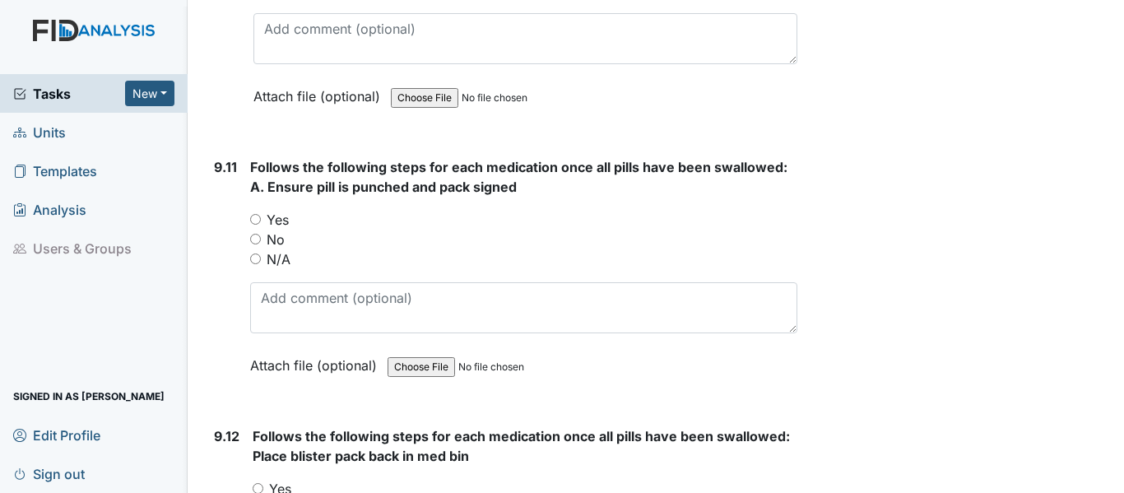
click at [278, 218] on label "Yes" at bounding box center [278, 220] width 22 height 20
click at [261, 218] on input "Yes" at bounding box center [255, 219] width 11 height 11
radio input "true"
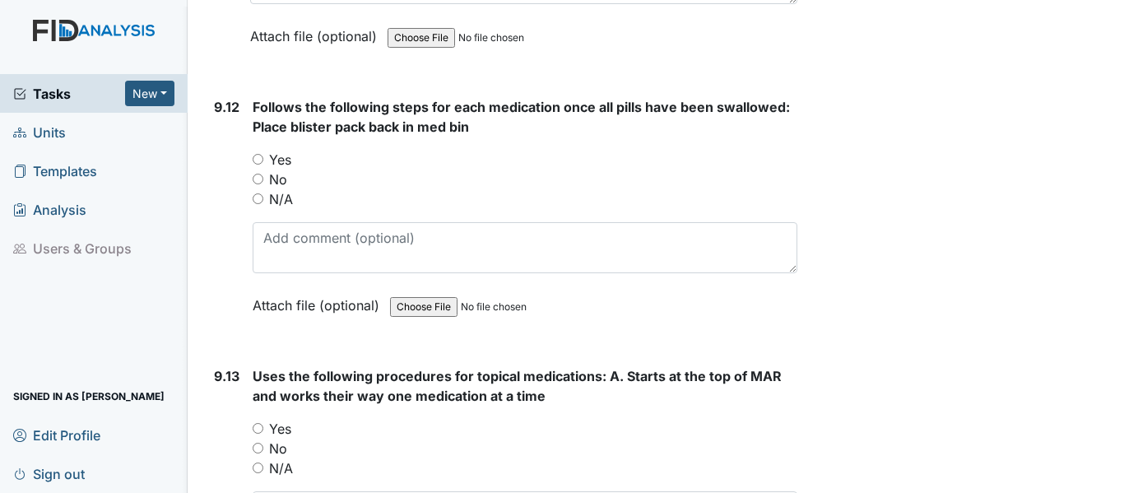
scroll to position [21282, 0]
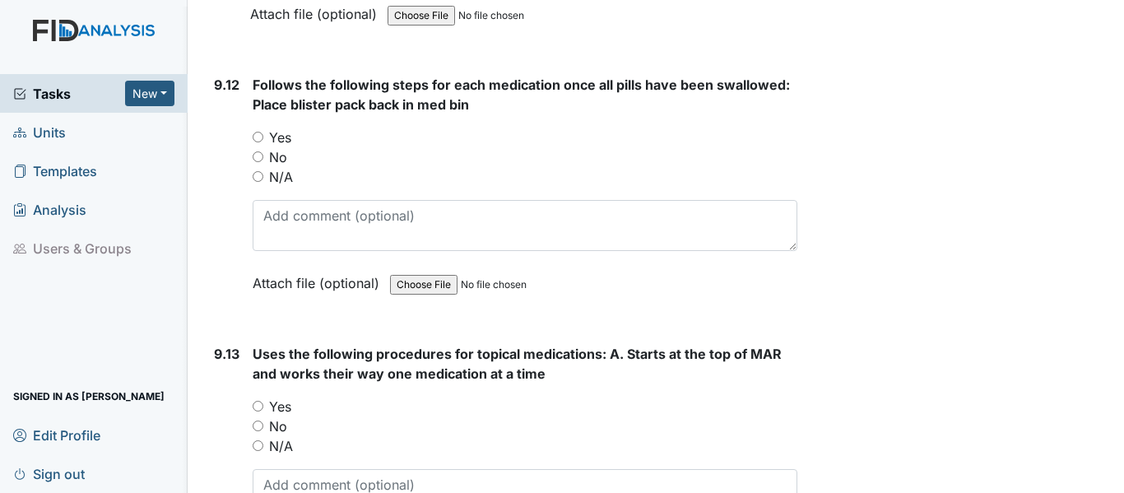
click at [279, 137] on label "Yes" at bounding box center [280, 138] width 22 height 20
click at [263, 137] on input "Yes" at bounding box center [258, 137] width 11 height 11
radio input "true"
click at [279, 406] on label "Yes" at bounding box center [280, 407] width 22 height 20
click at [263, 406] on input "Yes" at bounding box center [258, 406] width 11 height 11
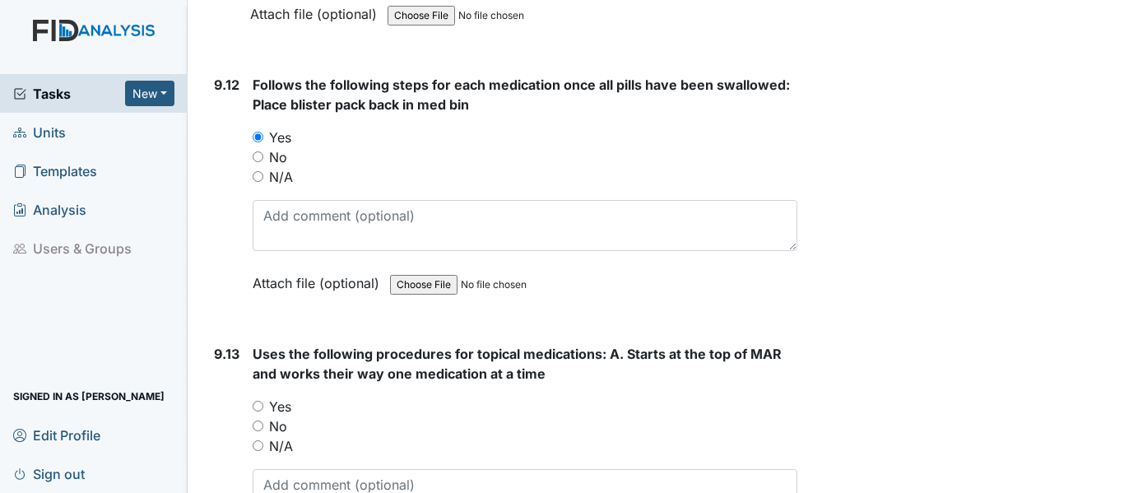
radio input "true"
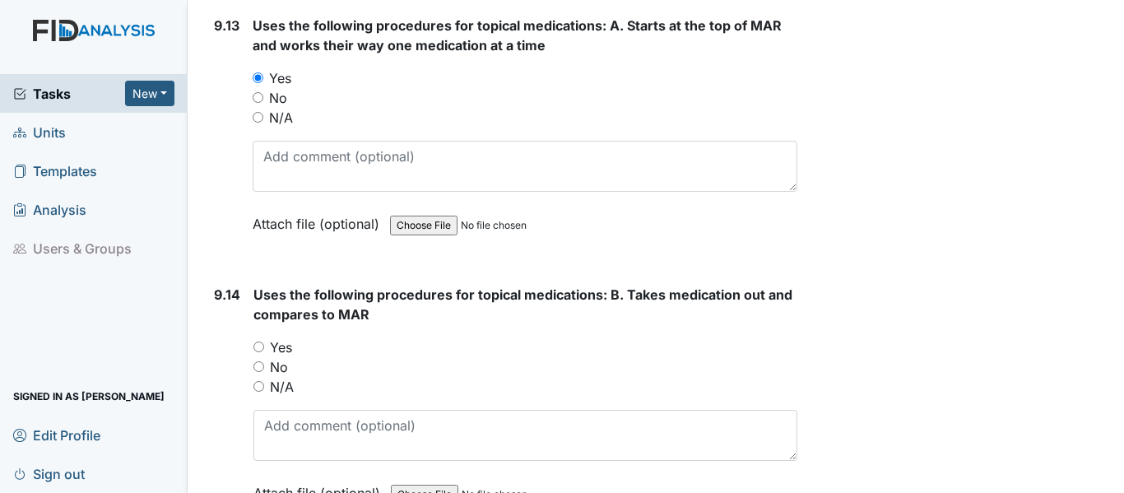
scroll to position [21731, 0]
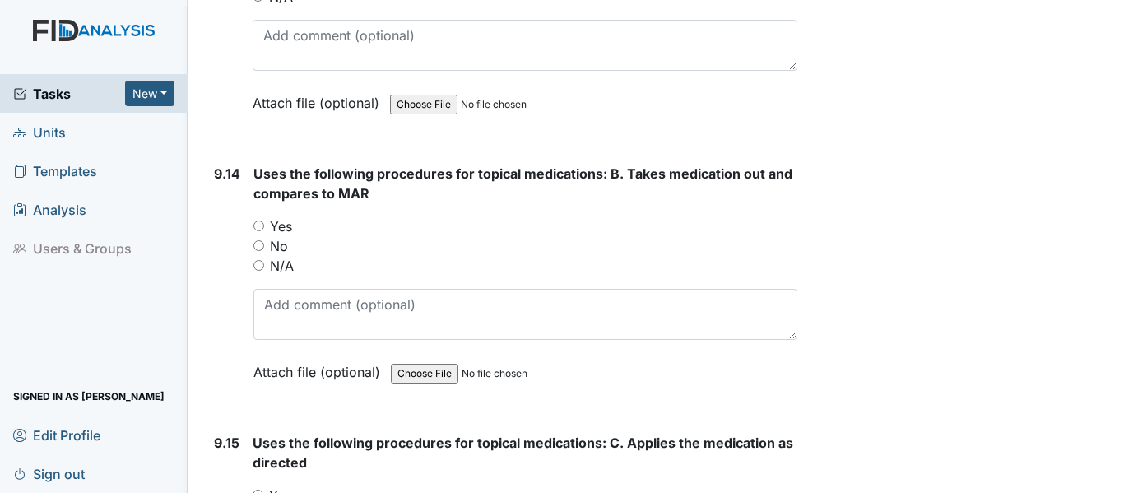
click at [283, 224] on label "Yes" at bounding box center [281, 226] width 22 height 20
click at [264, 224] on input "Yes" at bounding box center [258, 225] width 11 height 11
radio input "true"
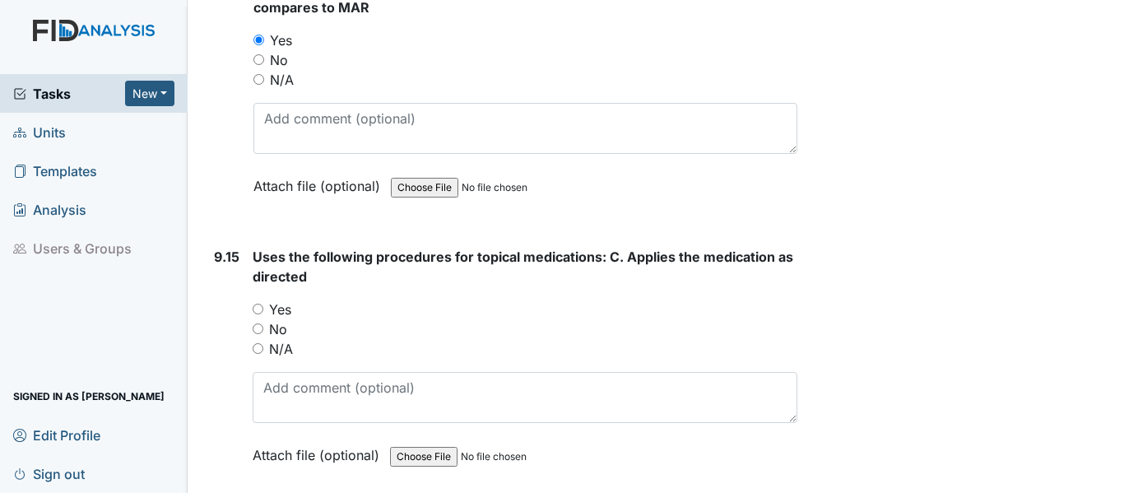
scroll to position [22071, 0]
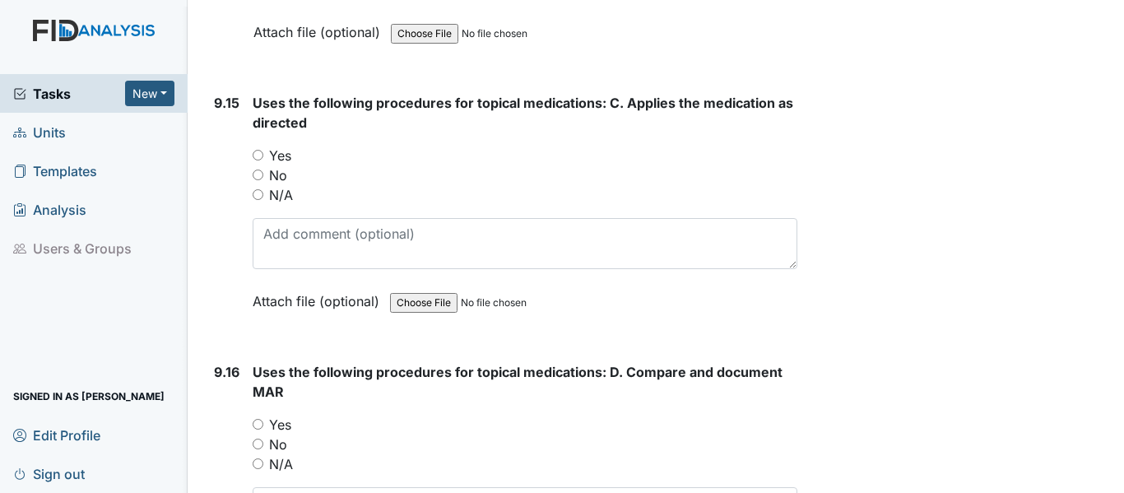
click at [280, 155] on label "Yes" at bounding box center [280, 156] width 22 height 20
click at [263, 155] on input "Yes" at bounding box center [258, 155] width 11 height 11
radio input "true"
click at [276, 422] on label "Yes" at bounding box center [280, 425] width 22 height 20
click at [263, 422] on input "Yes" at bounding box center [258, 424] width 11 height 11
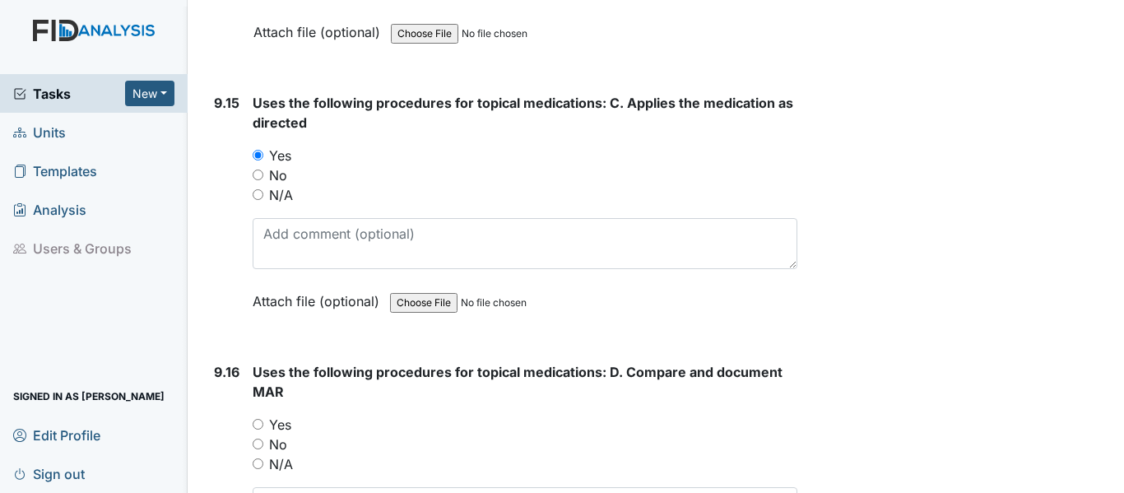
radio input "true"
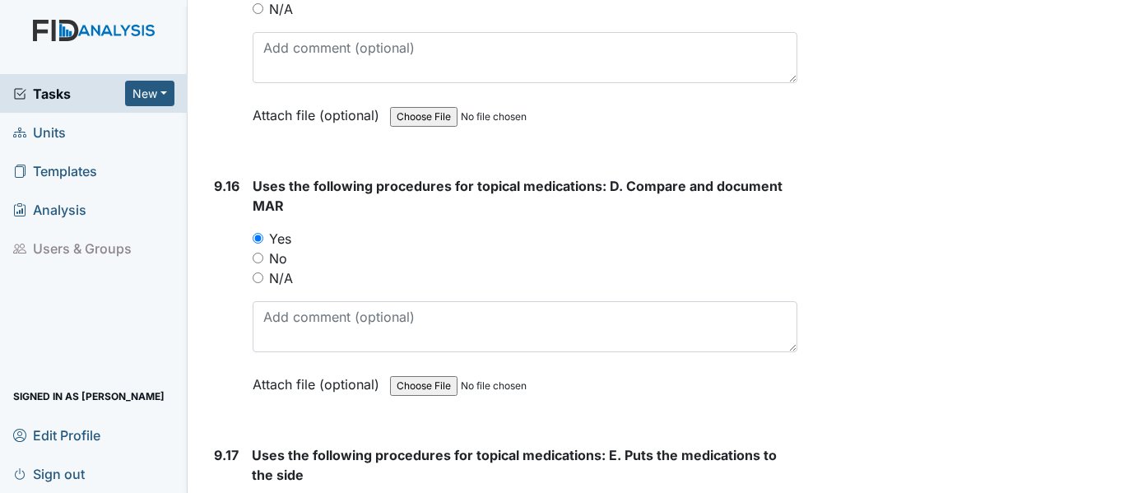
scroll to position [22301, 0]
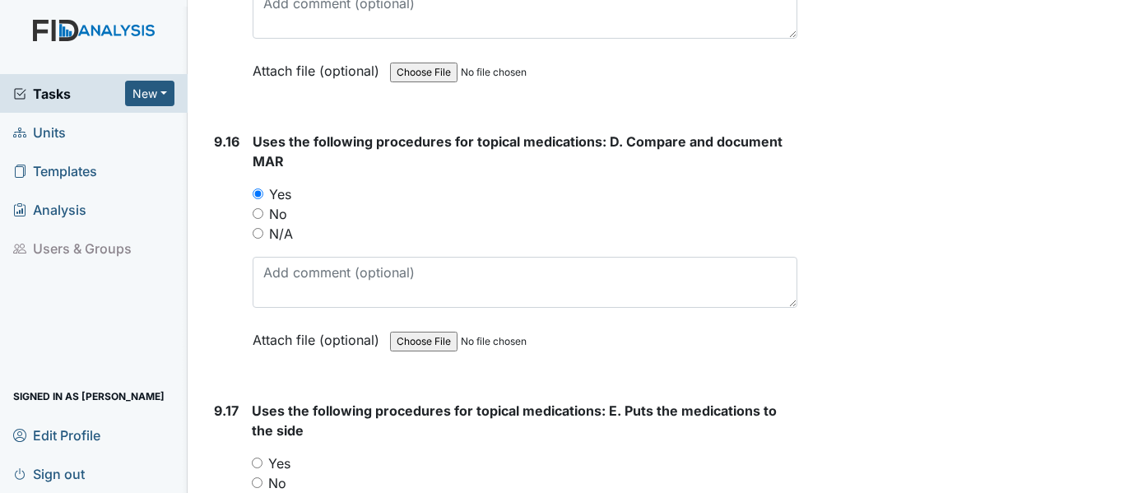
drag, startPoint x: 1119, startPoint y: 485, endPoint x: 807, endPoint y: 218, distance: 410.8
click at [285, 462] on label "Yes" at bounding box center [279, 463] width 22 height 20
click at [262, 462] on input "Yes" at bounding box center [257, 462] width 11 height 11
radio input "true"
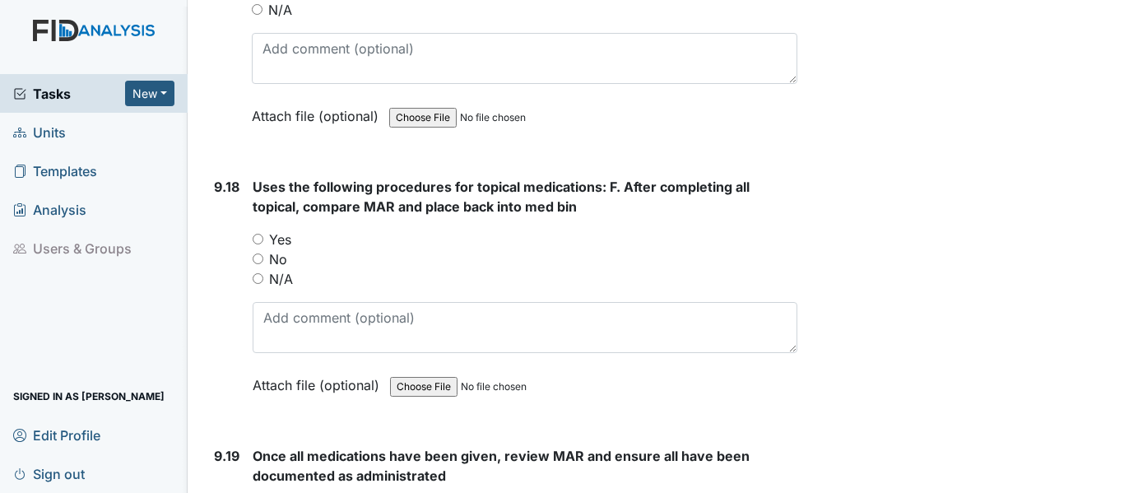
scroll to position [22838, 0]
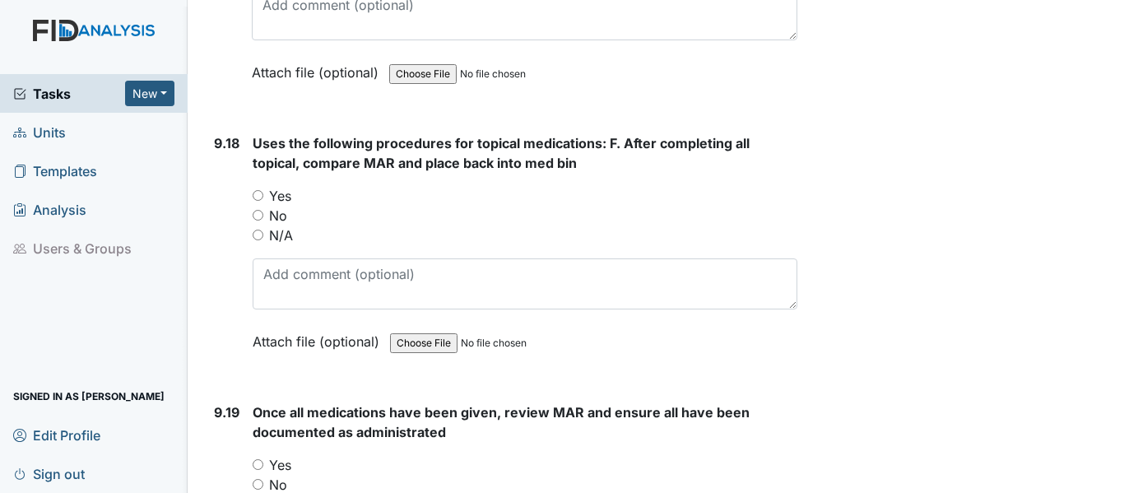
click at [284, 196] on label "Yes" at bounding box center [280, 196] width 22 height 20
click at [263, 196] on input "Yes" at bounding box center [258, 195] width 11 height 11
radio input "true"
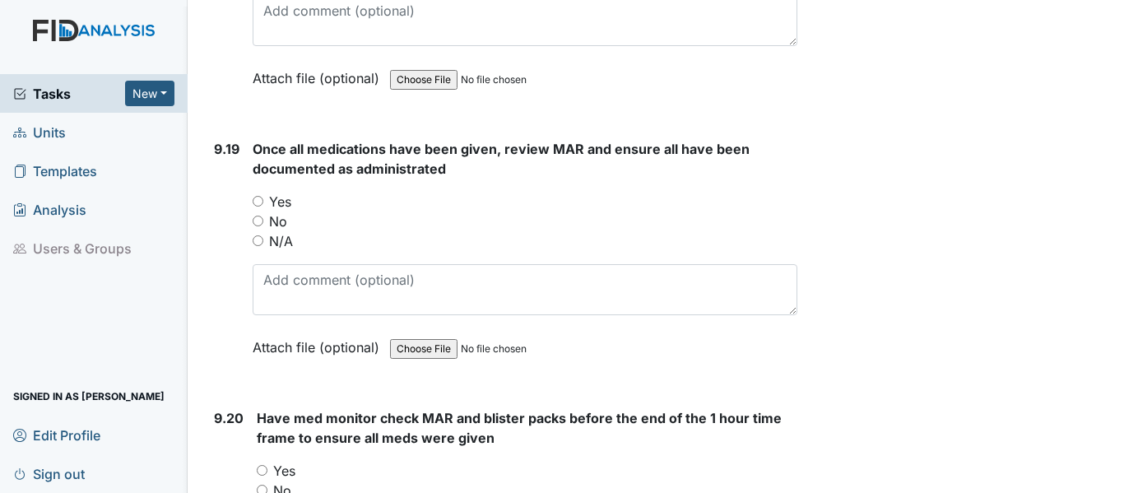
scroll to position [23145, 0]
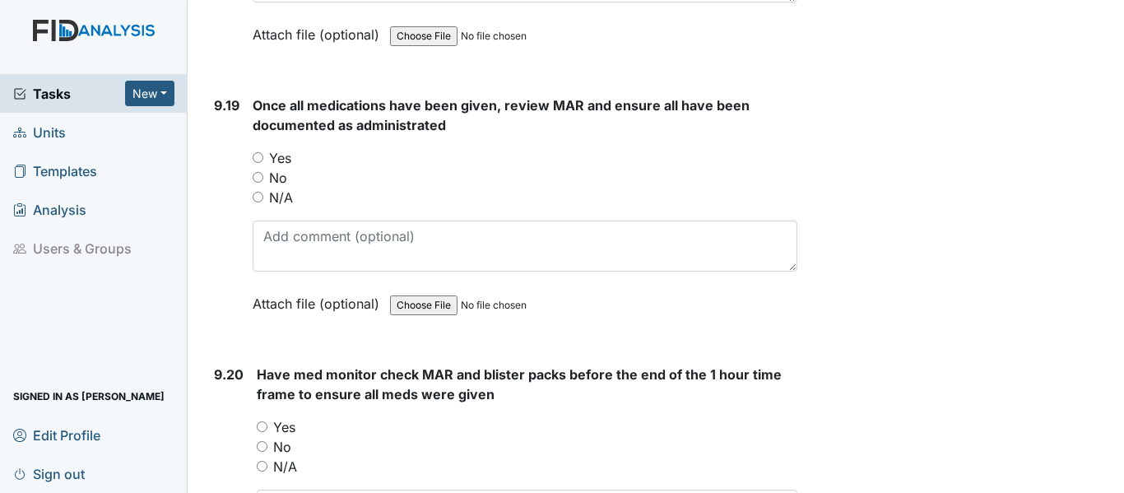
click at [278, 153] on label "Yes" at bounding box center [280, 158] width 22 height 20
click at [263, 153] on input "Yes" at bounding box center [258, 157] width 11 height 11
radio input "true"
click at [285, 427] on label "Yes" at bounding box center [284, 427] width 22 height 20
click at [267, 427] on input "Yes" at bounding box center [262, 426] width 11 height 11
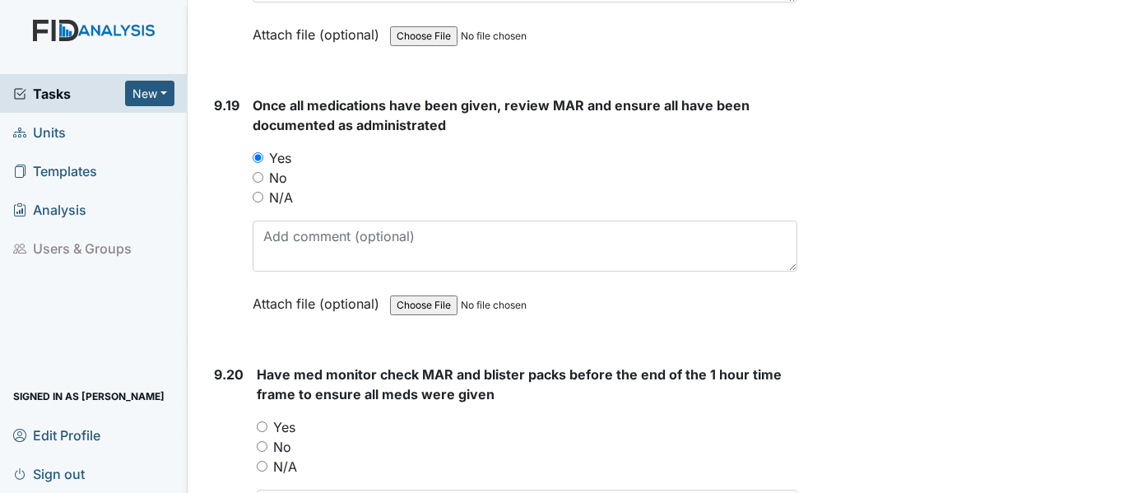
radio input "true"
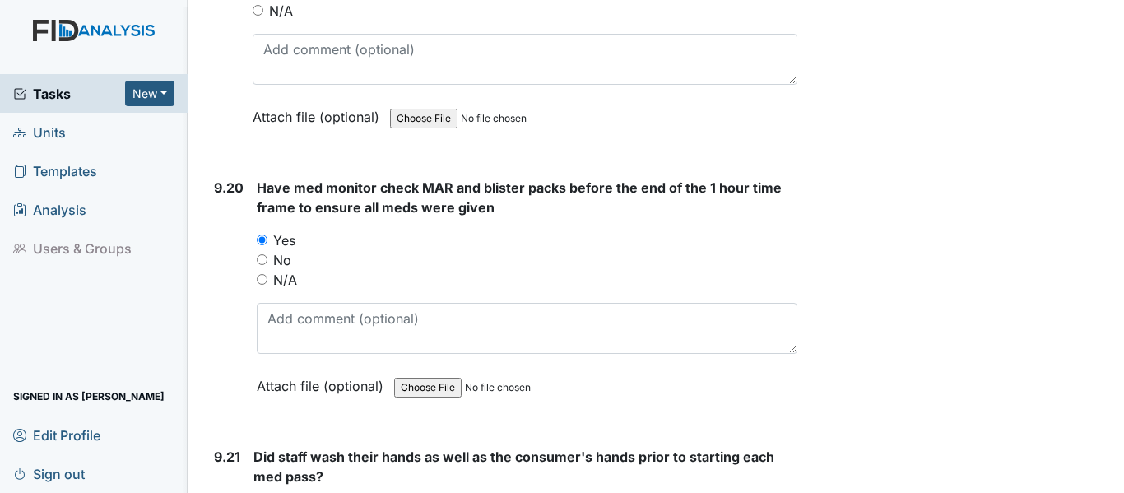
scroll to position [23463, 0]
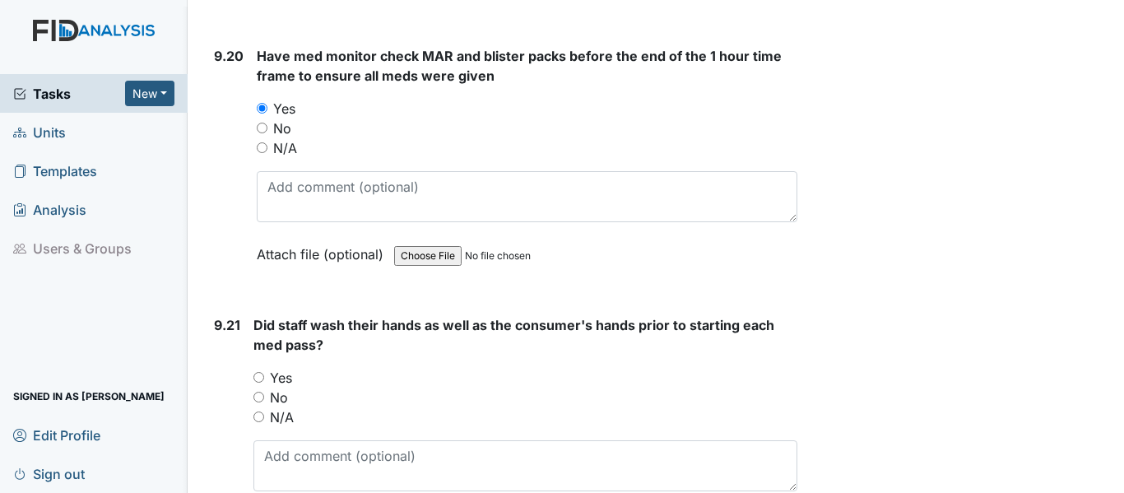
click at [281, 375] on label "Yes" at bounding box center [281, 378] width 22 height 20
click at [264, 375] on input "Yes" at bounding box center [258, 377] width 11 height 11
radio input "true"
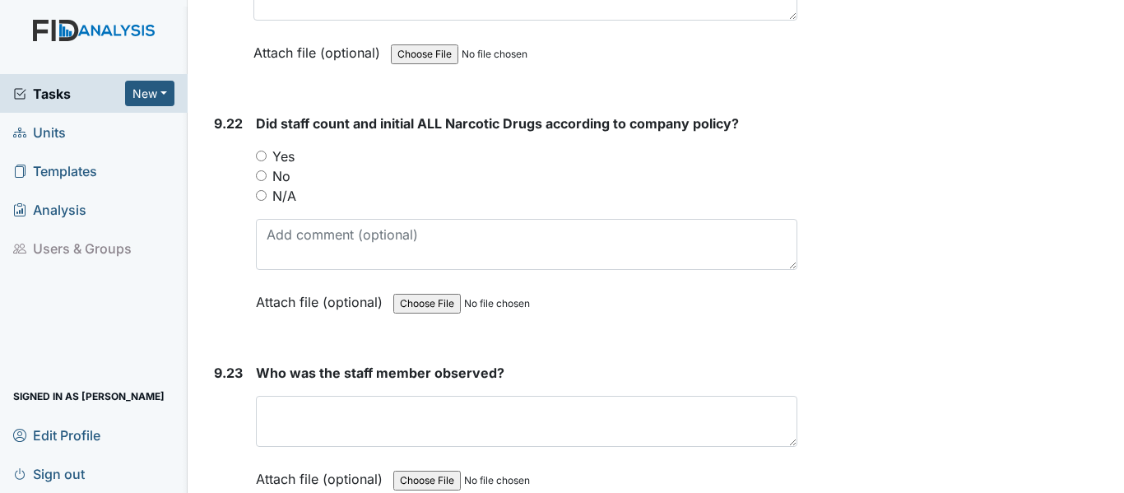
scroll to position [23967, 0]
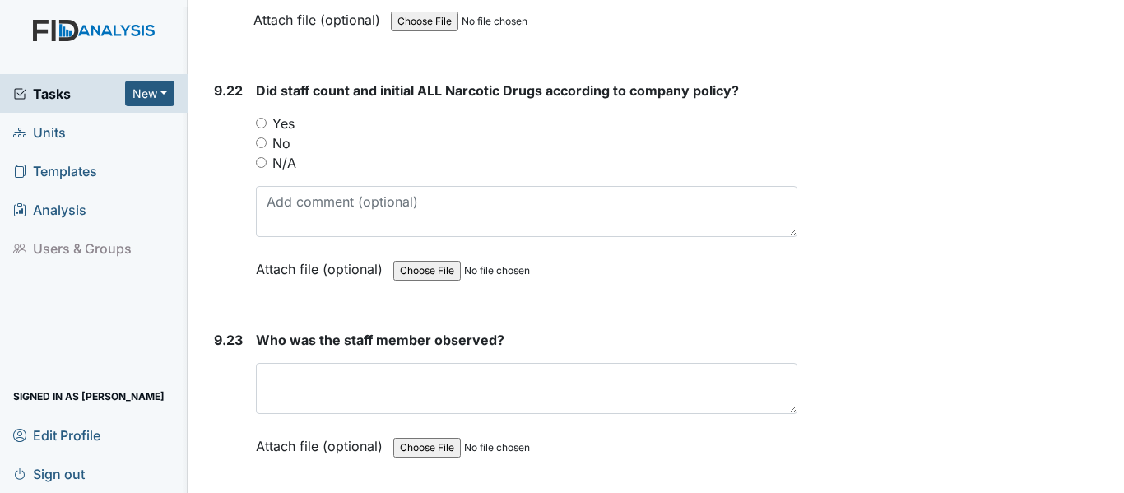
click at [281, 125] on label "Yes" at bounding box center [283, 124] width 22 height 20
click at [267, 125] on input "Yes" at bounding box center [261, 123] width 11 height 11
radio input "true"
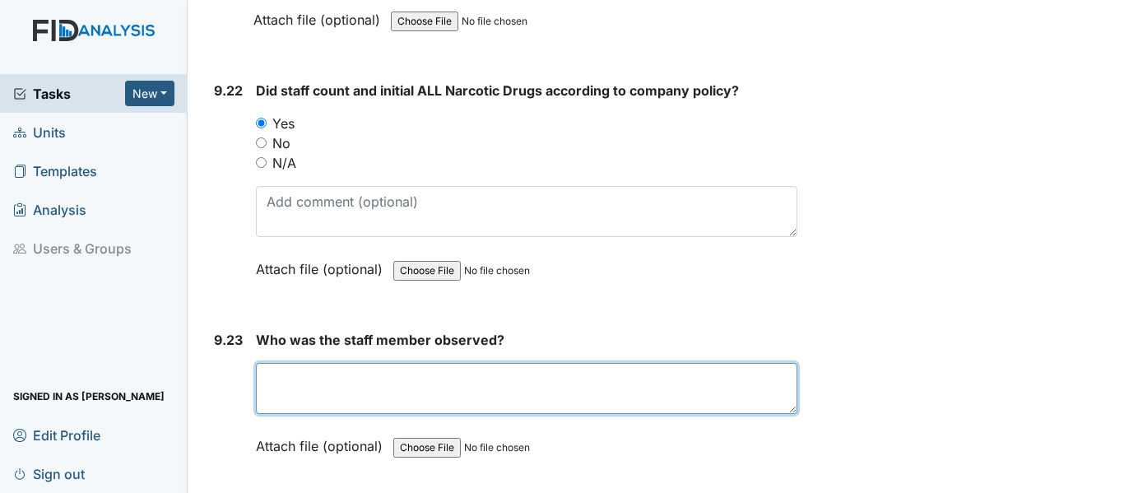
click at [397, 383] on textarea at bounding box center [526, 388] width 541 height 51
type textarea "Candace Shaw"
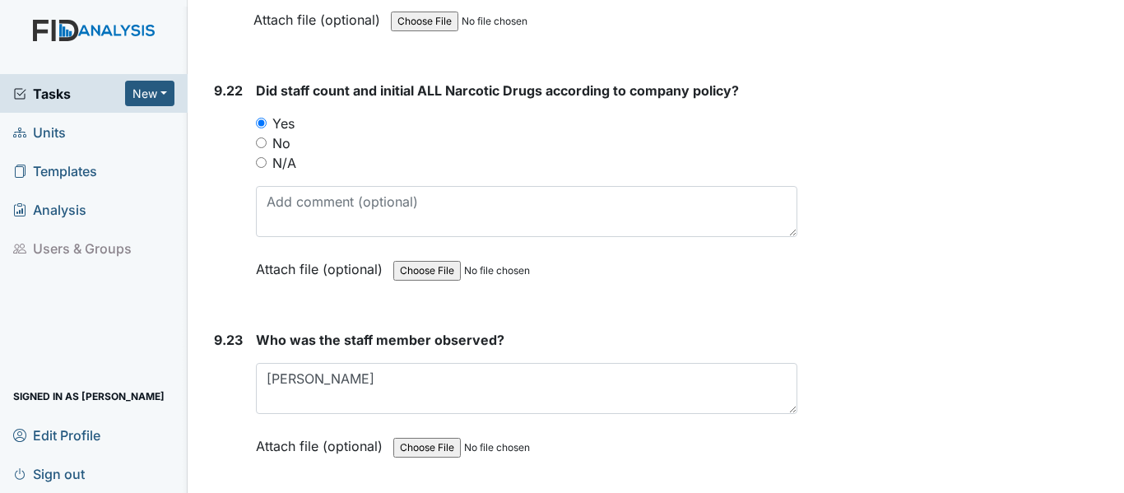
drag, startPoint x: 1121, startPoint y: 485, endPoint x: 813, endPoint y: 323, distance: 347.8
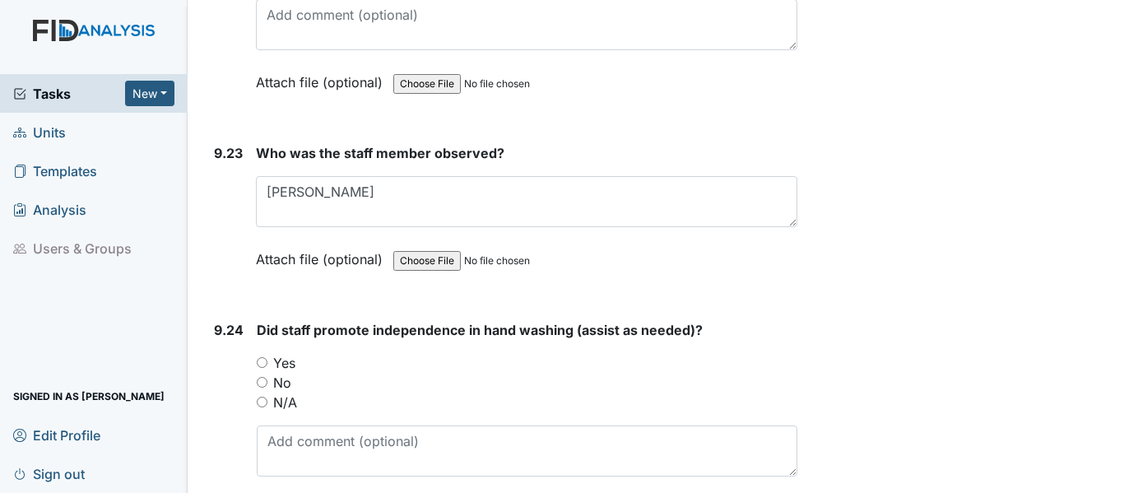
scroll to position [24208, 0]
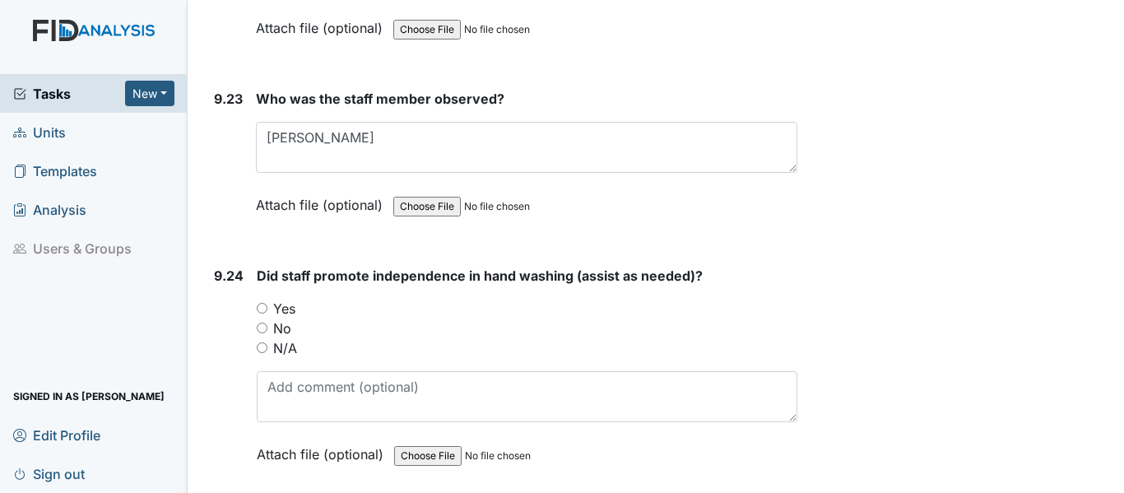
click at [286, 307] on label "Yes" at bounding box center [284, 309] width 22 height 20
click at [267, 307] on input "Yes" at bounding box center [262, 308] width 11 height 11
radio input "true"
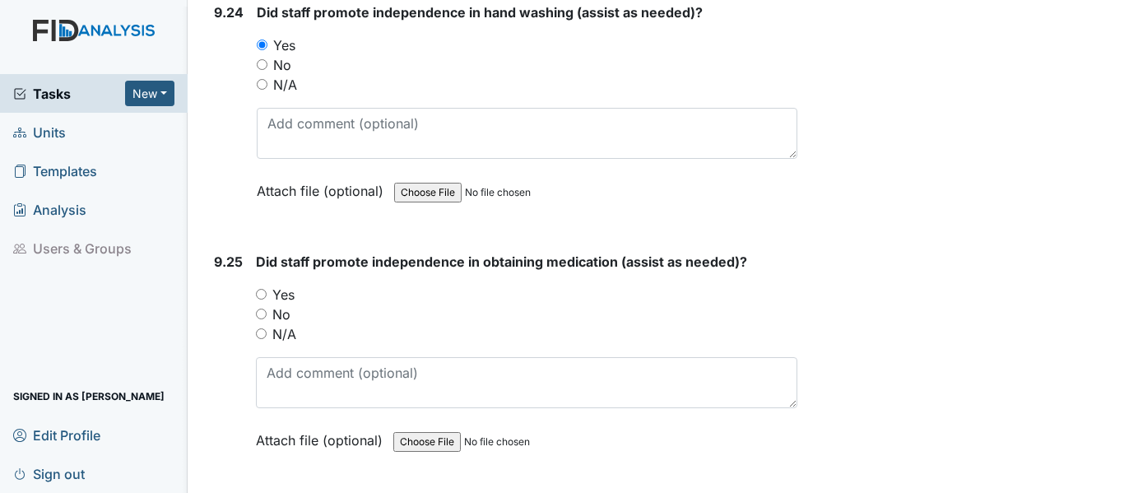
scroll to position [24482, 0]
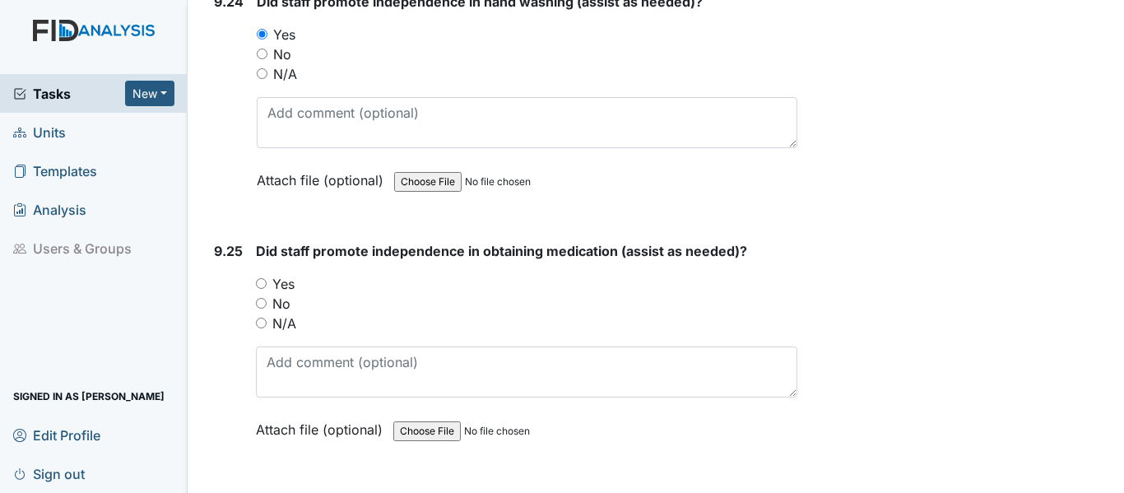
click at [290, 281] on label "Yes" at bounding box center [283, 284] width 22 height 20
click at [267, 281] on input "Yes" at bounding box center [261, 283] width 11 height 11
radio input "true"
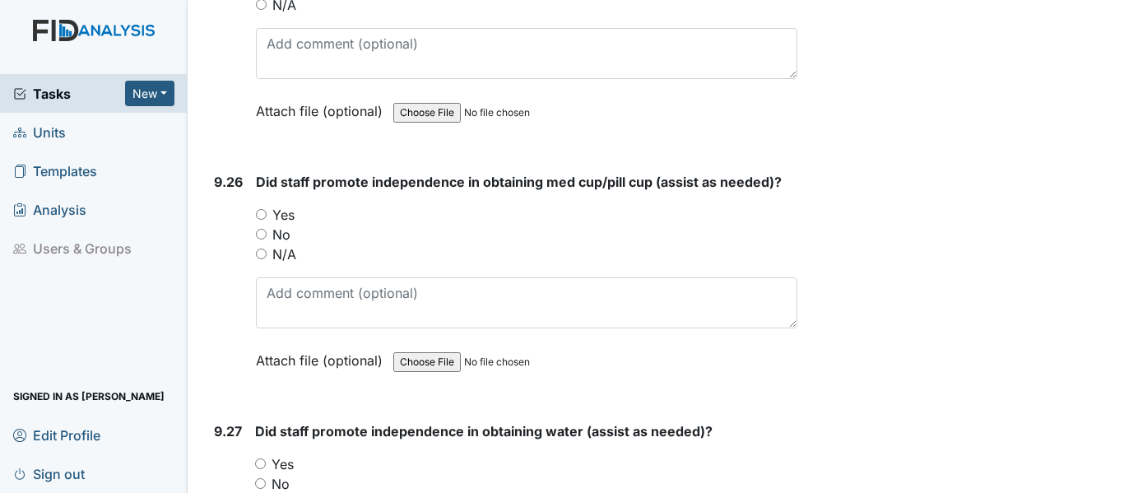
scroll to position [24844, 0]
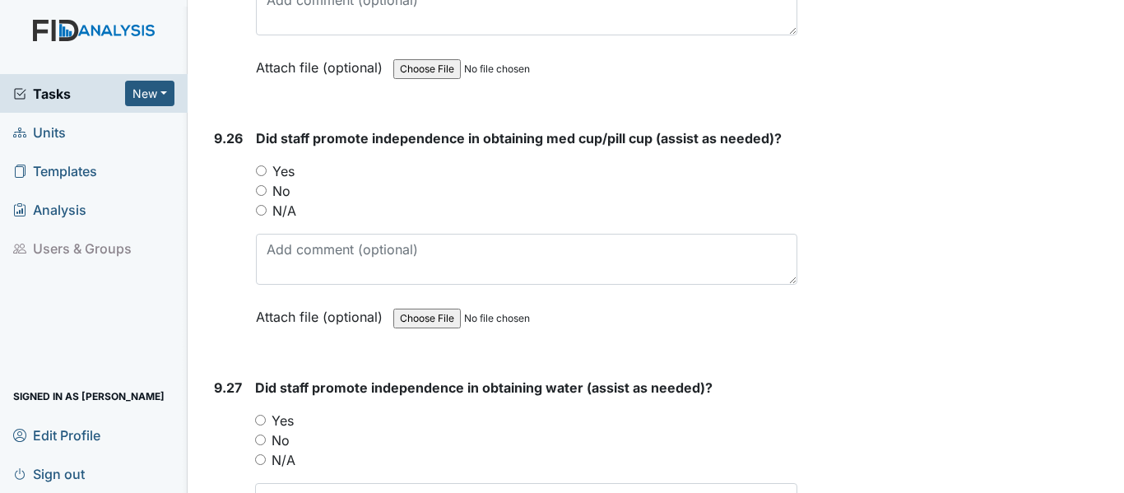
click at [285, 172] on label "Yes" at bounding box center [283, 171] width 22 height 20
click at [267, 172] on input "Yes" at bounding box center [261, 170] width 11 height 11
radio input "true"
click at [277, 420] on label "Yes" at bounding box center [283, 421] width 22 height 20
click at [266, 420] on input "Yes" at bounding box center [260, 420] width 11 height 11
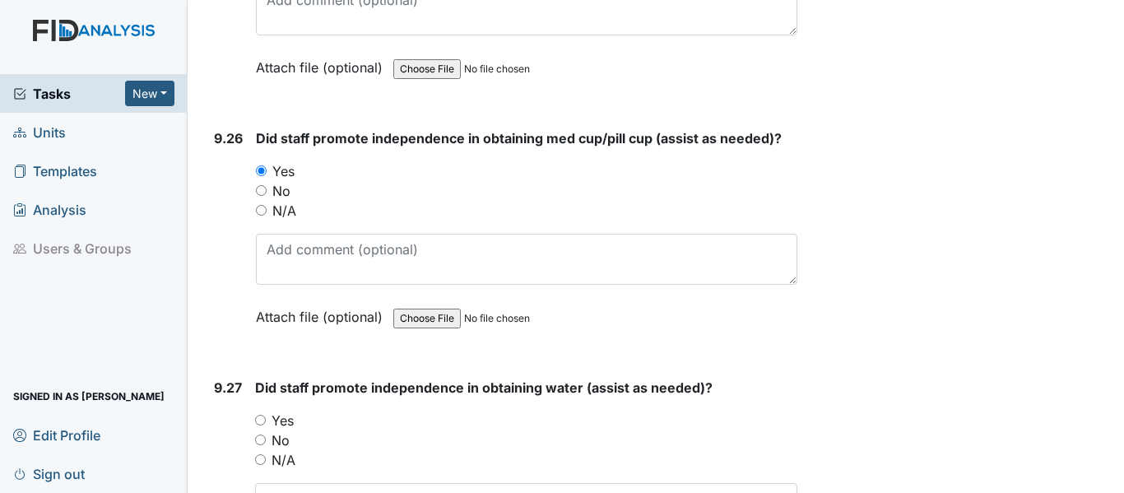
radio input "true"
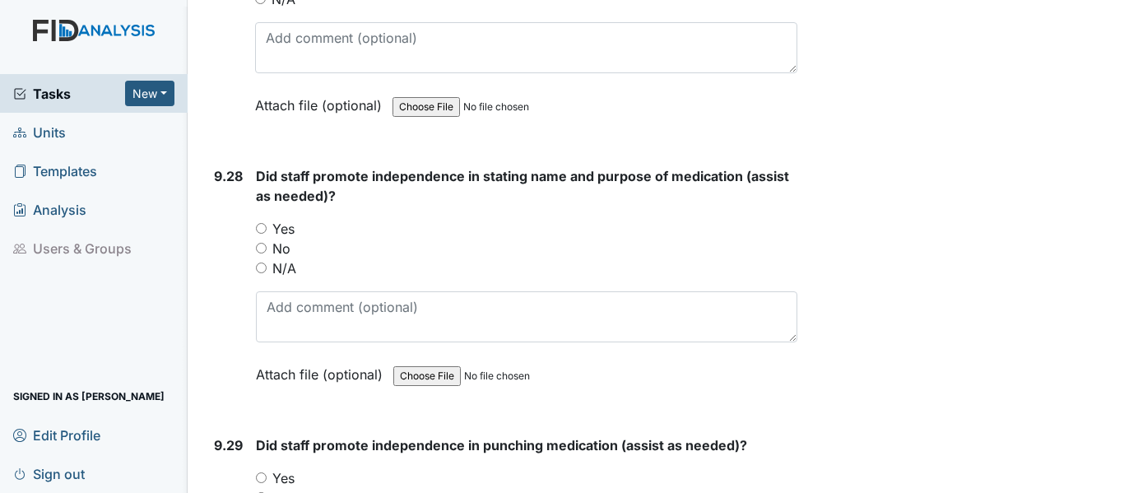
scroll to position [25337, 0]
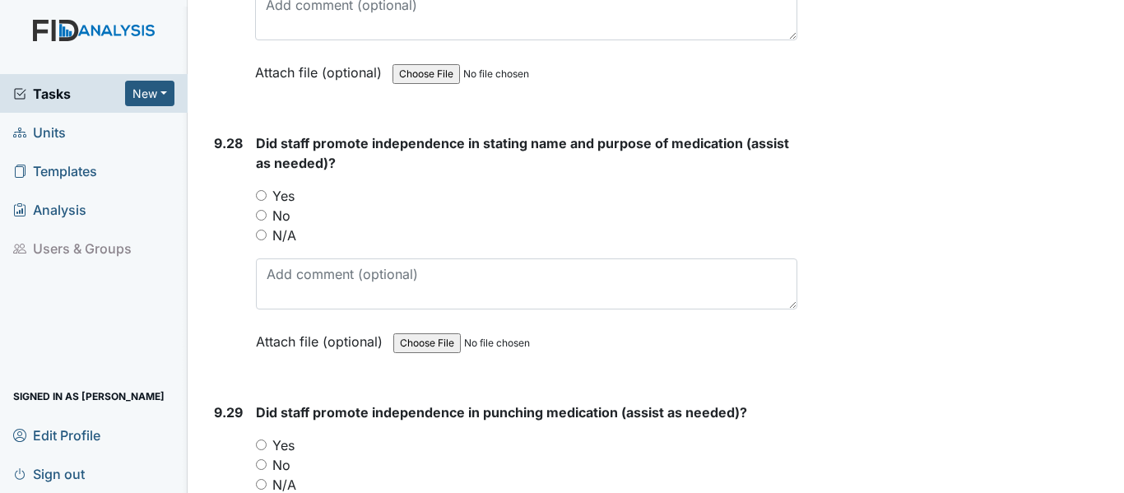
click at [280, 193] on label "Yes" at bounding box center [283, 196] width 22 height 20
click at [267, 193] on input "Yes" at bounding box center [261, 195] width 11 height 11
radio input "true"
click at [289, 440] on label "Yes" at bounding box center [283, 445] width 22 height 20
click at [267, 440] on input "Yes" at bounding box center [261, 444] width 11 height 11
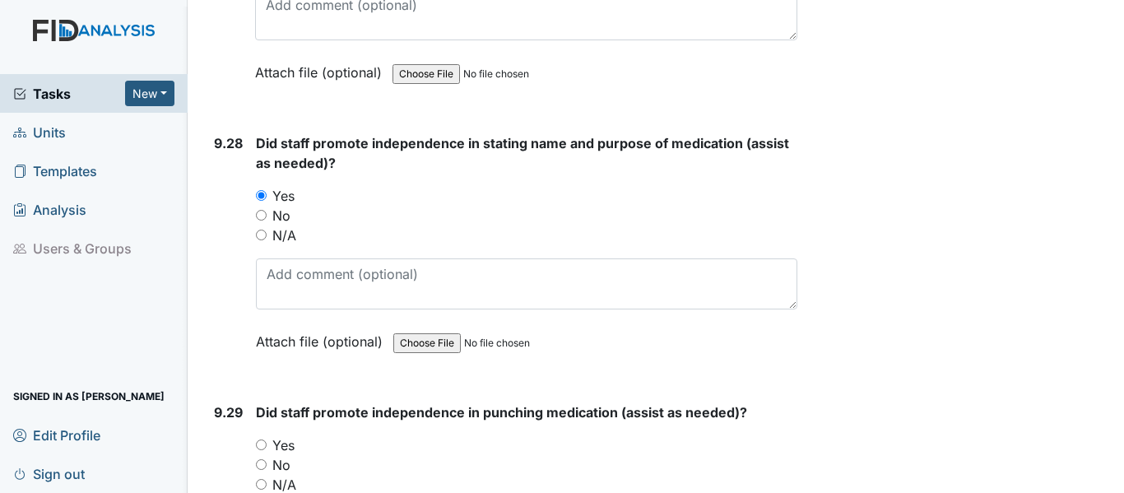
radio input "true"
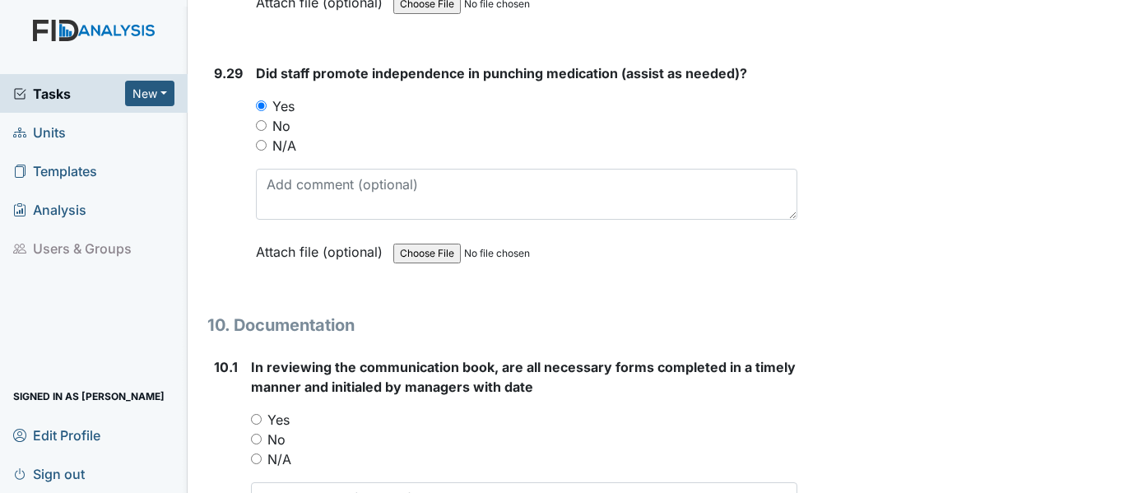
scroll to position [25698, 0]
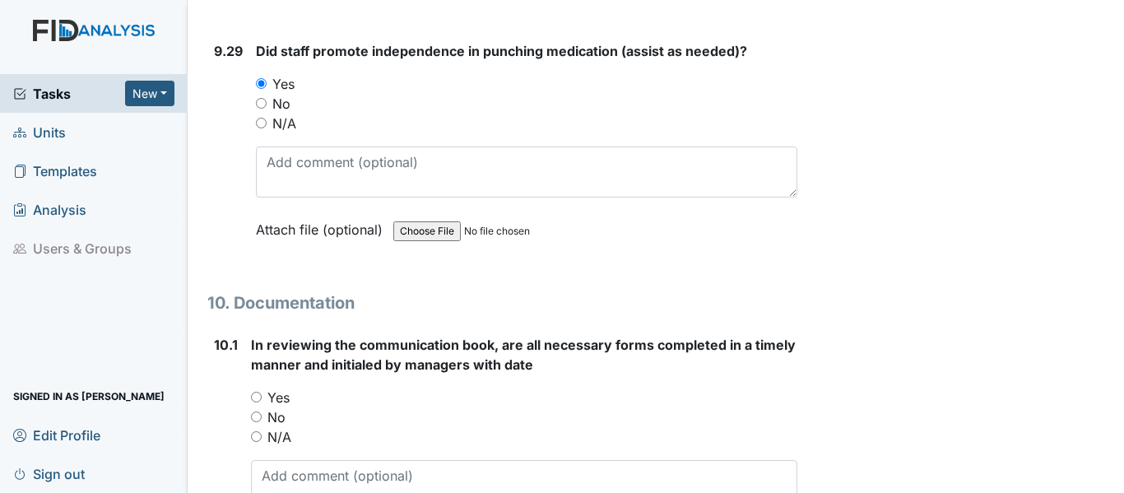
click at [272, 393] on label "Yes" at bounding box center [278, 398] width 22 height 20
click at [262, 393] on input "Yes" at bounding box center [256, 397] width 11 height 11
radio input "true"
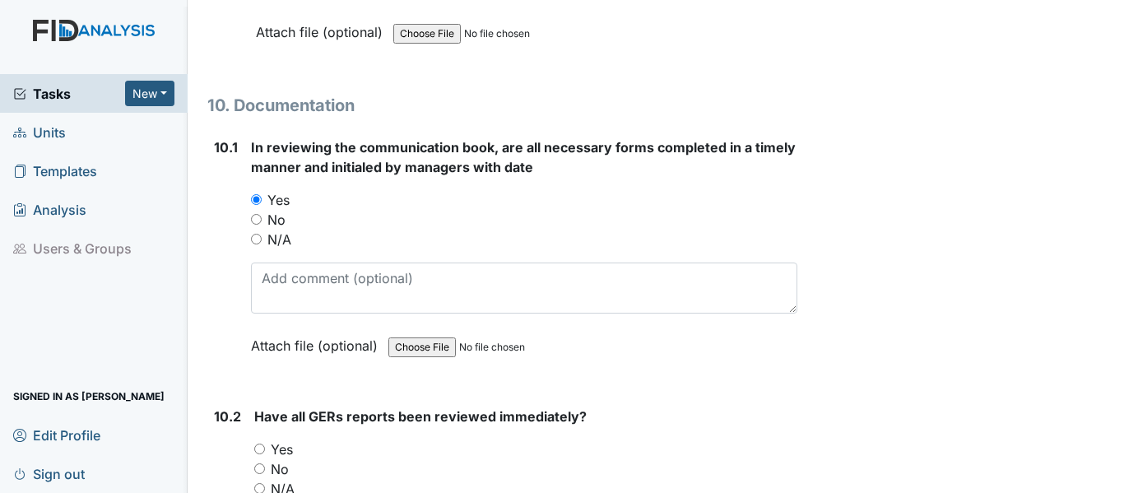
scroll to position [25962, 0]
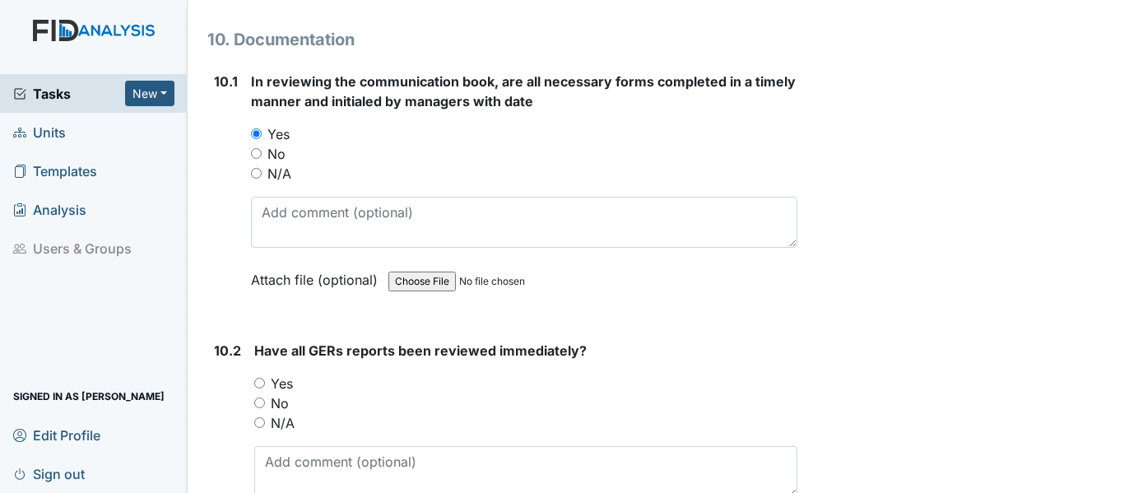
click at [285, 378] on label "Yes" at bounding box center [282, 384] width 22 height 20
click at [265, 378] on input "Yes" at bounding box center [259, 383] width 11 height 11
radio input "true"
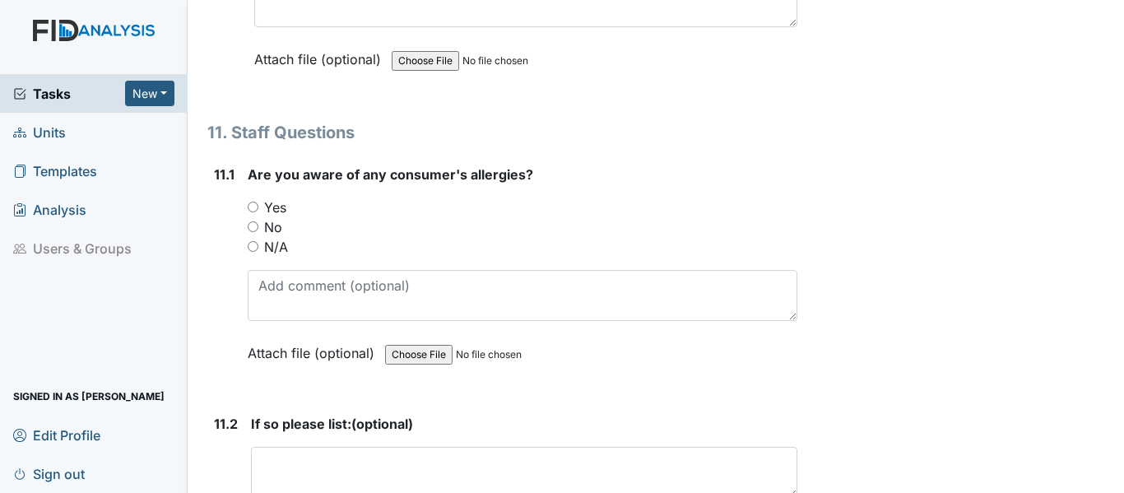
scroll to position [26663, 0]
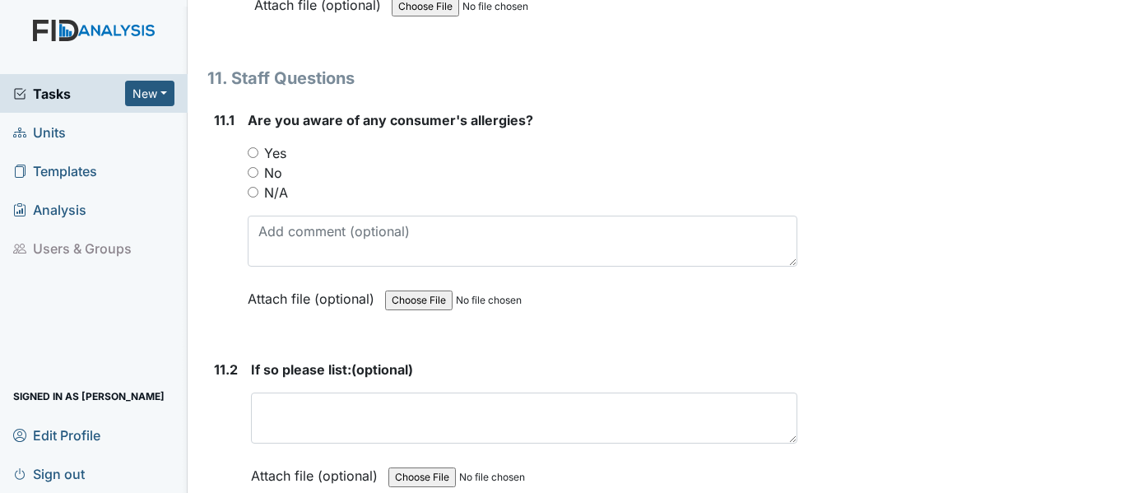
click at [279, 150] on label "Yes" at bounding box center [275, 153] width 22 height 20
click at [258, 150] on input "Yes" at bounding box center [253, 152] width 11 height 11
radio input "true"
drag, startPoint x: 1117, startPoint y: 485, endPoint x: 918, endPoint y: 24, distance: 502.7
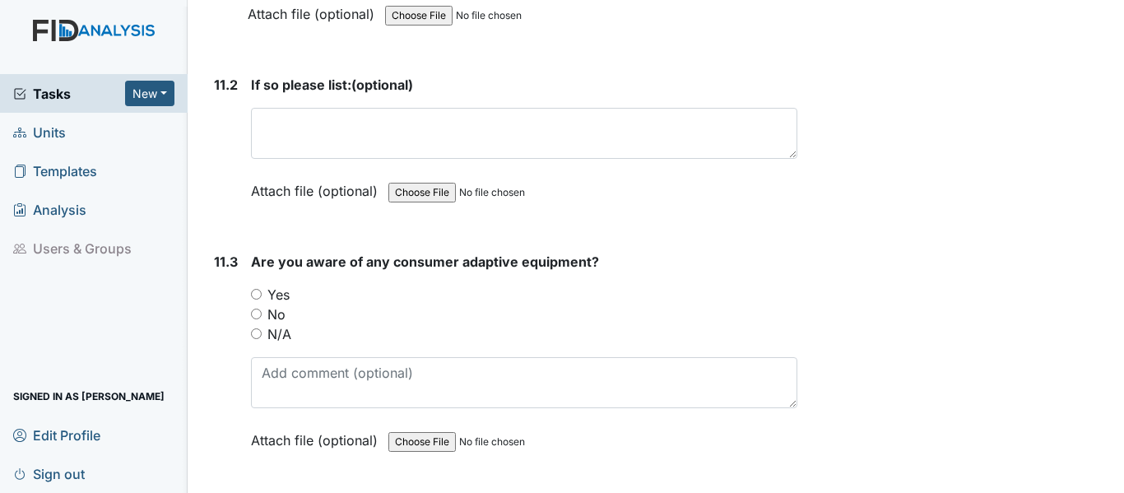
scroll to position [27002, 0]
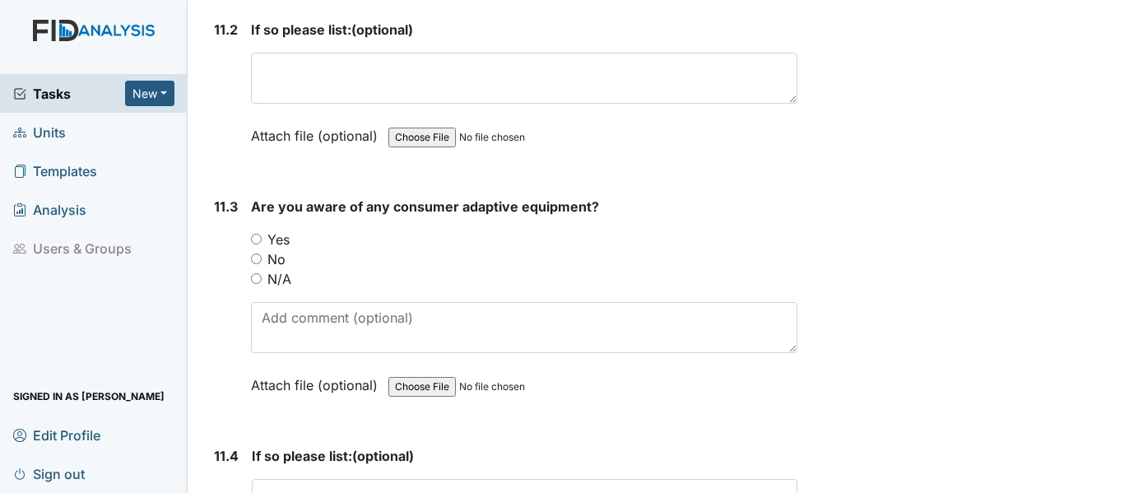
click at [283, 234] on label "Yes" at bounding box center [278, 240] width 22 height 20
click at [262, 234] on input "Yes" at bounding box center [256, 239] width 11 height 11
radio input "true"
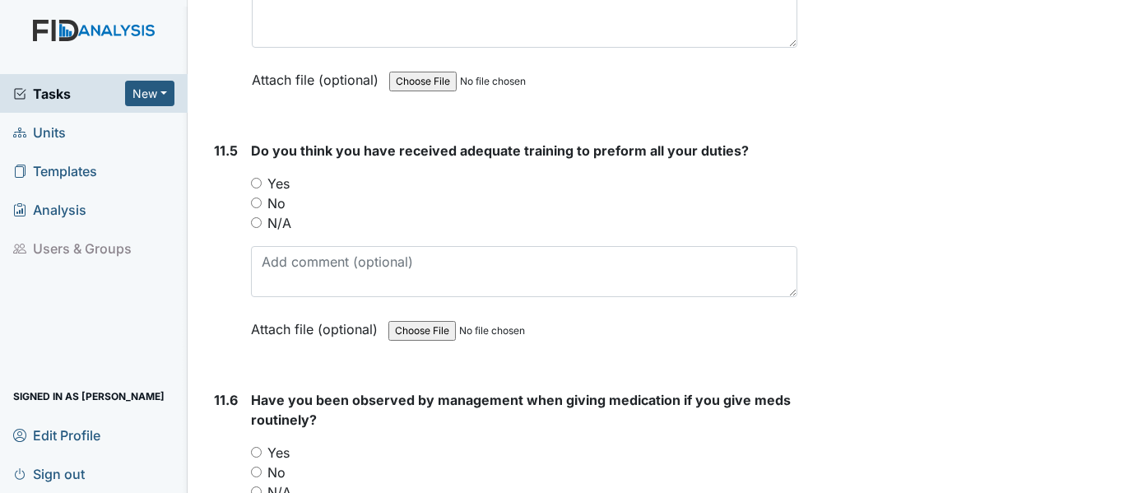
scroll to position [27517, 0]
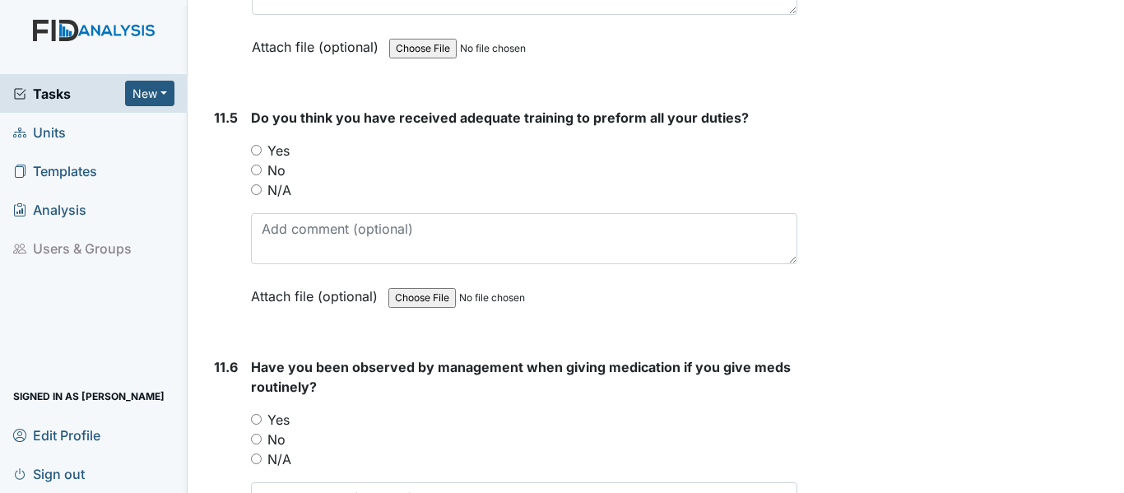
click at [275, 149] on label "Yes" at bounding box center [278, 151] width 22 height 20
click at [262, 149] on input "Yes" at bounding box center [256, 150] width 11 height 11
radio input "true"
click at [275, 423] on label "Yes" at bounding box center [278, 420] width 22 height 20
click at [262, 423] on input "Yes" at bounding box center [256, 419] width 11 height 11
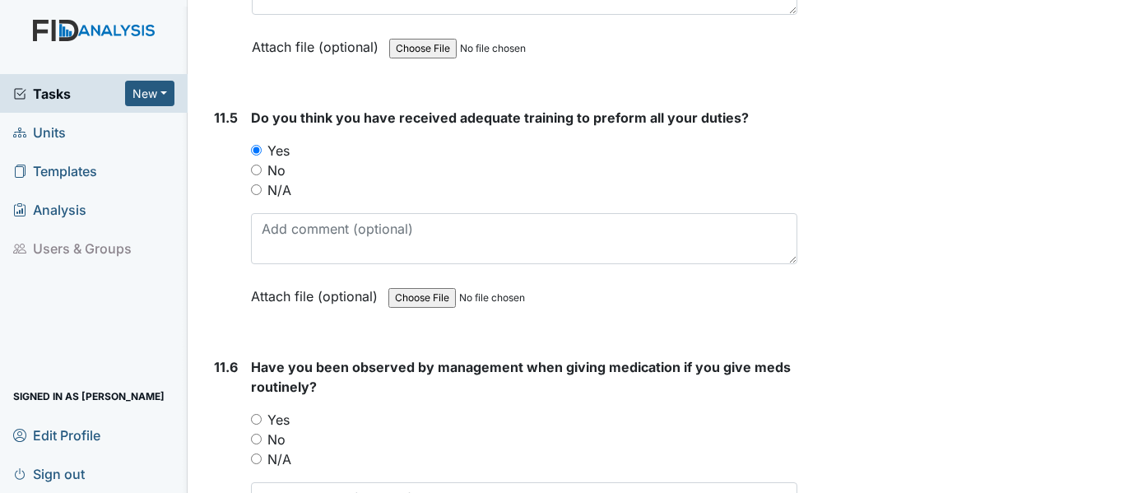
radio input "true"
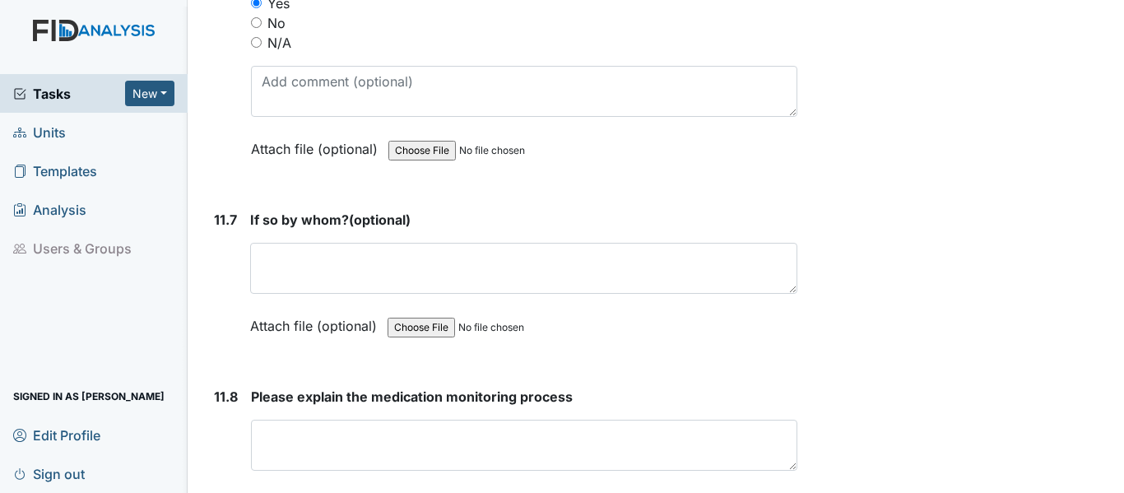
scroll to position [27967, 0]
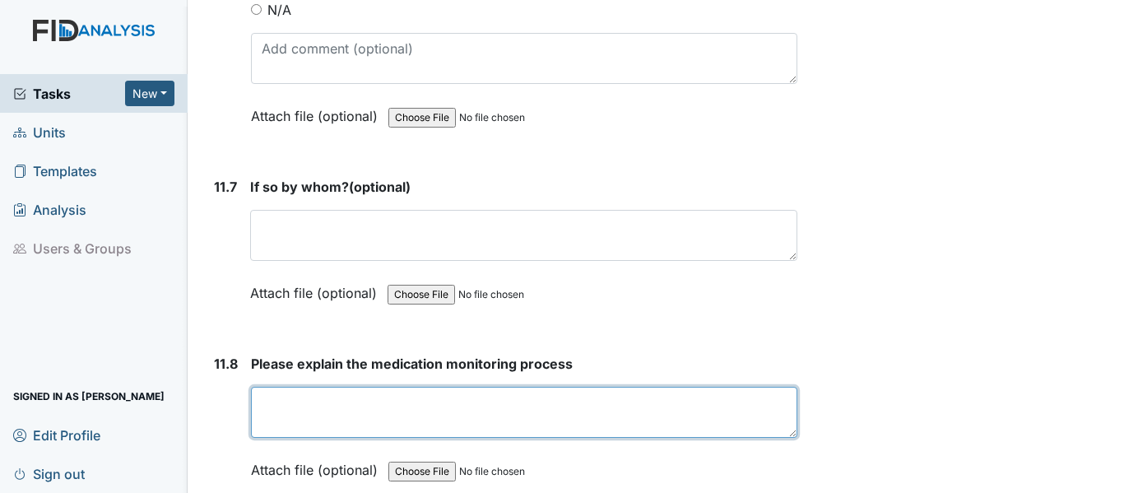
click at [633, 393] on textarea at bounding box center [524, 412] width 546 height 51
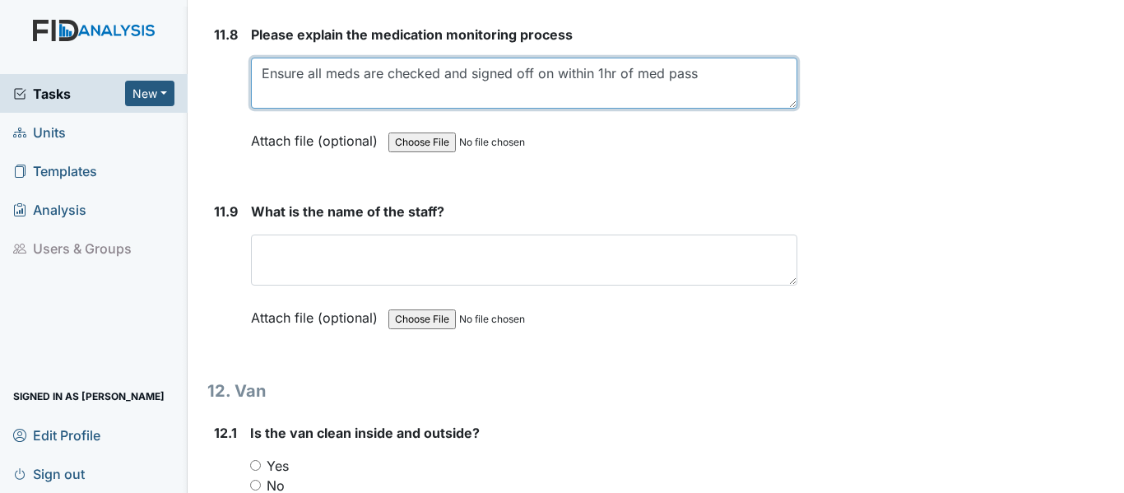
scroll to position [28383, 0]
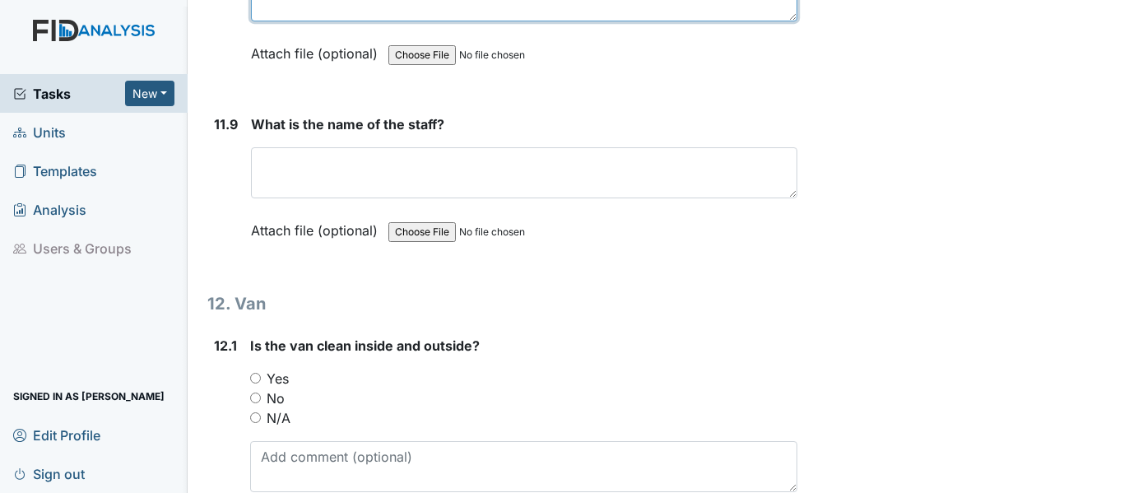
type textarea "Ensure all meds are checked and signed off on within 1hr of med pass"
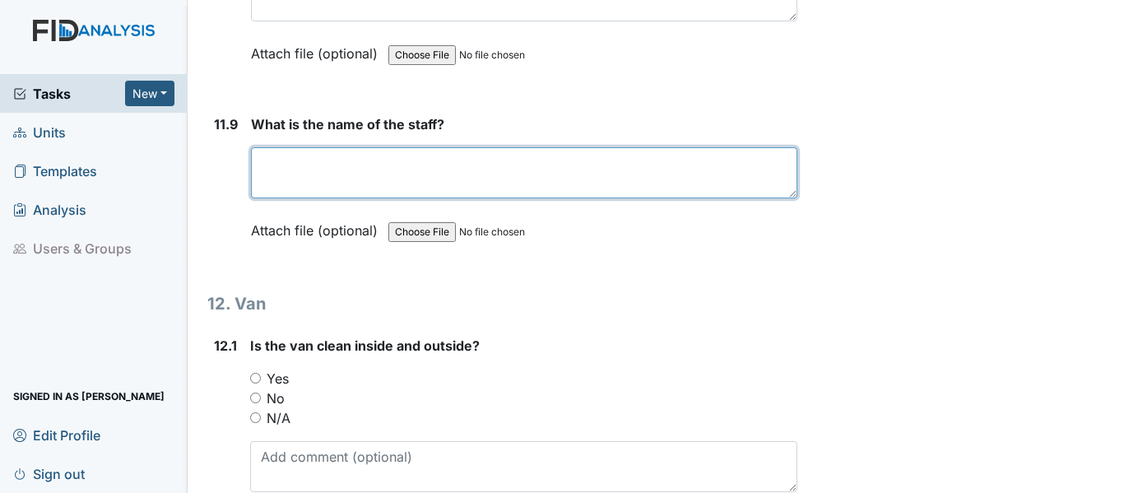
click at [444, 186] on textarea at bounding box center [524, 172] width 546 height 51
type textarea "S"
type textarea "Candace Shaw"
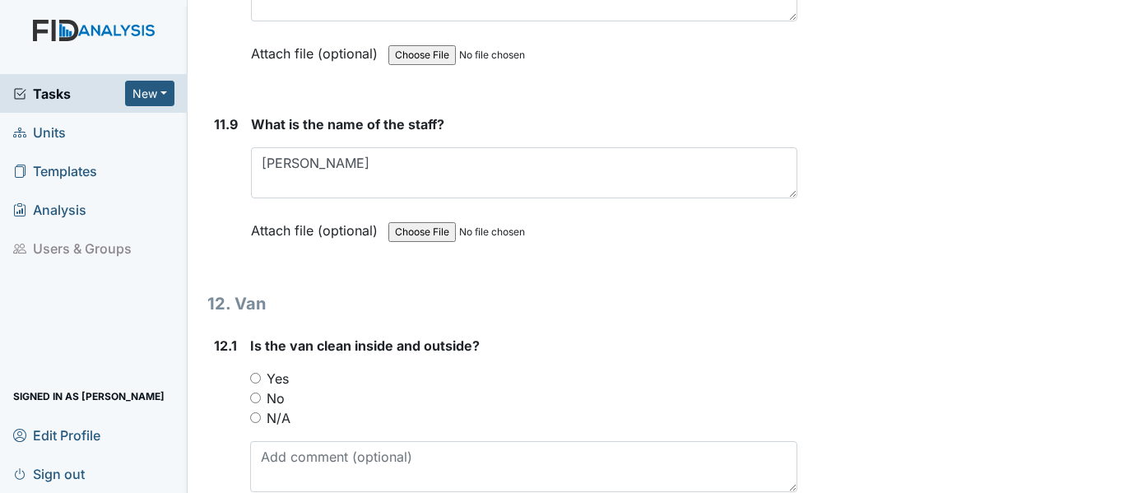
click at [281, 378] on label "Yes" at bounding box center [278, 379] width 22 height 20
click at [261, 378] on input "Yes" at bounding box center [255, 378] width 11 height 11
radio input "true"
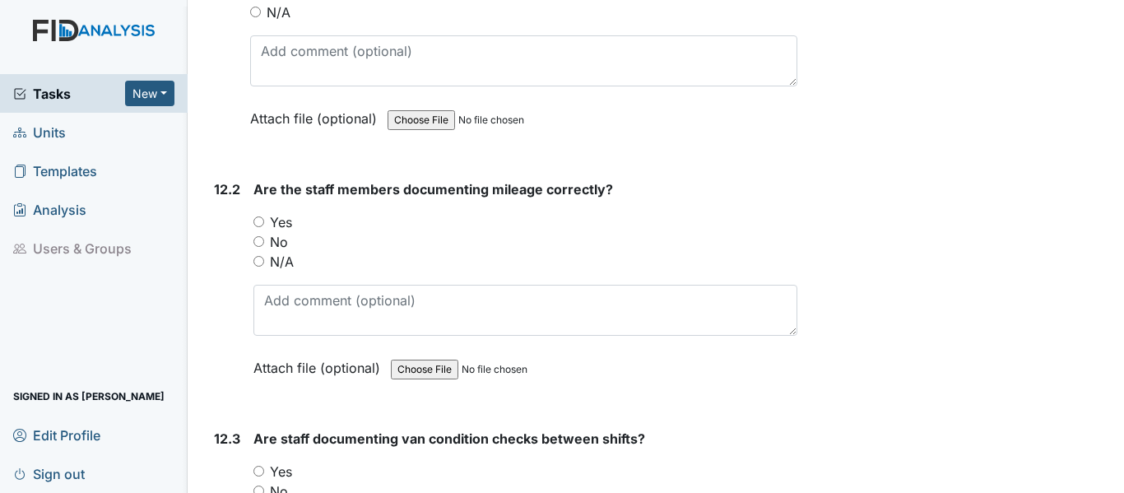
scroll to position [28865, 0]
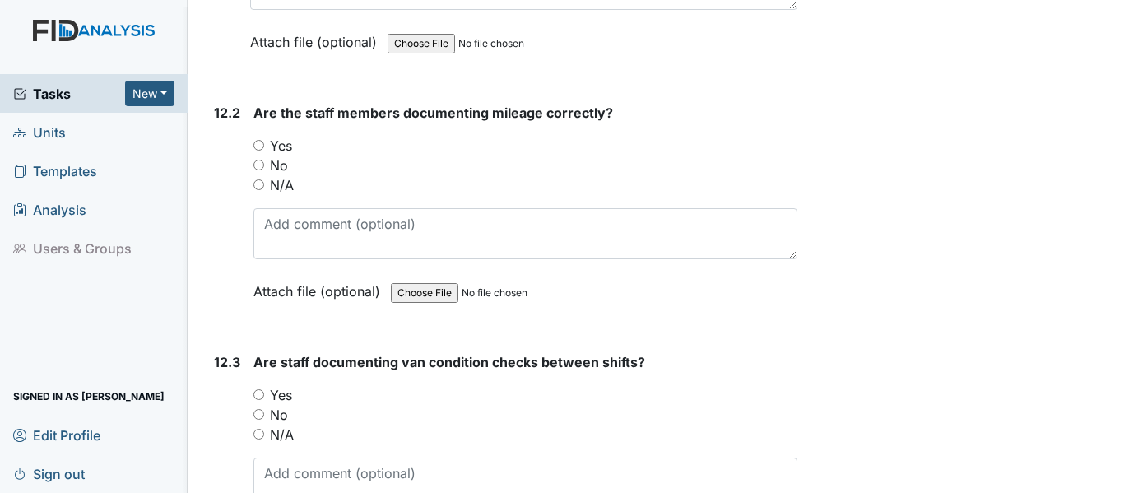
click at [278, 146] on label "Yes" at bounding box center [281, 146] width 22 height 20
click at [264, 146] on input "Yes" at bounding box center [258, 145] width 11 height 11
radio input "true"
click at [281, 391] on label "Yes" at bounding box center [281, 395] width 22 height 20
click at [264, 391] on input "Yes" at bounding box center [258, 394] width 11 height 11
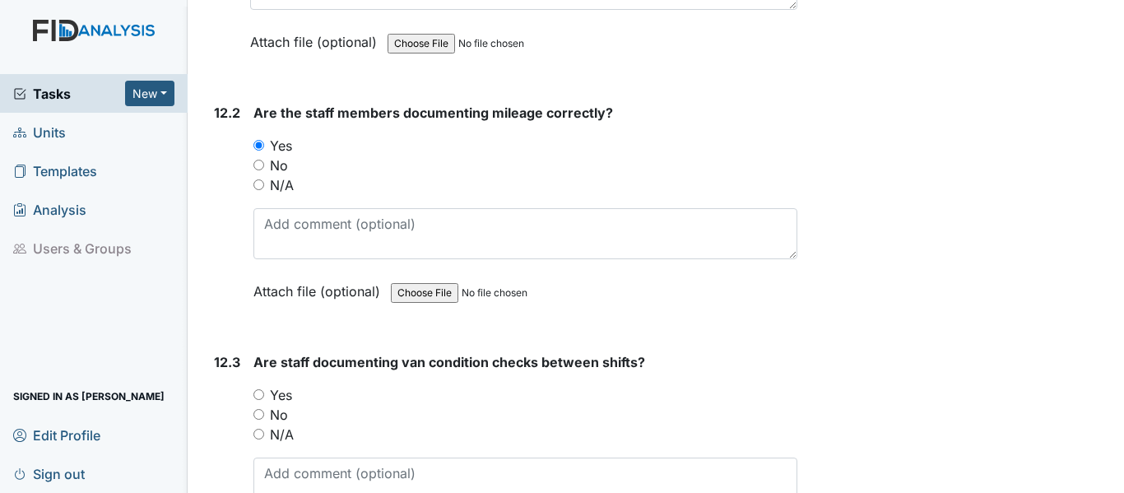
radio input "true"
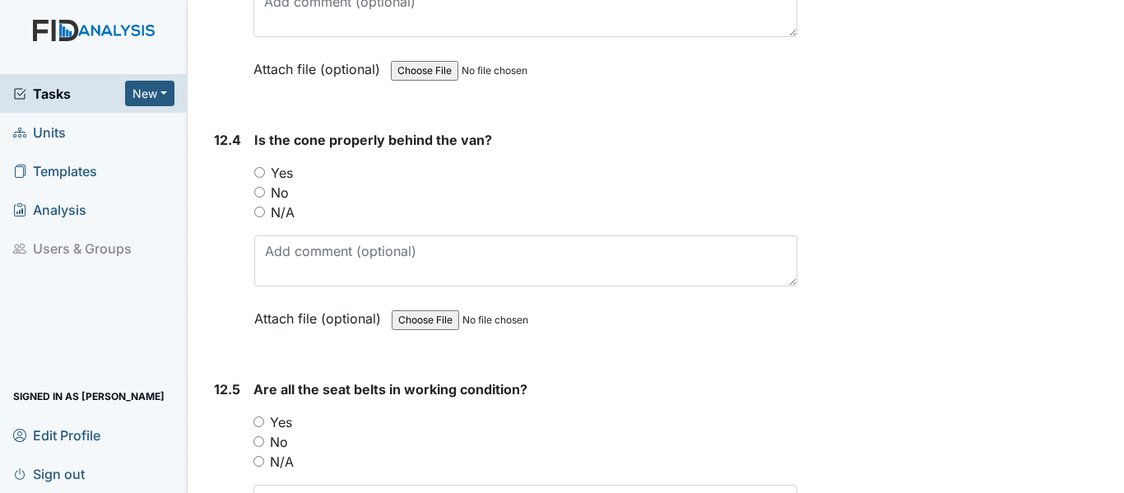
scroll to position [29359, 0]
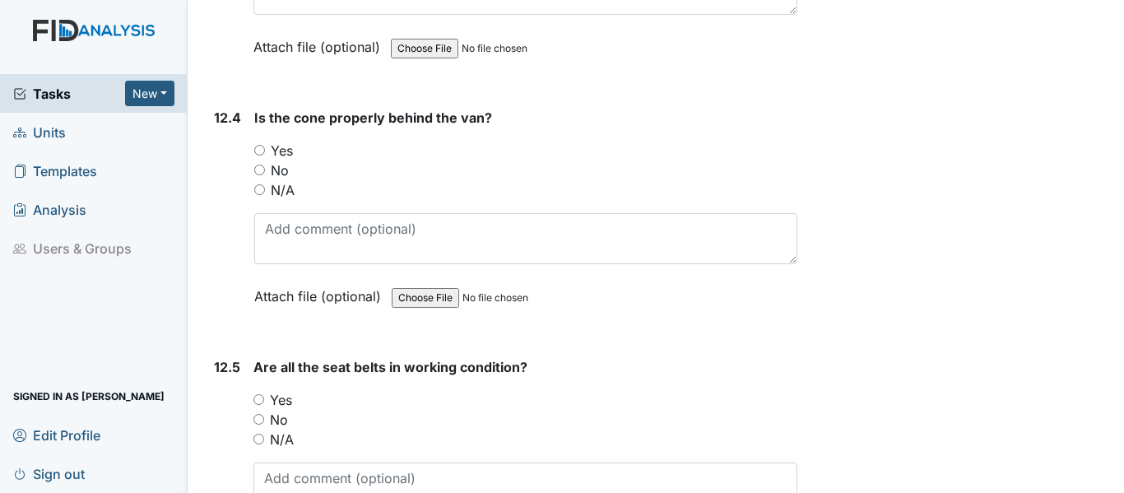
click at [274, 151] on label "Yes" at bounding box center [282, 151] width 22 height 20
click at [265, 151] on input "Yes" at bounding box center [259, 150] width 11 height 11
radio input "true"
click at [284, 396] on label "Yes" at bounding box center [281, 400] width 22 height 20
click at [264, 396] on input "Yes" at bounding box center [258, 399] width 11 height 11
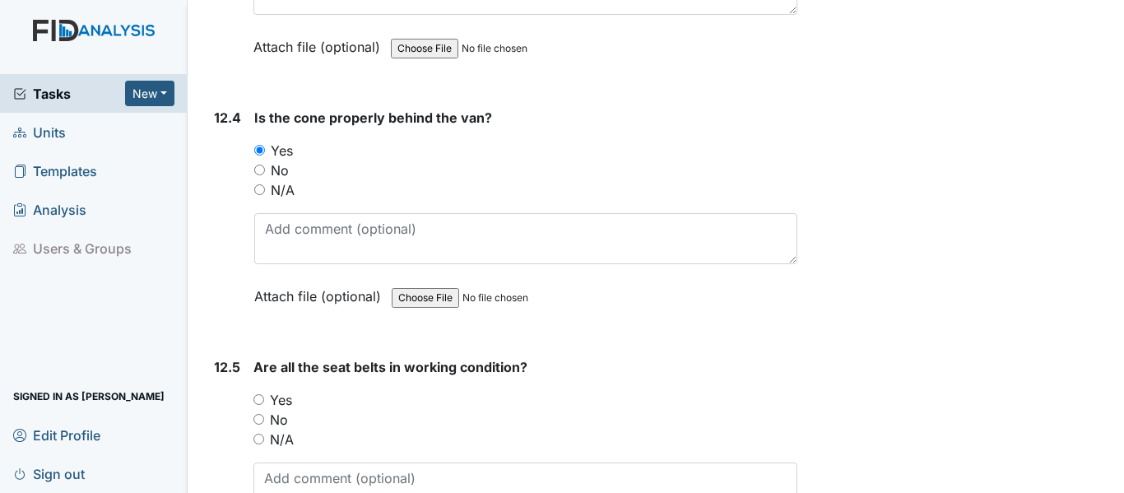
radio input "true"
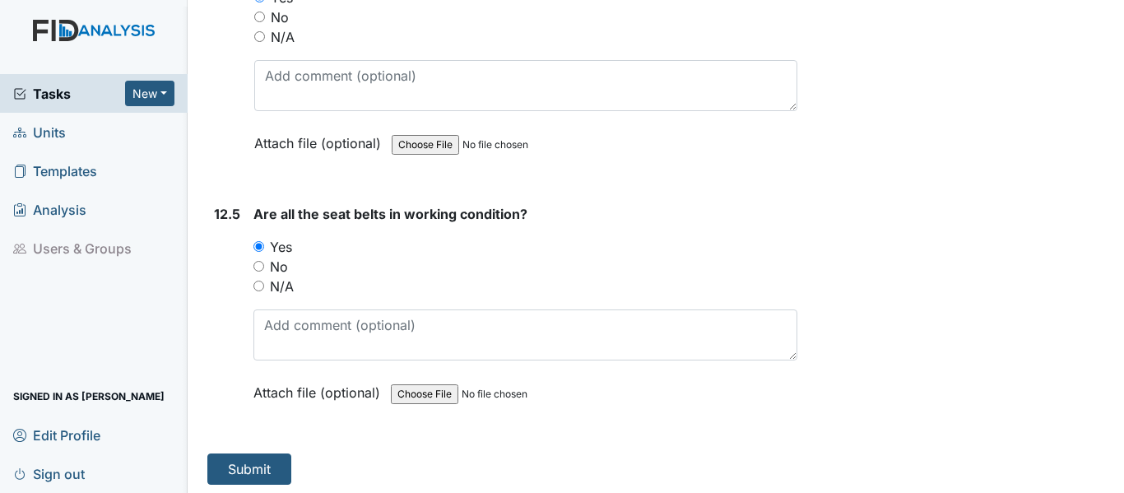
scroll to position [29517, 0]
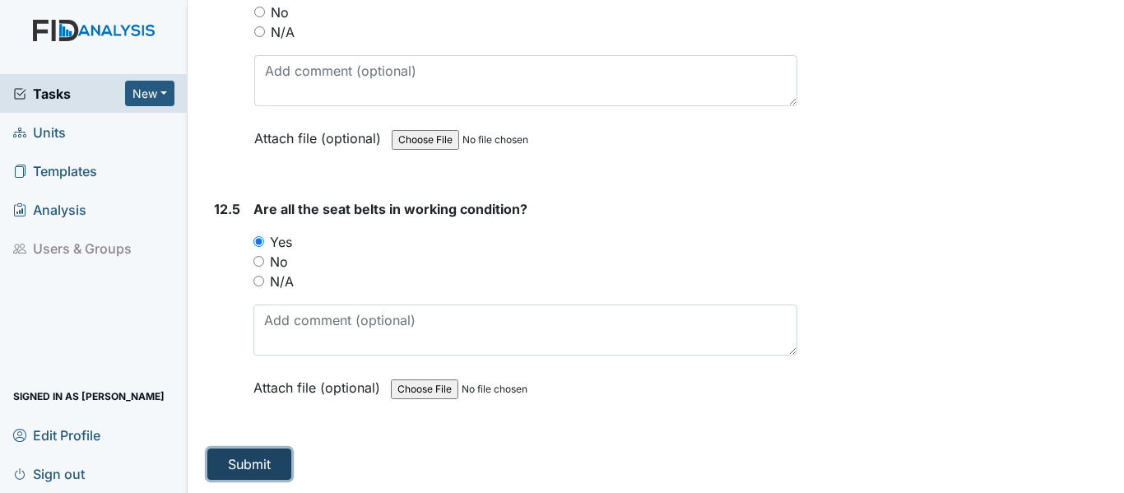
click at [249, 462] on button "Submit" at bounding box center [249, 463] width 84 height 31
